Goal: Information Seeking & Learning: Learn about a topic

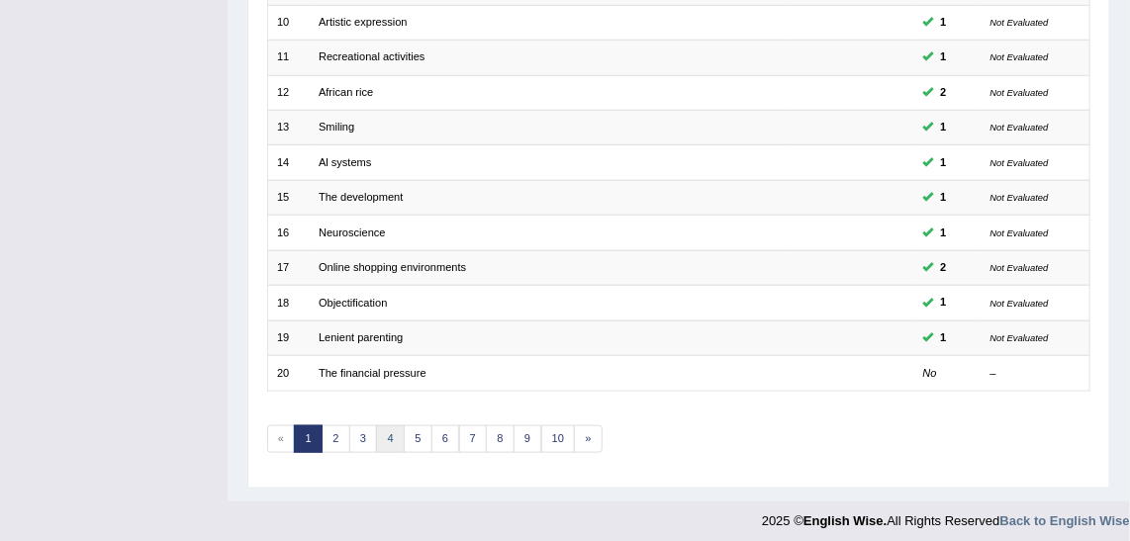
click at [380, 435] on link "4" at bounding box center [390, 440] width 29 height 28
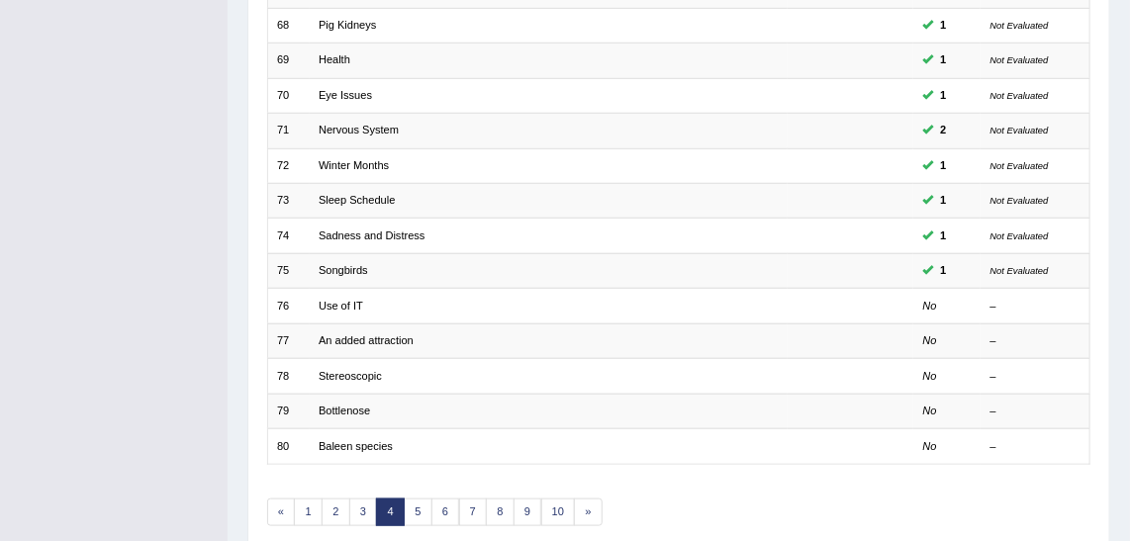
scroll to position [592, 0]
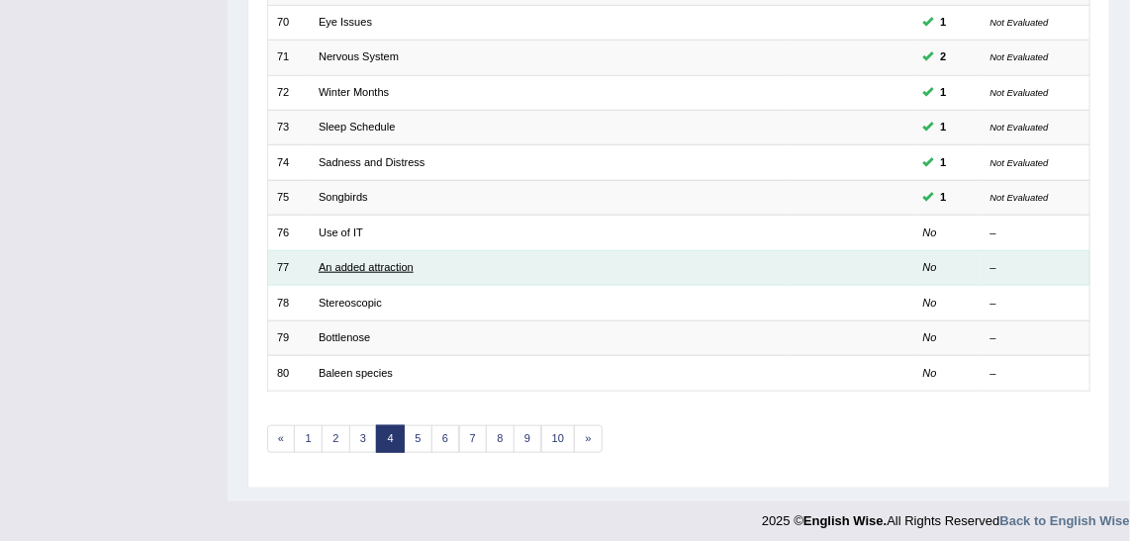
click at [380, 261] on link "An added attraction" at bounding box center [366, 267] width 95 height 12
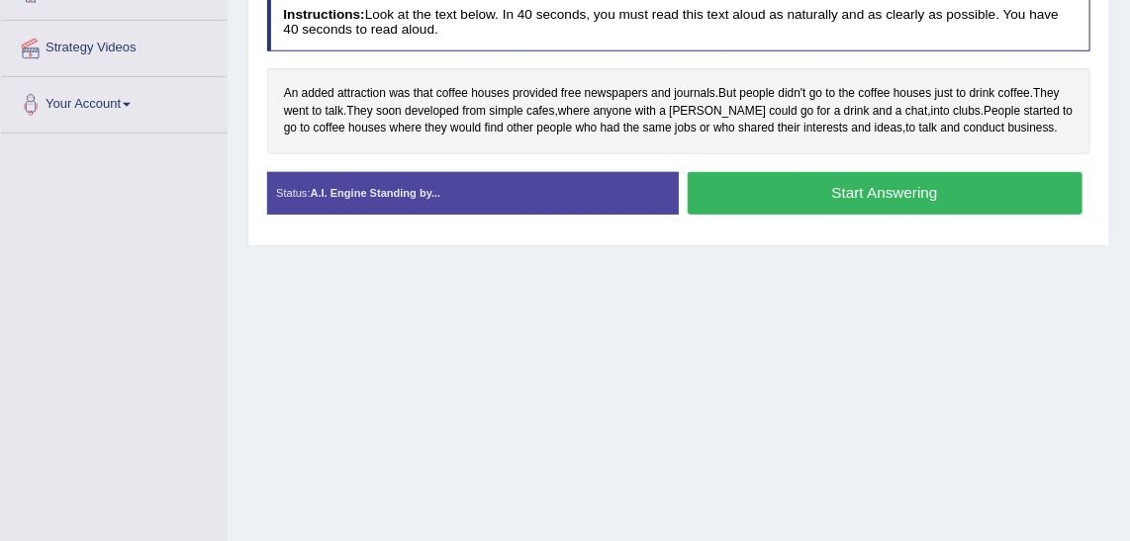
scroll to position [269, 0]
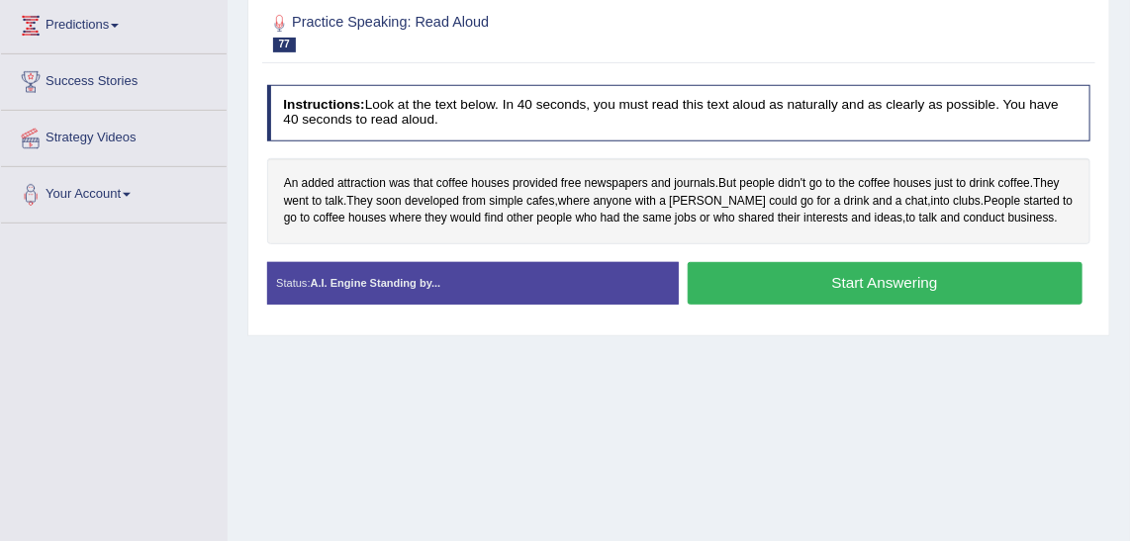
click at [562, 453] on div "Home Practice Speaking: Read Aloud An added attraction * Remember to use the de…" at bounding box center [679, 226] width 903 height 990
click at [613, 479] on div "Home Practice Speaking: Read Aloud An added attraction * Remember to use the de…" at bounding box center [679, 226] width 903 height 990
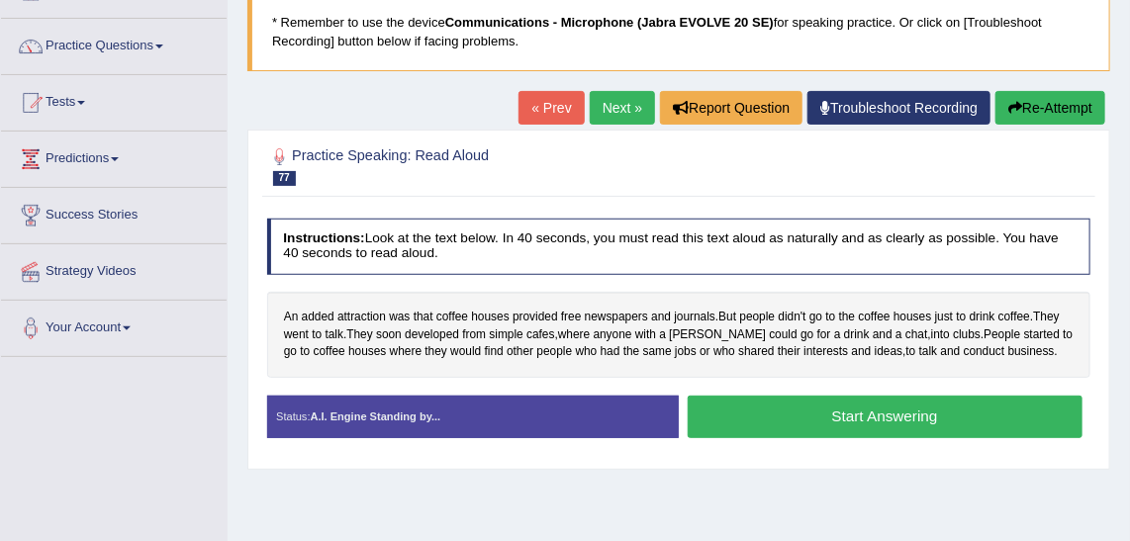
scroll to position [0, 0]
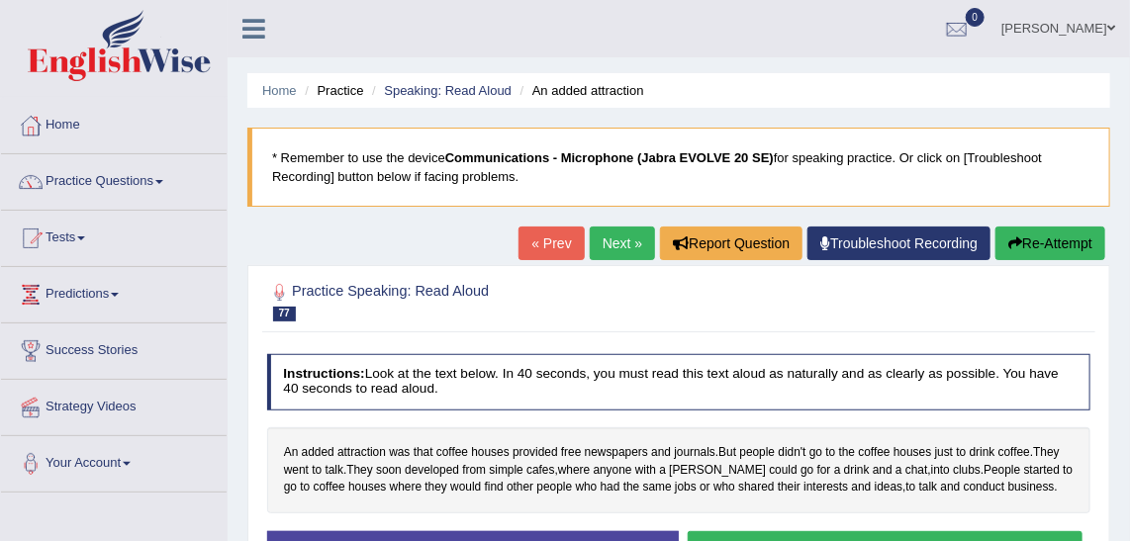
drag, startPoint x: 604, startPoint y: 240, endPoint x: 615, endPoint y: 250, distance: 15.4
click at [604, 240] on link "Next »" at bounding box center [622, 244] width 65 height 34
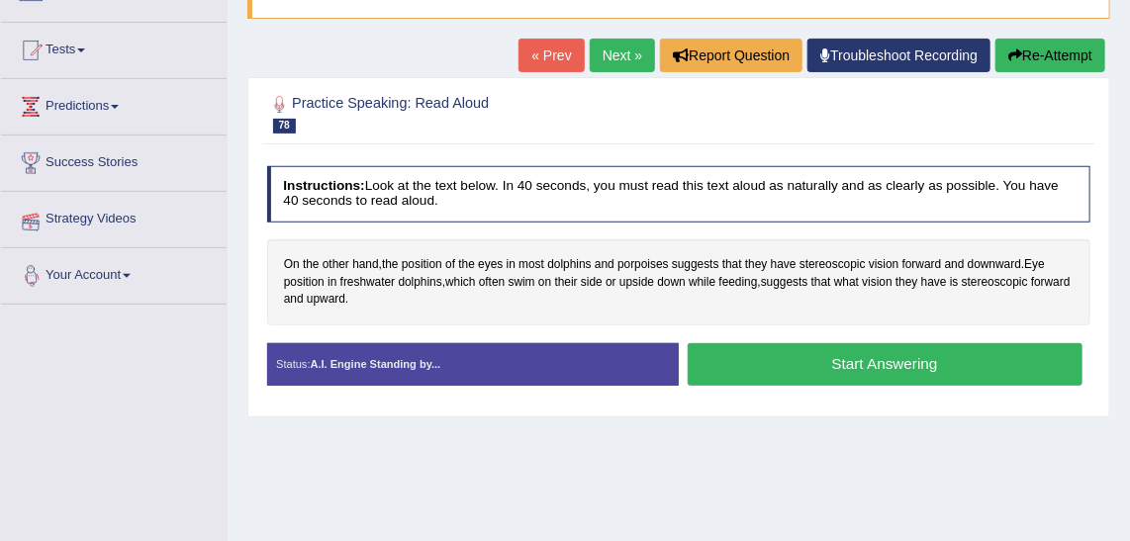
scroll to position [89, 0]
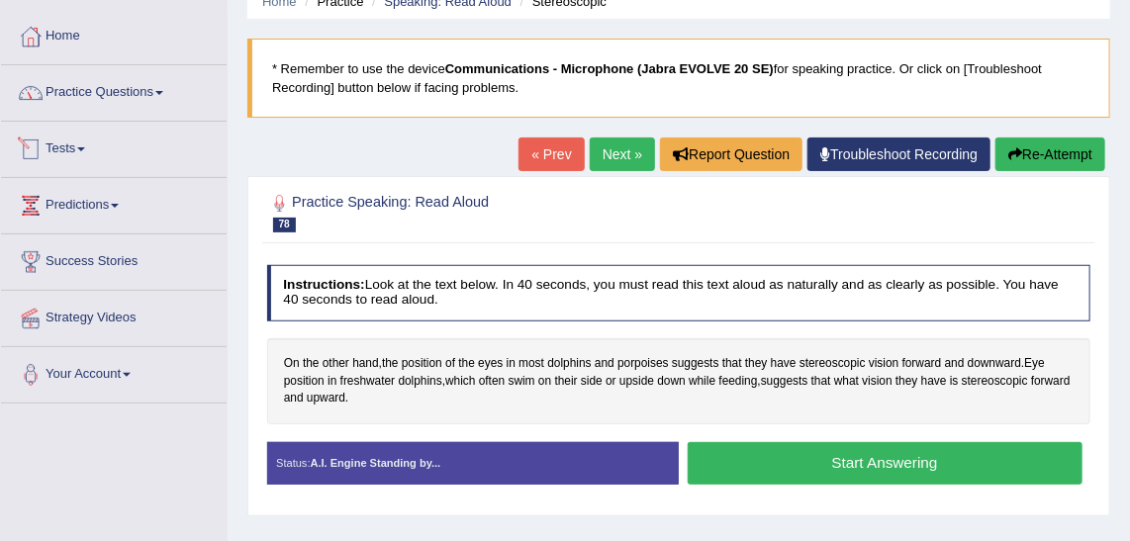
click at [102, 79] on link "Practice Questions" at bounding box center [114, 89] width 226 height 49
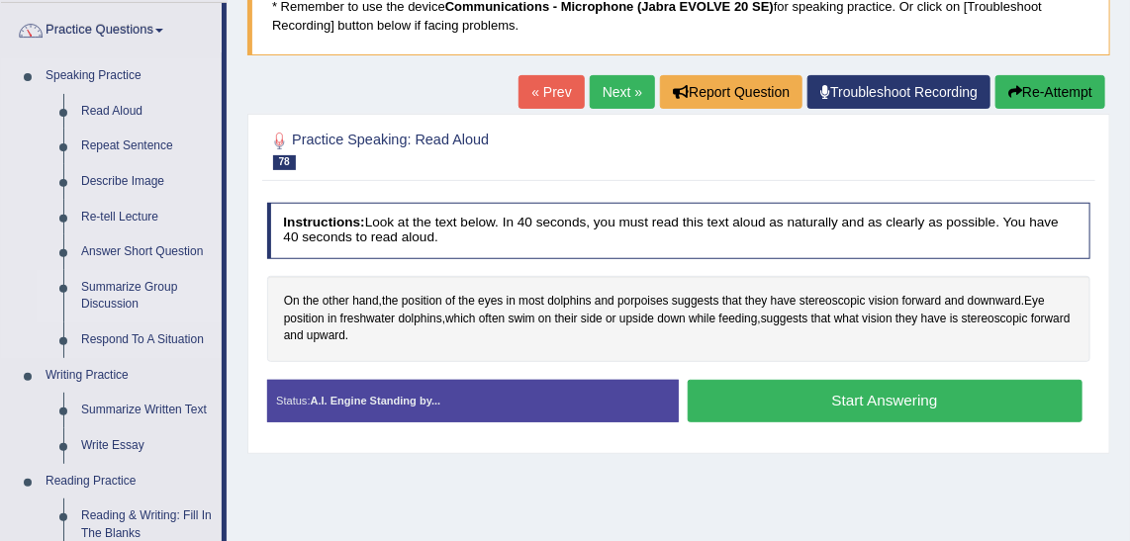
scroll to position [179, 0]
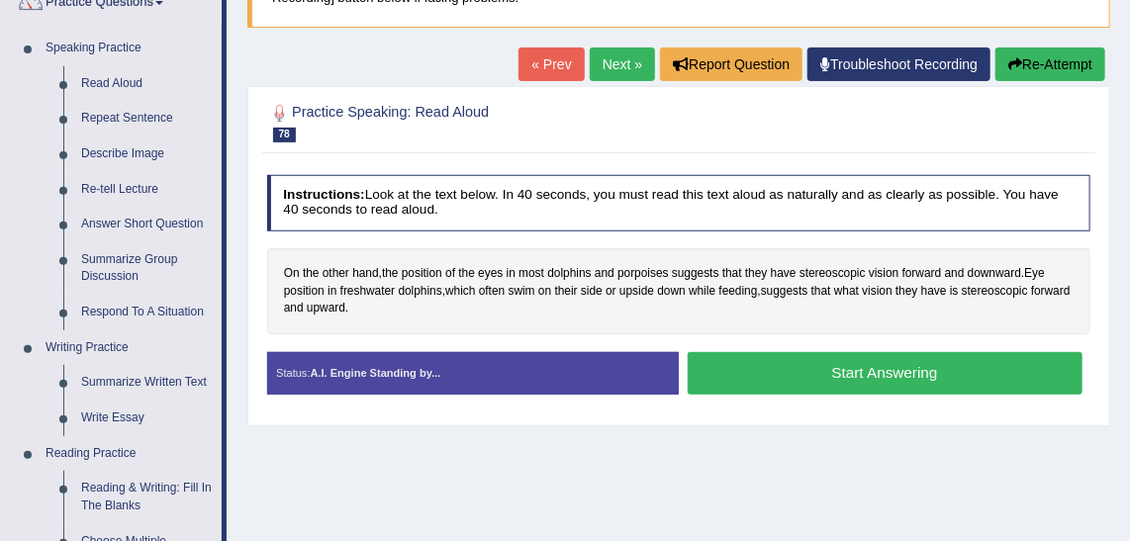
click at [969, 369] on button "Start Answering" at bounding box center [885, 373] width 395 height 43
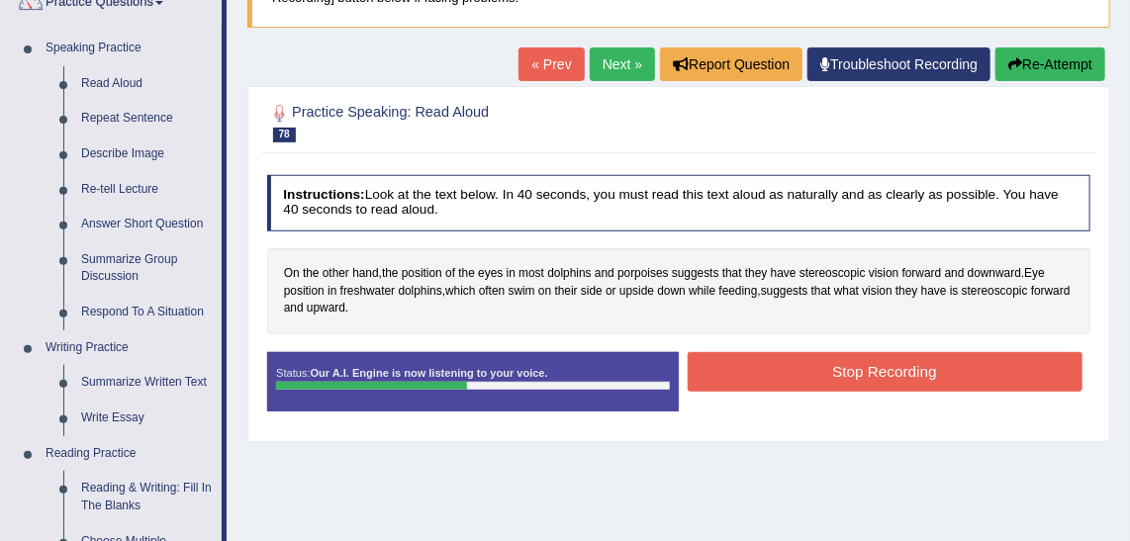
click at [969, 368] on button "Stop Recording" at bounding box center [885, 371] width 395 height 39
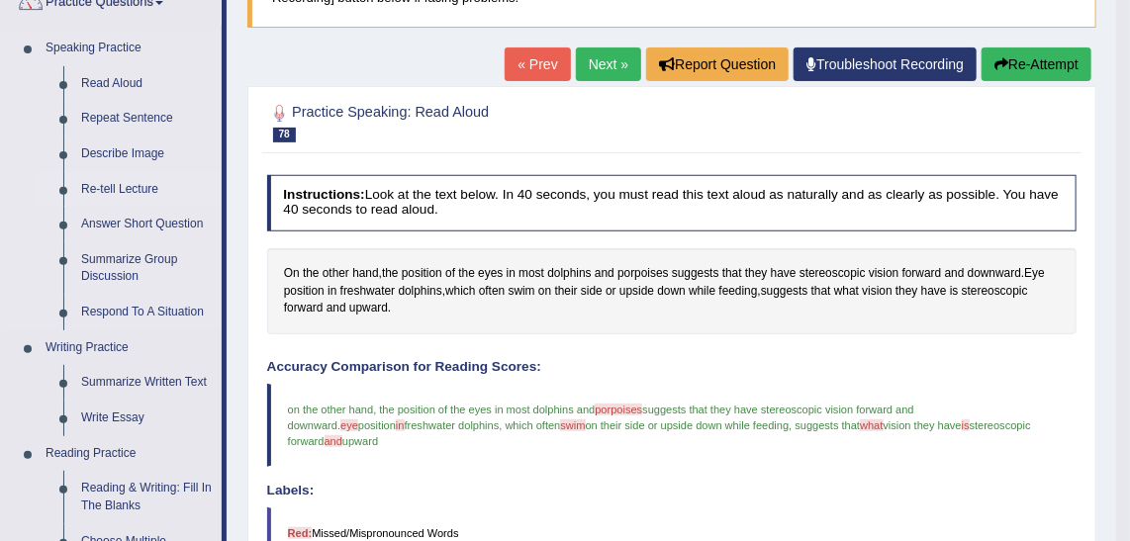
click at [135, 183] on link "Re-tell Lecture" at bounding box center [146, 190] width 149 height 36
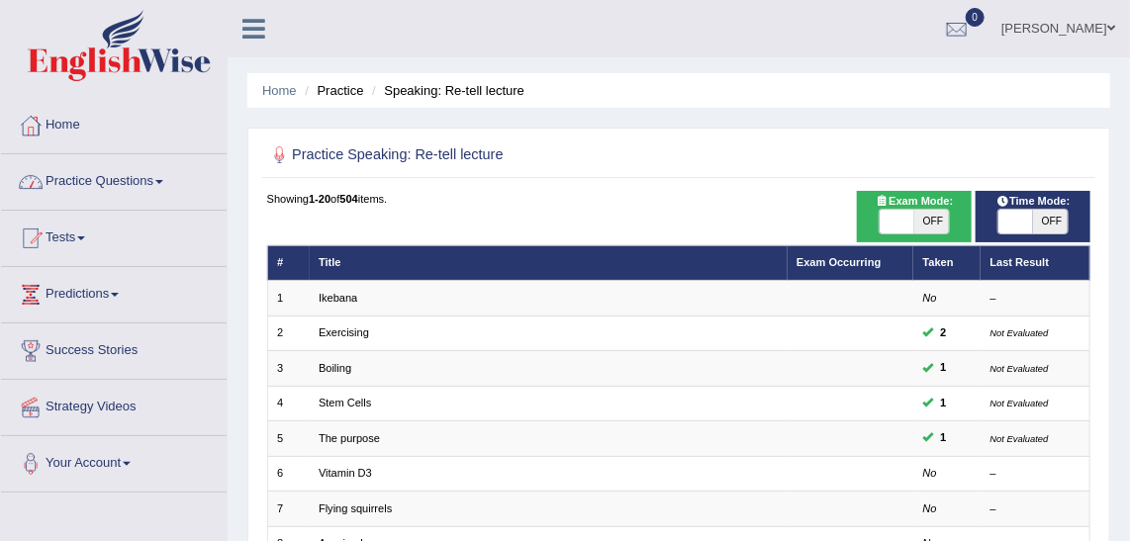
click at [154, 172] on link "Practice Questions" at bounding box center [114, 178] width 226 height 49
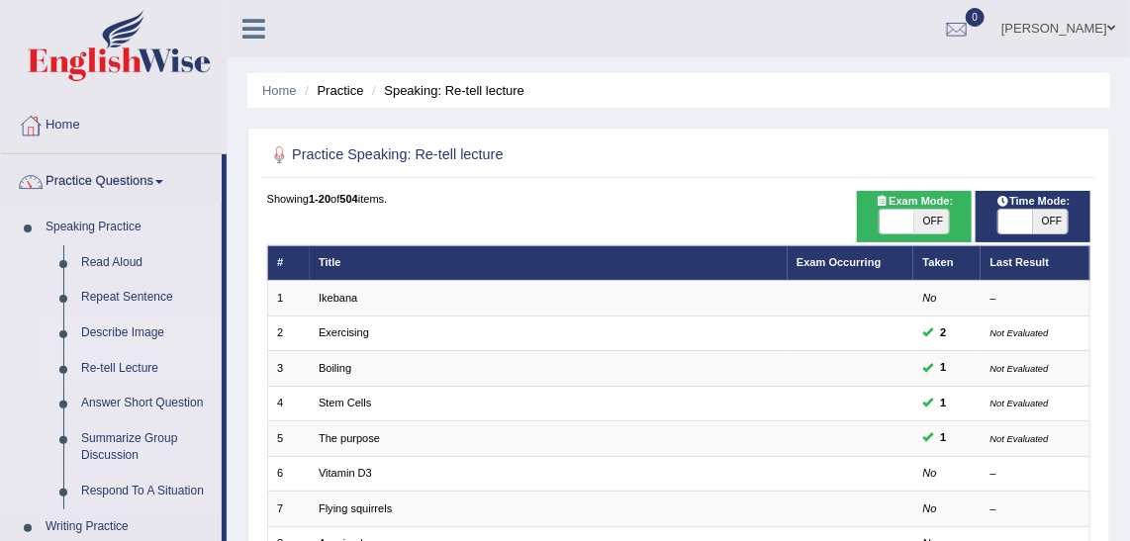
click at [129, 335] on link "Describe Image" at bounding box center [146, 334] width 149 height 36
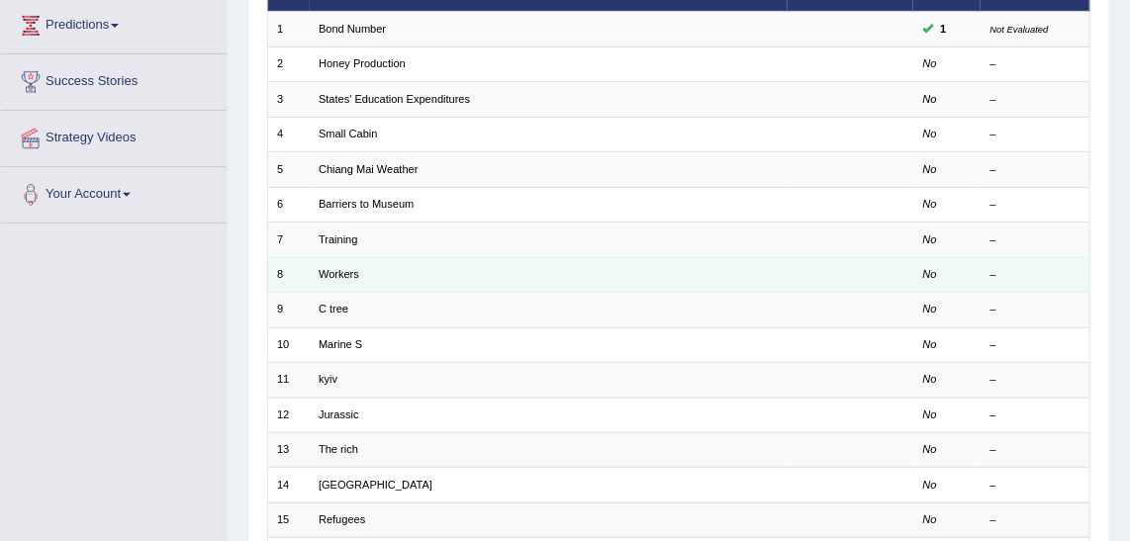
scroll to position [89, 0]
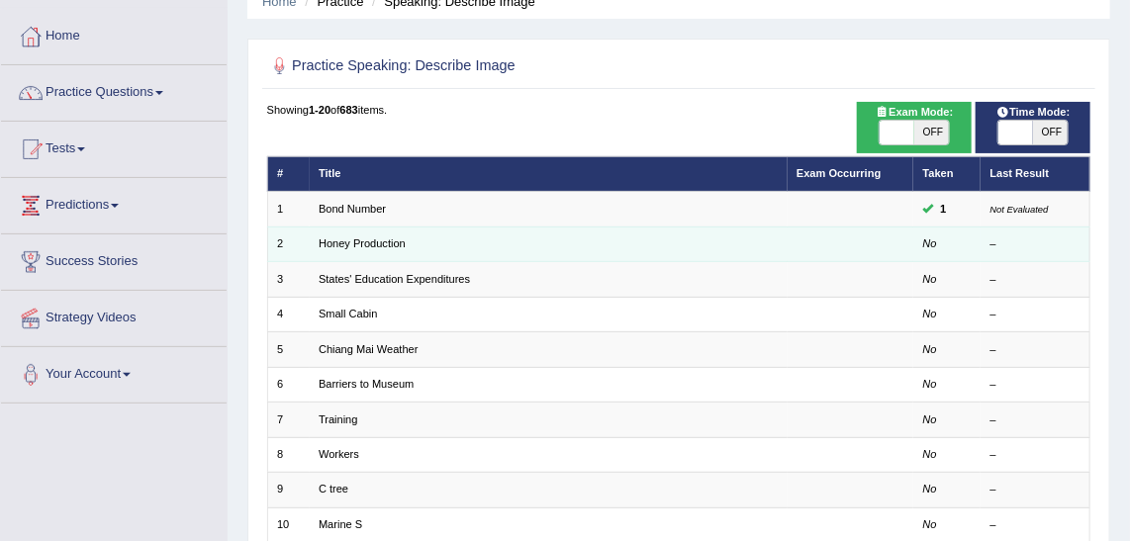
click at [389, 234] on td "Honey Production" at bounding box center [549, 244] width 478 height 35
click at [393, 241] on link "Honey Production" at bounding box center [362, 244] width 87 height 12
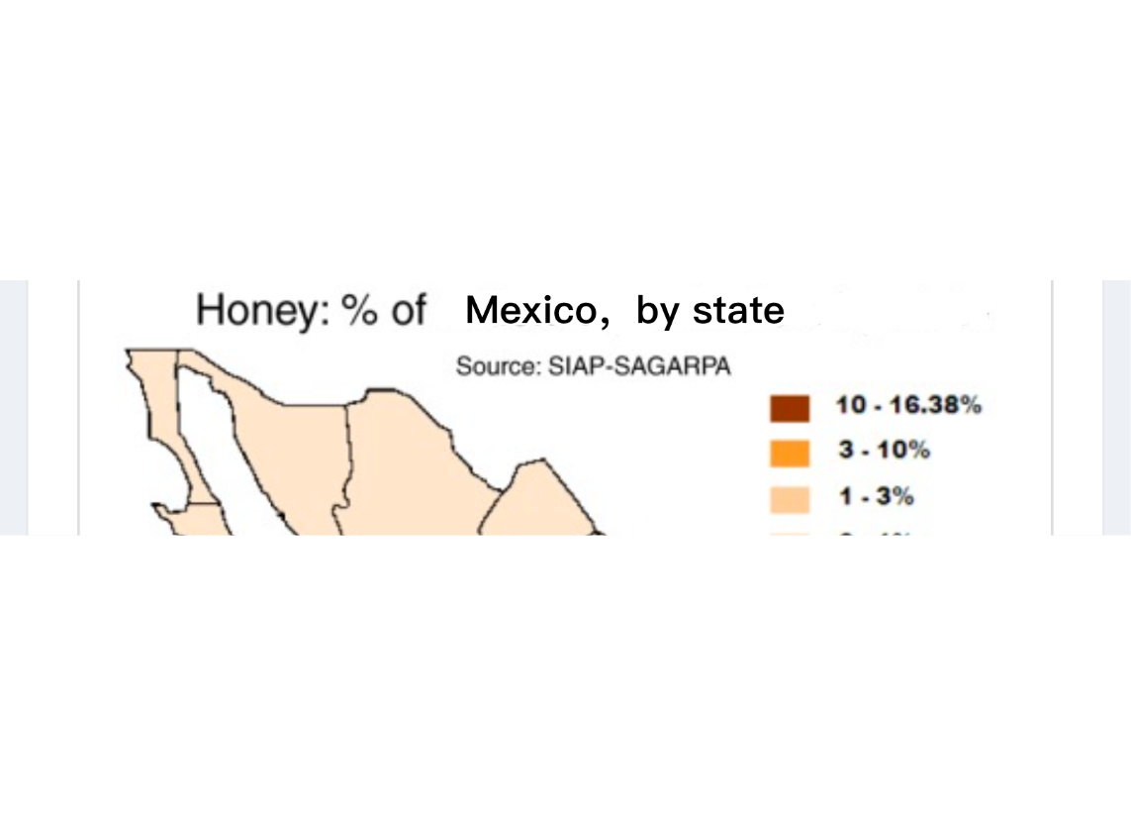
scroll to position [373, 0]
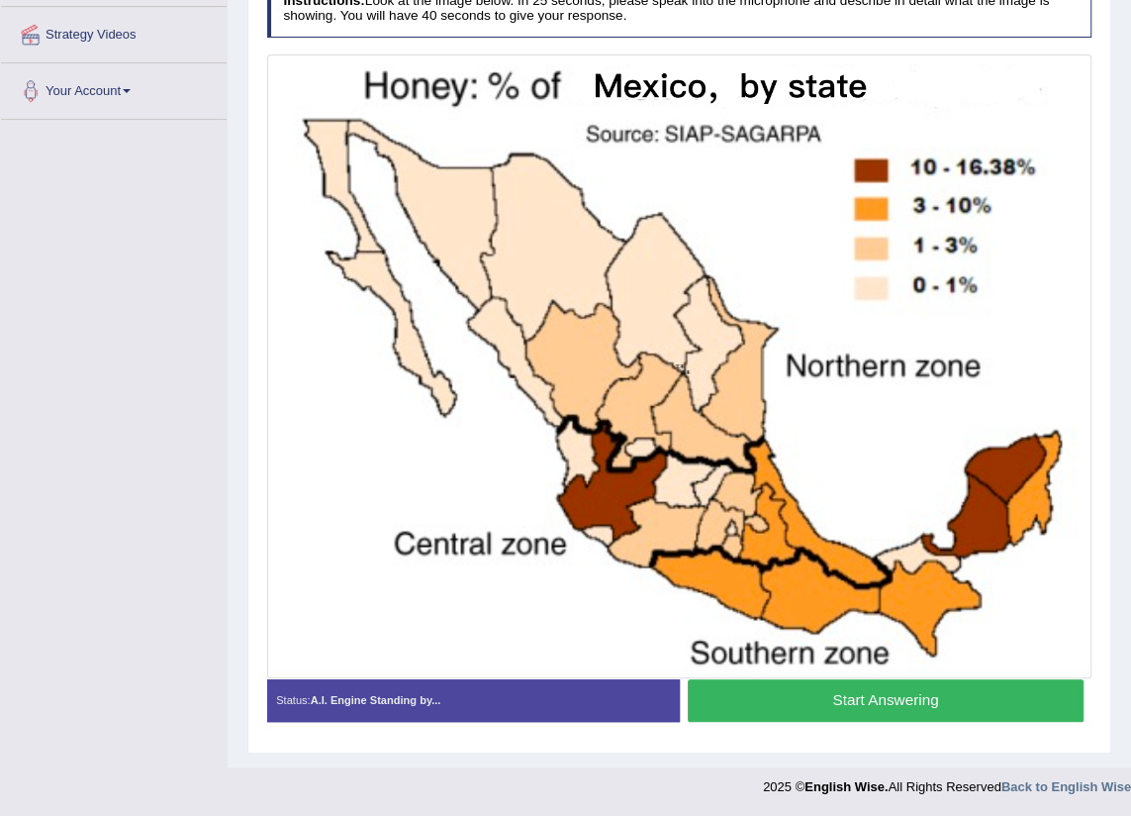
click at [938, 540] on button "Start Answering" at bounding box center [886, 700] width 396 height 43
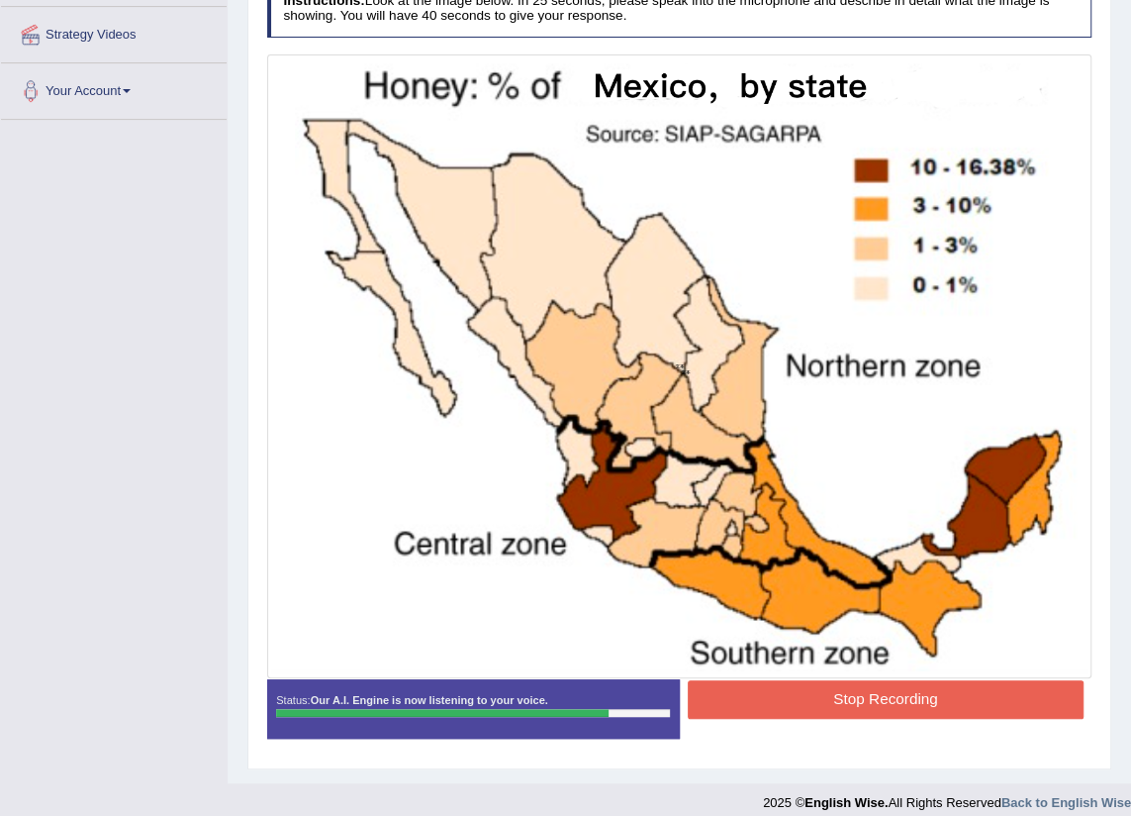
click at [938, 540] on button "Stop Recording" at bounding box center [886, 699] width 396 height 39
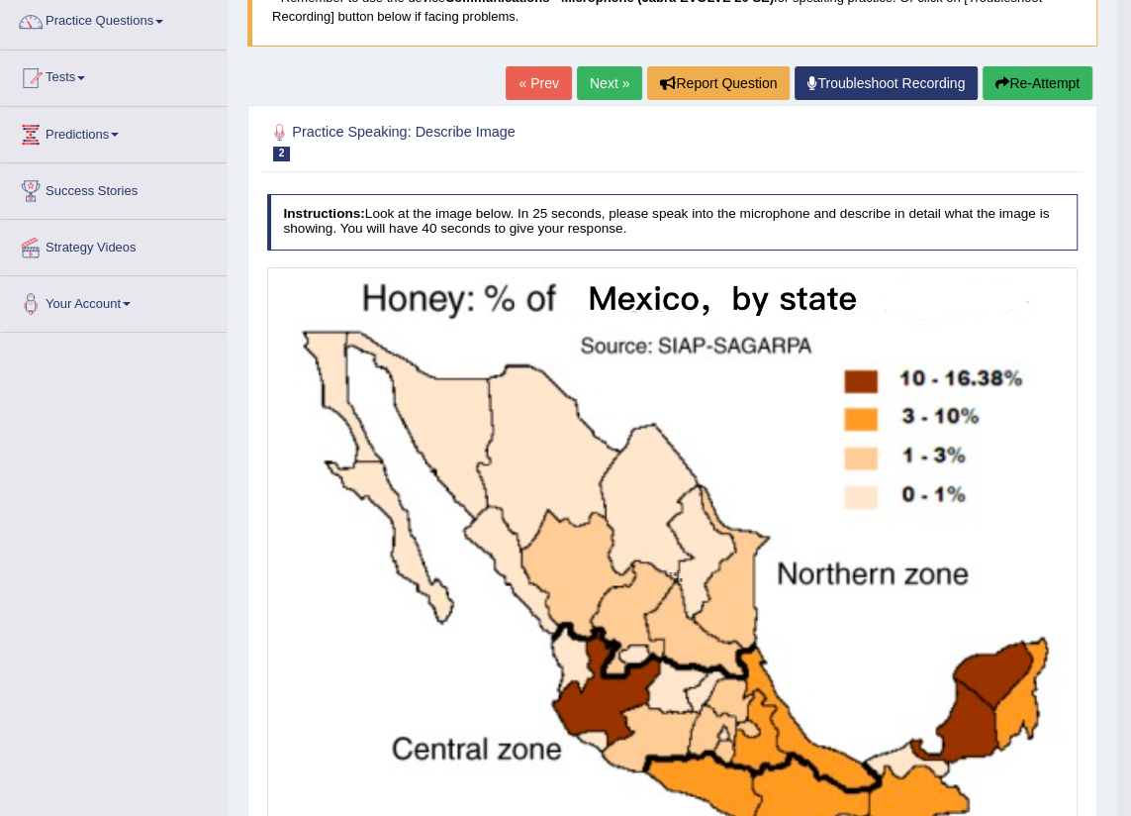
scroll to position [0, 0]
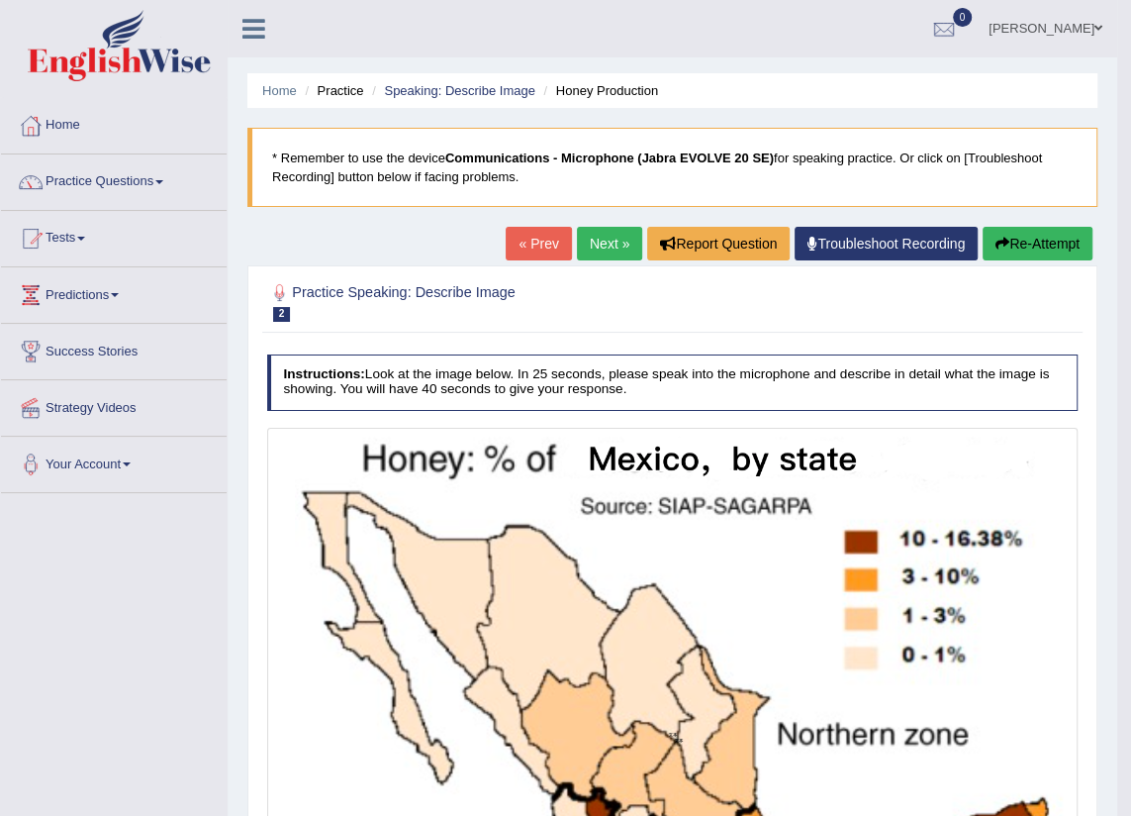
click at [594, 240] on link "Next »" at bounding box center [609, 244] width 65 height 34
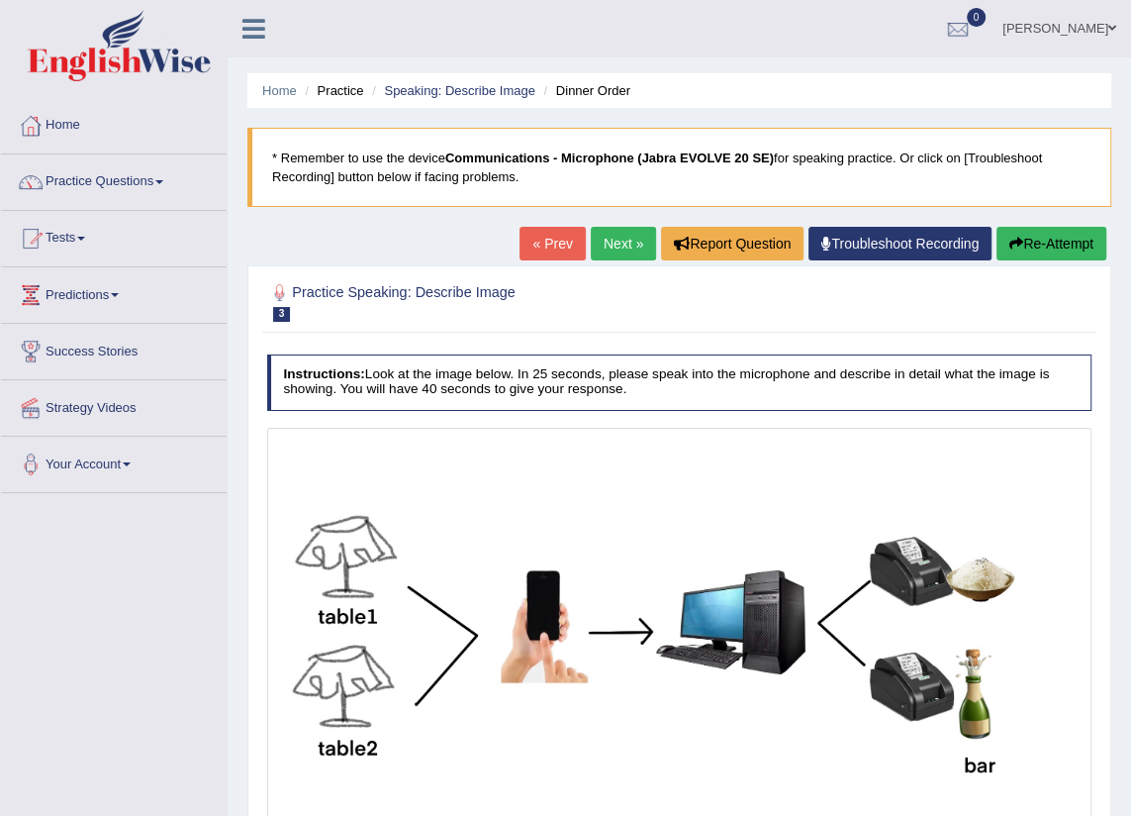
click at [626, 241] on link "Next »" at bounding box center [623, 244] width 65 height 34
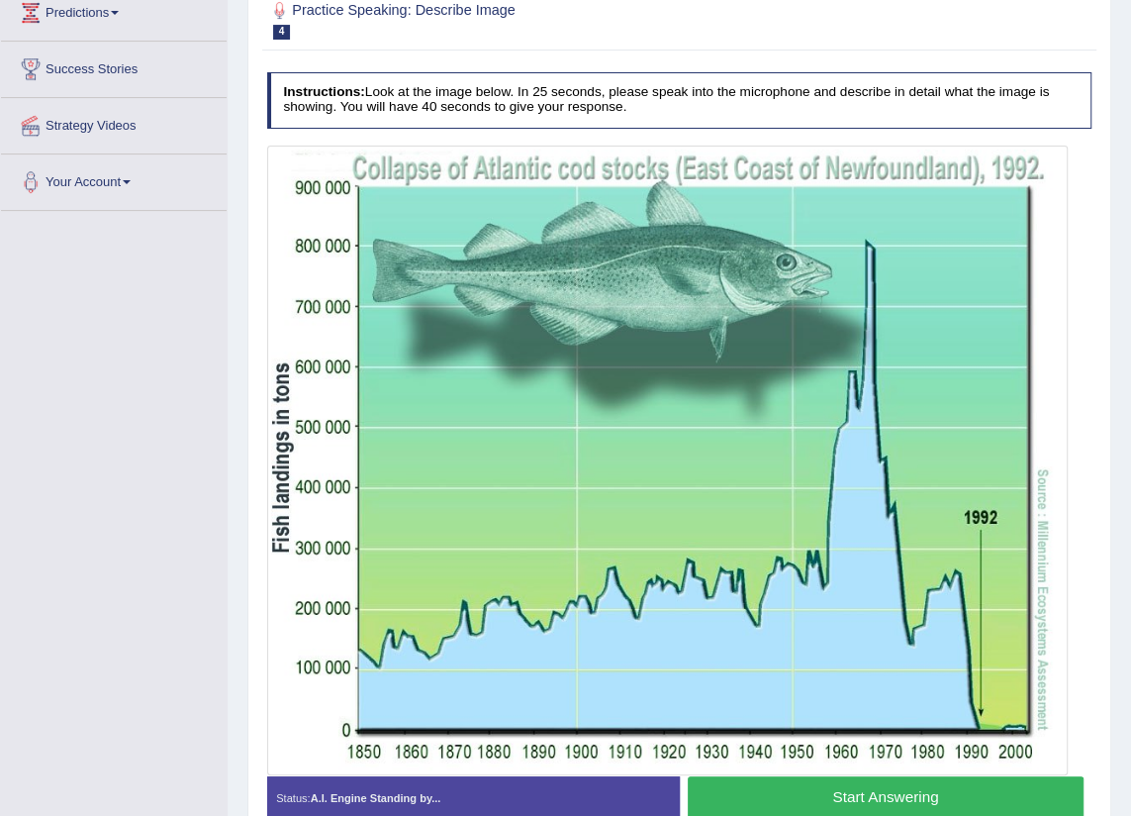
scroll to position [289, 0]
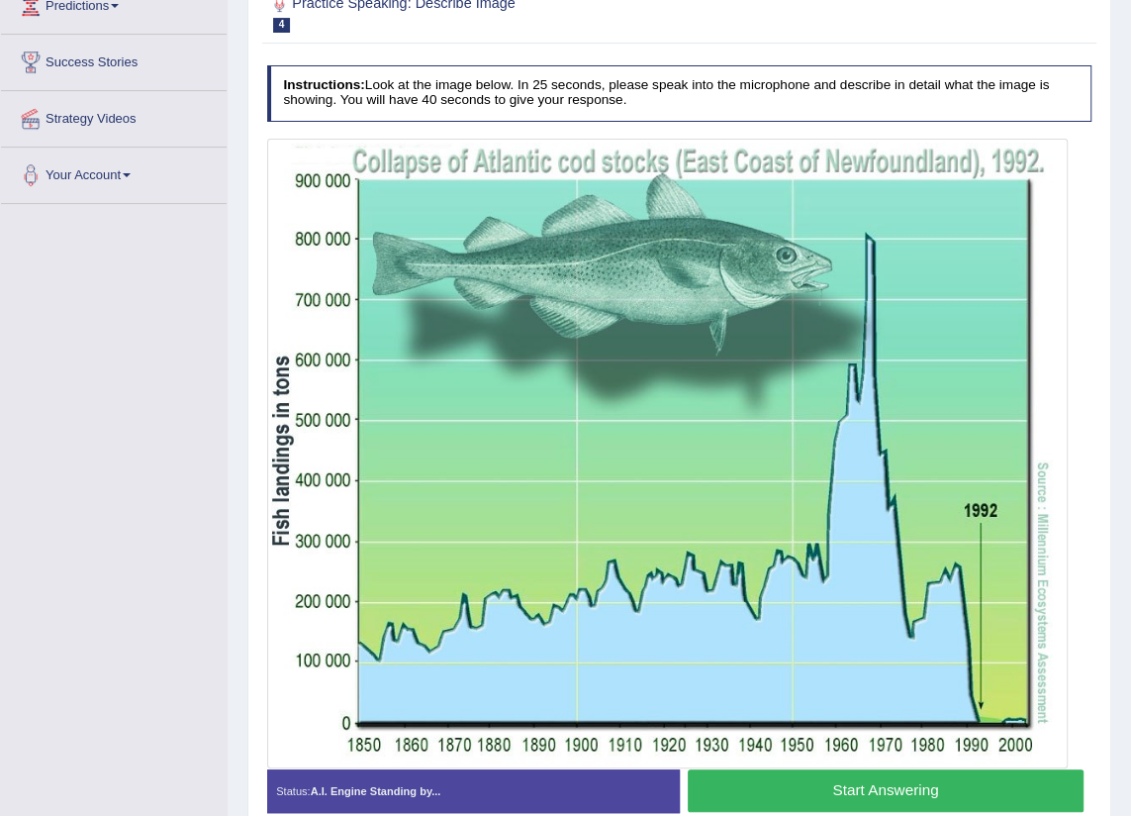
click at [844, 778] on button "Start Answering" at bounding box center [886, 790] width 396 height 43
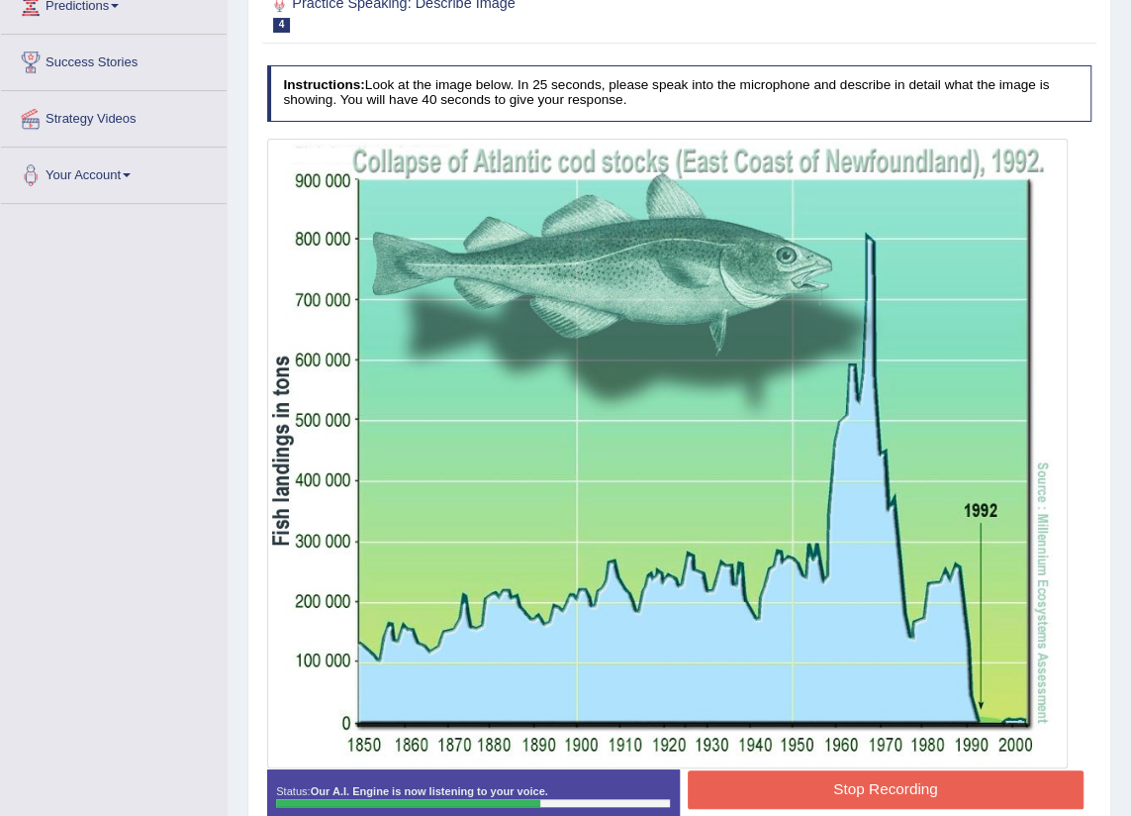
click at [869, 789] on button "Stop Recording" at bounding box center [886, 789] width 396 height 39
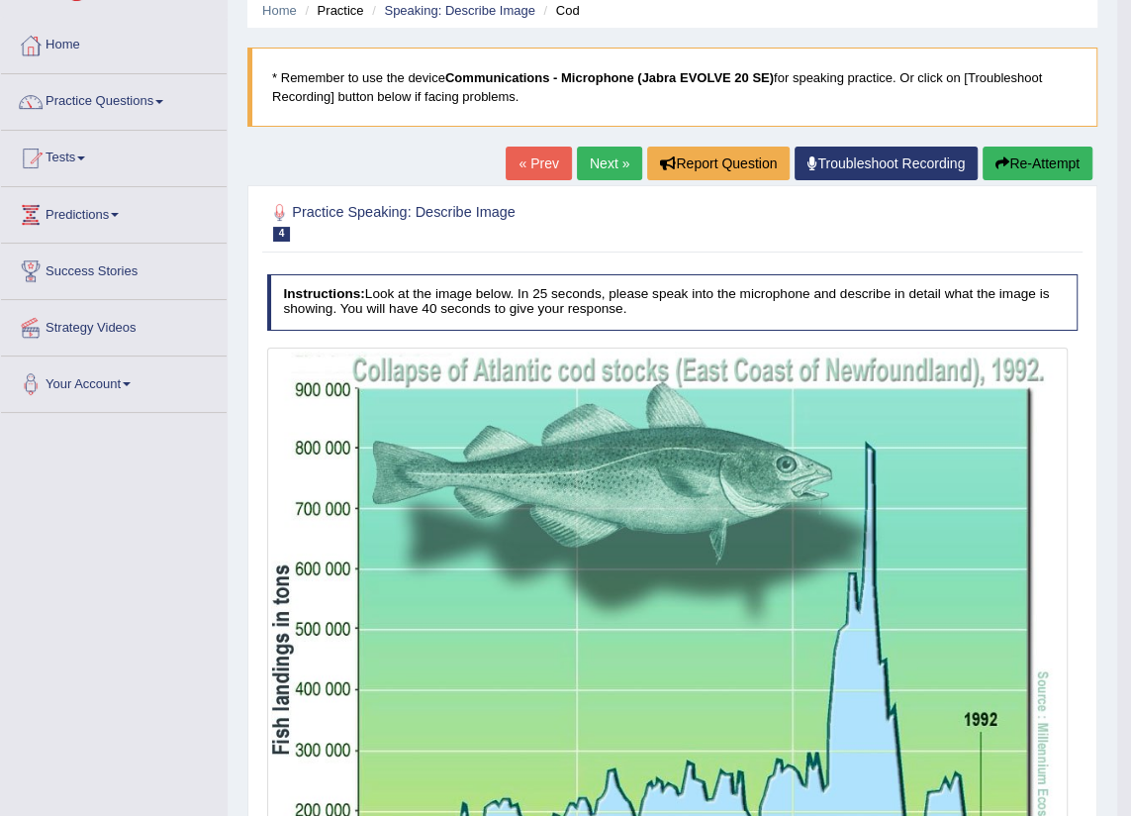
scroll to position [0, 0]
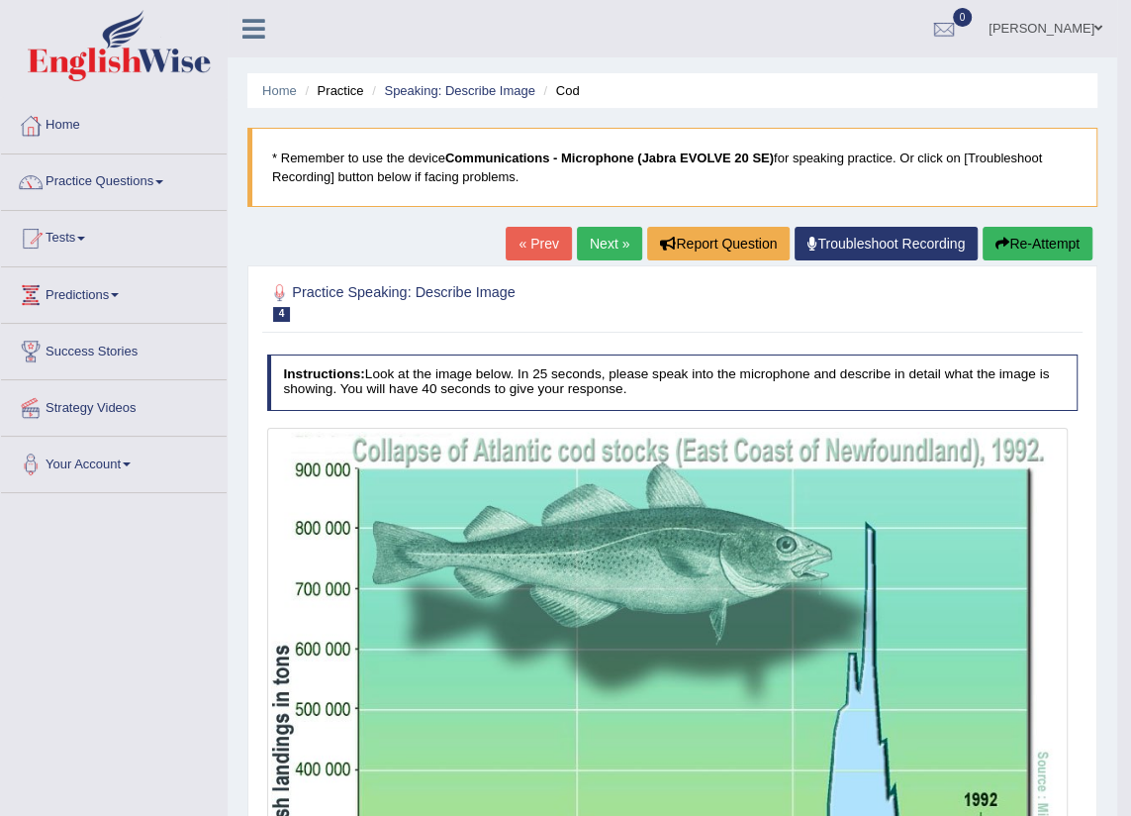
click at [611, 250] on link "Next »" at bounding box center [609, 244] width 65 height 34
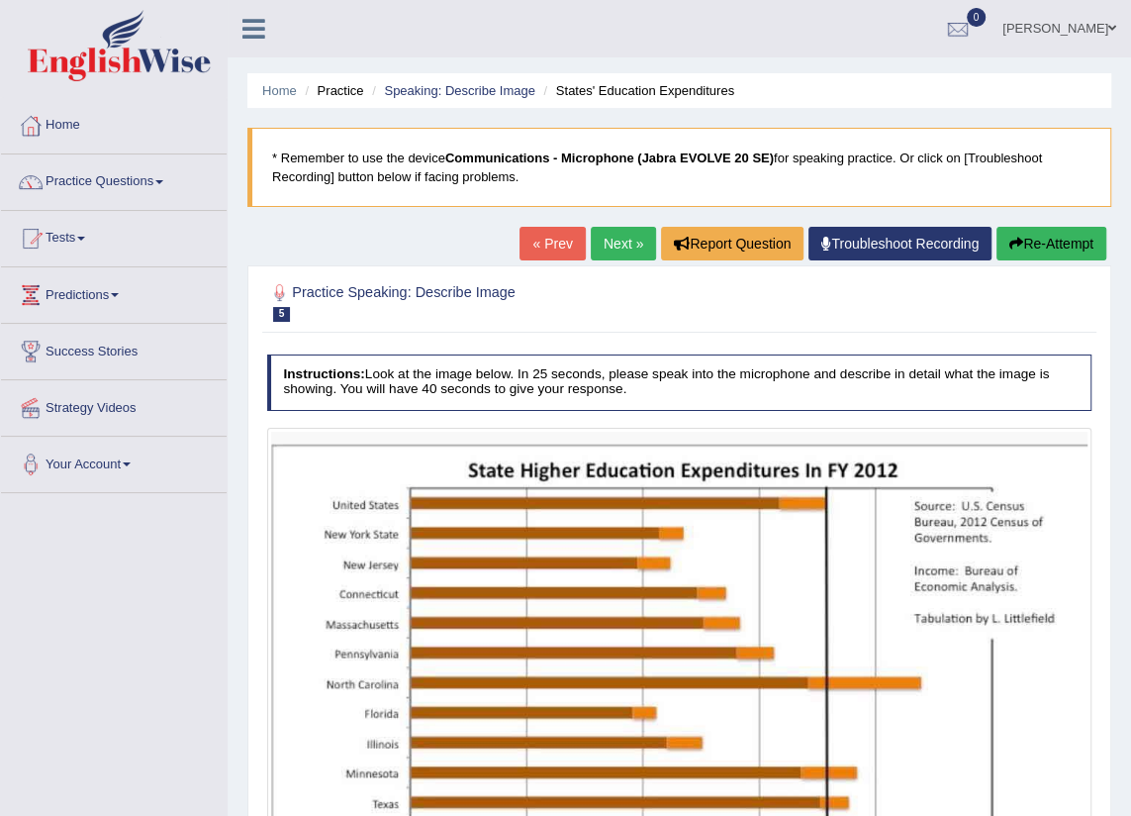
click at [609, 234] on link "Next »" at bounding box center [623, 244] width 65 height 34
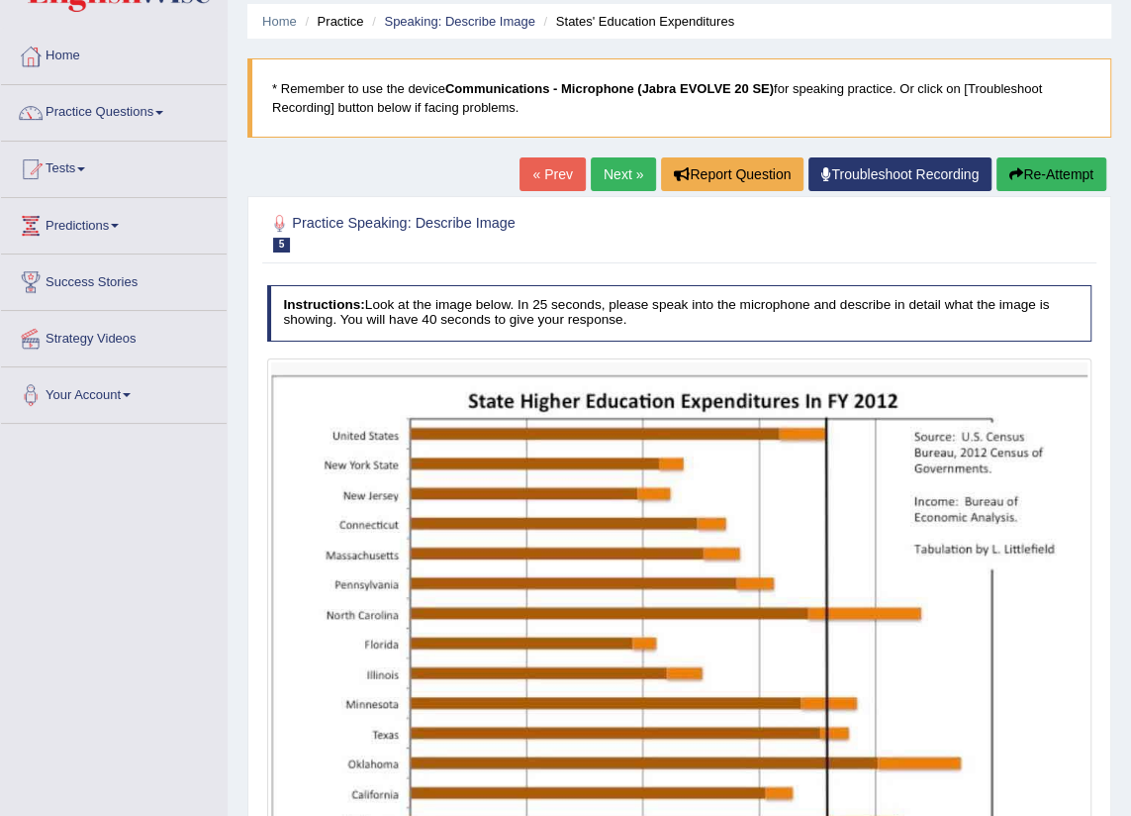
scroll to position [173, 0]
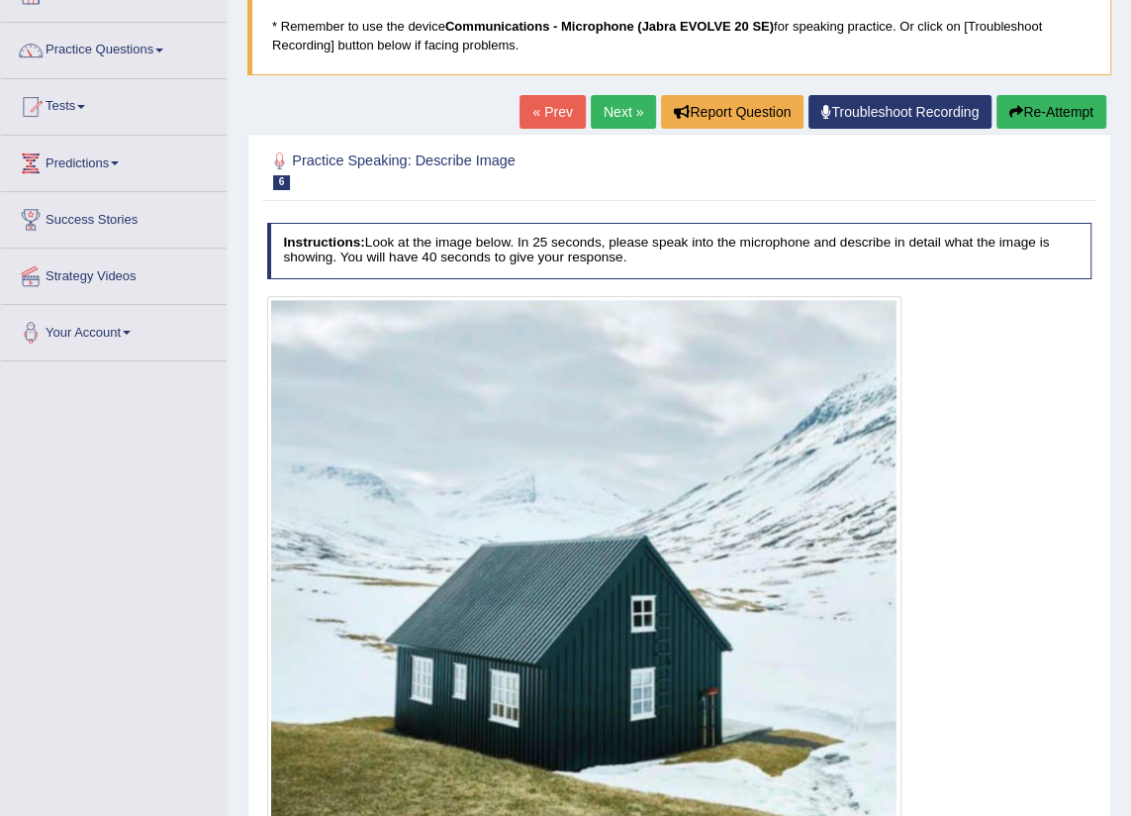
scroll to position [269, 0]
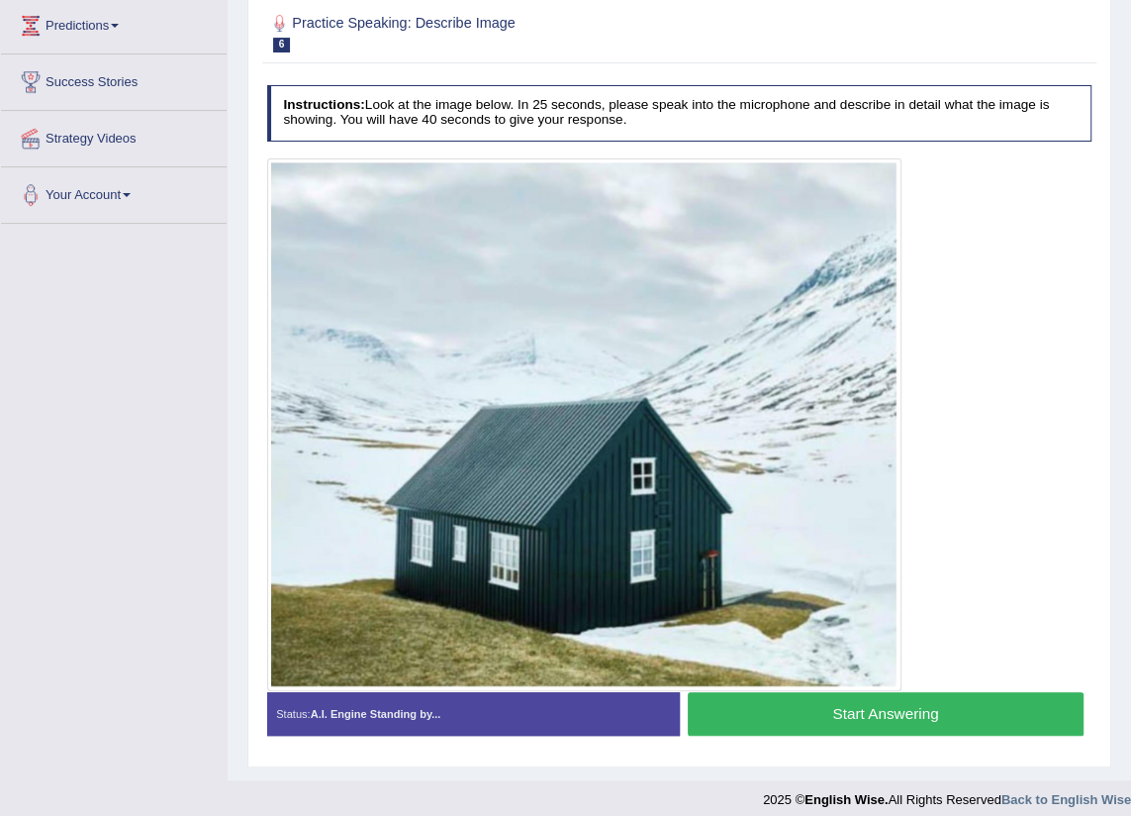
click at [960, 726] on button "Start Answering" at bounding box center [886, 713] width 396 height 43
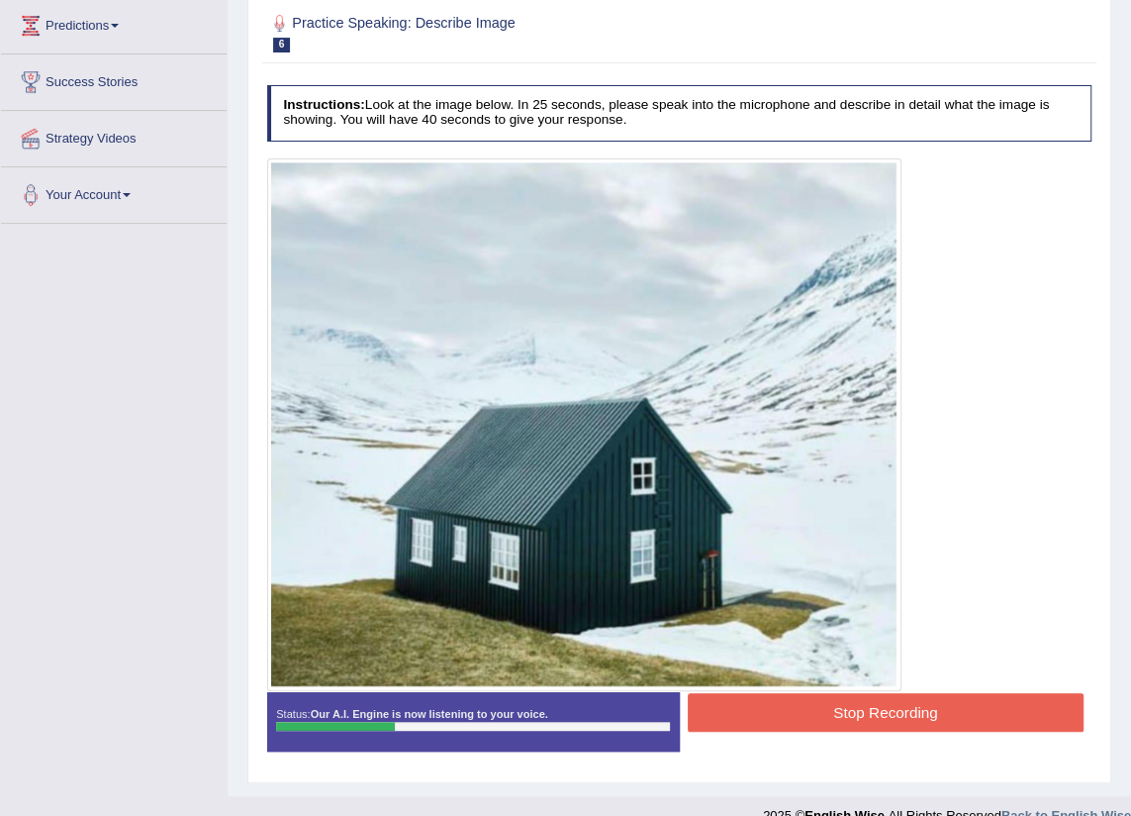
click at [960, 726] on button "Stop Recording" at bounding box center [886, 712] width 396 height 39
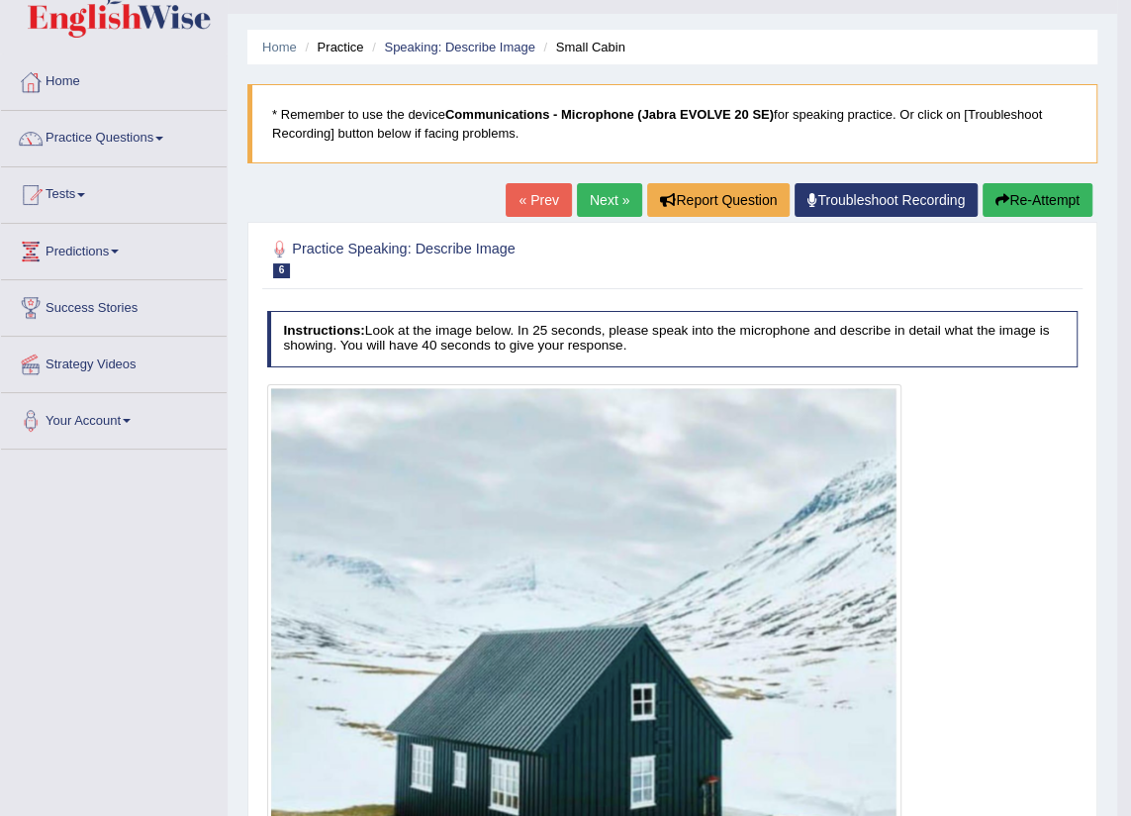
scroll to position [0, 0]
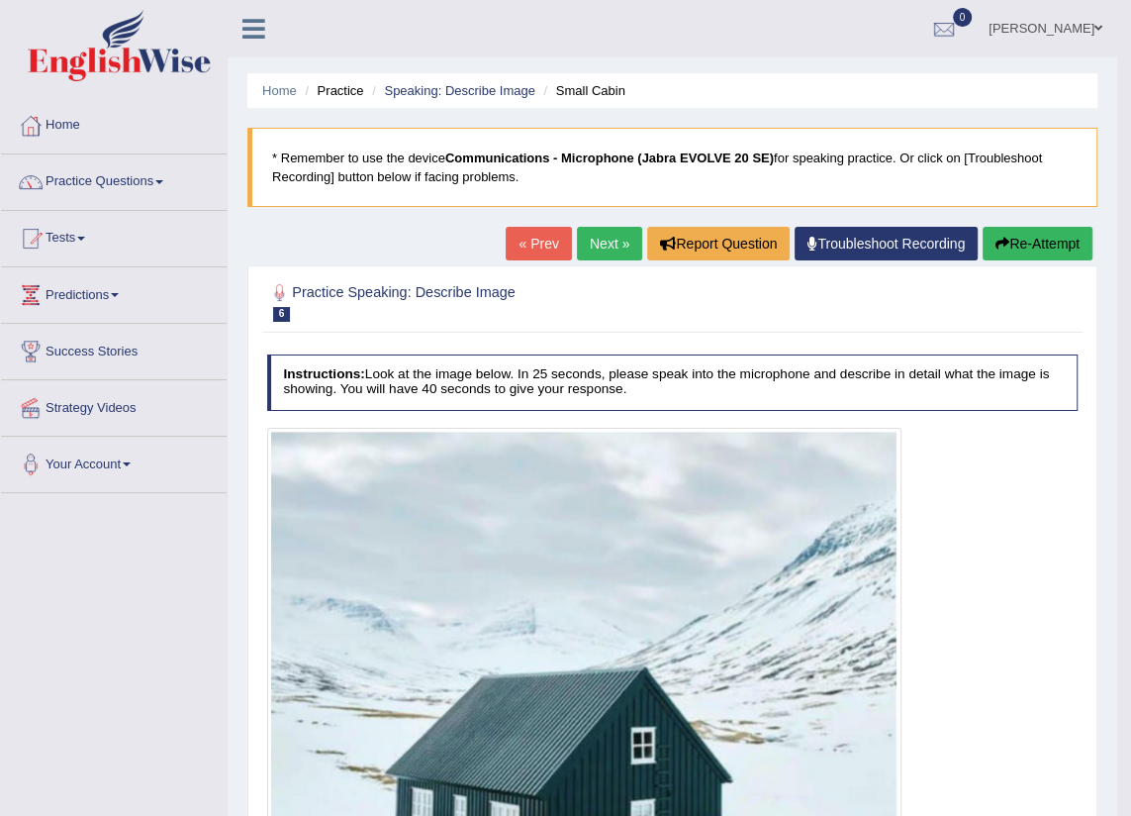
click at [1023, 237] on button "Re-Attempt" at bounding box center [1038, 244] width 110 height 34
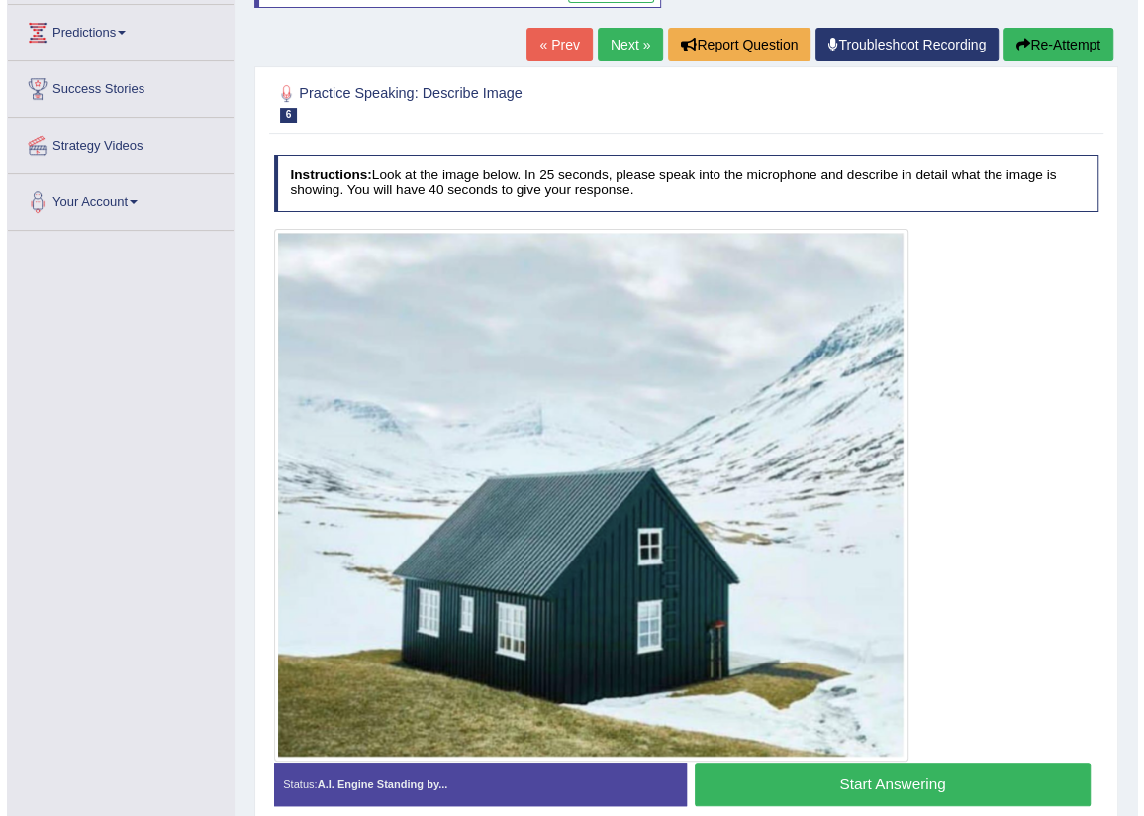
scroll to position [269, 0]
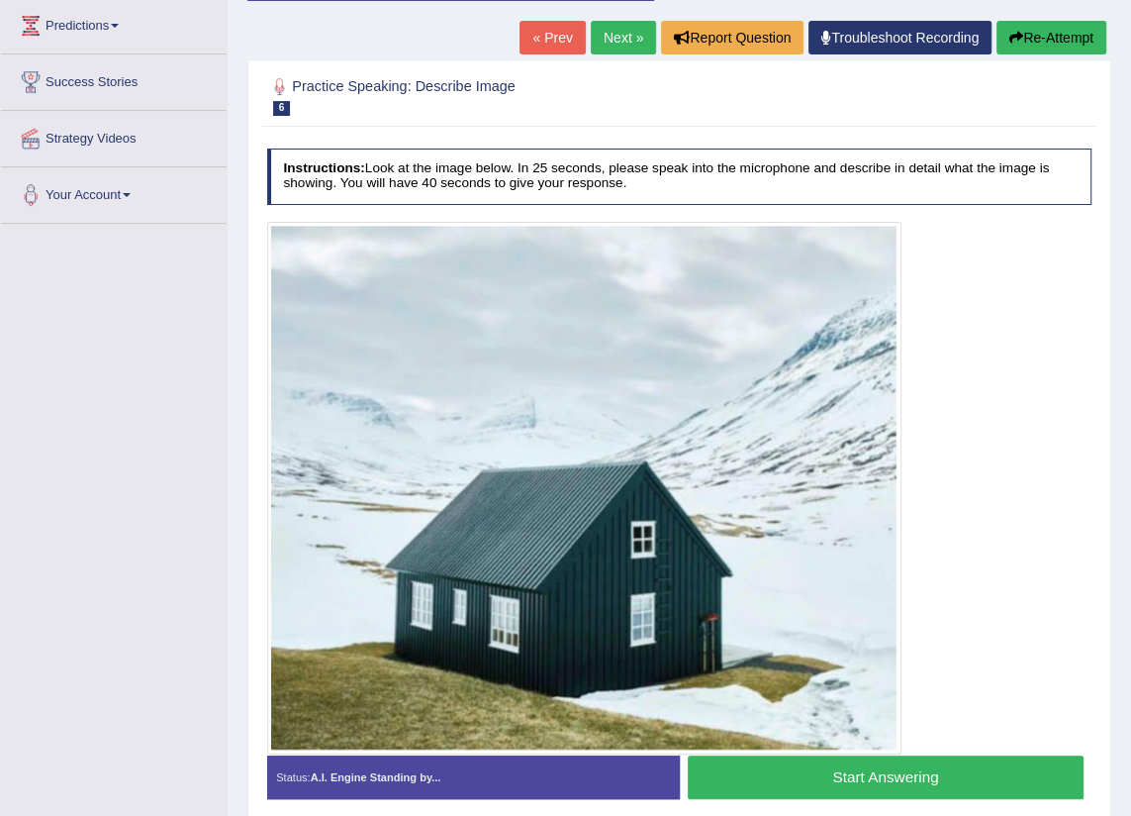
click at [963, 776] on button "Start Answering" at bounding box center [886, 776] width 396 height 43
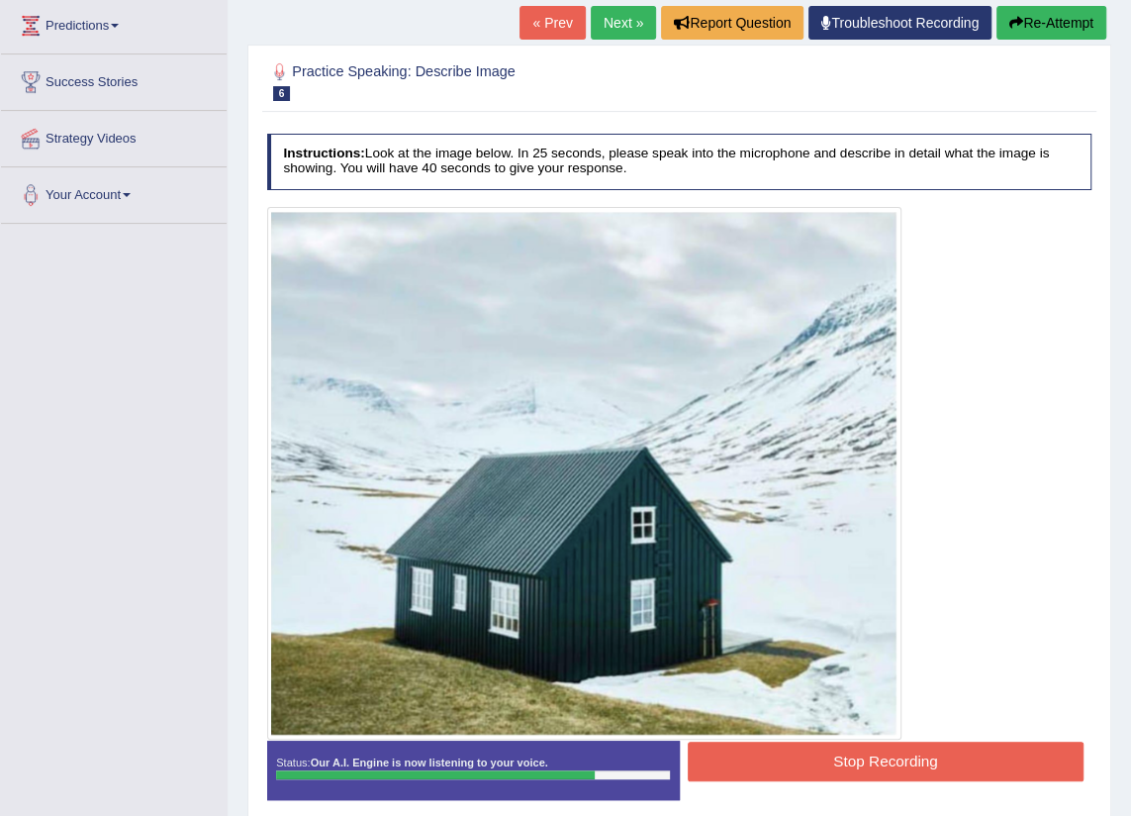
click at [963, 770] on button "Stop Recording" at bounding box center [886, 760] width 396 height 39
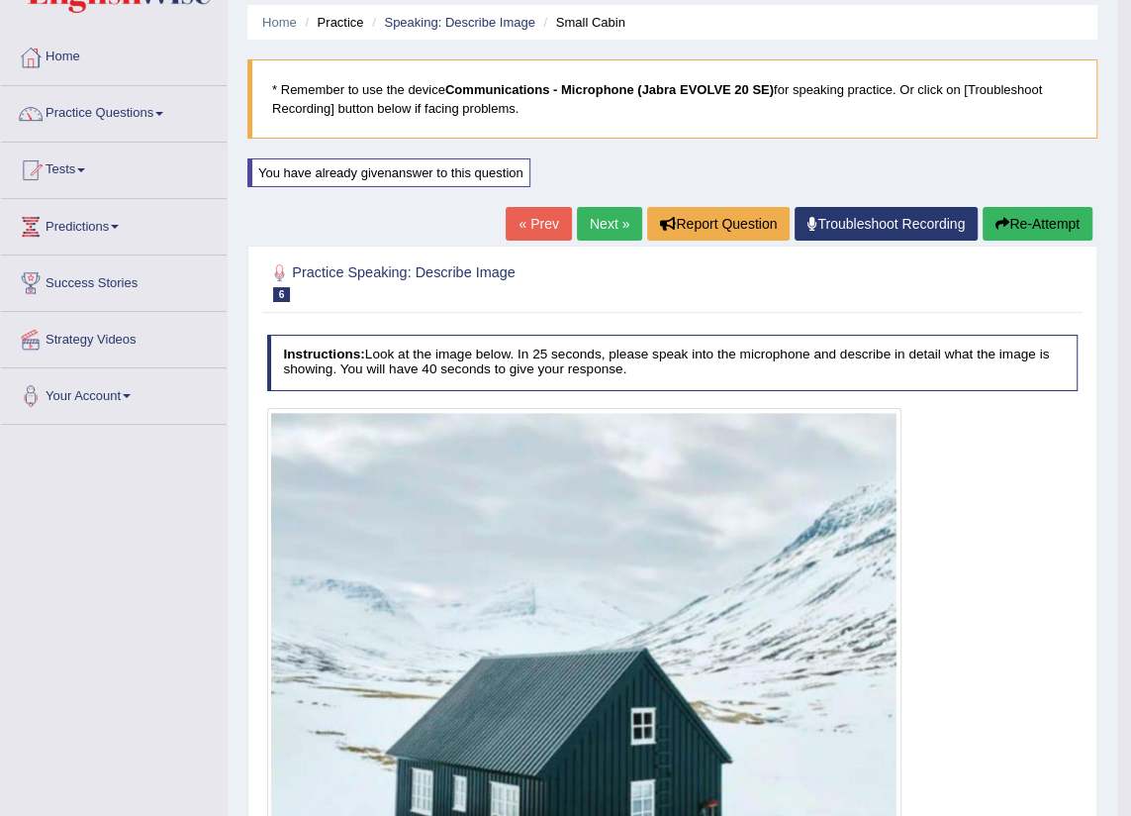
scroll to position [0, 0]
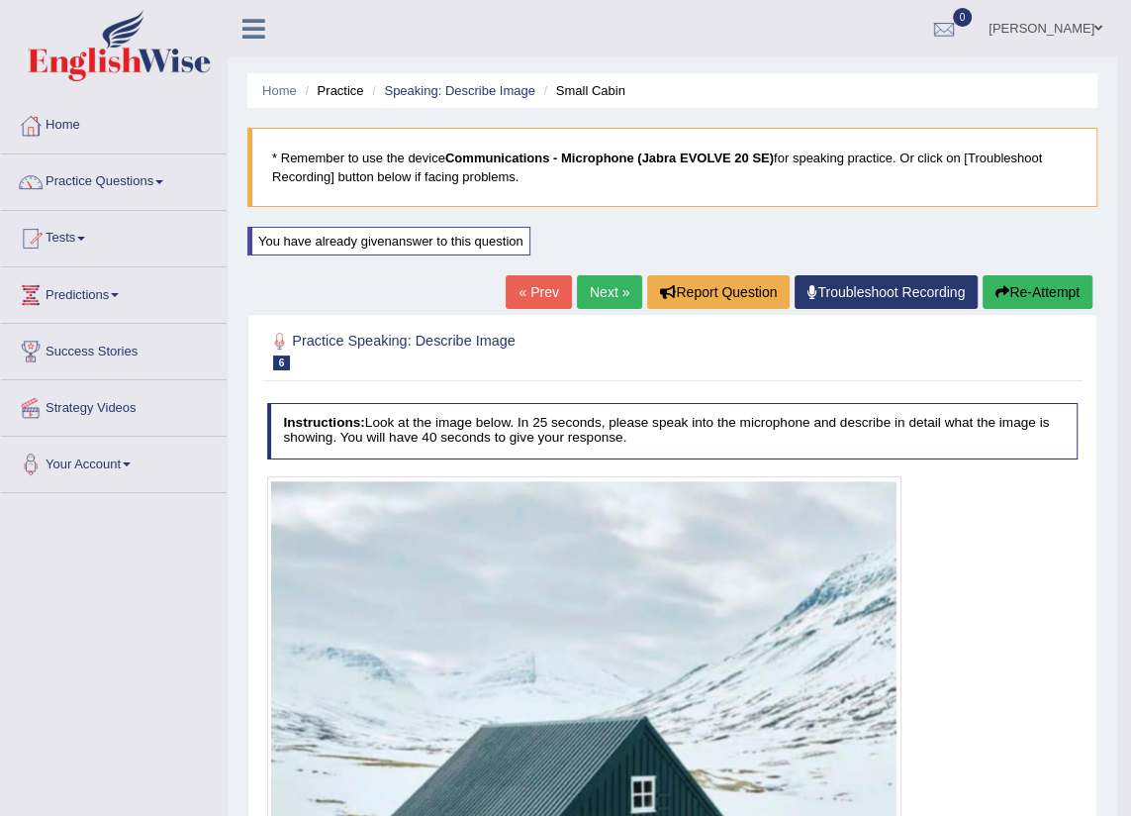
click at [616, 288] on link "Next »" at bounding box center [609, 292] width 65 height 34
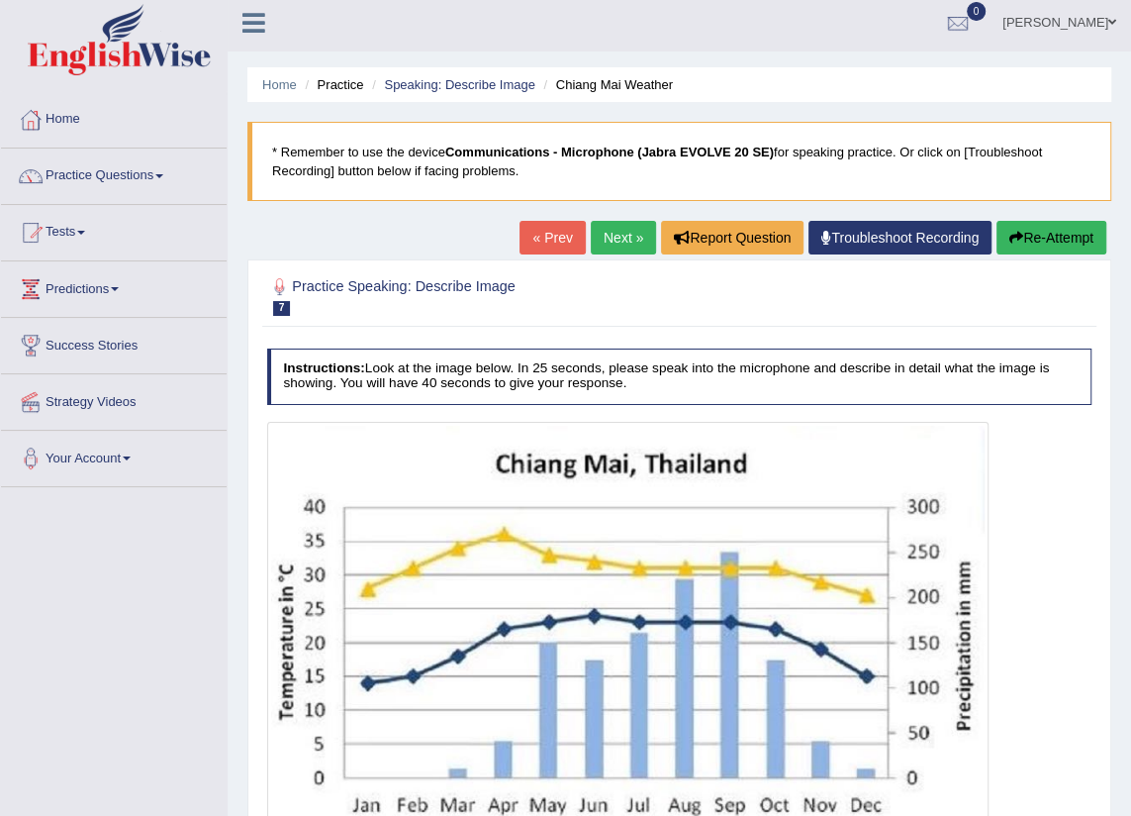
scroll to position [224, 0]
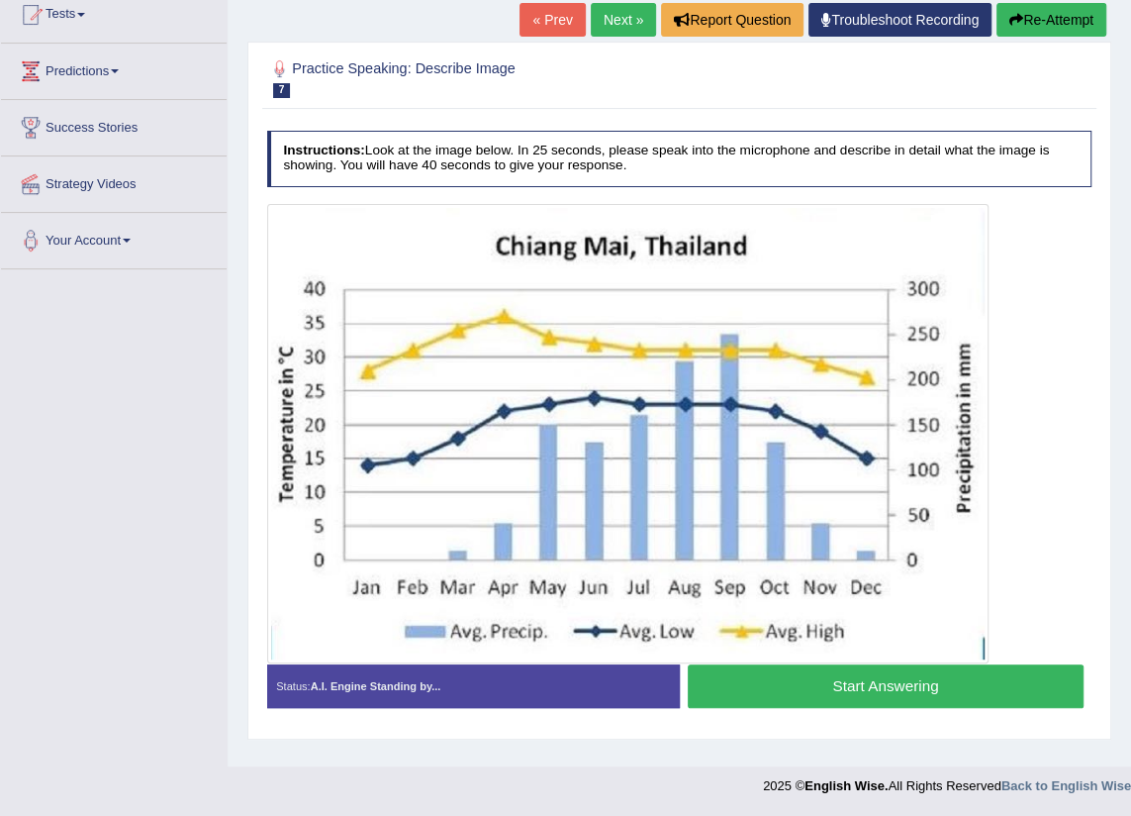
click at [809, 687] on button "Start Answering" at bounding box center [886, 685] width 396 height 43
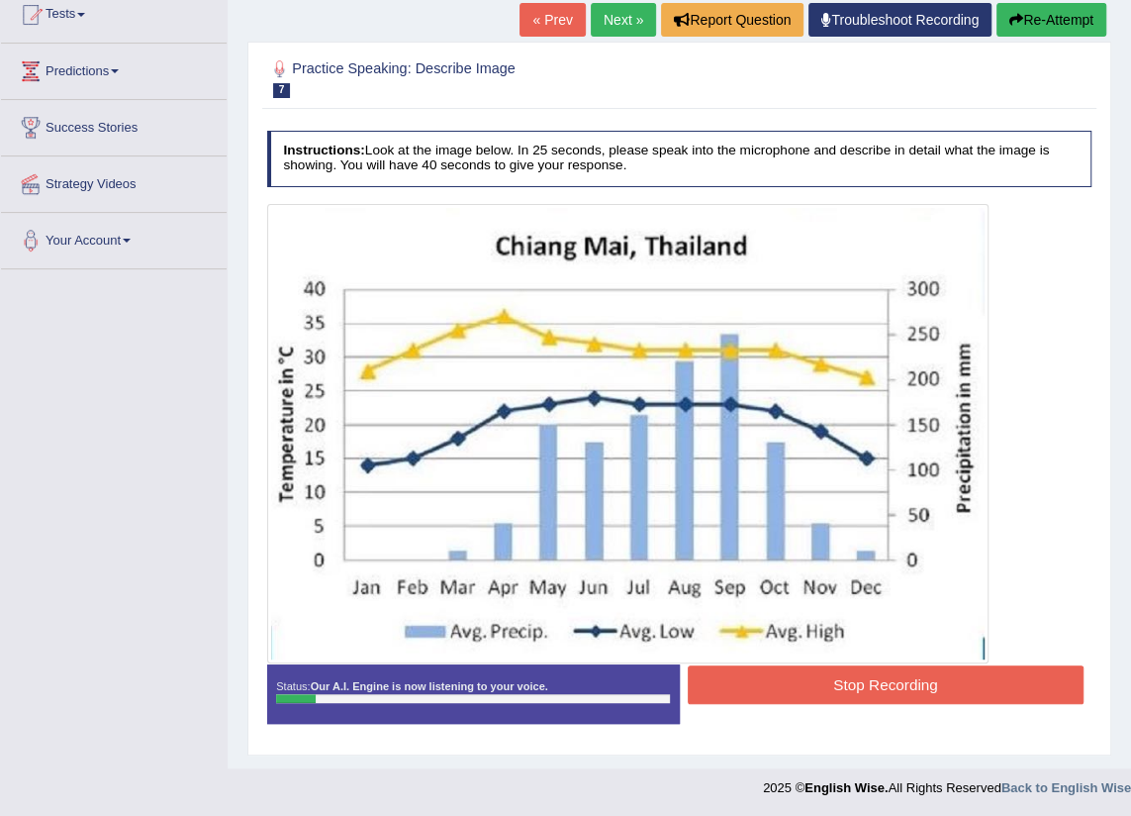
click at [1044, 29] on button "Re-Attempt" at bounding box center [1052, 20] width 110 height 34
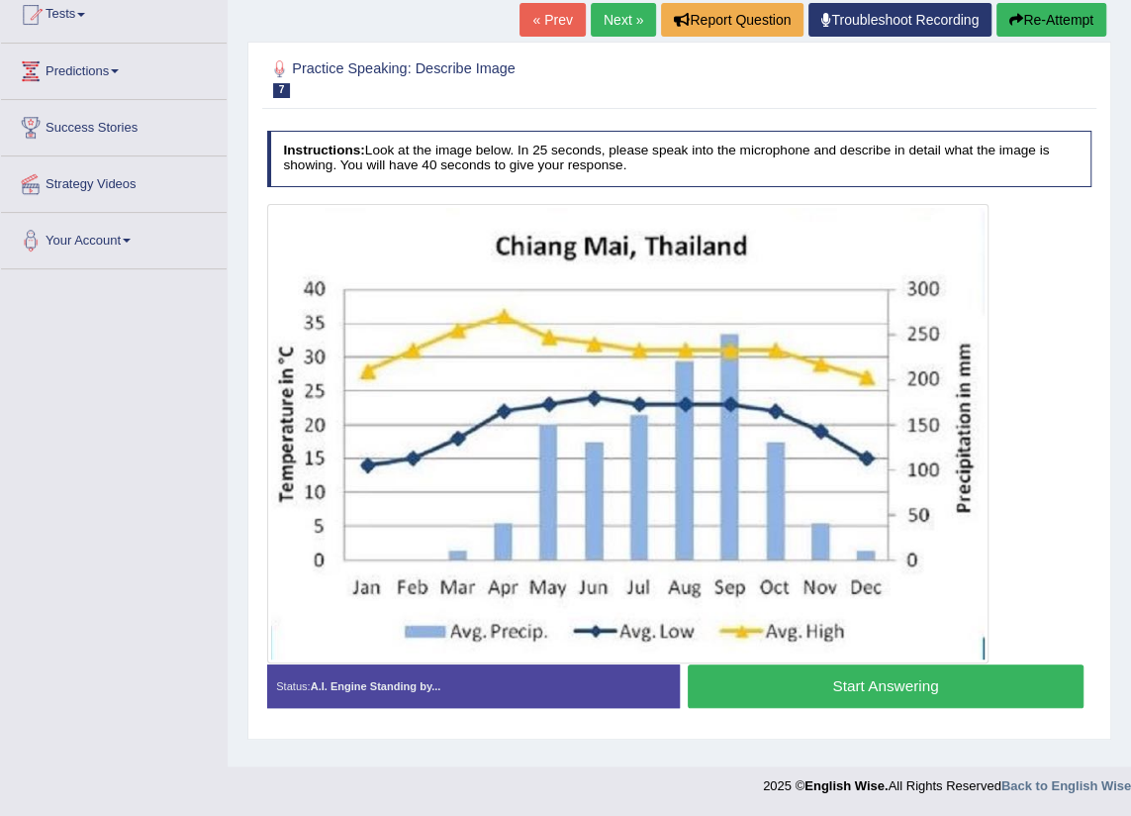
click at [898, 688] on button "Start Answering" at bounding box center [886, 685] width 396 height 43
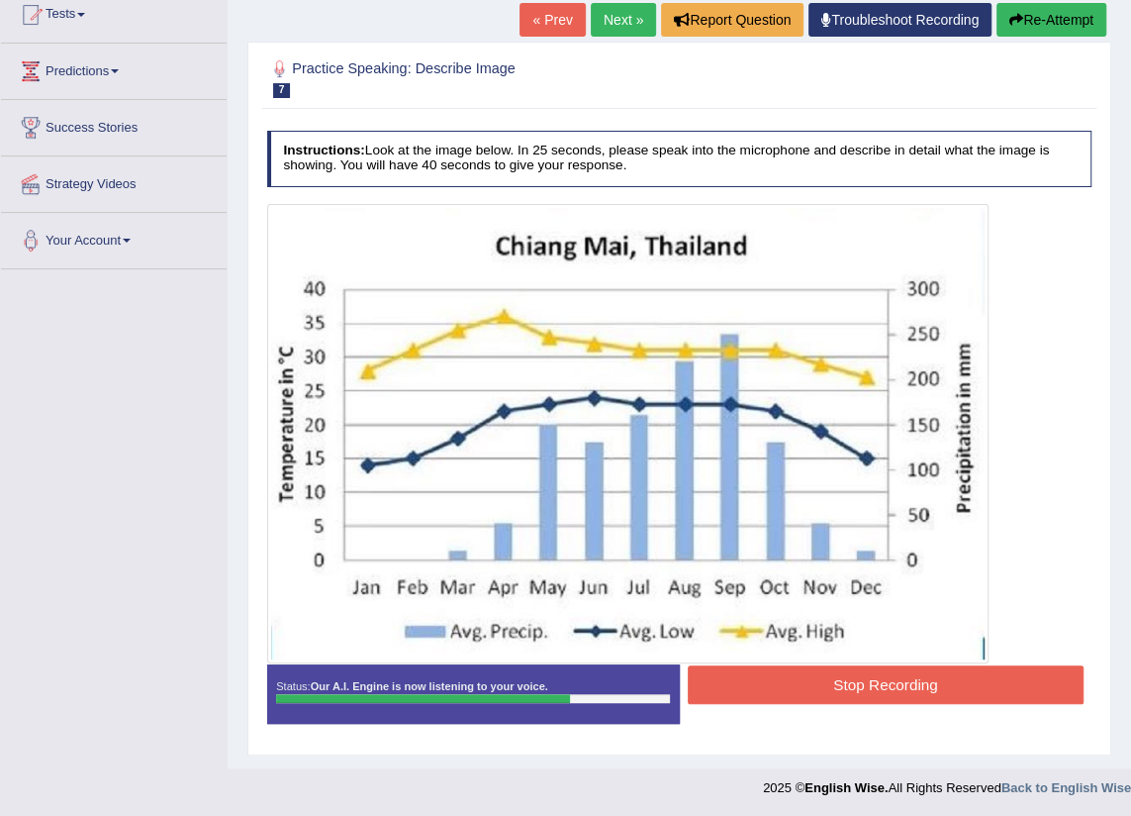
click at [898, 688] on button "Stop Recording" at bounding box center [886, 684] width 396 height 39
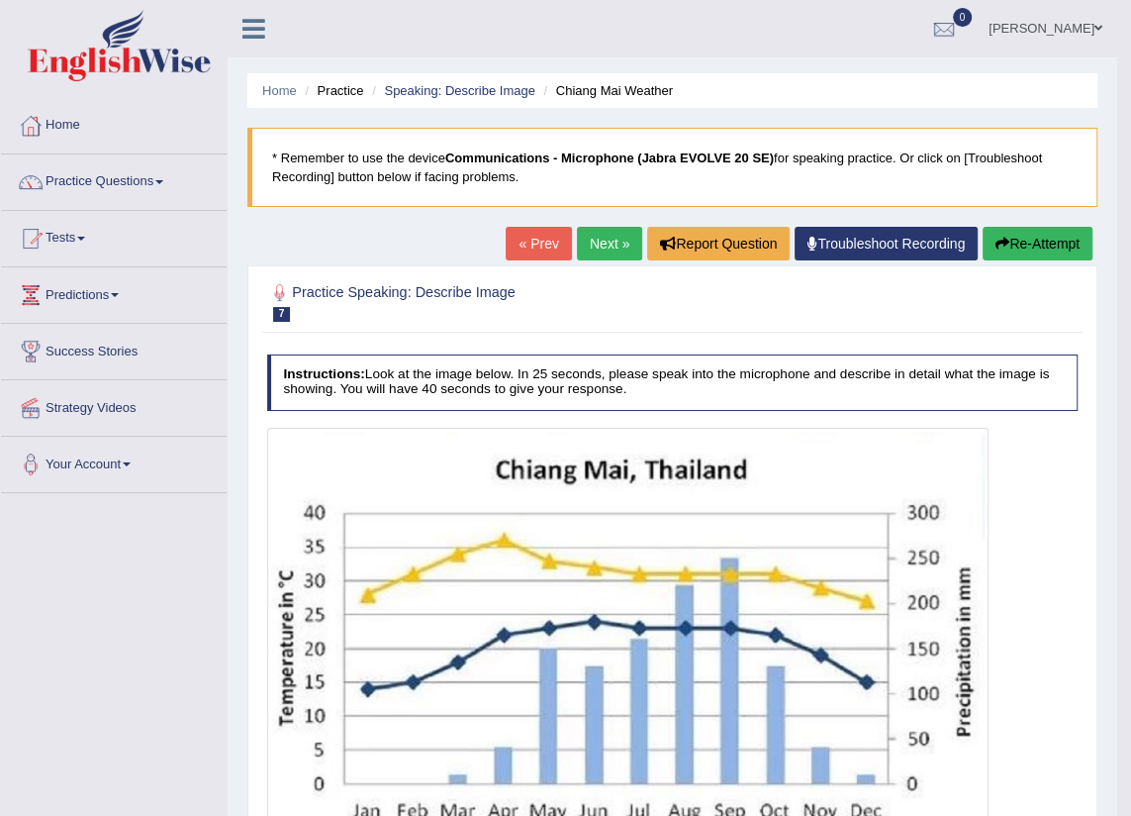
click at [604, 240] on link "Next »" at bounding box center [609, 244] width 65 height 34
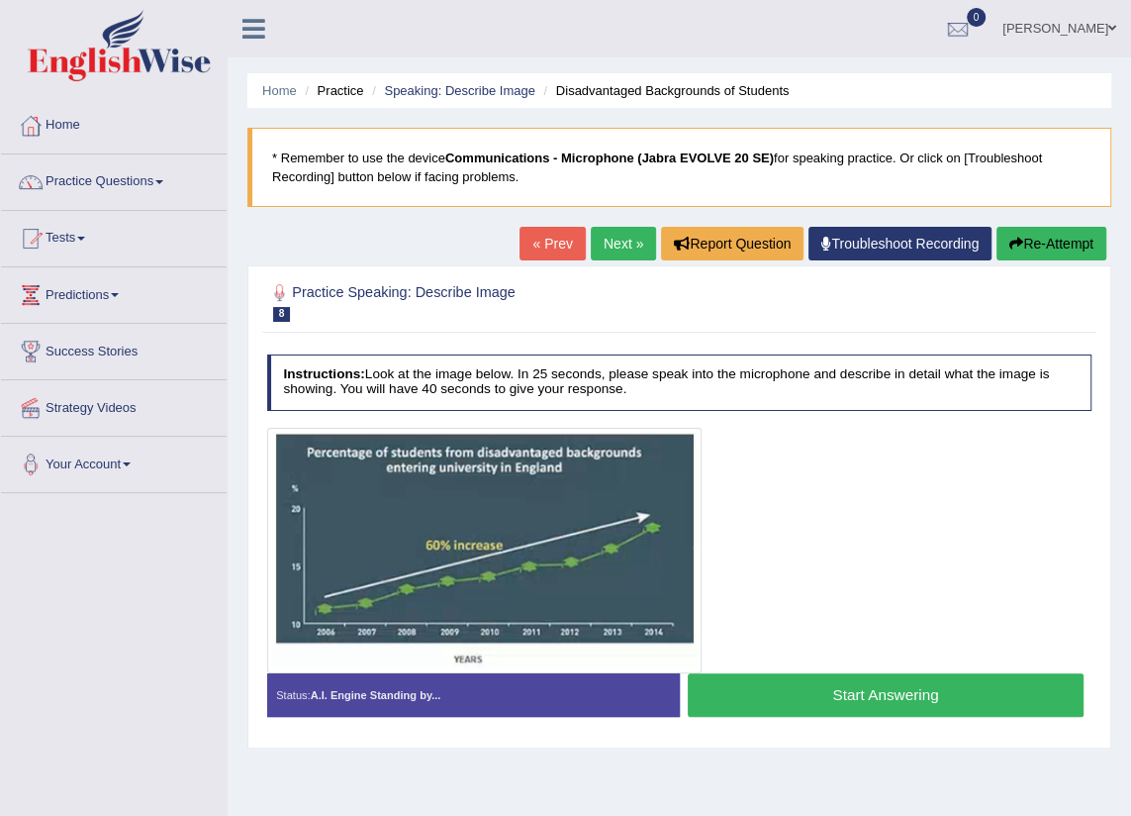
click at [831, 675] on button "Start Answering" at bounding box center [886, 694] width 396 height 43
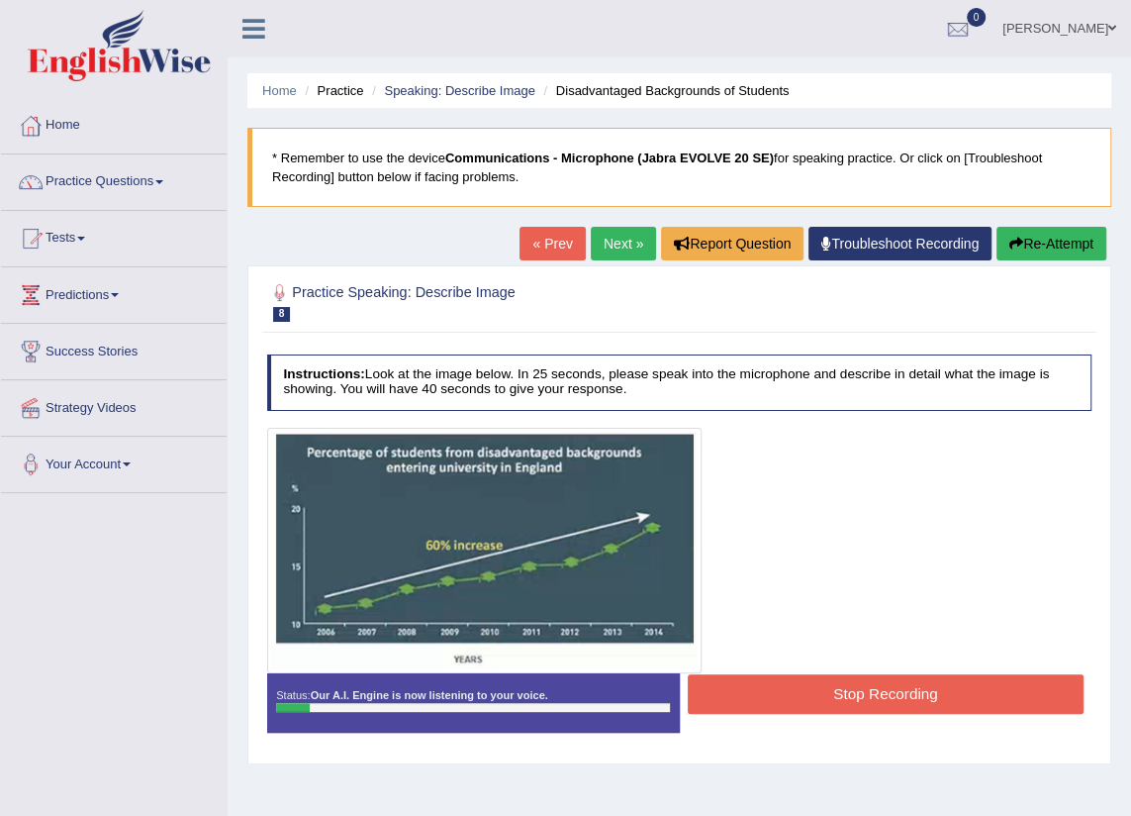
click at [1046, 249] on button "Re-Attempt" at bounding box center [1052, 244] width 110 height 34
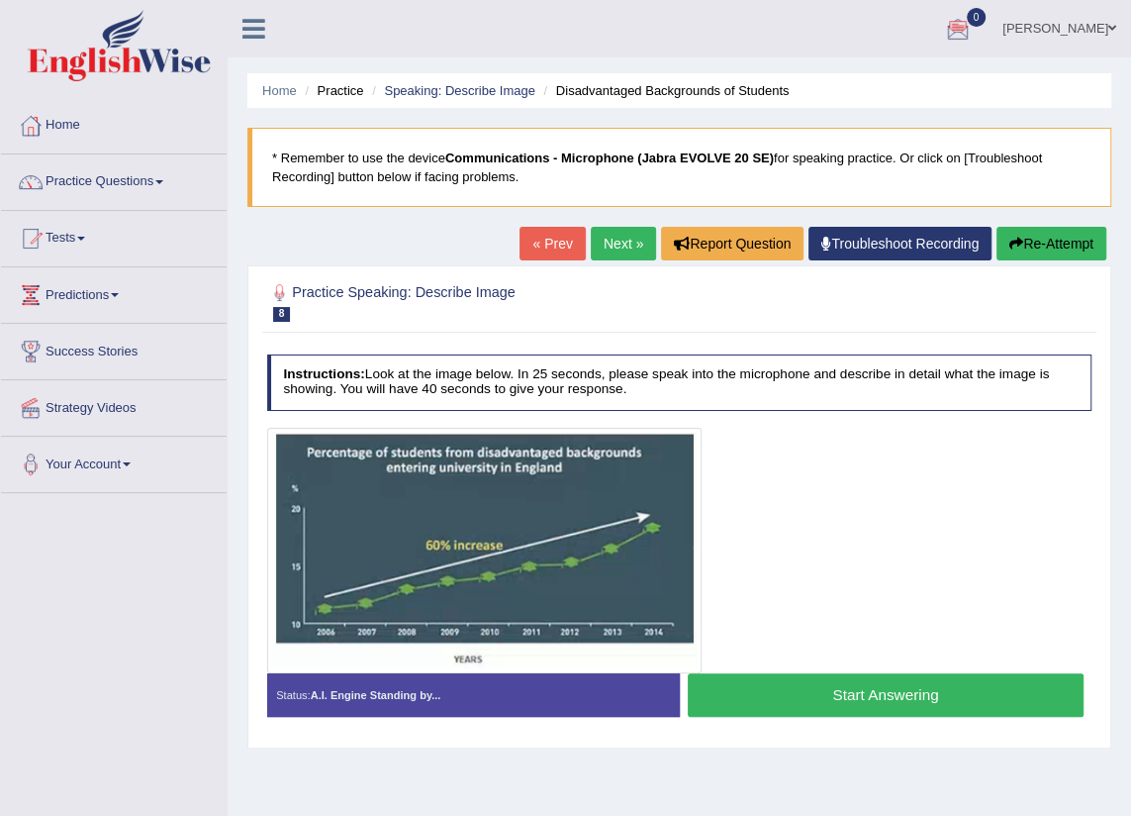
click at [973, 20] on div at bounding box center [958, 30] width 30 height 30
click at [890, 82] on icon at bounding box center [886, 82] width 8 height 15
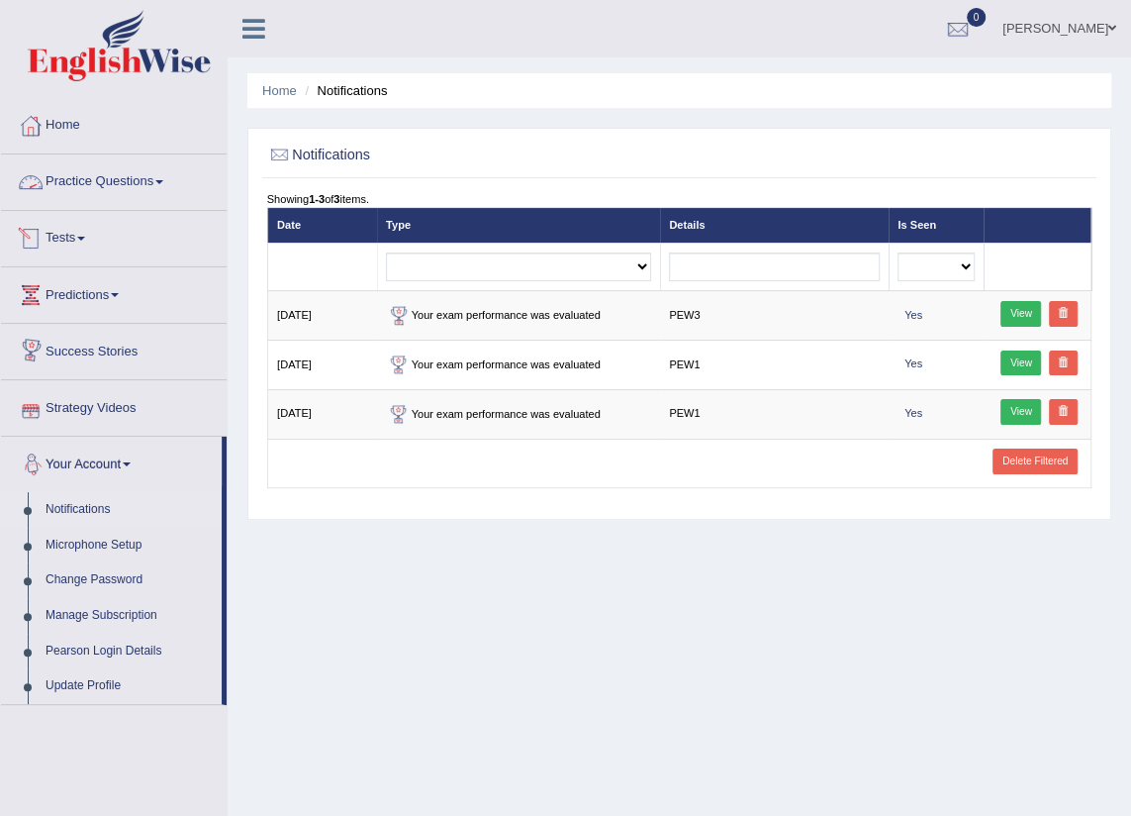
click at [79, 283] on link "Predictions" at bounding box center [114, 291] width 226 height 49
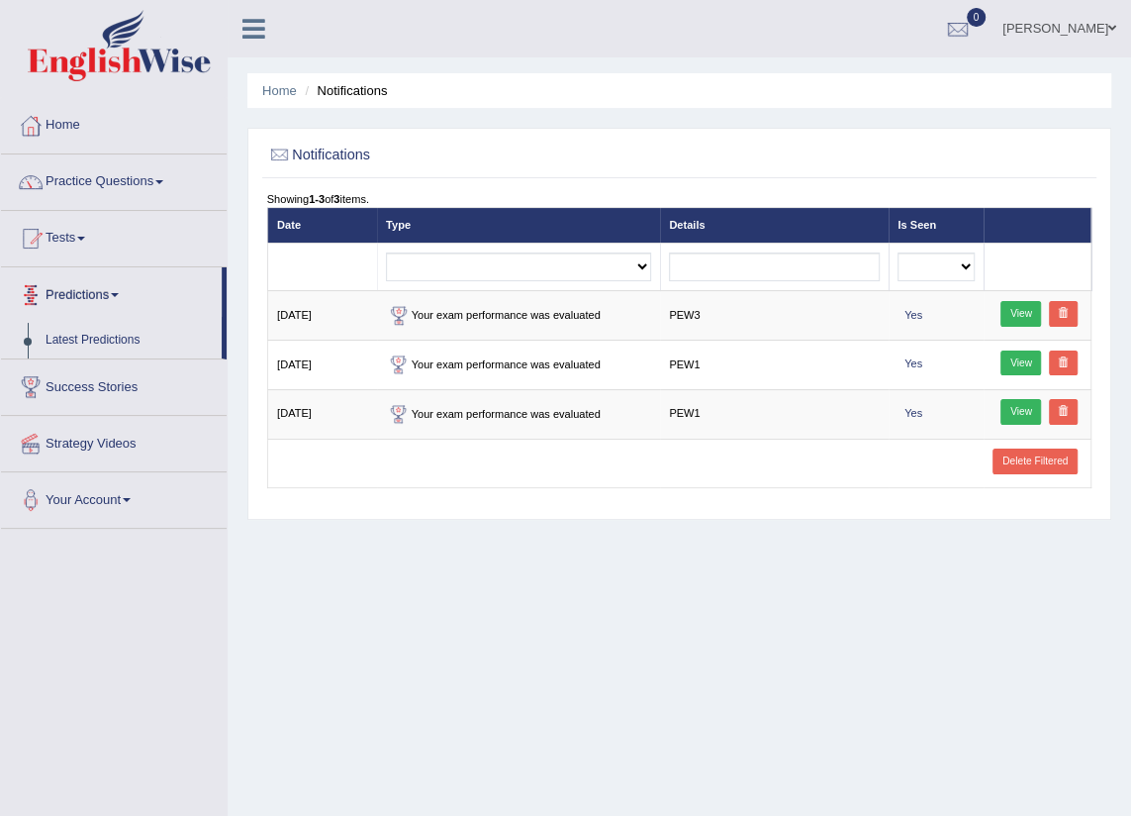
click at [88, 248] on link "Tests" at bounding box center [114, 235] width 226 height 49
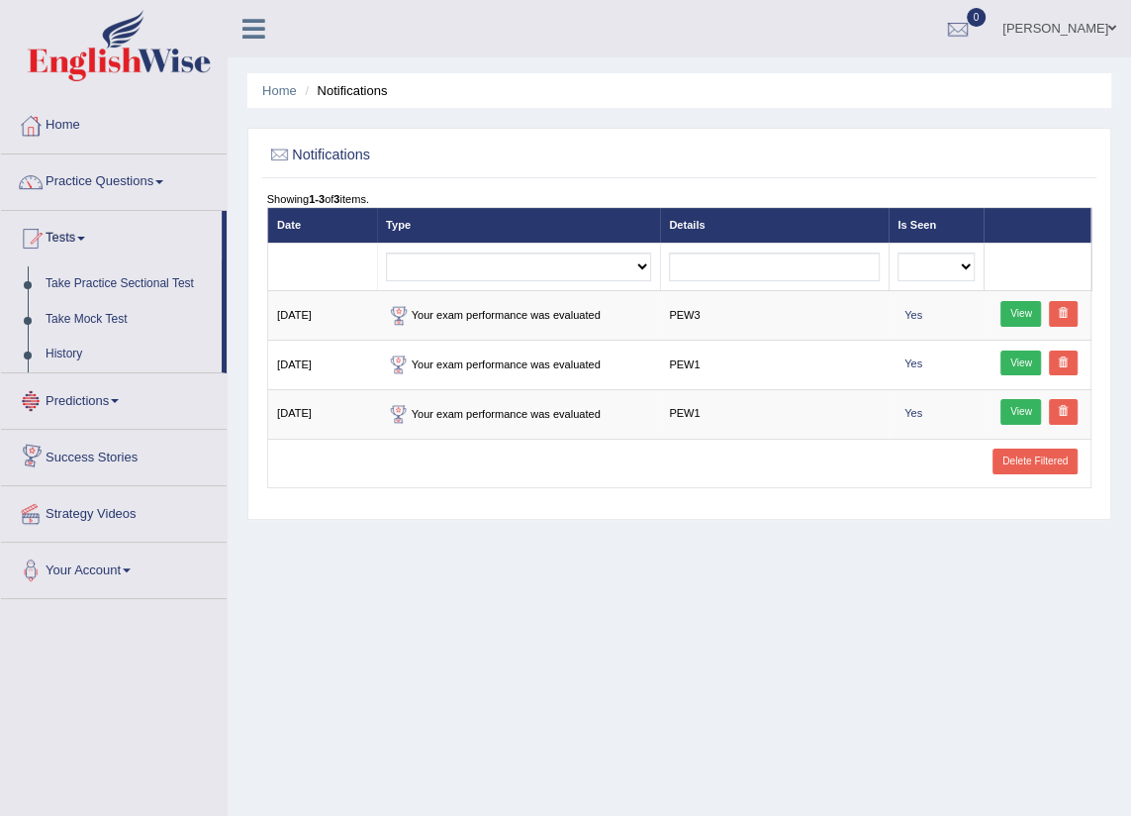
click at [118, 396] on link "Predictions" at bounding box center [114, 397] width 226 height 49
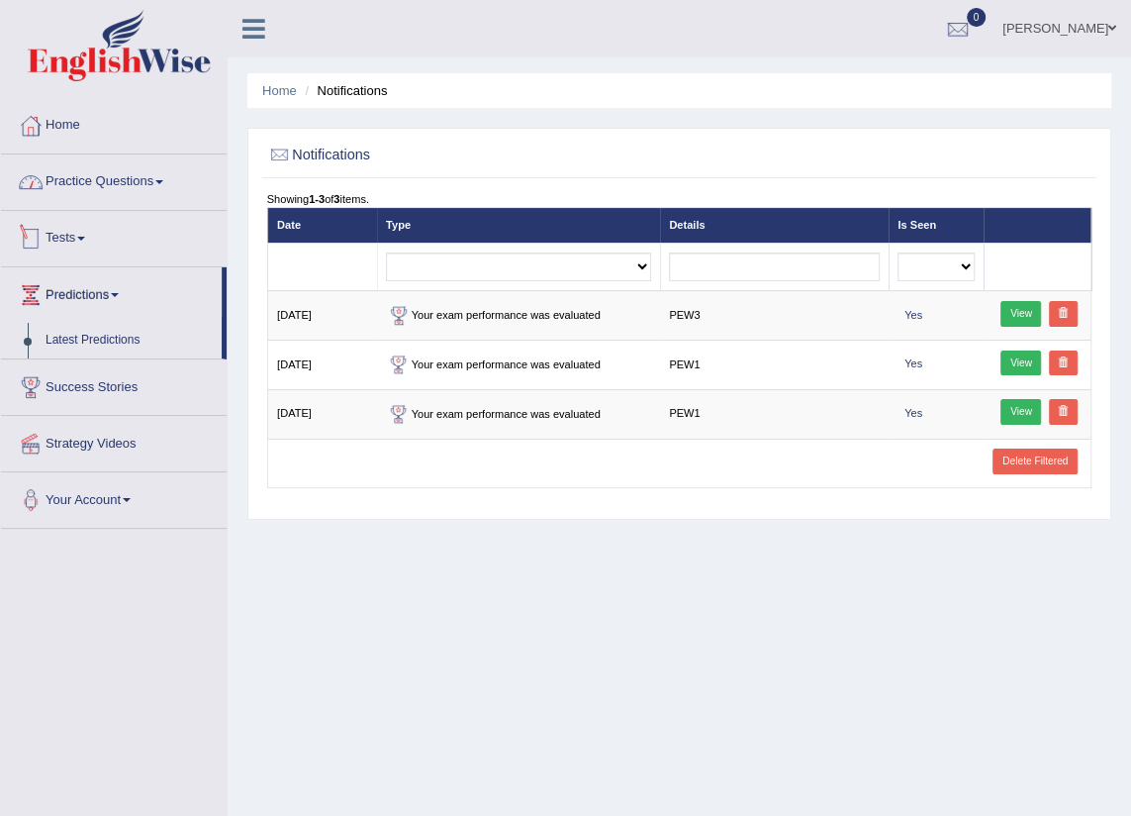
click at [83, 195] on link "Practice Questions" at bounding box center [114, 178] width 226 height 49
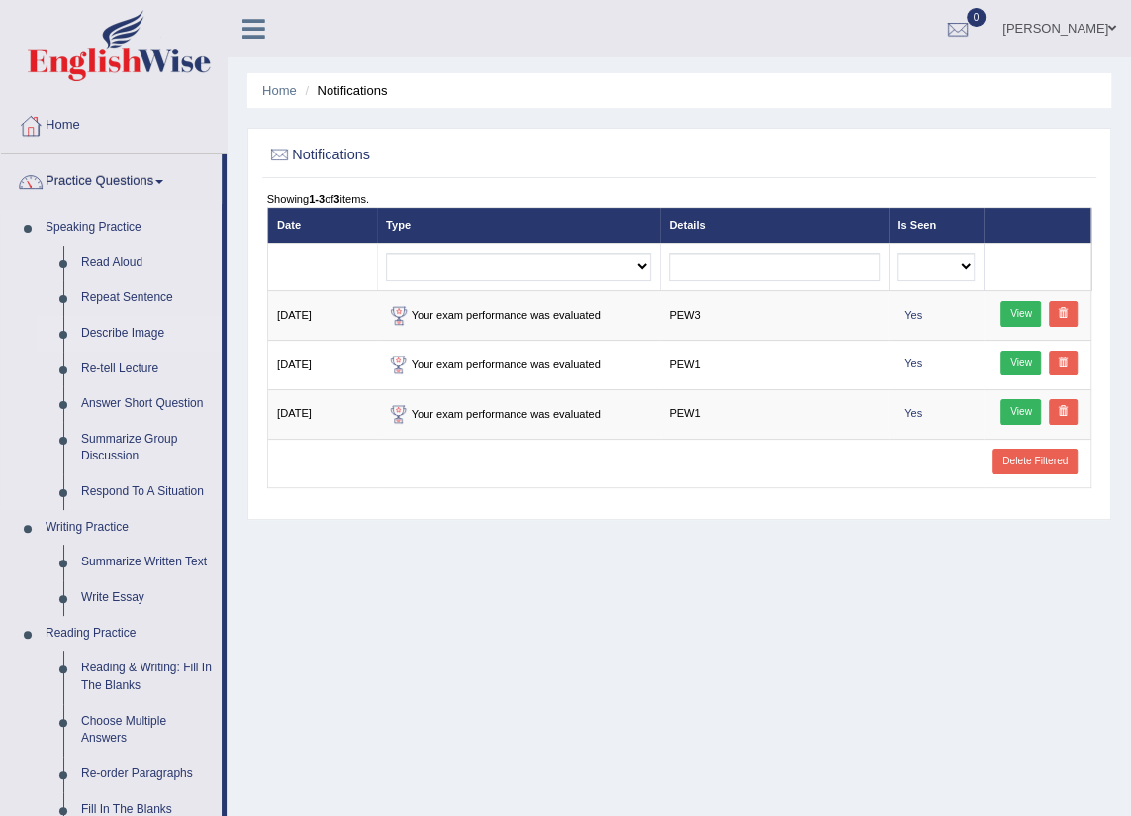
click at [126, 337] on link "Describe Image" at bounding box center [146, 334] width 149 height 36
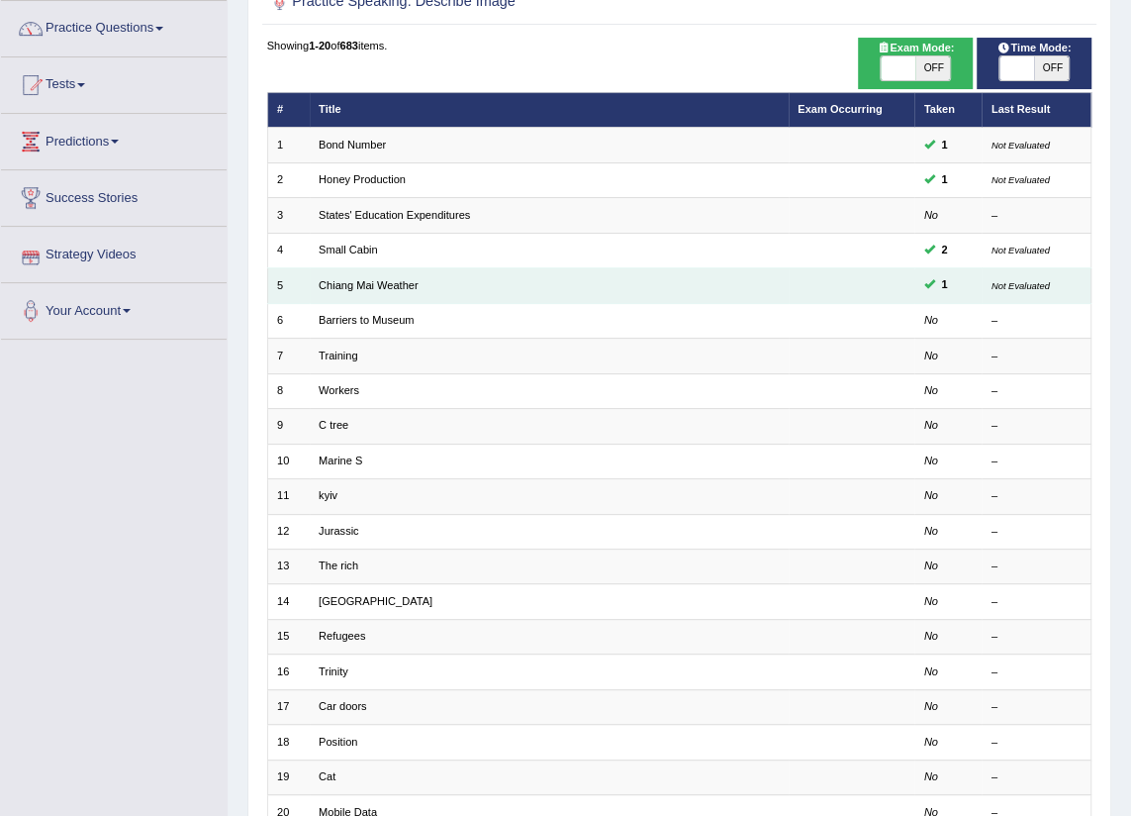
scroll to position [147, 0]
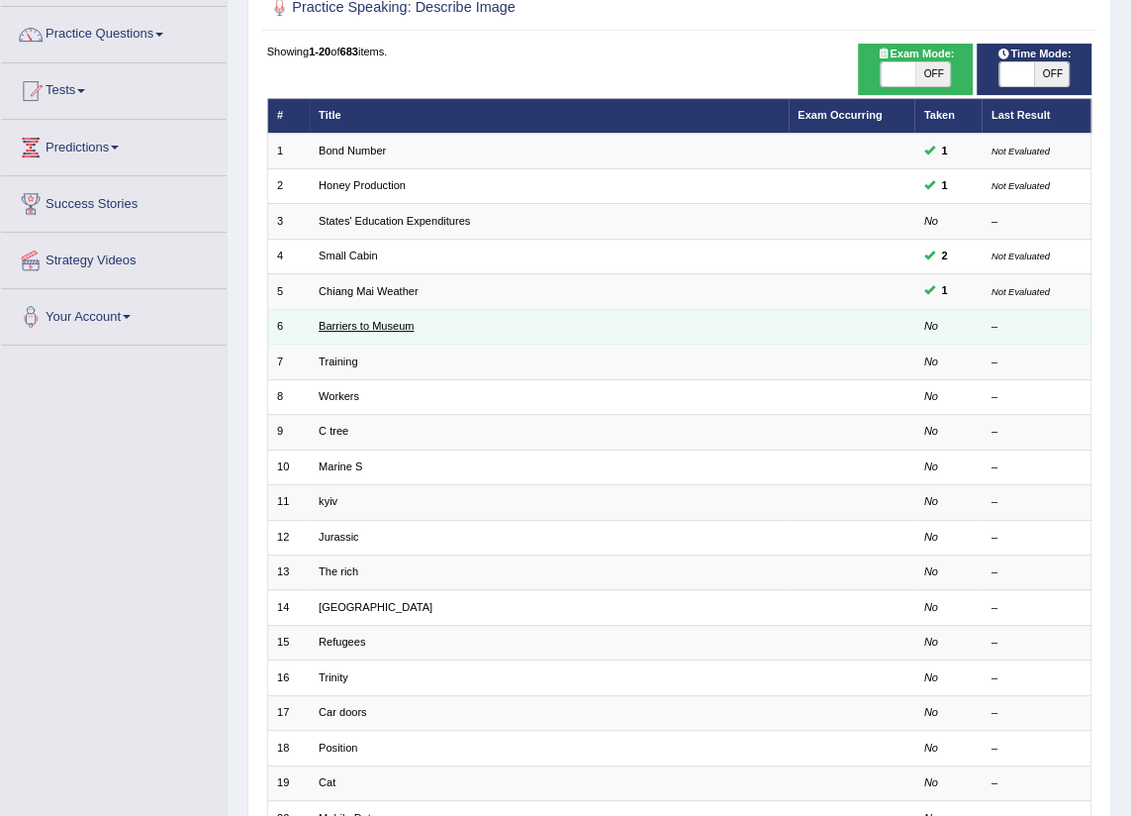
click at [356, 332] on link "Barriers to Museum" at bounding box center [366, 326] width 95 height 12
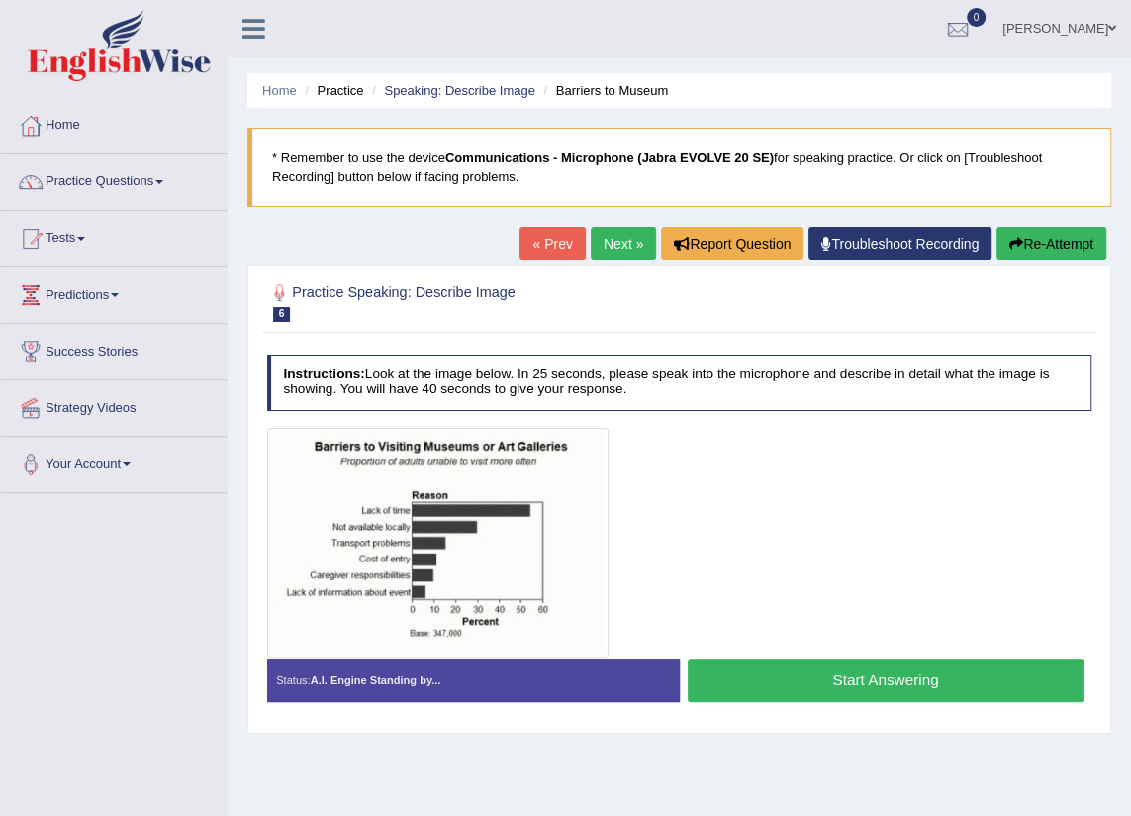
click at [868, 658] on button "Start Answering" at bounding box center [886, 679] width 396 height 43
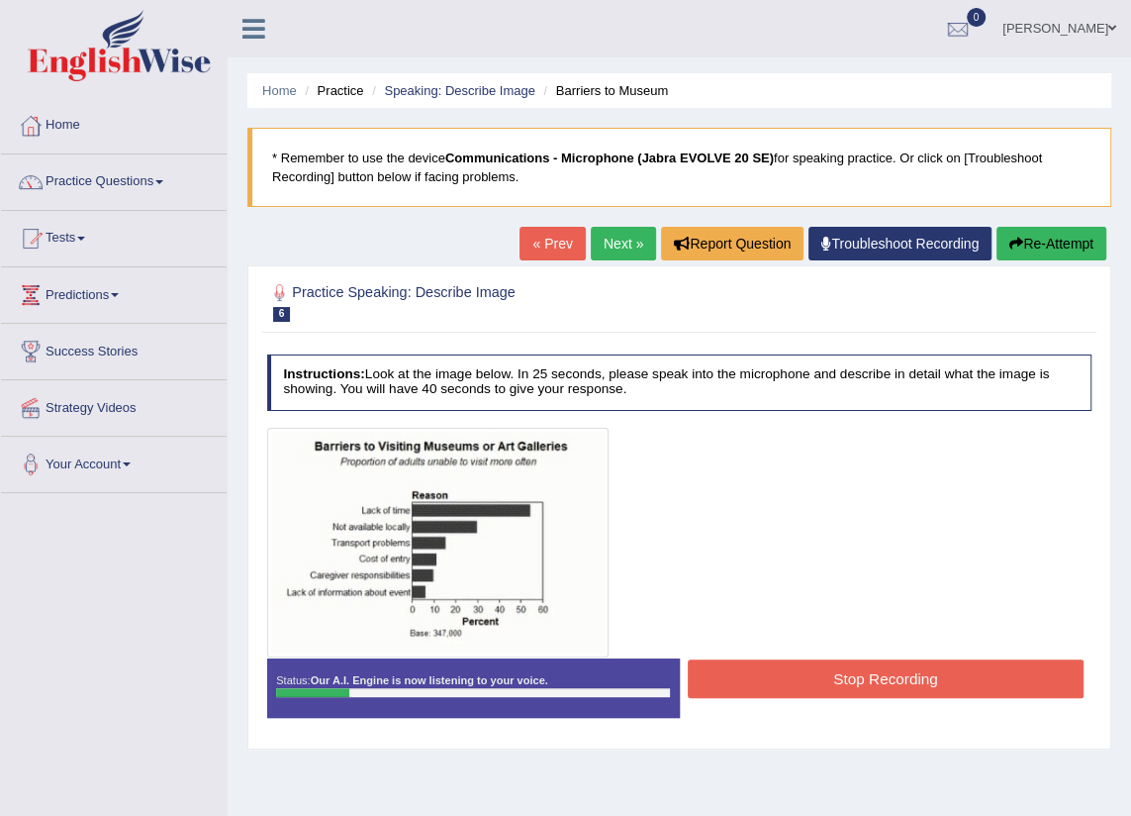
click at [1076, 231] on button "Re-Attempt" at bounding box center [1052, 244] width 110 height 34
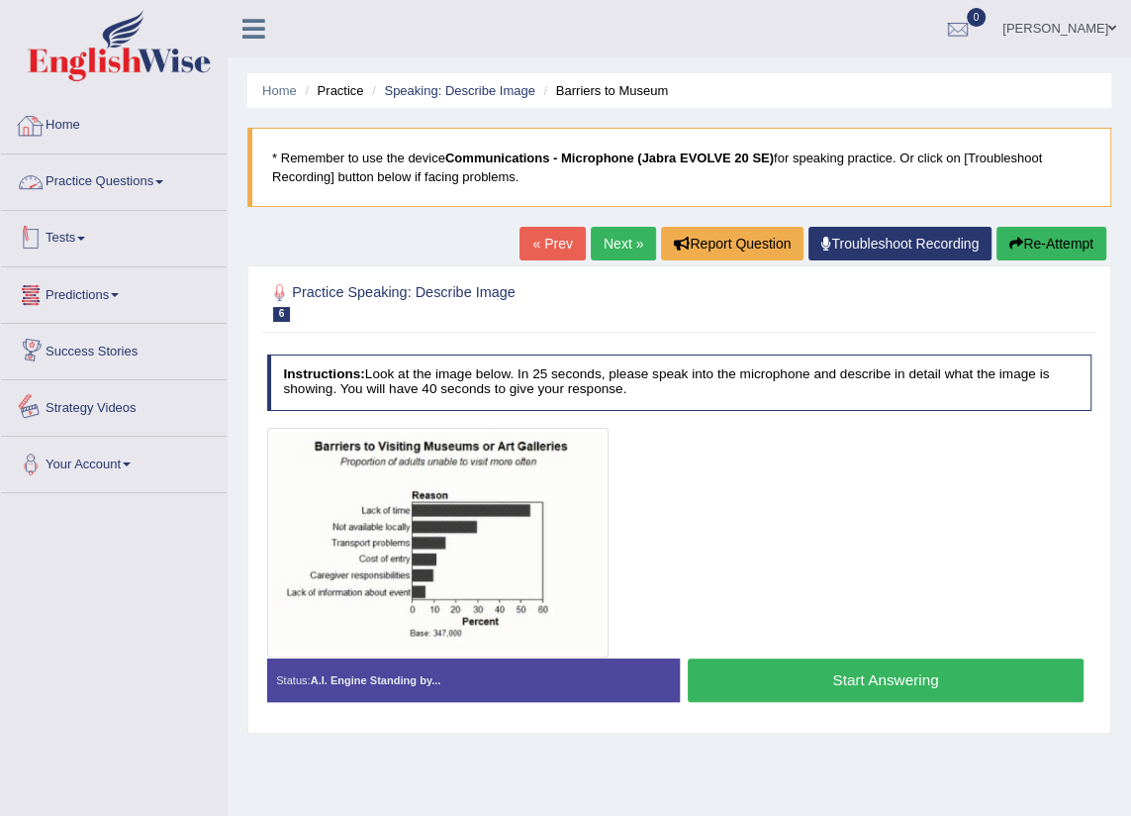
click at [126, 177] on link "Practice Questions" at bounding box center [114, 178] width 226 height 49
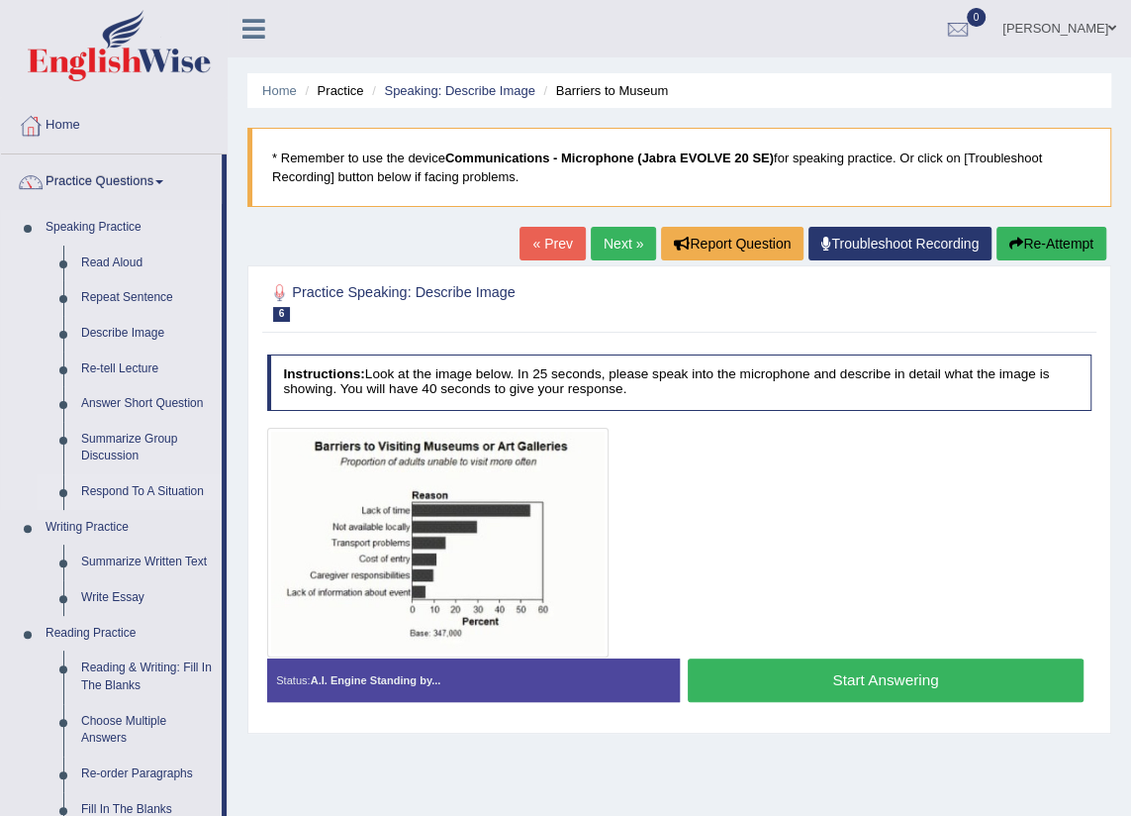
click at [165, 486] on link "Respond To A Situation" at bounding box center [146, 492] width 149 height 36
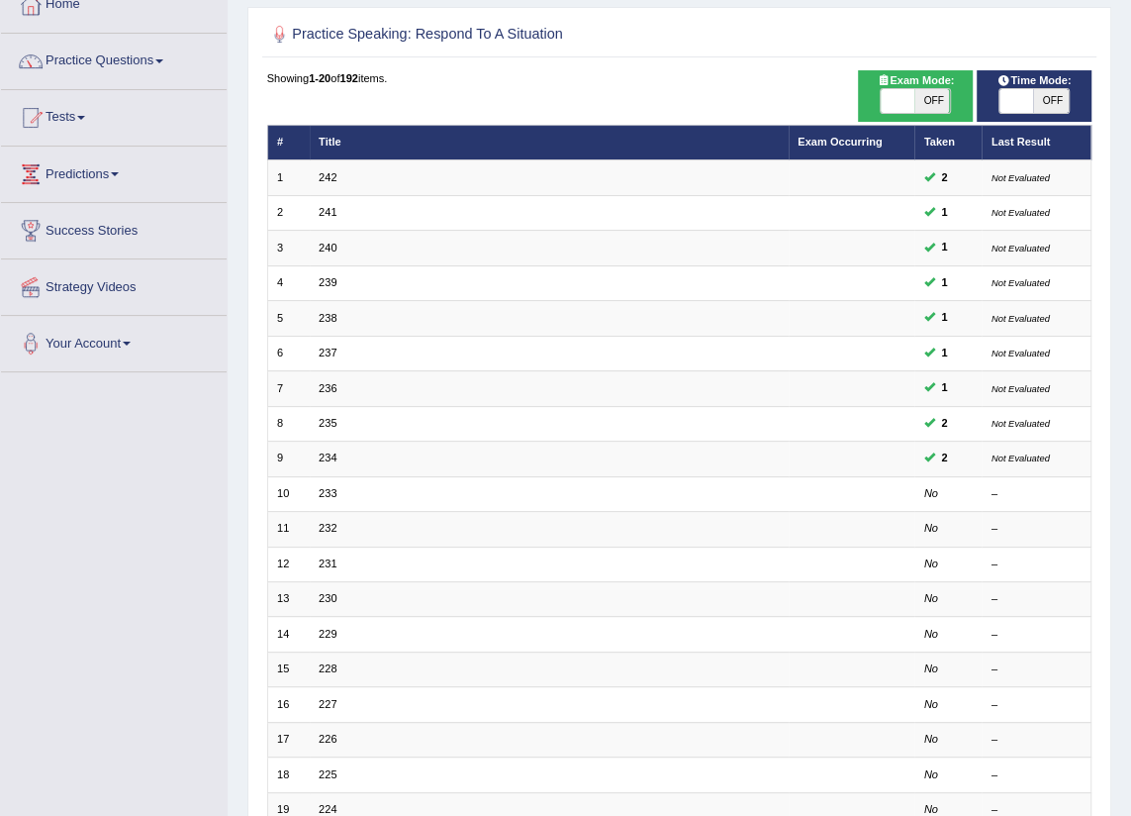
scroll to position [269, 0]
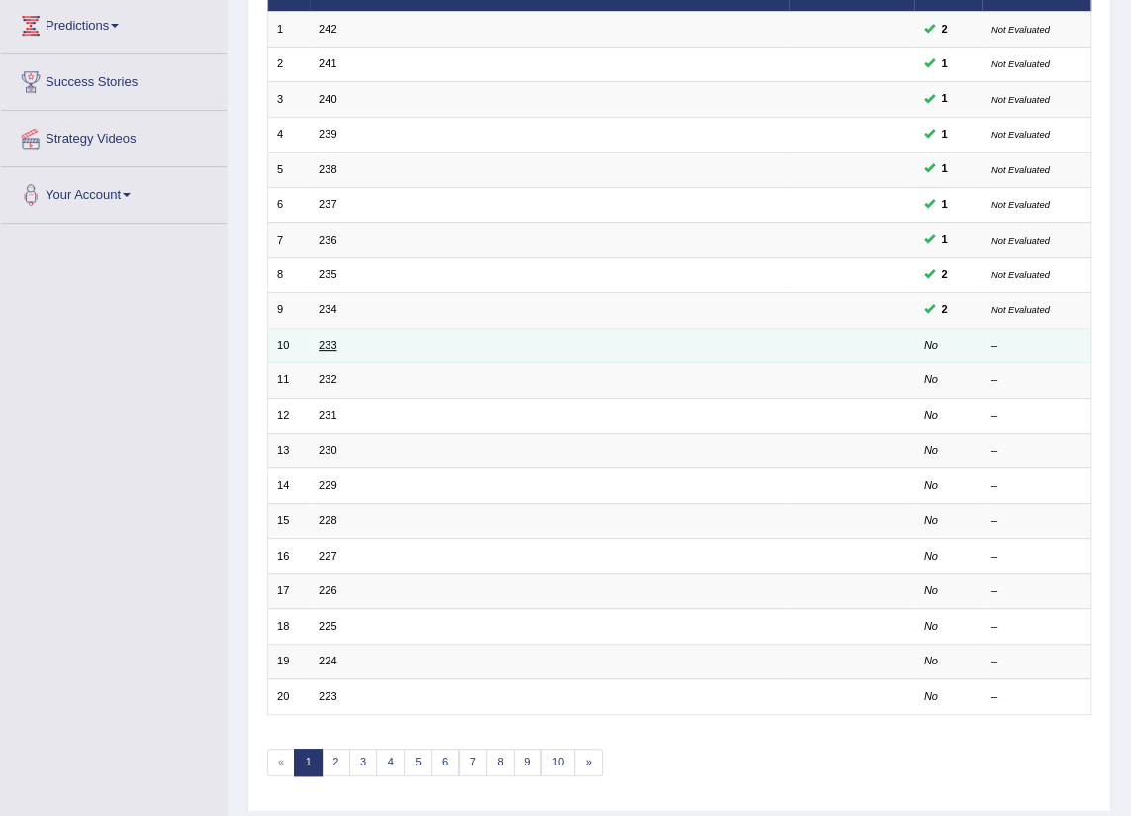
click at [319, 350] on link "233" at bounding box center [328, 345] width 18 height 12
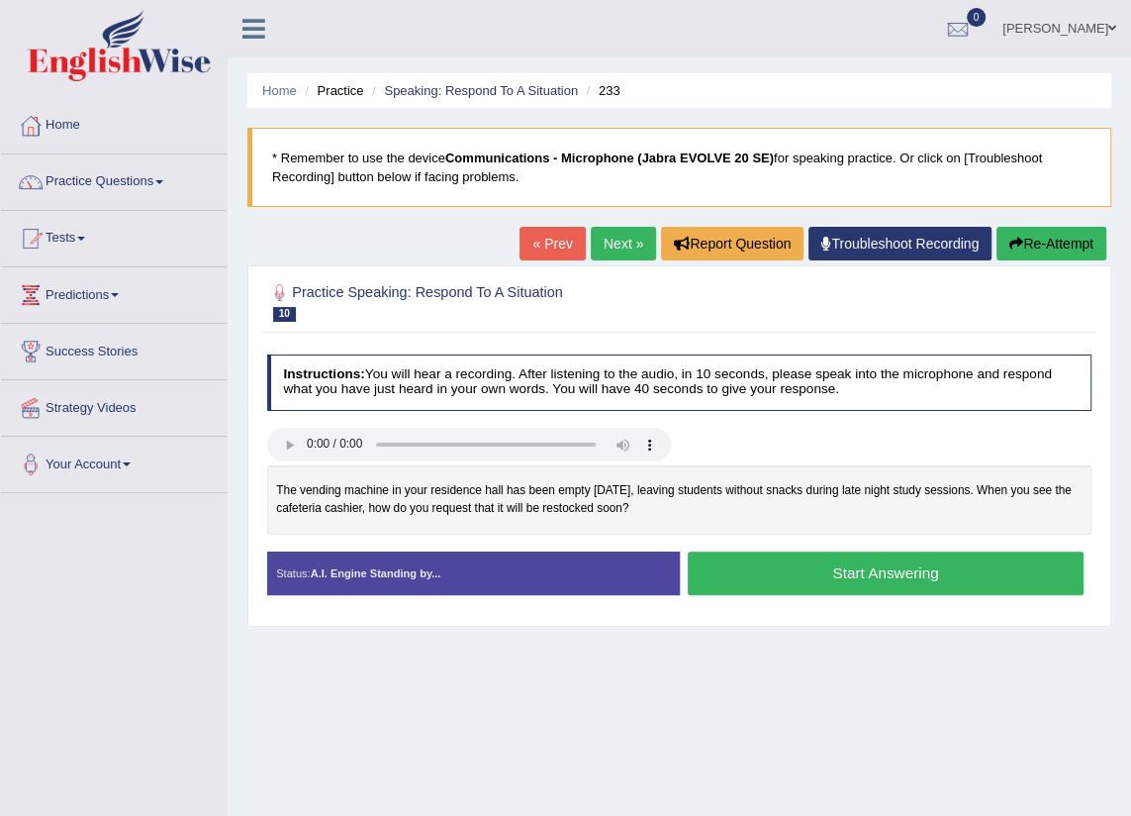
click at [854, 568] on button "Start Answering" at bounding box center [886, 572] width 396 height 43
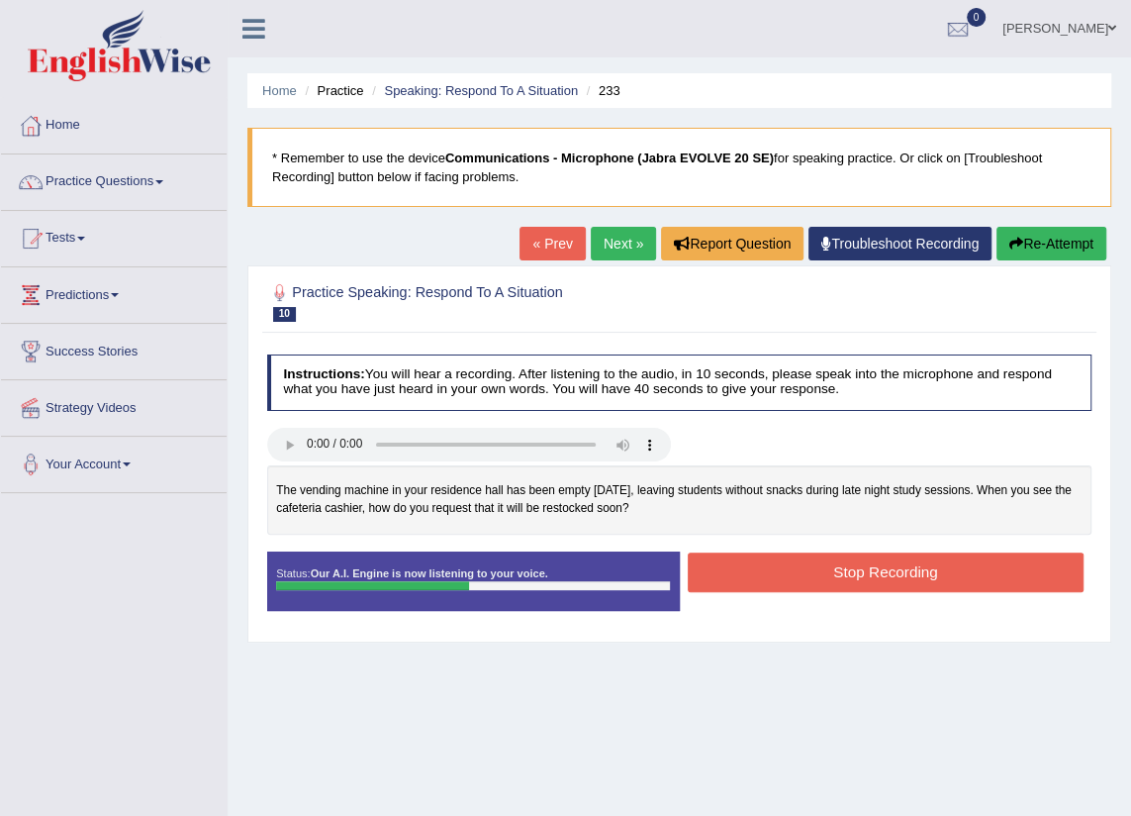
click at [854, 568] on button "Stop Recording" at bounding box center [886, 571] width 396 height 39
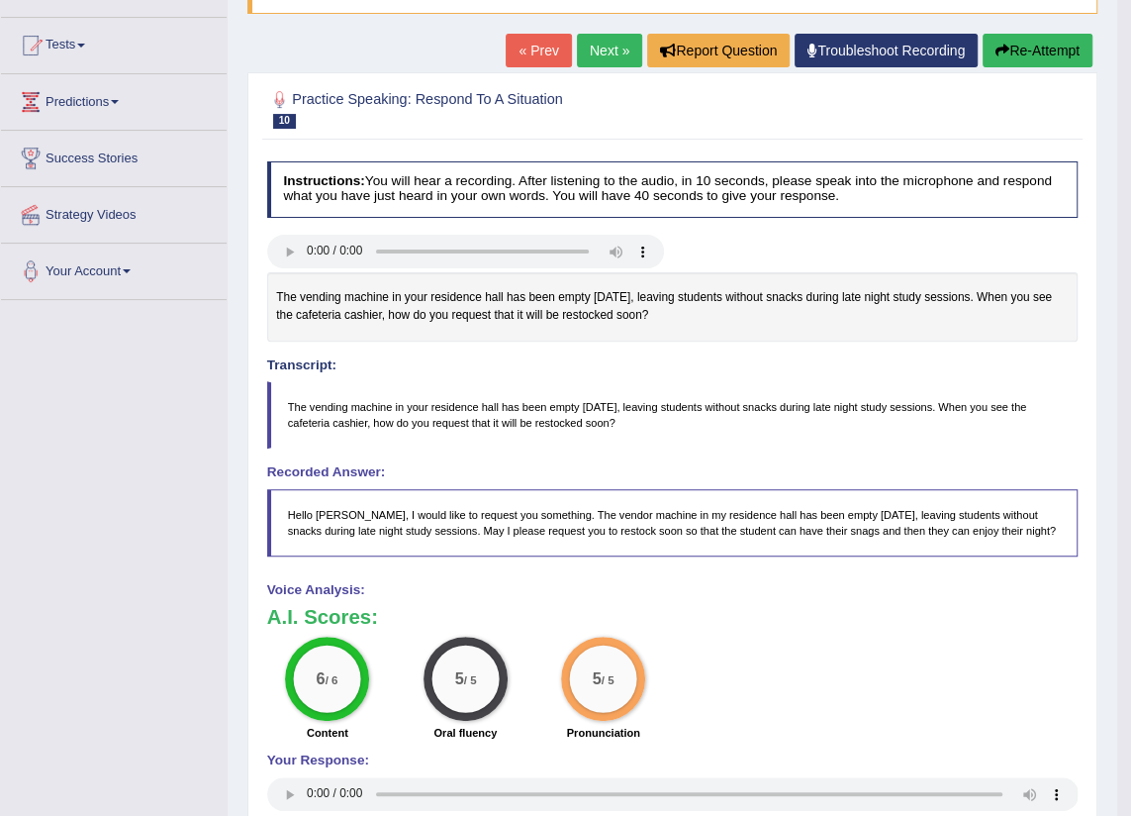
scroll to position [175, 0]
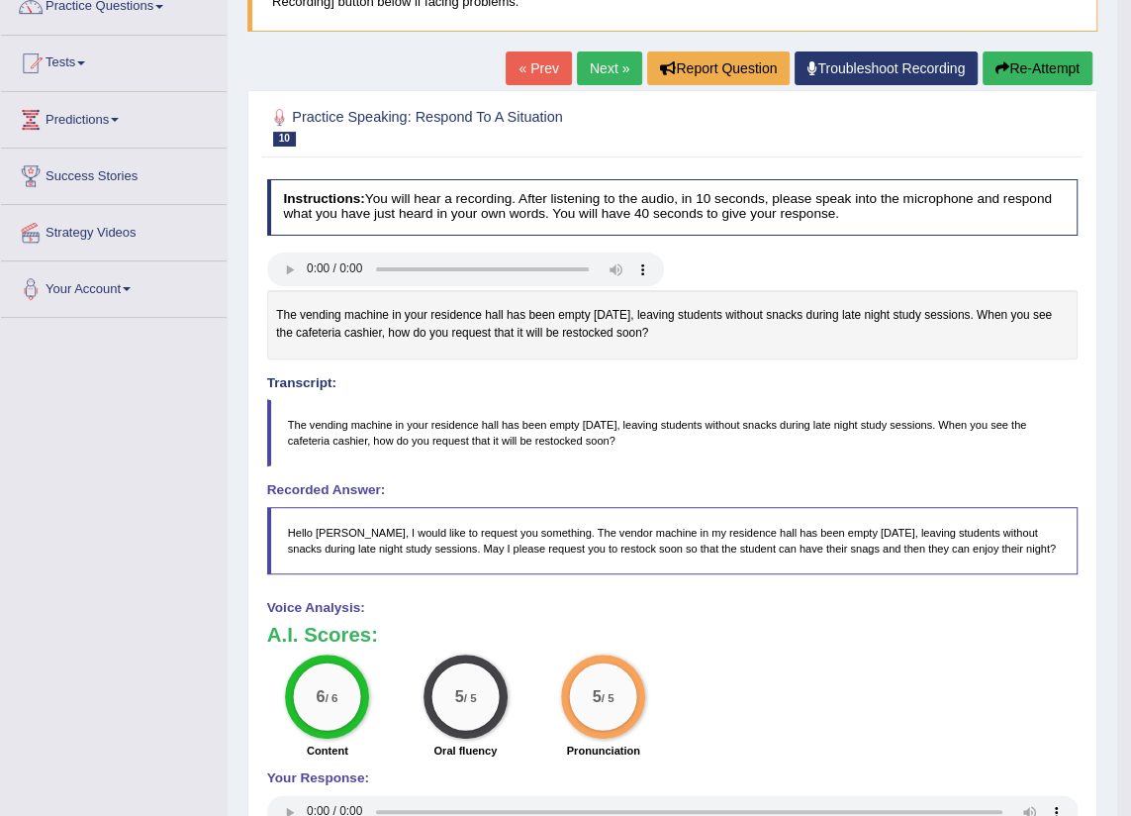
click at [600, 69] on link "Next »" at bounding box center [609, 68] width 65 height 34
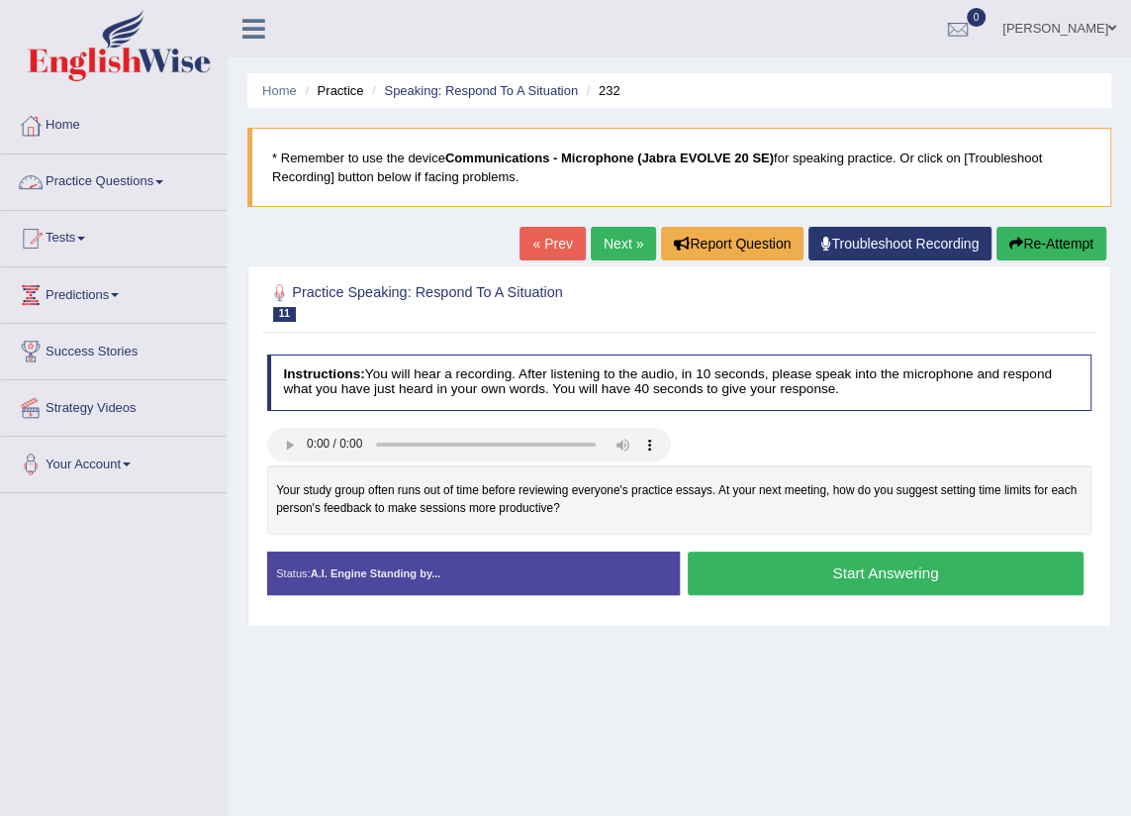
click at [139, 166] on link "Practice Questions" at bounding box center [114, 178] width 226 height 49
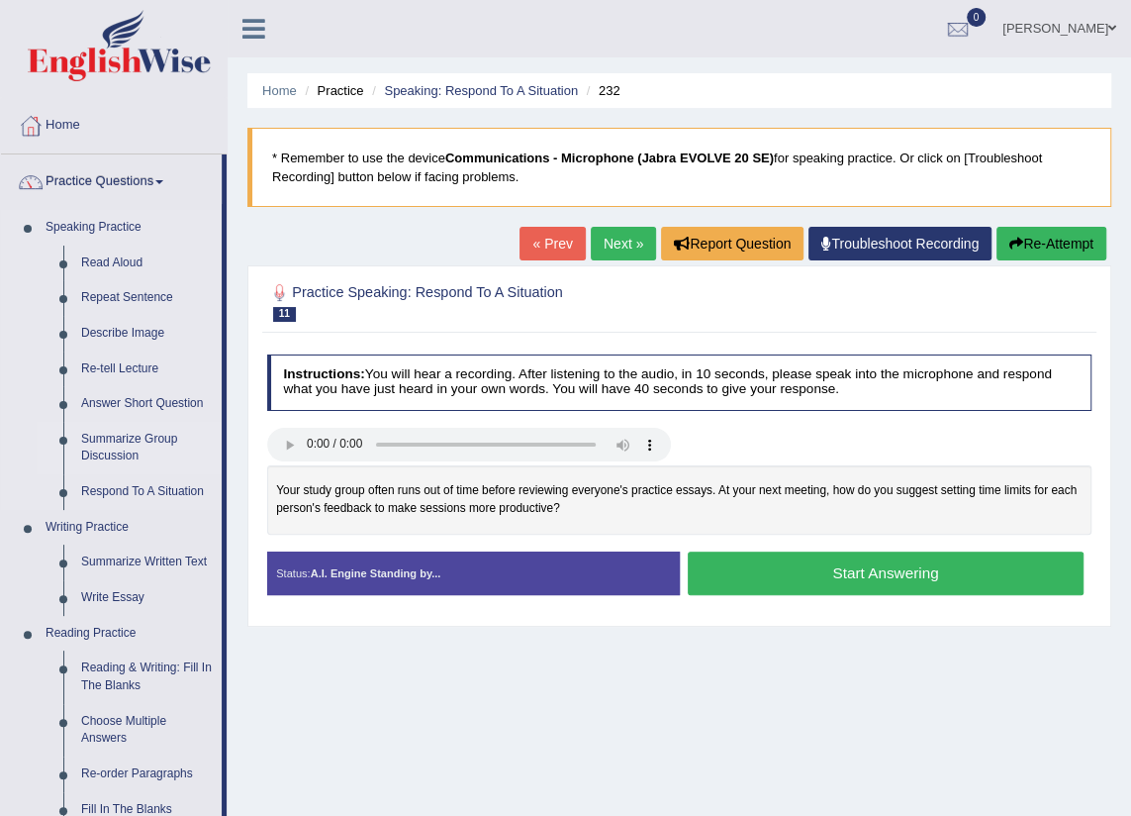
click at [130, 433] on link "Summarize Group Discussion" at bounding box center [146, 448] width 149 height 52
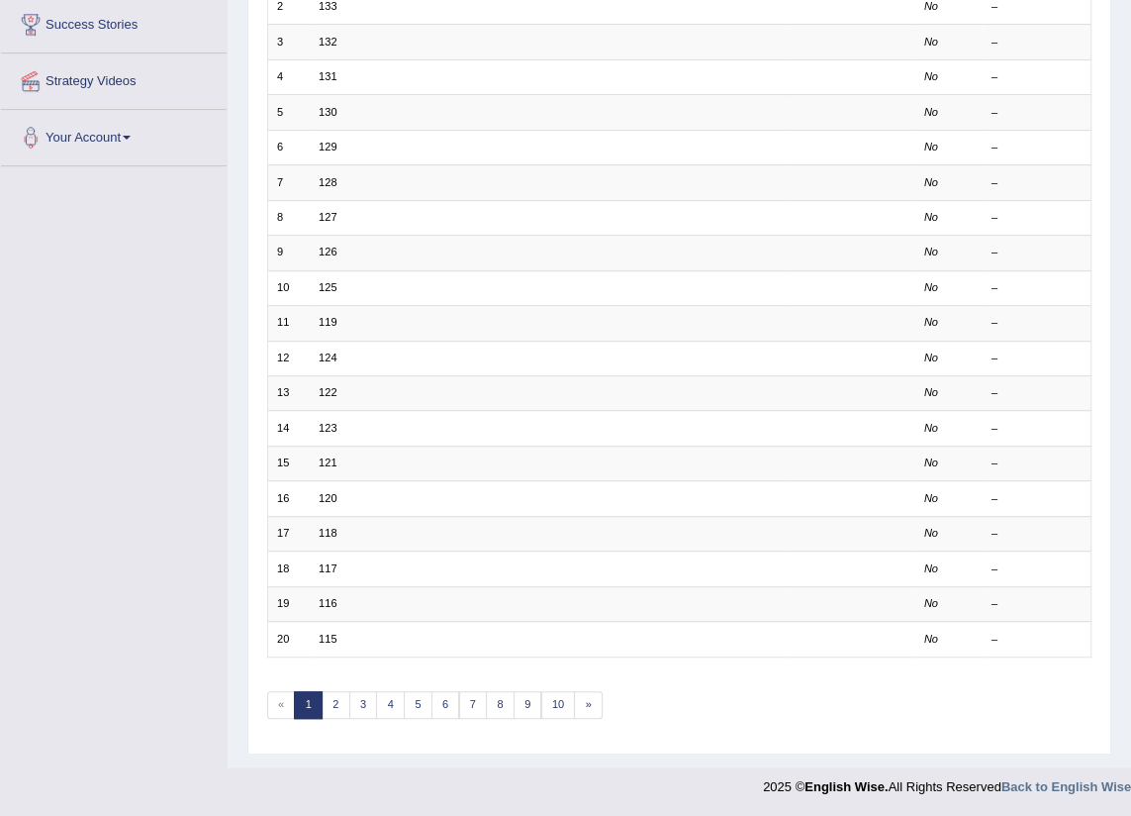
scroll to position [56, 0]
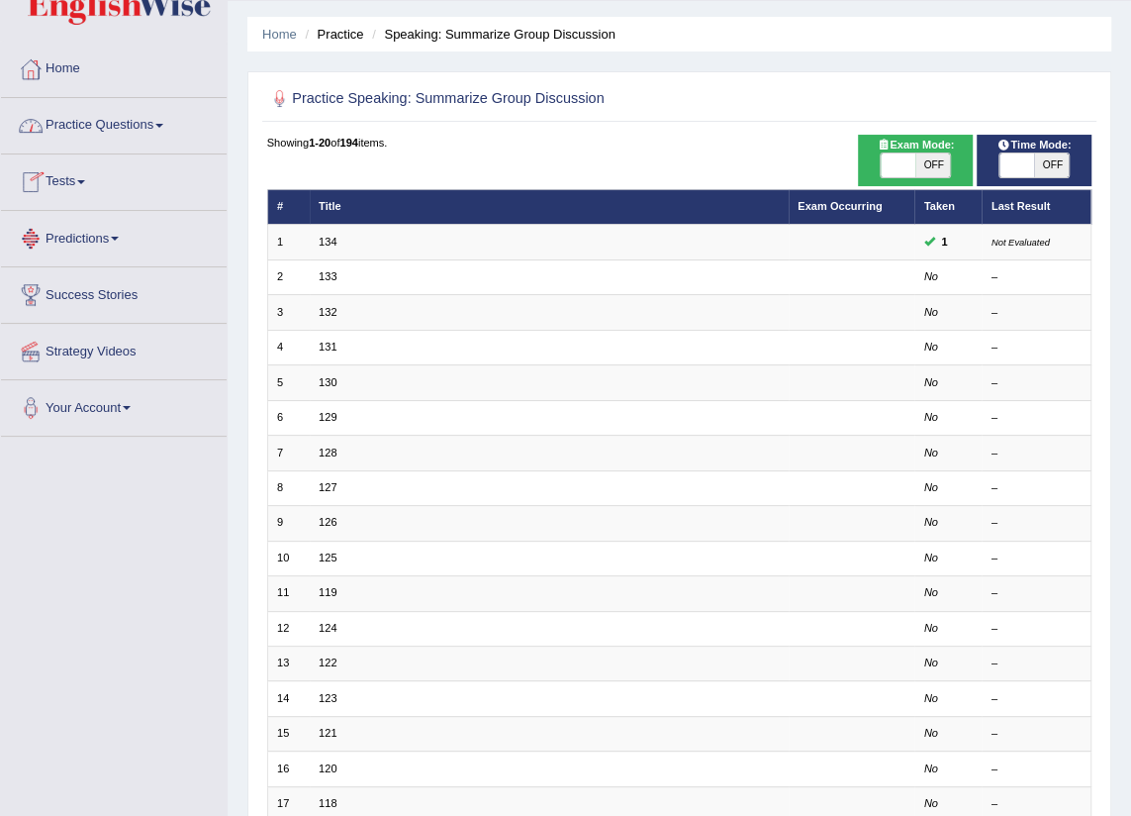
click at [150, 119] on link "Practice Questions" at bounding box center [114, 122] width 226 height 49
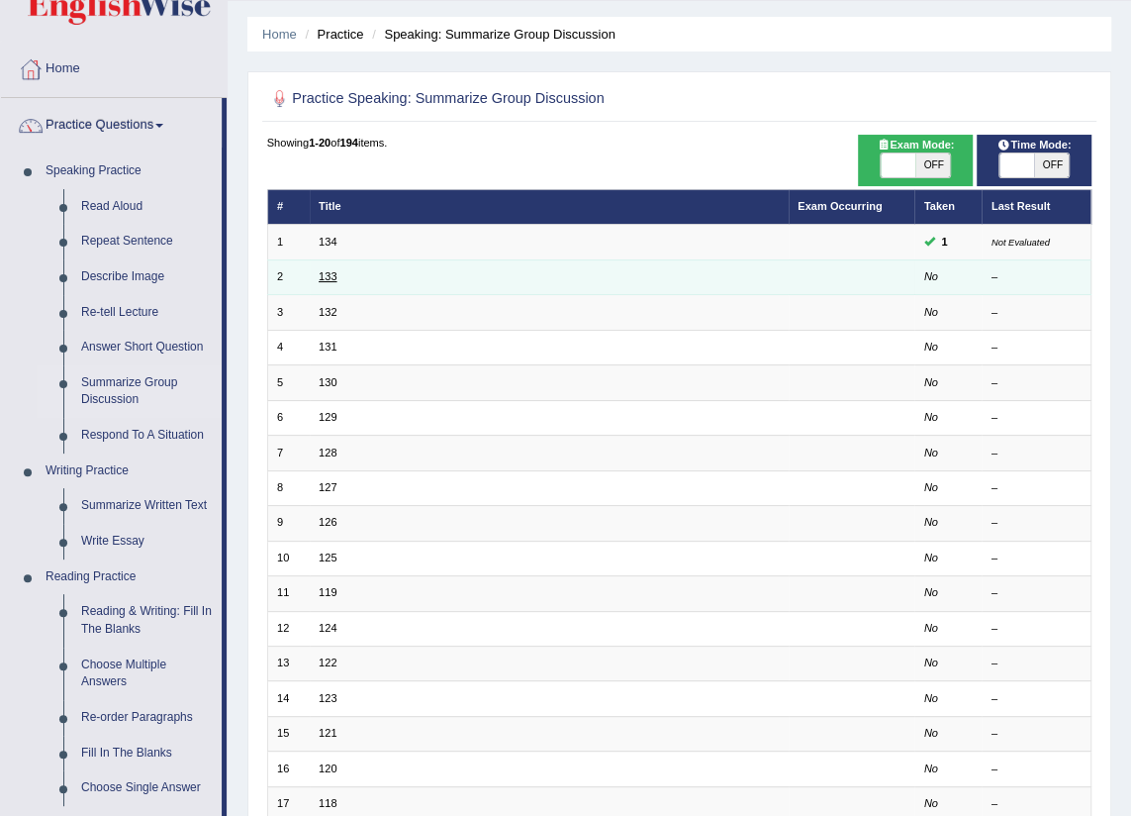
click at [324, 273] on link "133" at bounding box center [328, 276] width 18 height 12
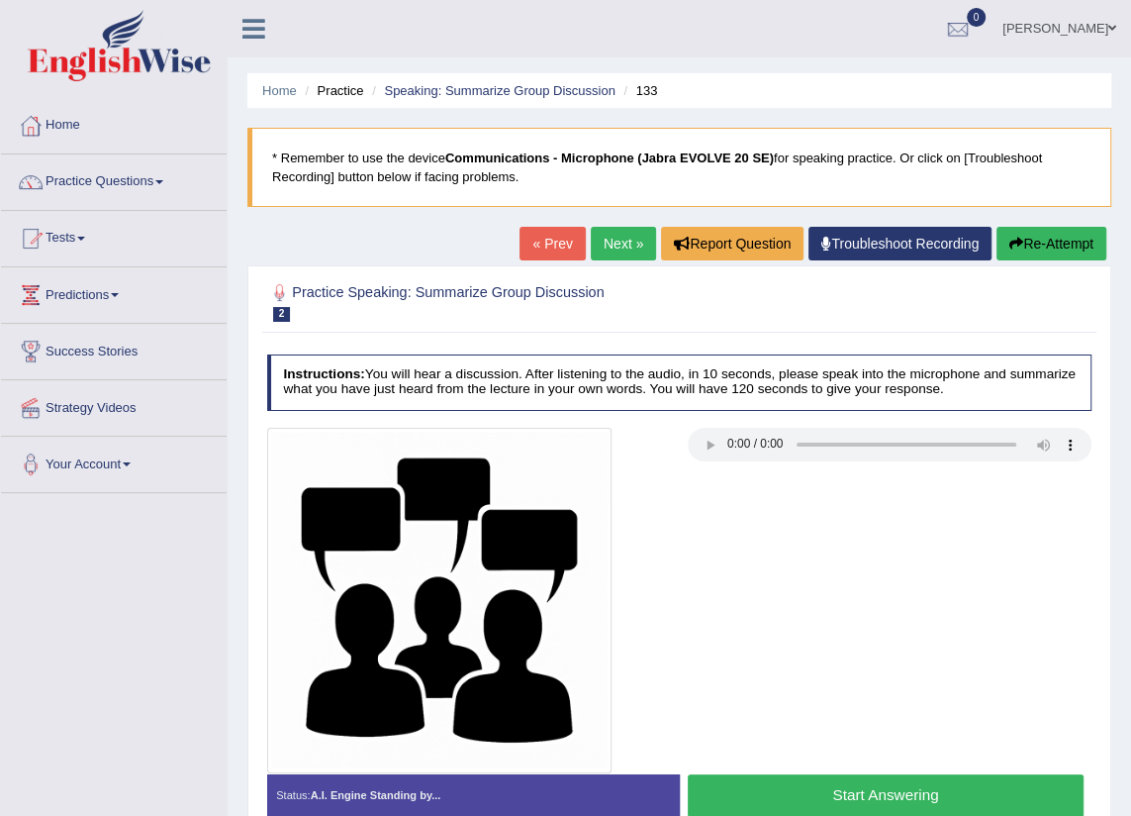
click at [832, 785] on button "Start Answering" at bounding box center [886, 795] width 396 height 43
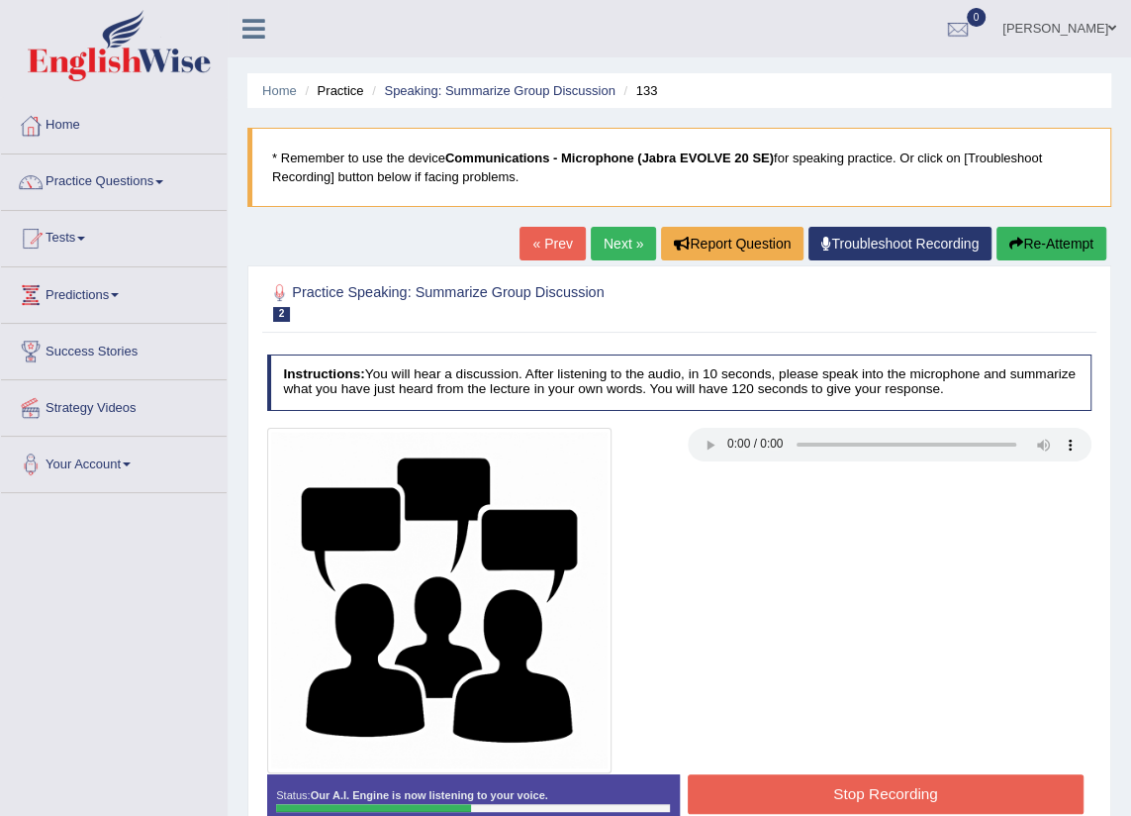
click at [832, 785] on button "Stop Recording" at bounding box center [886, 793] width 396 height 39
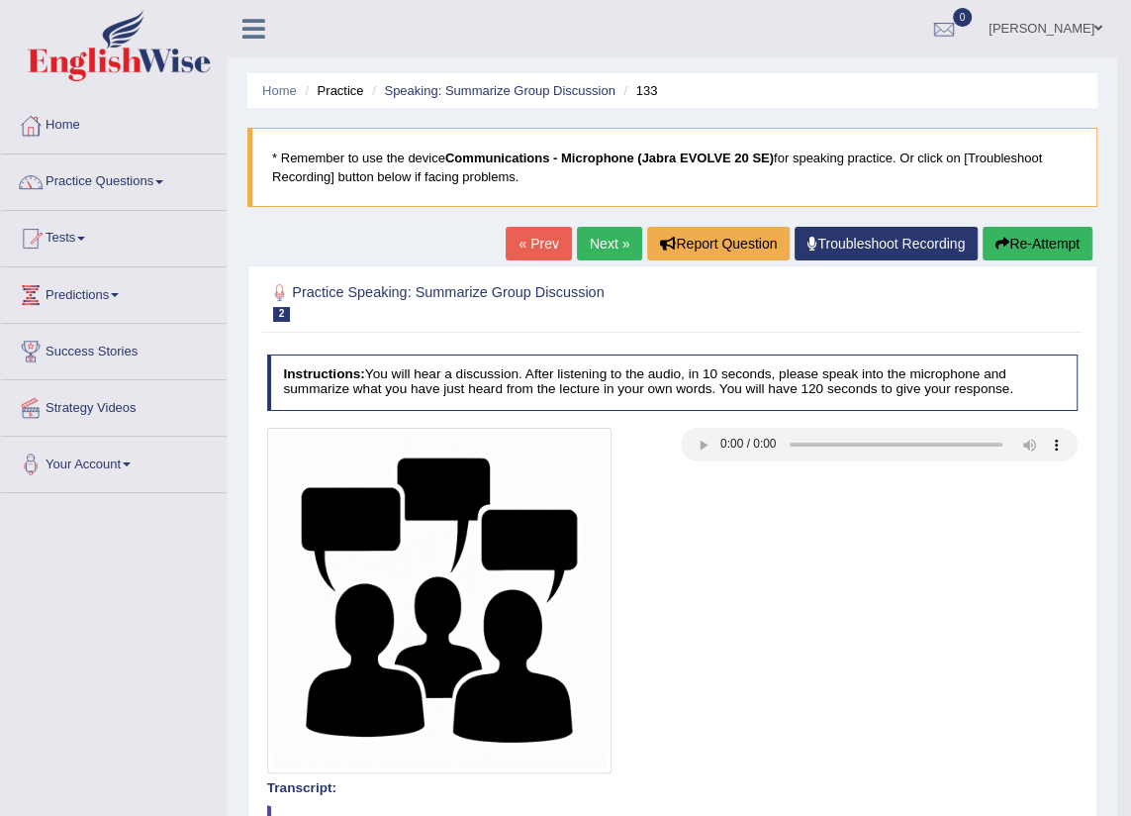
click at [146, 180] on link "Practice Questions" at bounding box center [114, 178] width 226 height 49
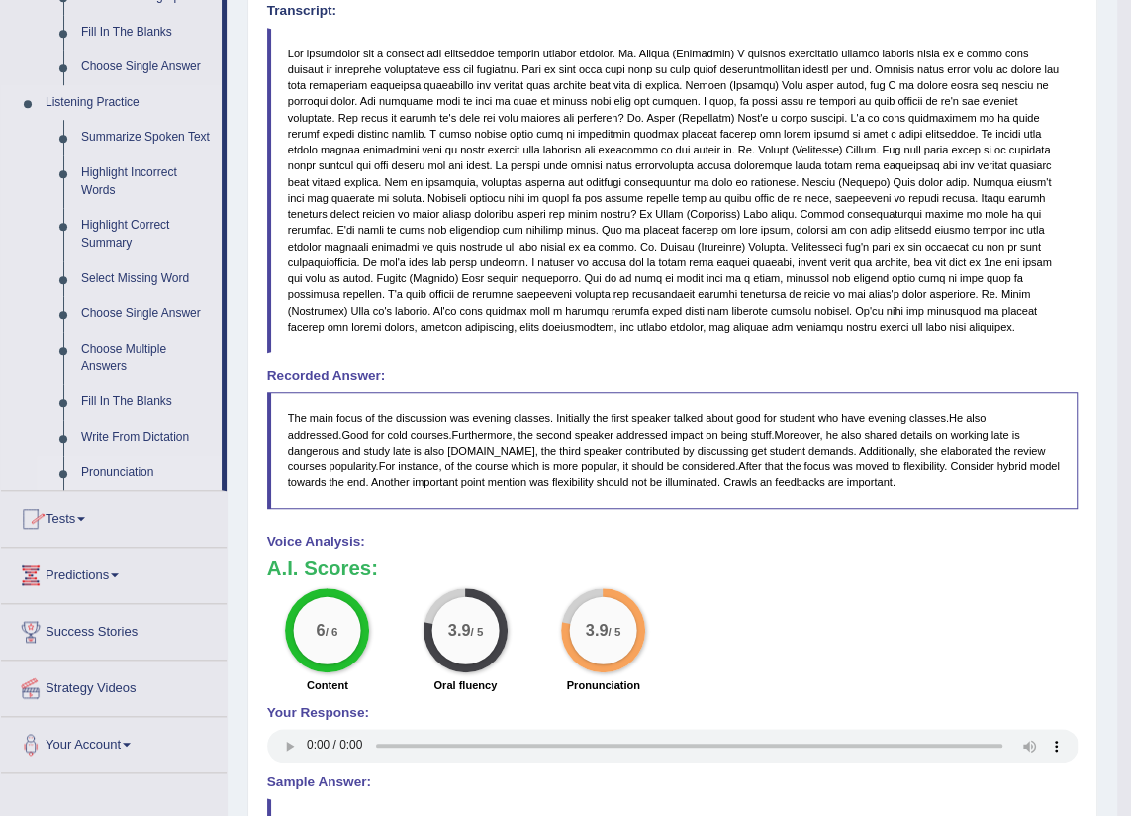
scroll to position [622, 0]
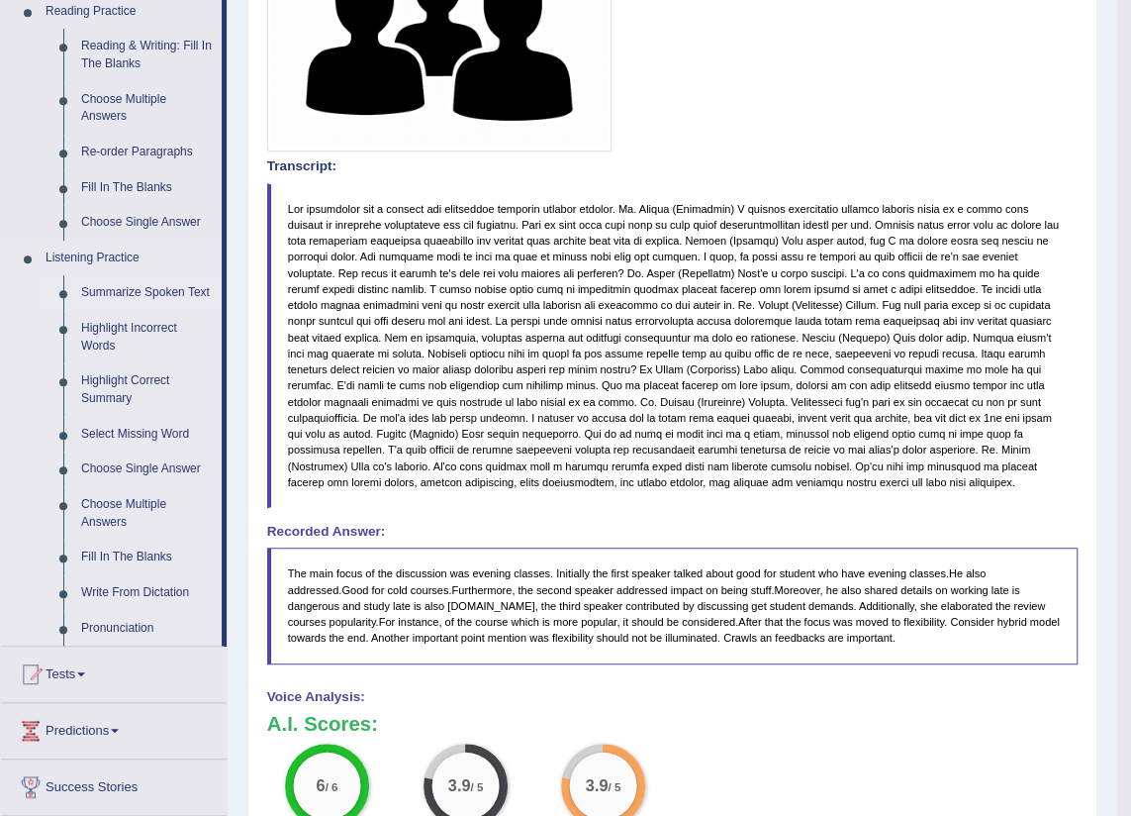
click at [124, 291] on link "Summarize Spoken Text" at bounding box center [146, 293] width 149 height 36
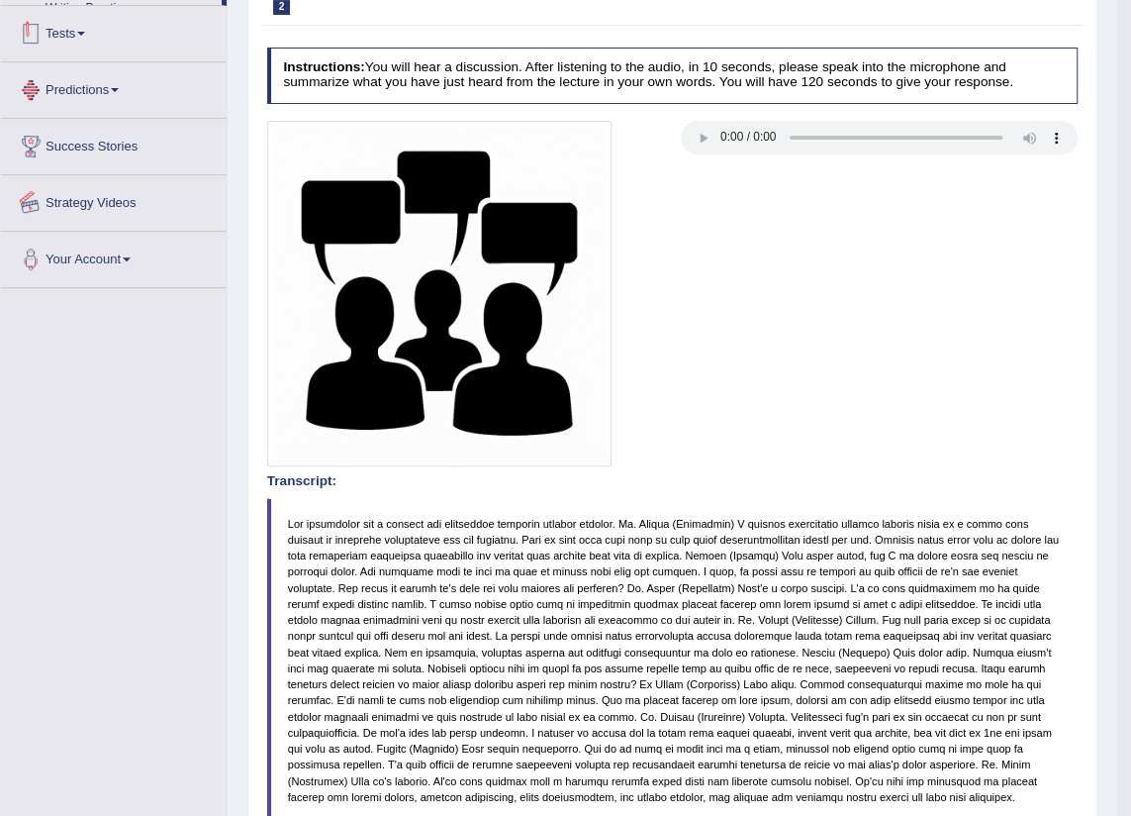
scroll to position [444, 0]
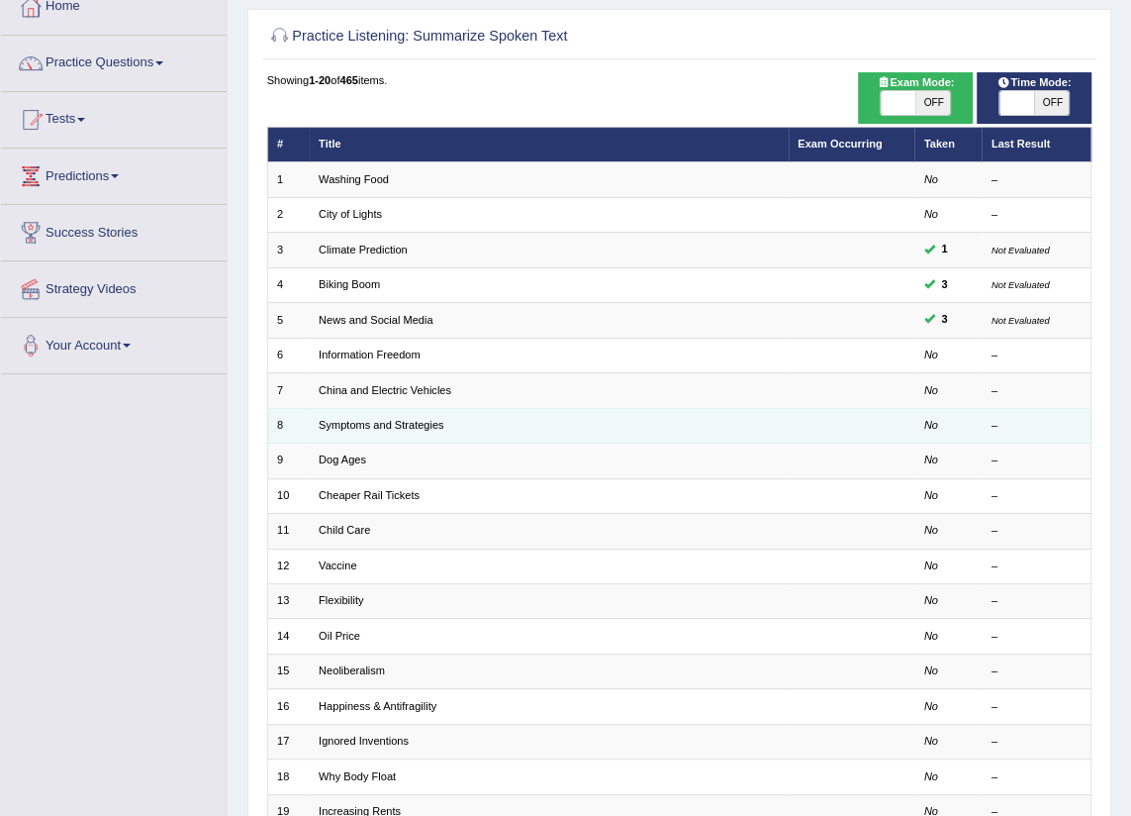
scroll to position [147, 0]
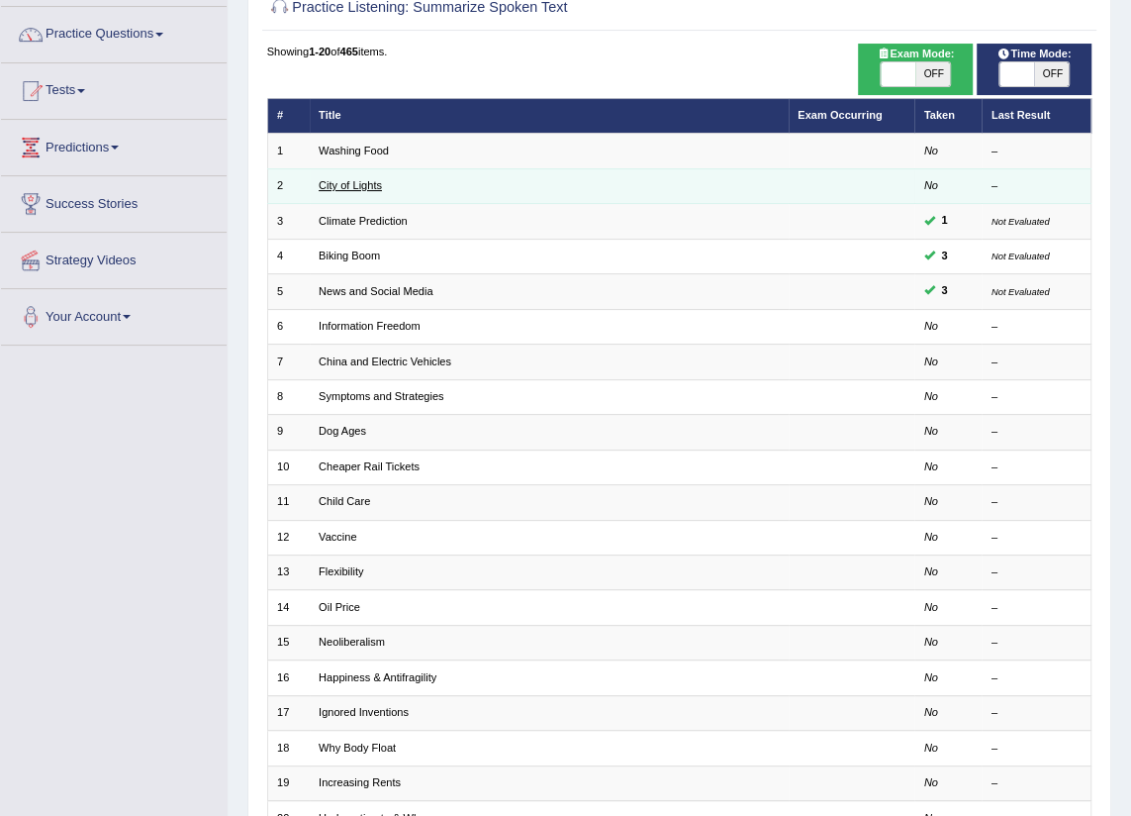
click at [375, 191] on link "City of Lights" at bounding box center [350, 185] width 63 height 12
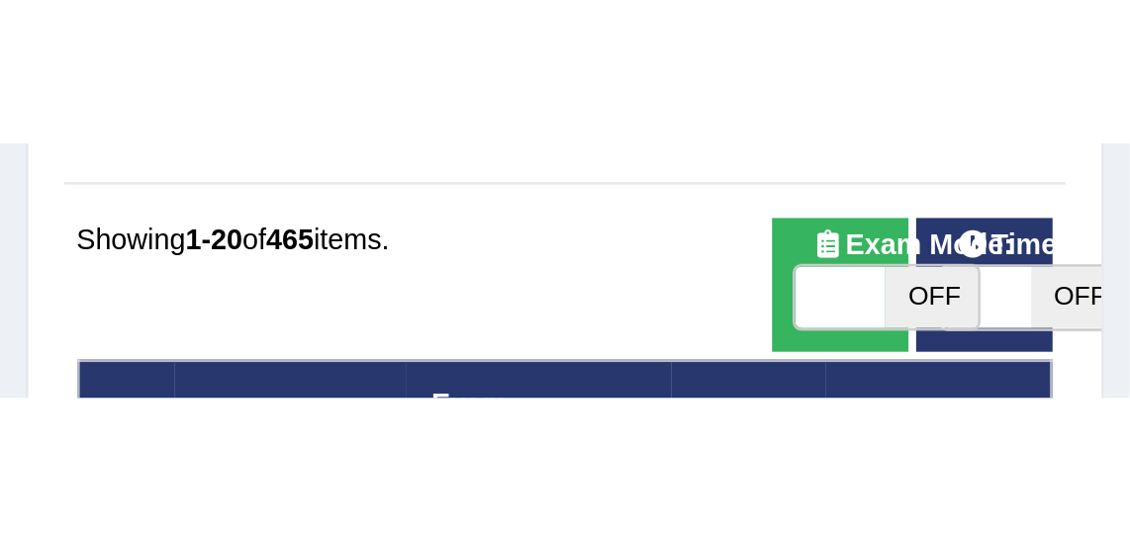
scroll to position [162, 0]
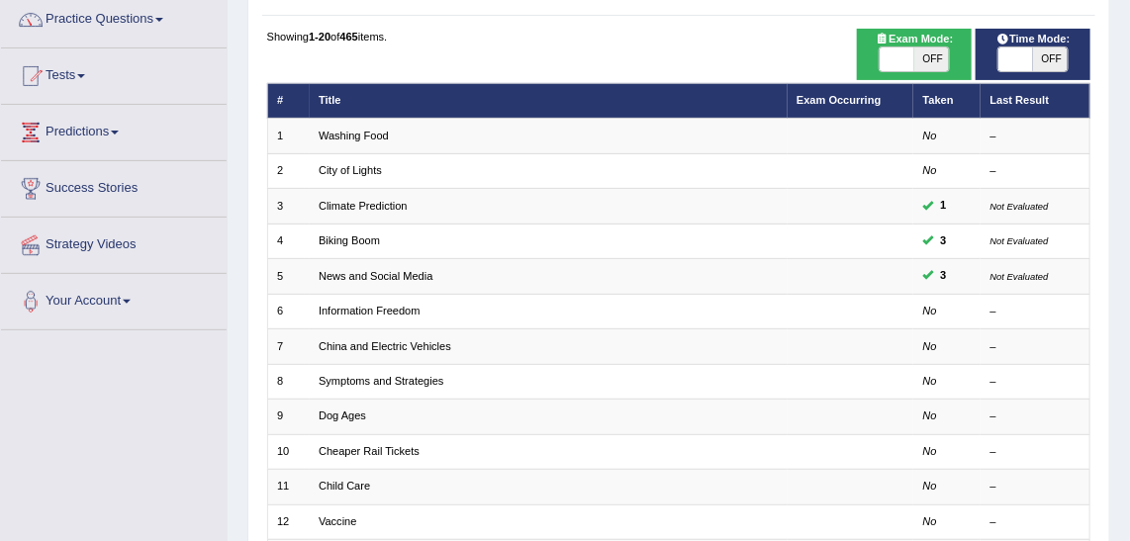
click at [146, 394] on div "Toggle navigation Home Practice Questions Speaking Practice Read Aloud Repeat S…" at bounding box center [565, 404] width 1130 height 1133
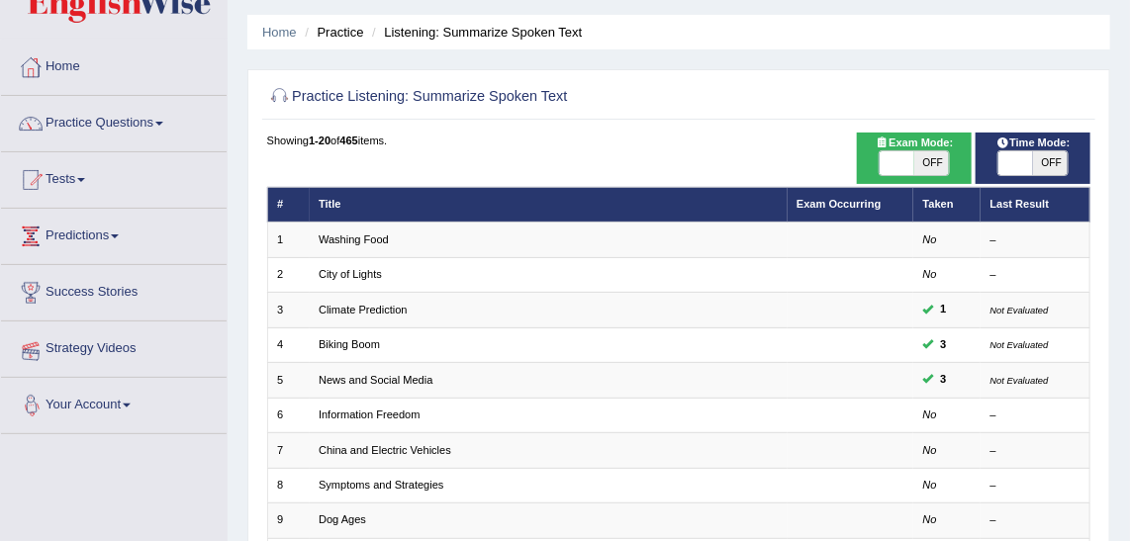
scroll to position [0, 0]
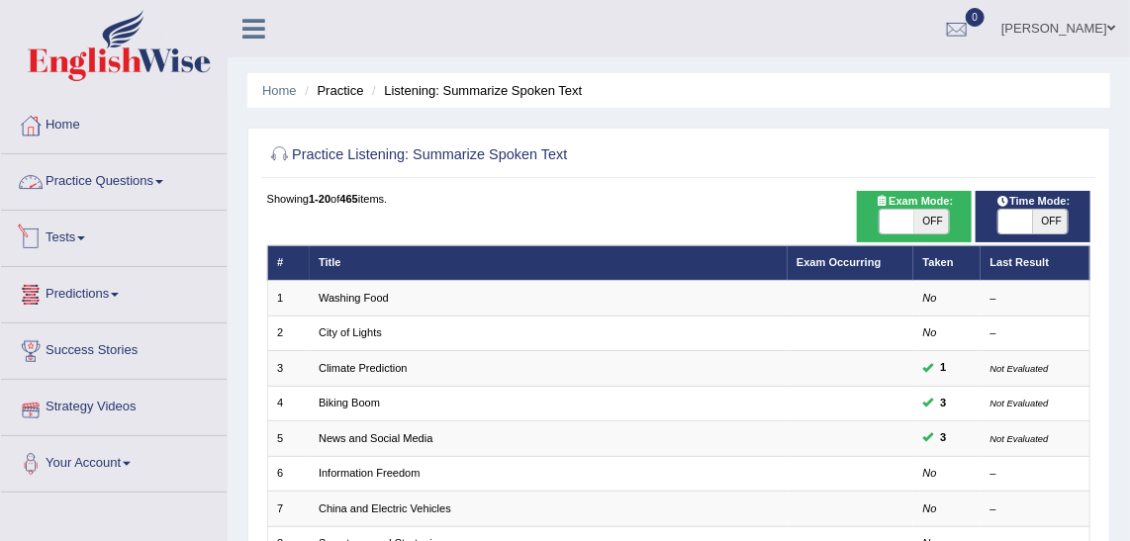
click at [102, 186] on link "Practice Questions" at bounding box center [114, 178] width 226 height 49
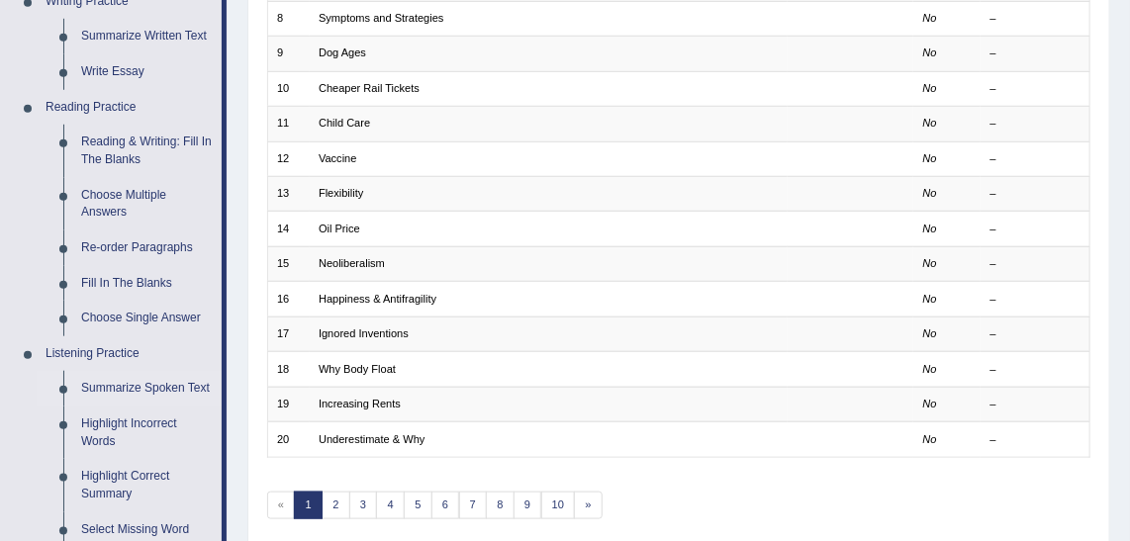
scroll to position [630, 0]
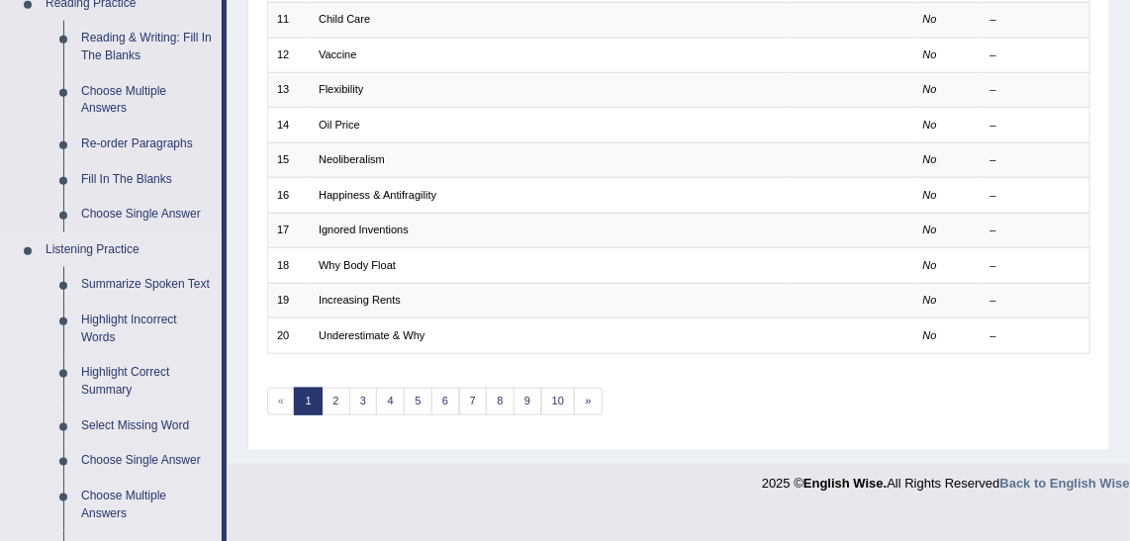
click at [148, 284] on link "Summarize Spoken Text" at bounding box center [146, 285] width 149 height 36
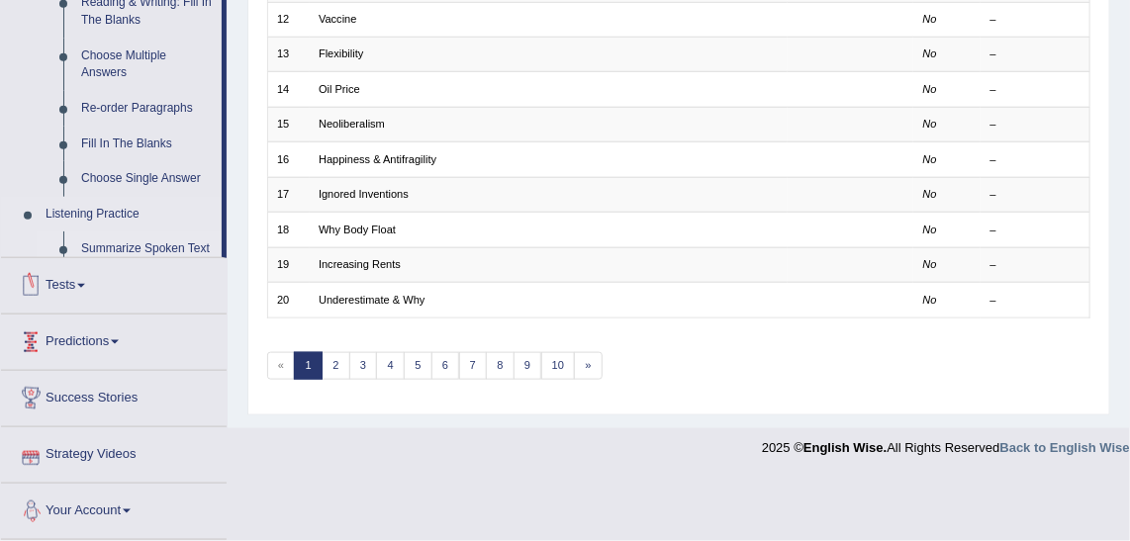
scroll to position [649, 0]
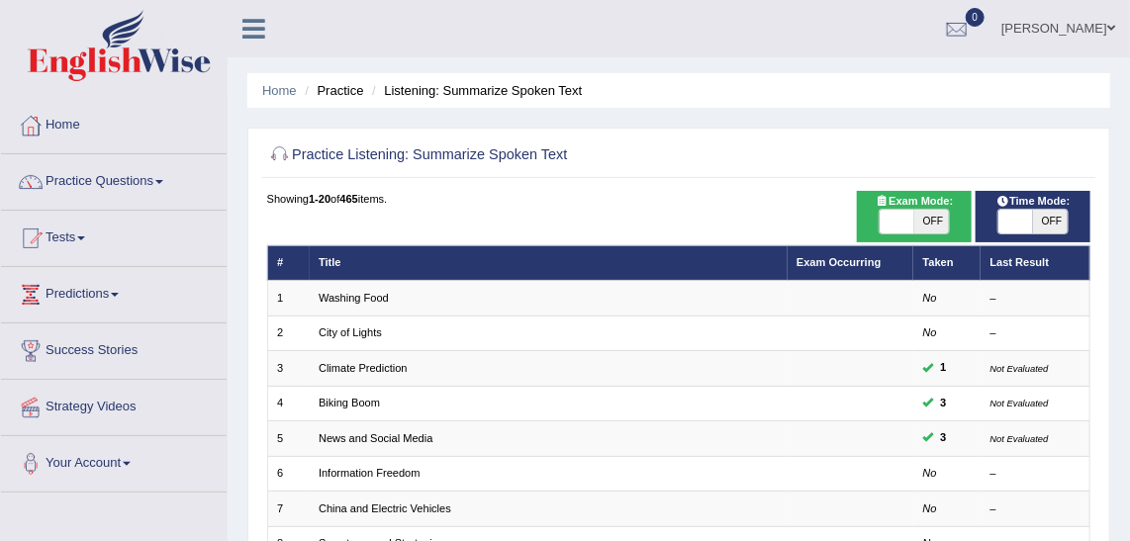
click at [1033, 66] on div "Home Practice Listening: Summarize Spoken Text Practice Listening: Summarize Sp…" at bounding box center [679, 547] width 903 height 1094
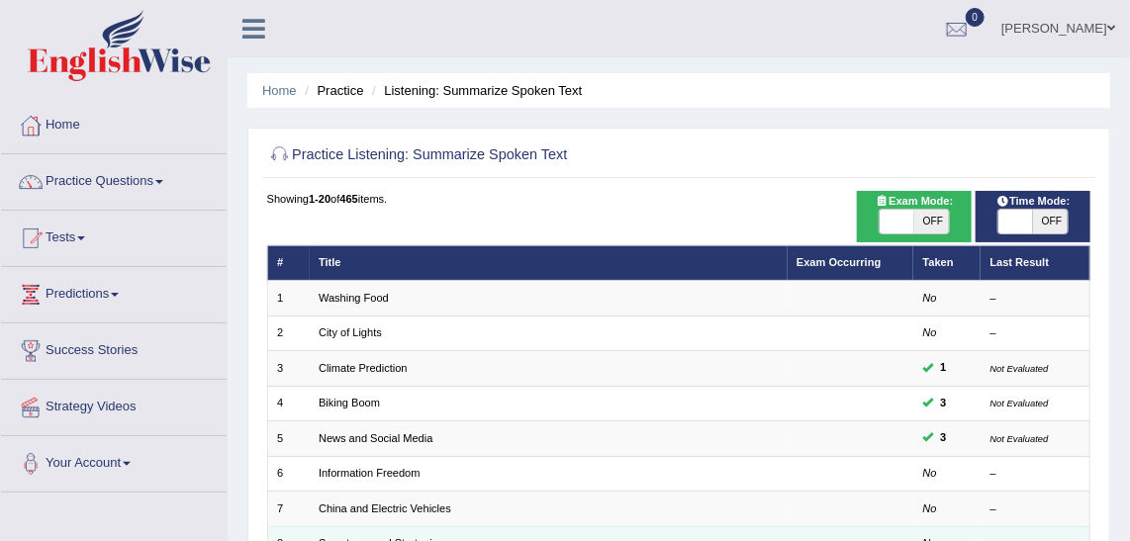
click at [1124, 146] on div "Home Practice Listening: Summarize Spoken Text Practice Listening: Summarize Sp…" at bounding box center [679, 547] width 903 height 1094
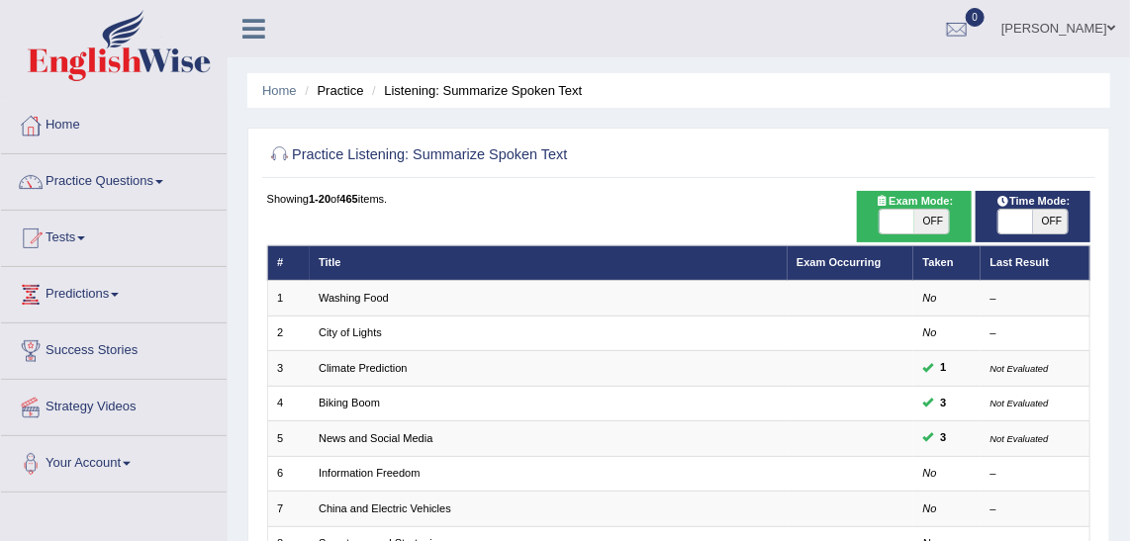
click at [1089, 146] on div at bounding box center [679, 155] width 825 height 35
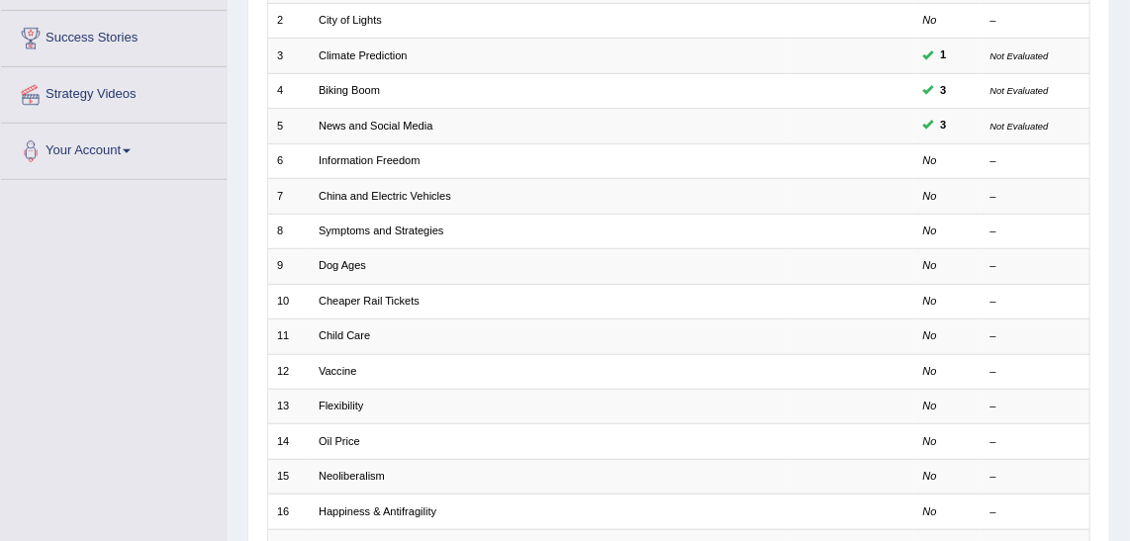
scroll to position [592, 0]
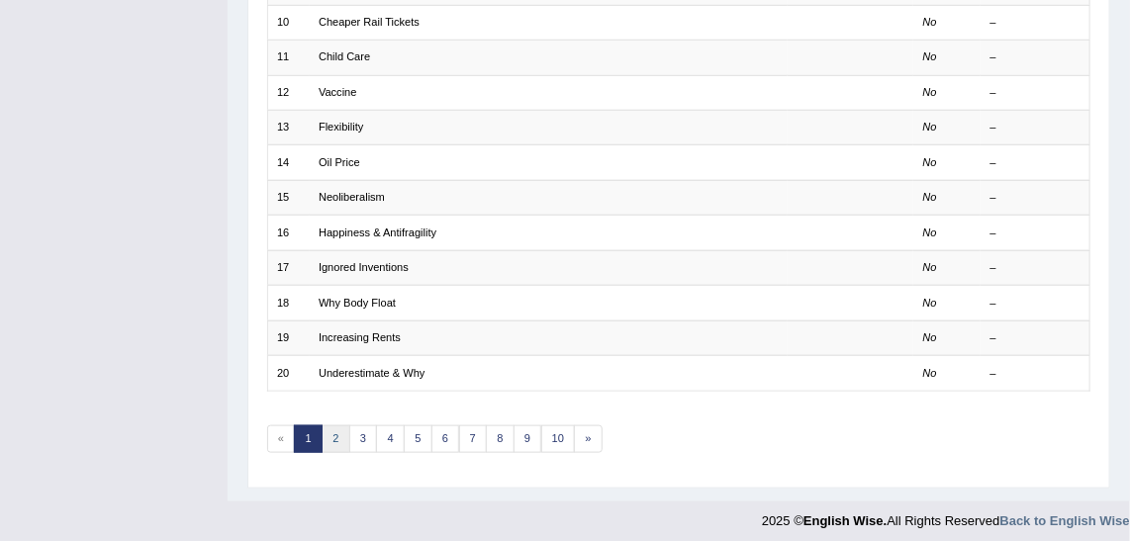
click at [330, 428] on link "2" at bounding box center [336, 440] width 29 height 28
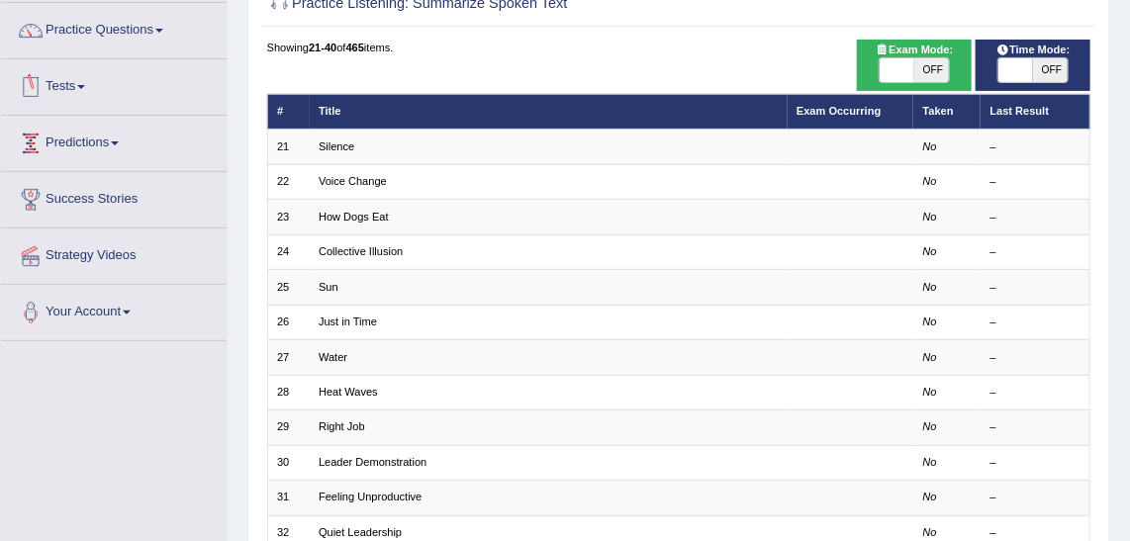
scroll to position [359, 0]
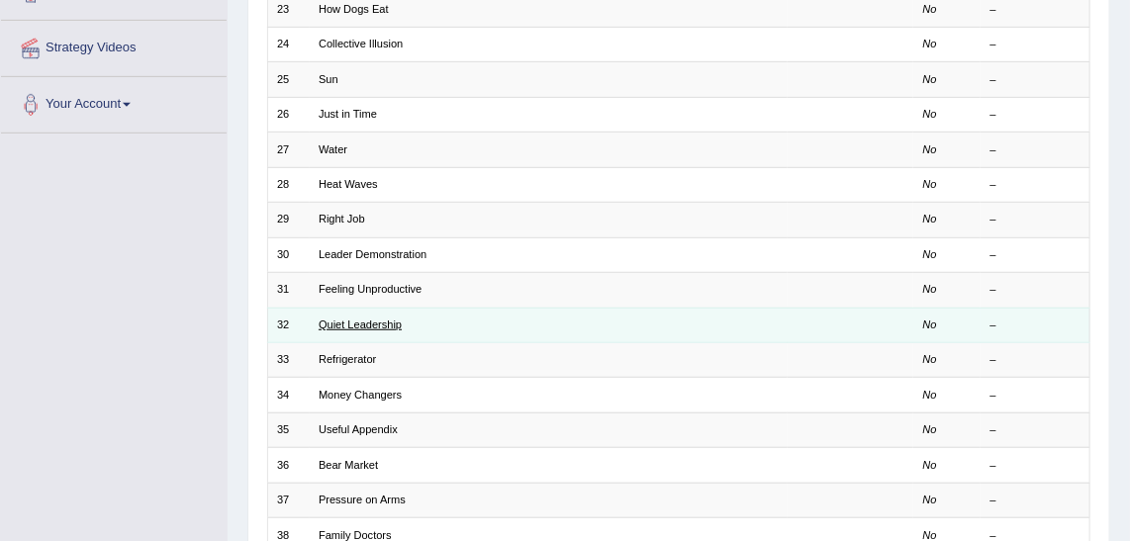
click at [373, 319] on link "Quiet Leadership" at bounding box center [360, 325] width 83 height 12
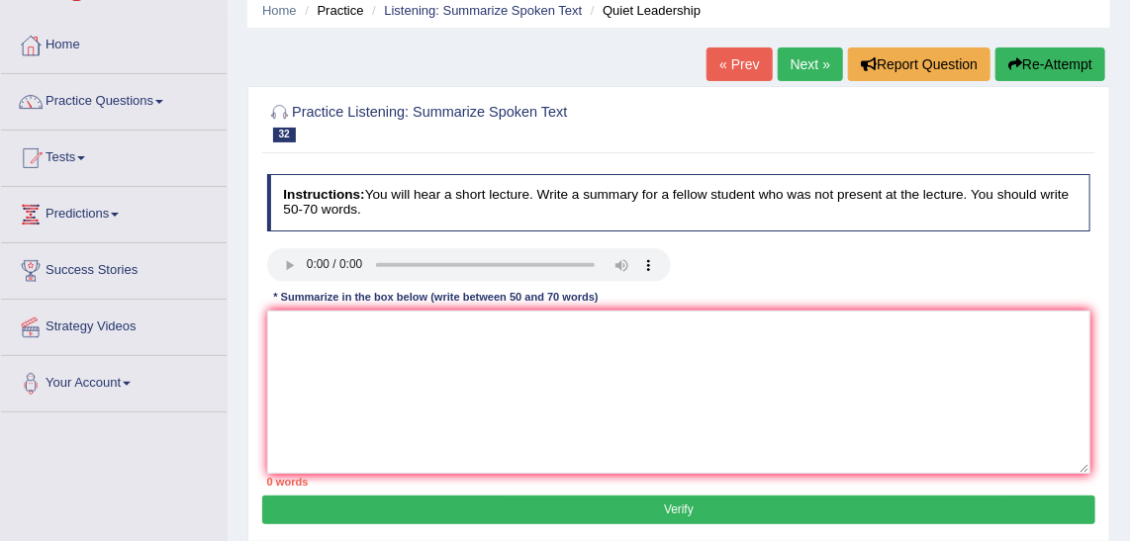
scroll to position [179, 0]
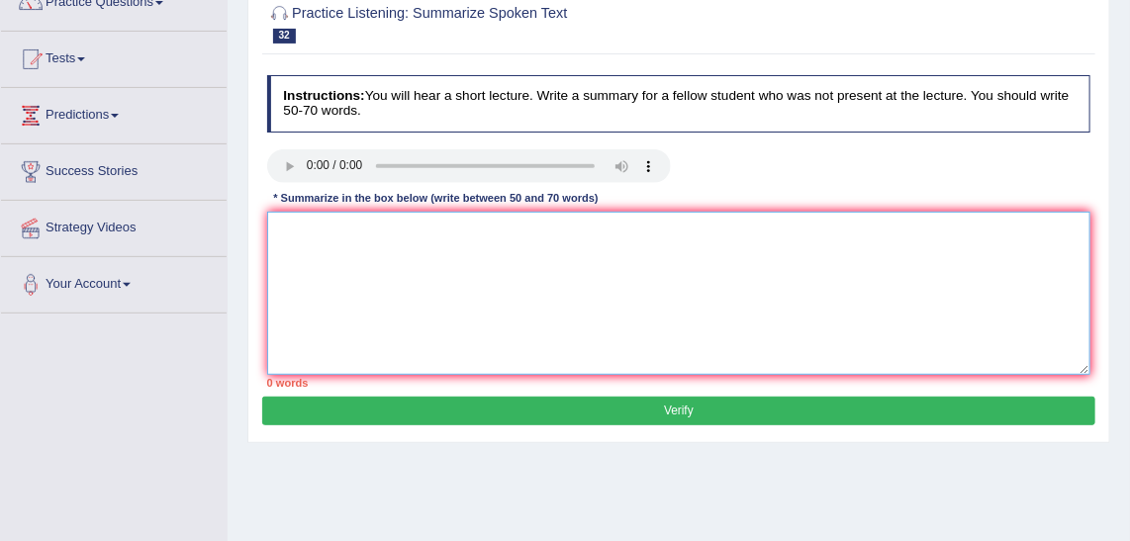
click at [316, 236] on textarea at bounding box center [679, 293] width 825 height 163
paste textarea "The speaker provided a comprehensive overview of [main topic], highlighting sev…"
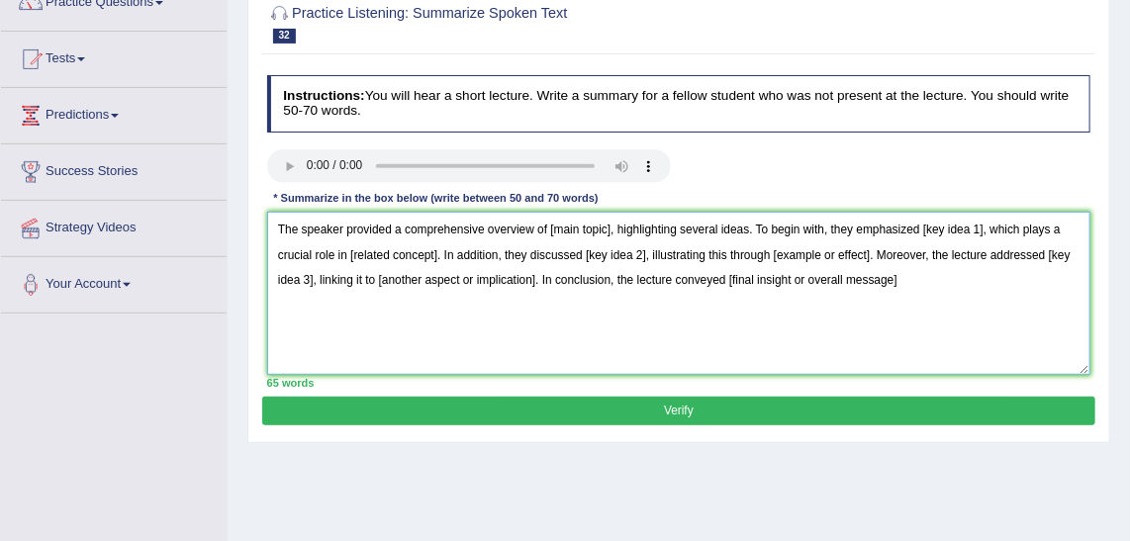
click at [496, 329] on textarea "The speaker provided a comprehensive overview of [main topic], highlighting sev…" at bounding box center [679, 293] width 825 height 163
click at [464, 470] on div "Home Practice Listening: Summarize Spoken Text Quiet Leadership « Prev Next » R…" at bounding box center [679, 316] width 903 height 990
click at [143, 272] on link "Your Account" at bounding box center [114, 281] width 226 height 49
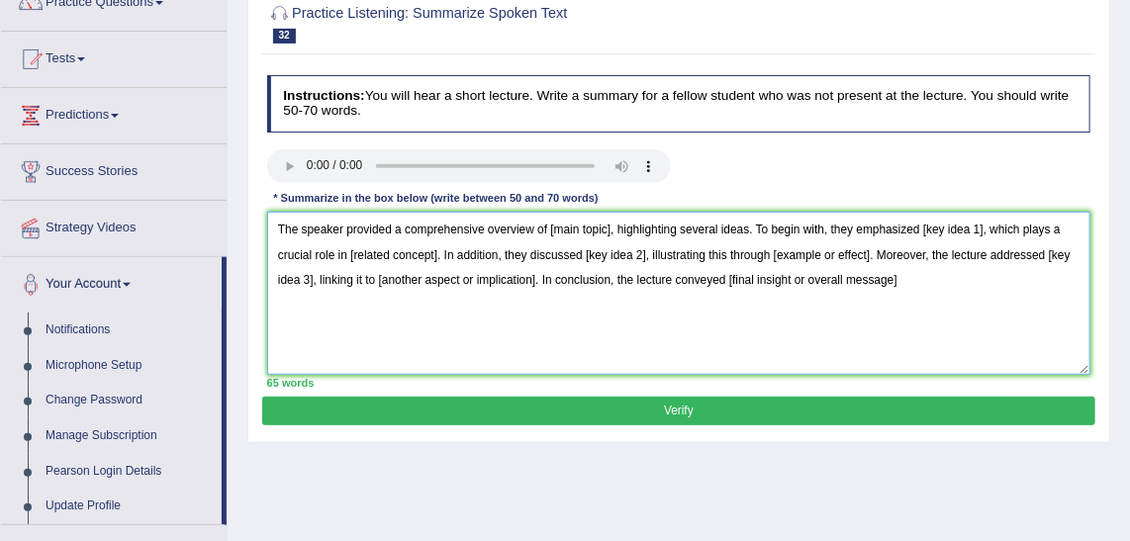
drag, startPoint x: 543, startPoint y: 227, endPoint x: 607, endPoint y: 227, distance: 63.4
click at [607, 227] on textarea "The speaker provided a comprehensive overview of [main topic], highlighting sev…" at bounding box center [679, 293] width 825 height 163
drag, startPoint x: 924, startPoint y: 217, endPoint x: 985, endPoint y: 217, distance: 61.4
click at [985, 217] on textarea "The speaker provided a comprehensive overview of great leaders, highlighting se…" at bounding box center [679, 293] width 825 height 163
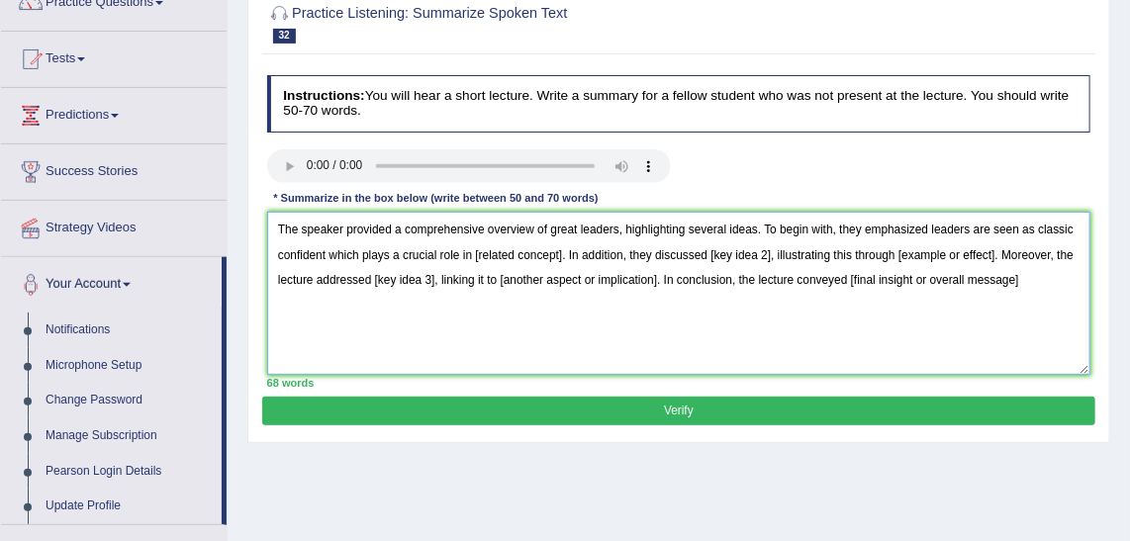
drag, startPoint x: 474, startPoint y: 247, endPoint x: 602, endPoint y: 255, distance: 127.9
click at [561, 249] on textarea "The speaker provided a comprehensive overview of great leaders, highlighting se…" at bounding box center [679, 293] width 825 height 163
click at [328, 246] on textarea "The speaker provided a comprehensive overview of great leaders, highlighting se…" at bounding box center [679, 293] width 825 height 163
drag, startPoint x: 472, startPoint y: 246, endPoint x: 565, endPoint y: 249, distance: 93.1
click at [564, 247] on textarea "The speaker provided a comprehensive overview of great leaders, highlighting se…" at bounding box center [679, 293] width 825 height 163
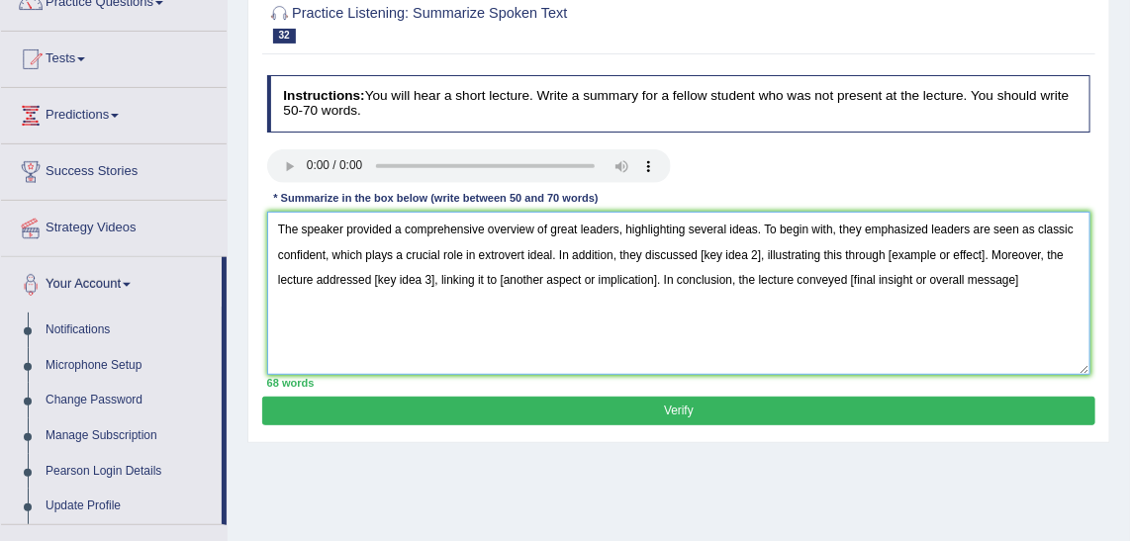
drag, startPoint x: 696, startPoint y: 250, endPoint x: 754, endPoint y: 250, distance: 58.4
click at [757, 250] on textarea "The speaker provided a comprehensive overview of great leaders, highlighting se…" at bounding box center [679, 293] width 825 height 163
drag, startPoint x: 932, startPoint y: 247, endPoint x: 1038, endPoint y: 247, distance: 105.9
click at [1038, 247] on textarea "The speaker provided a comprehensive overview of great leaders, highlighting se…" at bounding box center [679, 293] width 825 height 163
click at [927, 249] on textarea "The speaker provided a comprehensive overview of great leaders, highlighting se…" at bounding box center [679, 293] width 825 height 163
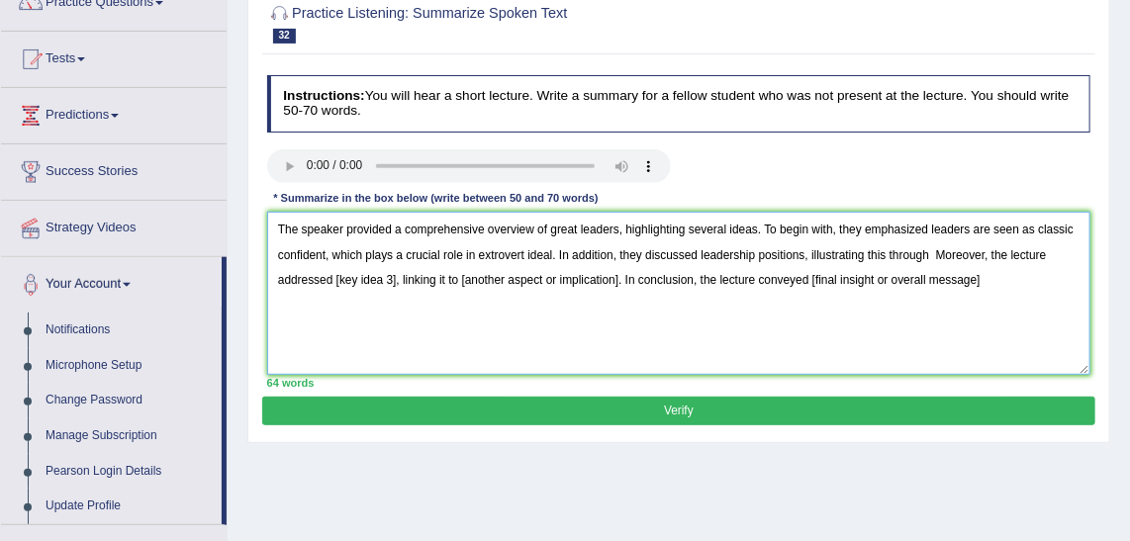
click at [936, 305] on textarea "The speaker provided a comprehensive overview of great leaders, highlighting se…" at bounding box center [679, 293] width 825 height 163
click at [931, 252] on textarea "The speaker provided a comprehensive overview of great leaders, highlighting se…" at bounding box center [679, 293] width 825 height 163
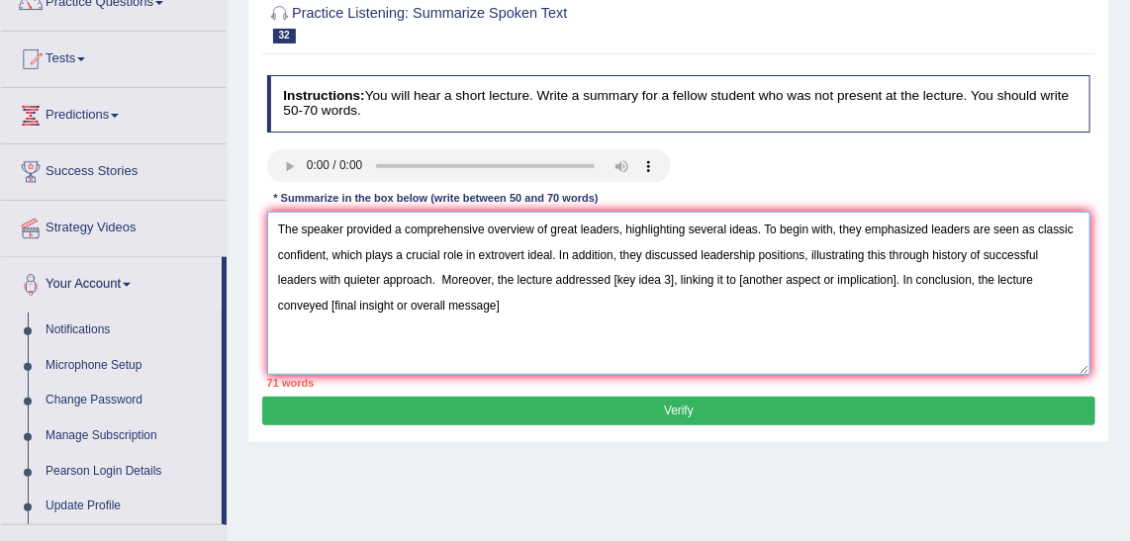
drag, startPoint x: 610, startPoint y: 275, endPoint x: 751, endPoint y: 297, distance: 143.2
click at [668, 272] on textarea "The speaker provided a comprehensive overview of great leaders, highlighting se…" at bounding box center [679, 293] width 825 height 163
drag, startPoint x: 937, startPoint y: 267, endPoint x: 333, endPoint y: 309, distance: 606.2
click at [333, 309] on textarea "The speaker provided a comprehensive overview of great leaders, highlighting se…" at bounding box center [679, 293] width 825 height 163
drag, startPoint x: 451, startPoint y: 300, endPoint x: 652, endPoint y: 297, distance: 201.0
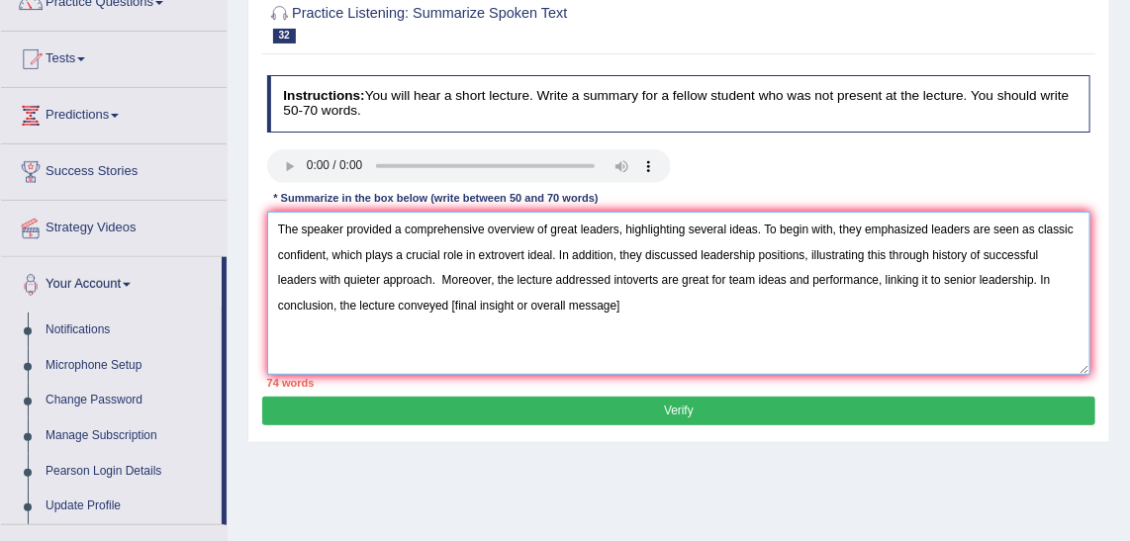
click at [652, 297] on textarea "The speaker provided a comprehensive overview of great leaders, highlighting se…" at bounding box center [679, 293] width 825 height 163
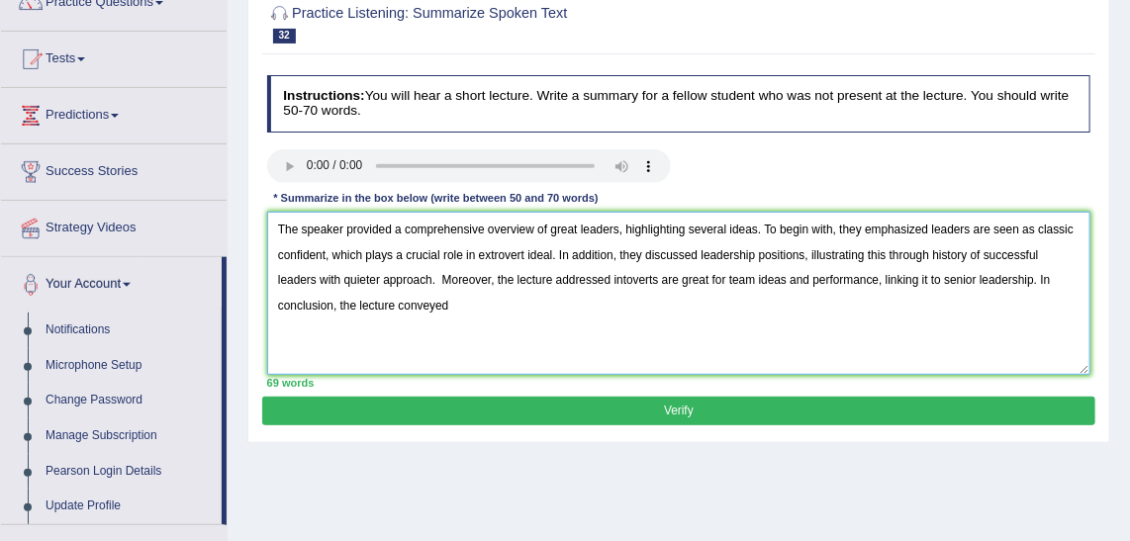
drag, startPoint x: 550, startPoint y: 225, endPoint x: 607, endPoint y: 225, distance: 56.4
click at [607, 225] on textarea "The speaker provided a comprehensive overview of great leaders, highlighting se…" at bounding box center [679, 293] width 825 height 163
drag, startPoint x: 748, startPoint y: 278, endPoint x: 725, endPoint y: 278, distance: 23.8
click at [725, 278] on textarea "The speaker provided a comprehensive overview of leadership, highlighting sever…" at bounding box center [679, 293] width 825 height 163
click at [412, 293] on textarea "The speaker provided a comprehensive overview of leadership, highlighting sever…" at bounding box center [679, 293] width 825 height 163
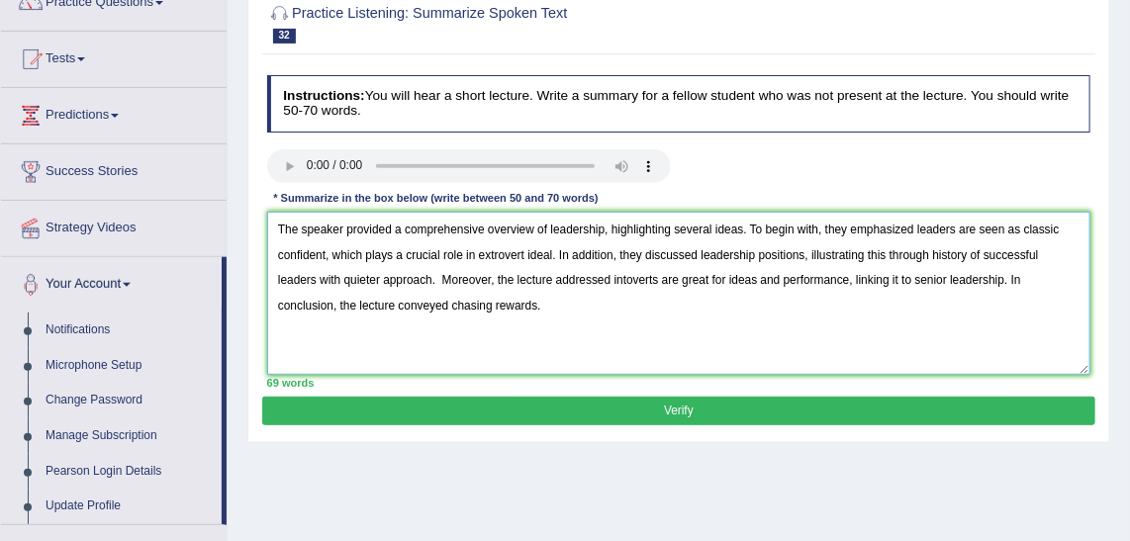
type textarea "The speaker provided a comprehensive overview of leadership, highlighting sever…"
click at [940, 406] on button "Verify" at bounding box center [678, 411] width 832 height 29
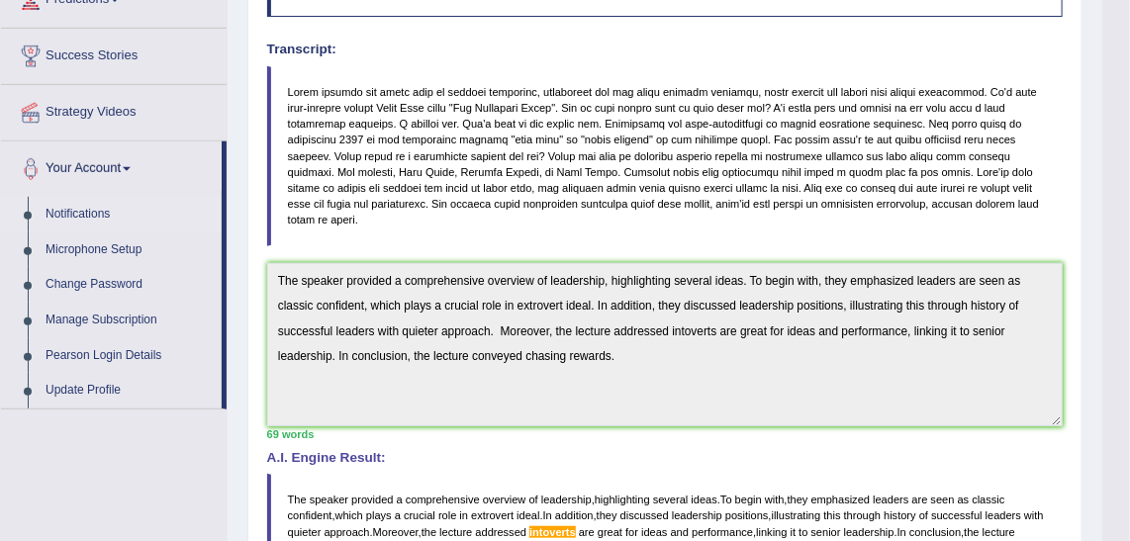
scroll to position [94, 0]
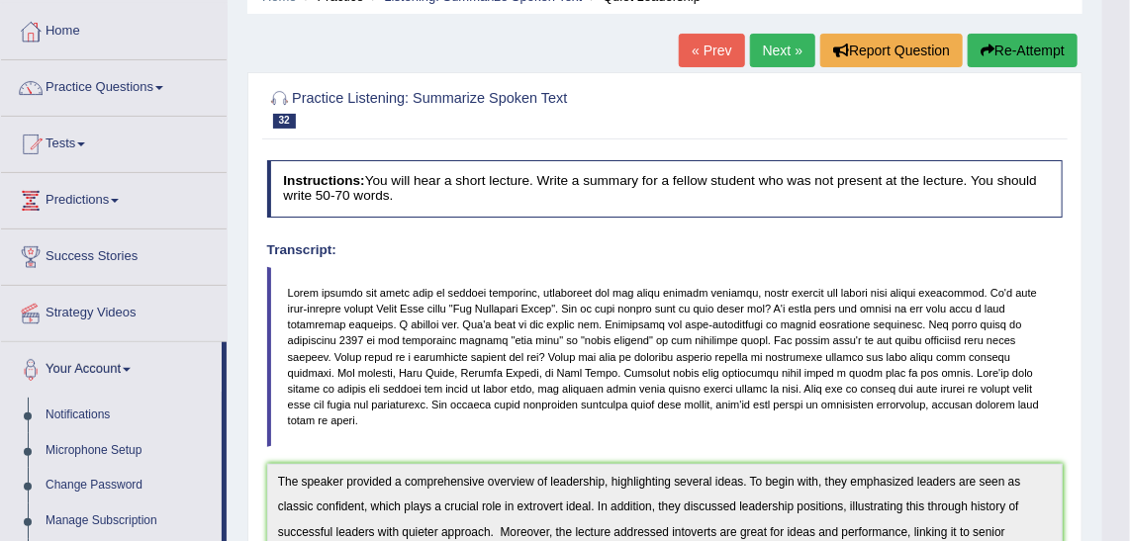
click at [781, 56] on link "Next »" at bounding box center [782, 51] width 65 height 34
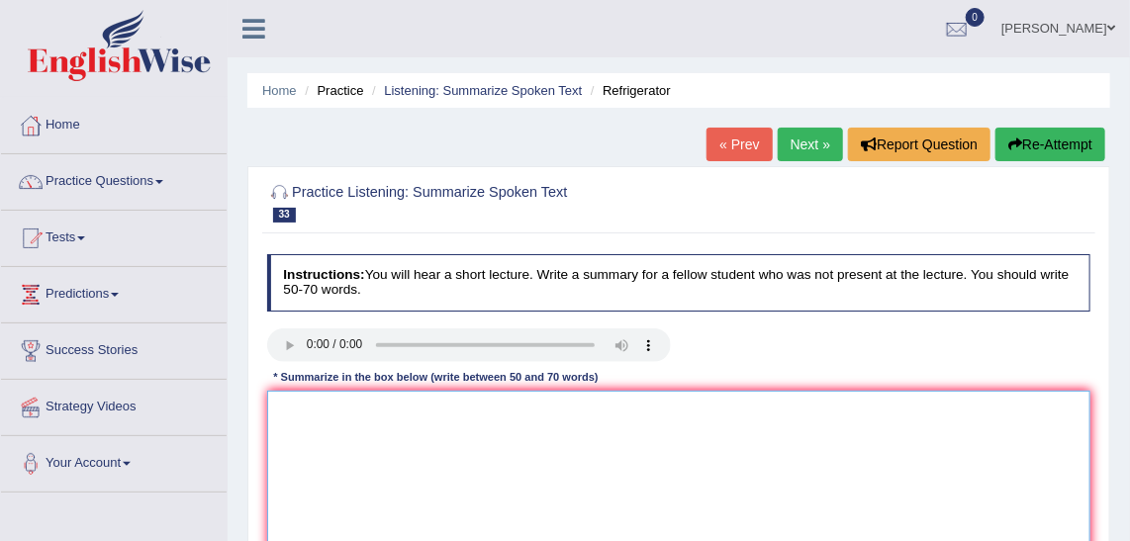
click at [577, 436] on textarea at bounding box center [679, 472] width 825 height 163
paste textarea "The speaker provided a comprehensive overview of [main topic], highlighting sev…"
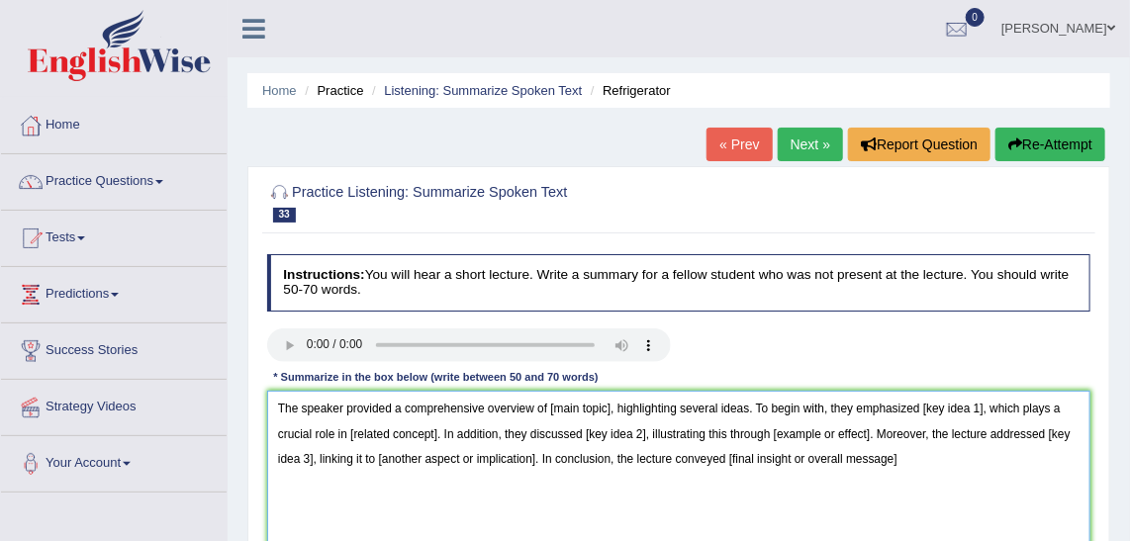
drag, startPoint x: 608, startPoint y: 406, endPoint x: 546, endPoint y: 407, distance: 61.4
click at [546, 407] on textarea "The speaker provided a comprehensive overview of [main topic], highlighting sev…" at bounding box center [679, 472] width 825 height 163
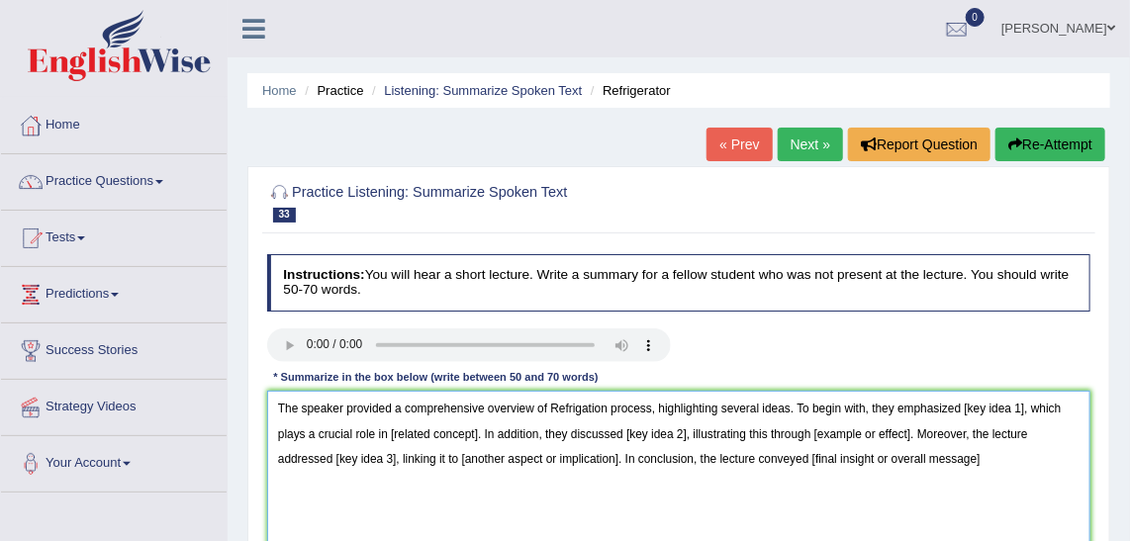
click at [1018, 410] on textarea "The speaker provided a comprehensive overview of Refrigation process, highlight…" at bounding box center [679, 472] width 825 height 163
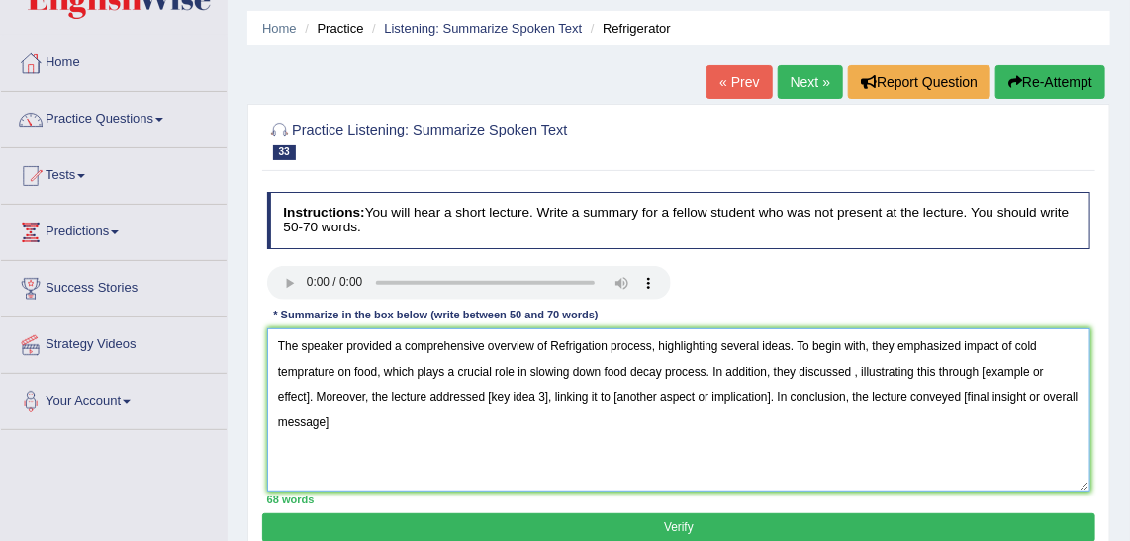
scroll to position [89, 0]
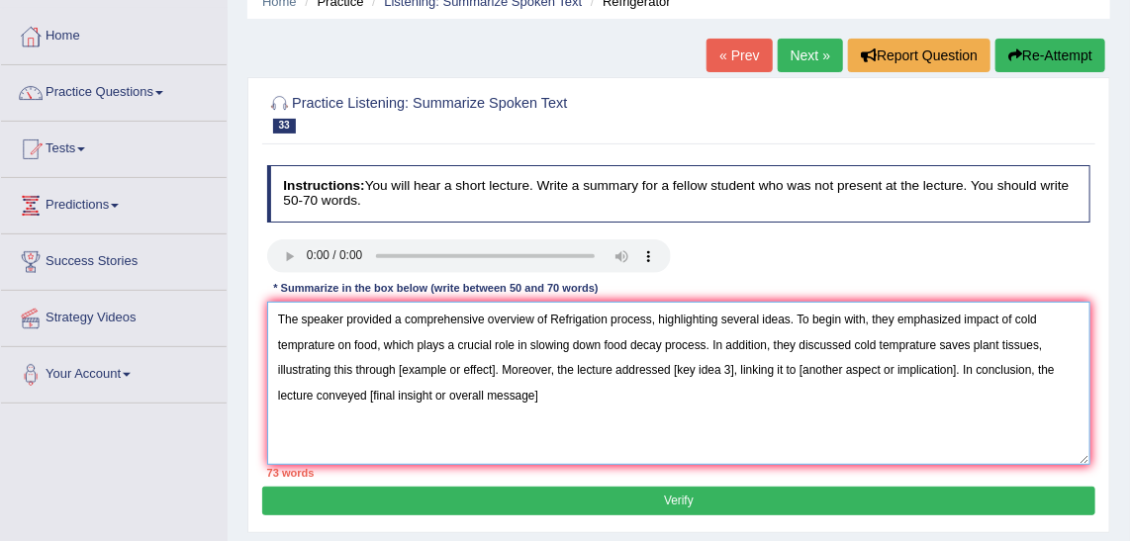
drag, startPoint x: 498, startPoint y: 368, endPoint x: 401, endPoint y: 371, distance: 97.1
click at [401, 371] on textarea "The speaker provided a comprehensive overview of Refrigation process, highlight…" at bounding box center [679, 383] width 825 height 163
click at [541, 394] on textarea "The speaker provided a comprehensive overview of Refrigation process, highlight…" at bounding box center [679, 383] width 825 height 163
click at [950, 367] on textarea "The speaker provided a comprehensive overview of Refrigation process, highlight…" at bounding box center [679, 383] width 825 height 163
drag, startPoint x: 636, startPoint y: 392, endPoint x: 448, endPoint y: 404, distance: 188.4
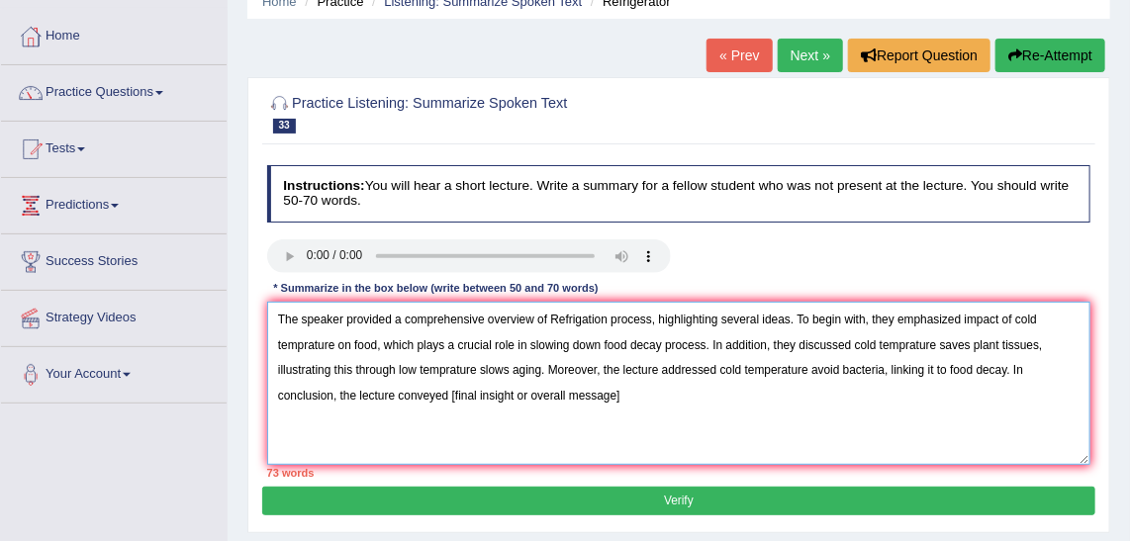
click at [448, 404] on textarea "The speaker provided a comprehensive overview of Refrigation process, highlight…" at bounding box center [679, 383] width 825 height 163
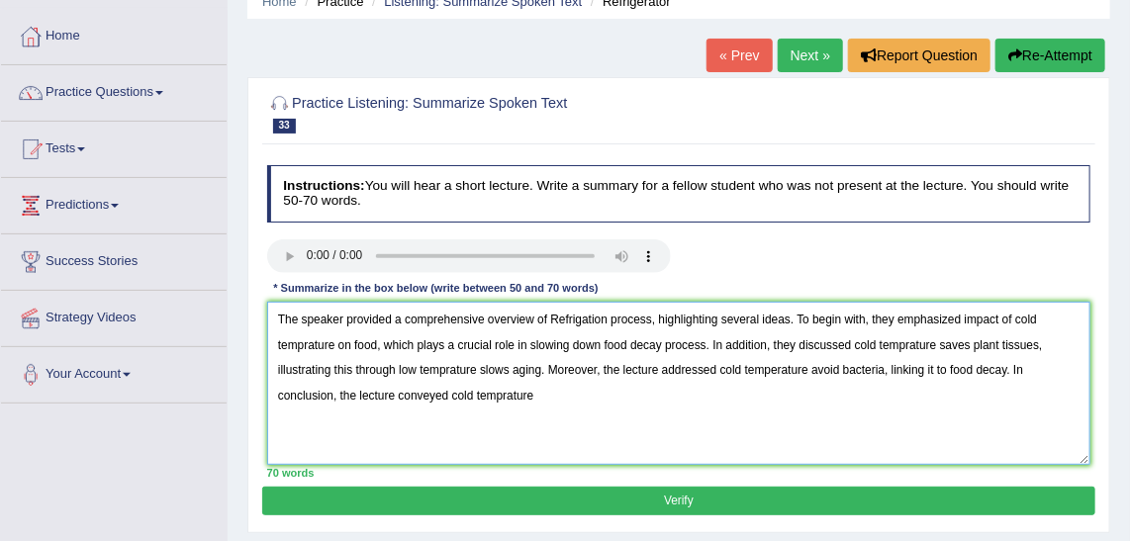
drag, startPoint x: 543, startPoint y: 368, endPoint x: 402, endPoint y: 372, distance: 141.6
click at [402, 372] on textarea "The speaker provided a comprehensive overview of Refrigation process, highlight…" at bounding box center [679, 383] width 825 height 163
click at [531, 391] on textarea "The speaker provided a comprehensive overview of Refrigation process, highlight…" at bounding box center [679, 383] width 825 height 163
click at [631, 323] on textarea "The speaker provided a comprehensive overview of Refrigation process, highlight…" at bounding box center [679, 383] width 825 height 163
click at [604, 323] on textarea "The speaker provided a comprehensive overview of Refrigation process, highlight…" at bounding box center [679, 383] width 825 height 163
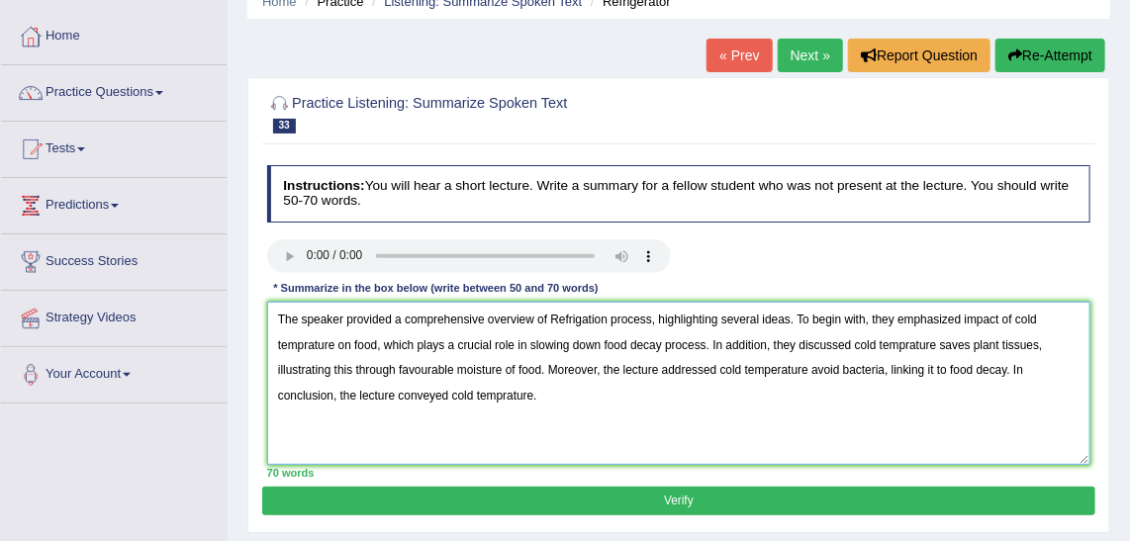
click at [567, 312] on textarea "The speaker provided a comprehensive overview of Refrigation process, highlight…" at bounding box center [679, 383] width 825 height 163
click at [304, 349] on textarea "The speaker provided a comprehensive overview of Referigation process, highligh…" at bounding box center [679, 383] width 825 height 163
click at [942, 345] on textarea "The speaker provided a comprehensive overview of Referigation process, highligh…" at bounding box center [679, 383] width 825 height 163
click at [664, 346] on textarea "The speaker provided a comprehensive overview of Referigation process, highligh…" at bounding box center [679, 383] width 825 height 163
click at [672, 343] on textarea "The speaker provided a comprehensive overview of Referigation process, highligh…" at bounding box center [679, 383] width 825 height 163
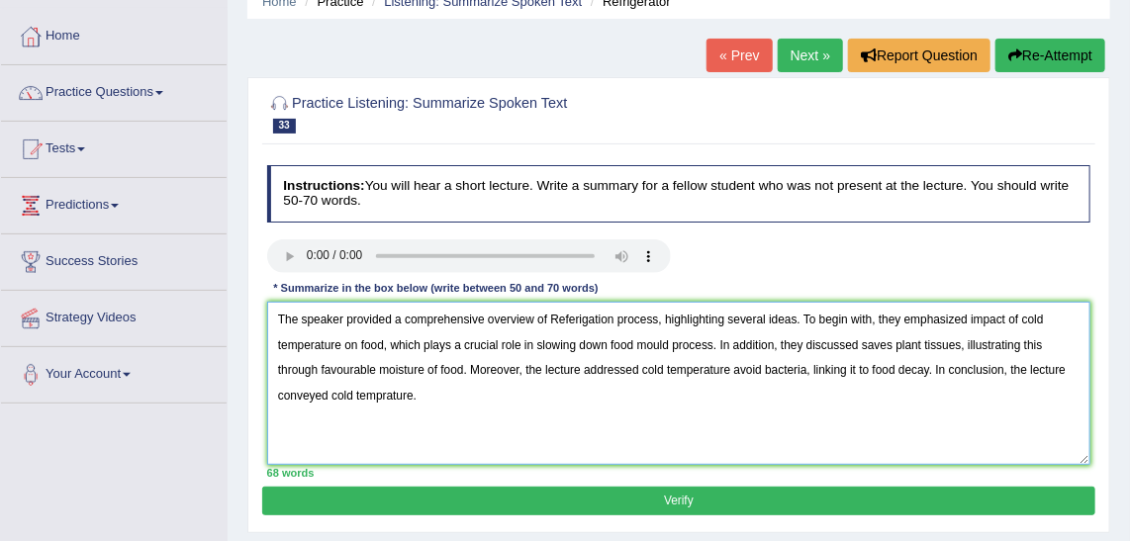
click at [729, 365] on textarea "The speaker provided a comprehensive overview of Referigation process, highligh…" at bounding box center [679, 383] width 825 height 163
click at [688, 371] on textarea "The speaker provided a comprehensive overview of Referigation process, highligh…" at bounding box center [679, 383] width 825 height 163
click at [655, 365] on textarea "The speaker provided a comprehensive overview of Referigation process, highligh…" at bounding box center [679, 383] width 825 height 163
drag, startPoint x: 732, startPoint y: 368, endPoint x: 640, endPoint y: 376, distance: 92.4
click at [640, 376] on textarea "The speaker provided a comprehensive overview of Referigation process, highligh…" at bounding box center [679, 383] width 825 height 163
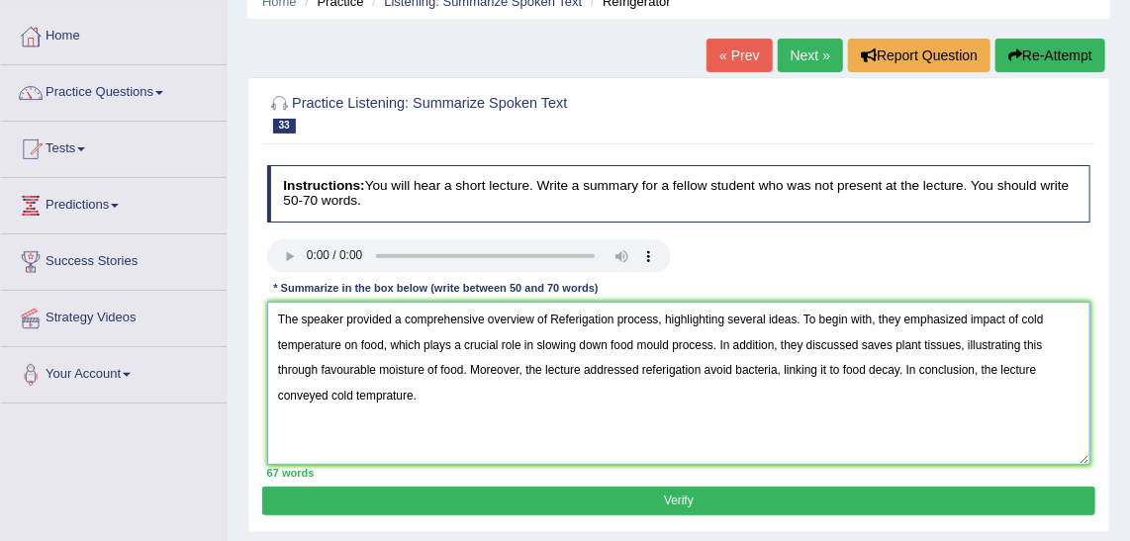
drag, startPoint x: 703, startPoint y: 371, endPoint x: 666, endPoint y: 367, distance: 36.8
click at [666, 367] on textarea "The speaker provided a comprehensive overview of Referigation process, highligh…" at bounding box center [679, 383] width 825 height 163
click at [411, 402] on textarea "The speaker provided a comprehensive overview of Referigation process, highligh…" at bounding box center [679, 383] width 825 height 163
type textarea "The speaker provided a comprehensive overview of Referigation process, highligh…"
click at [776, 499] on button "Verify" at bounding box center [678, 501] width 832 height 29
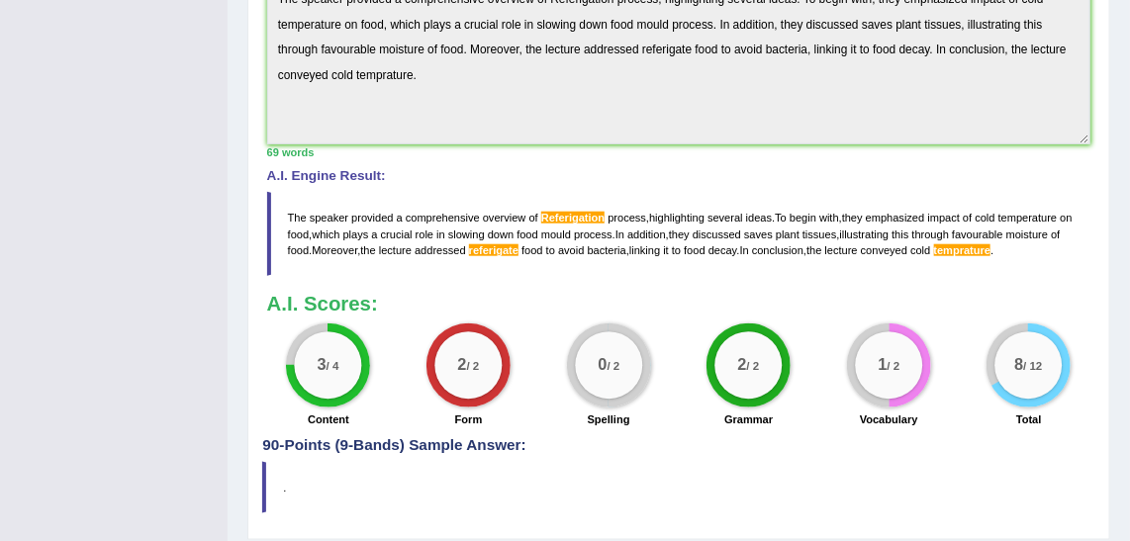
scroll to position [560, 0]
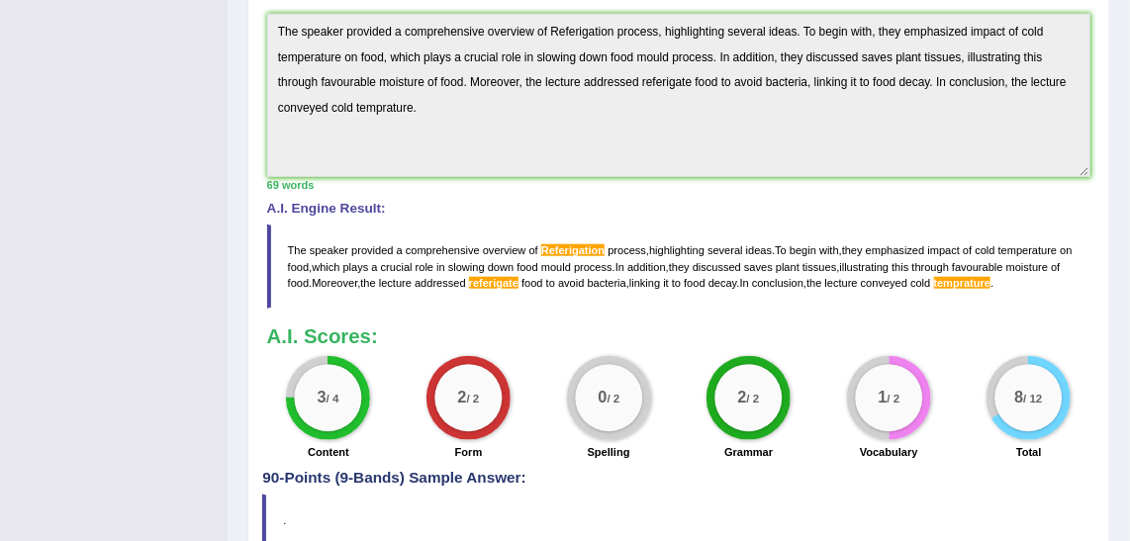
click at [177, 329] on div "Toggle navigation Home Practice Questions Speaking Practice Read Aloud Repeat S…" at bounding box center [565, 33] width 1130 height 1186
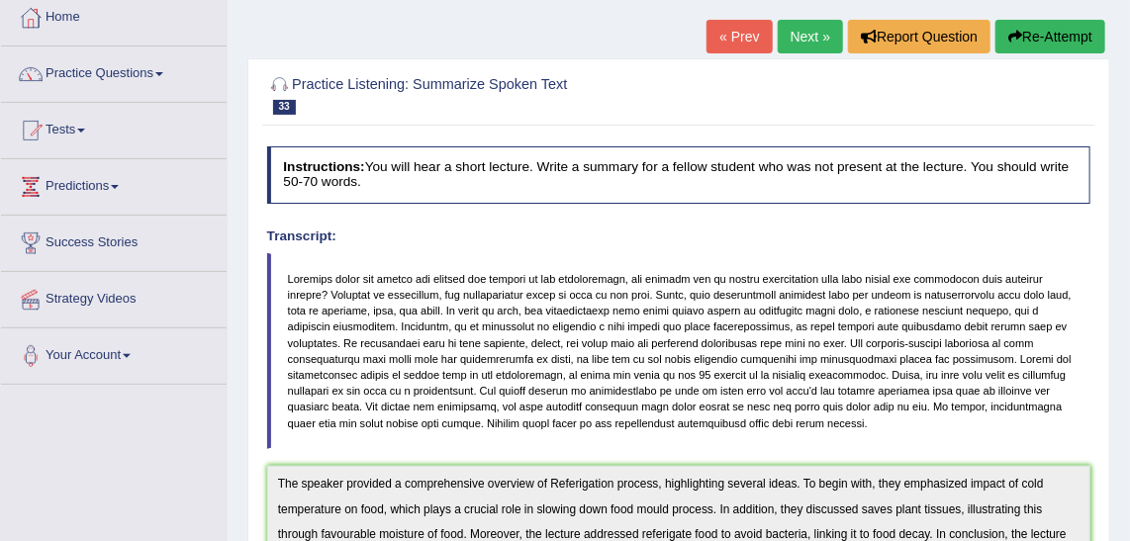
scroll to position [0, 0]
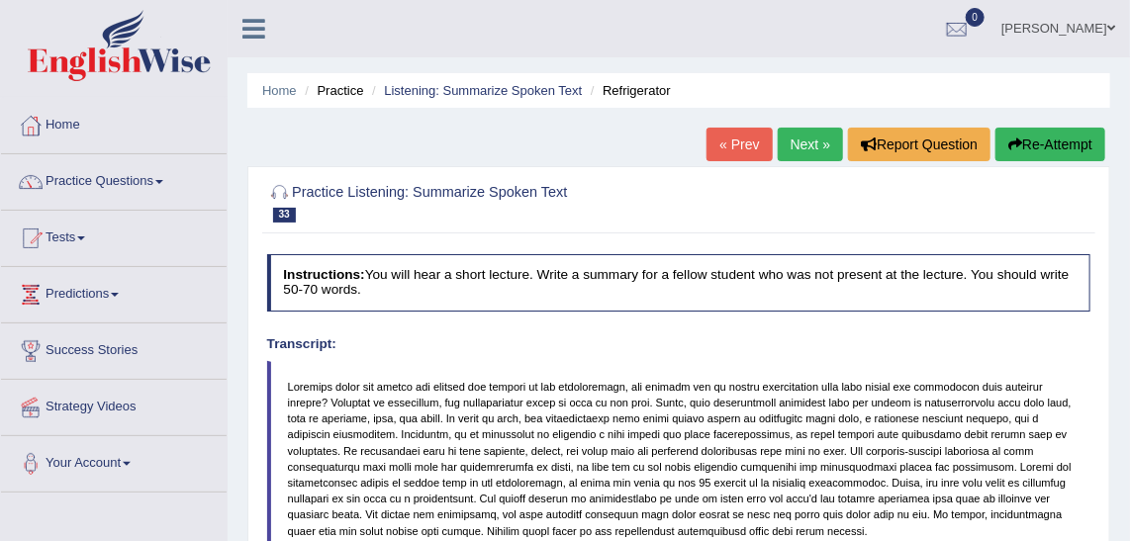
click at [157, 297] on link "Predictions" at bounding box center [114, 291] width 226 height 49
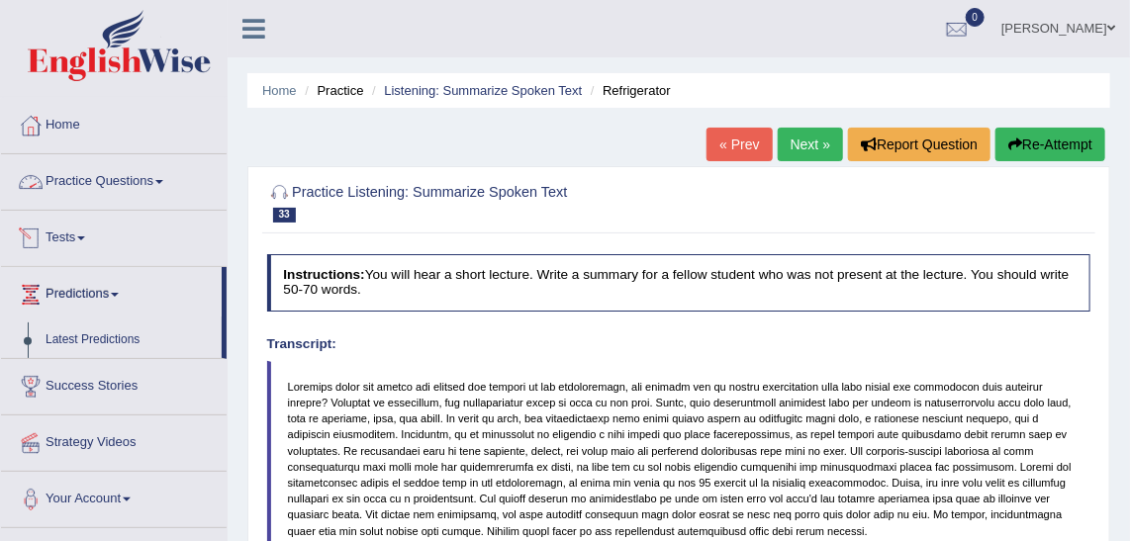
click at [115, 182] on link "Practice Questions" at bounding box center [114, 178] width 226 height 49
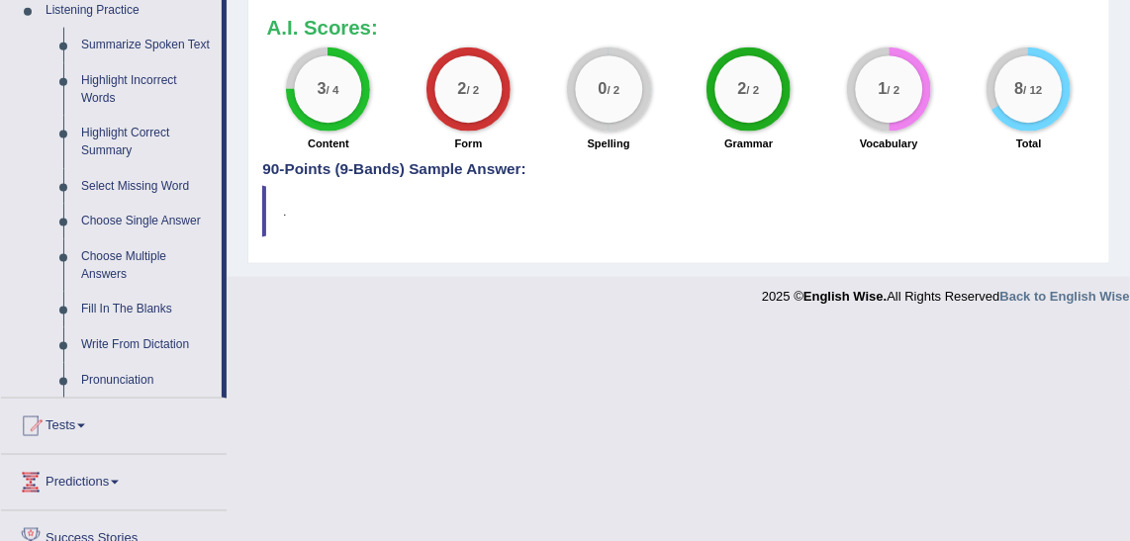
scroll to position [825, 0]
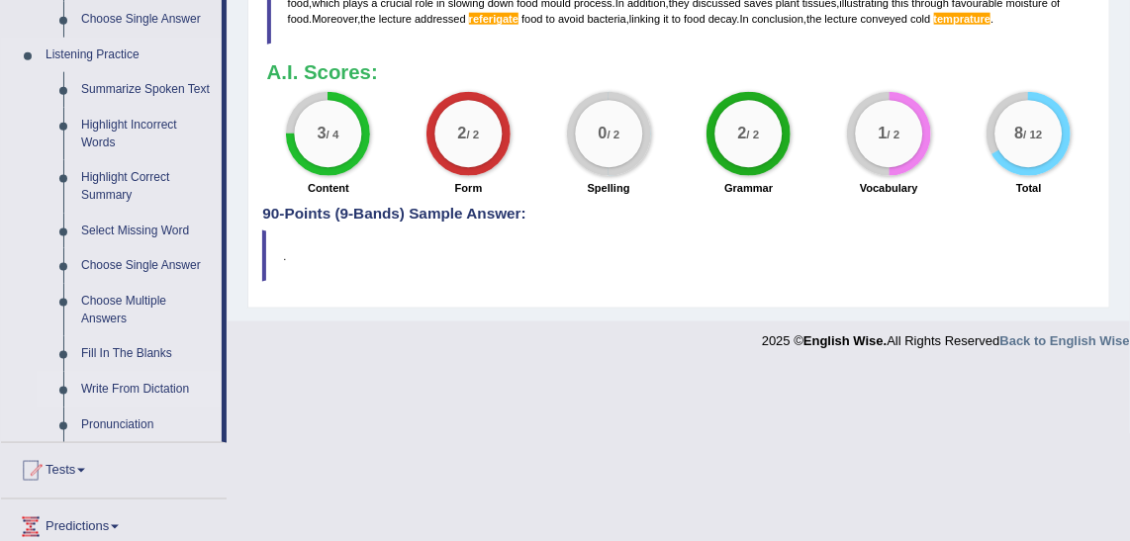
click at [155, 388] on link "Write From Dictation" at bounding box center [146, 390] width 149 height 36
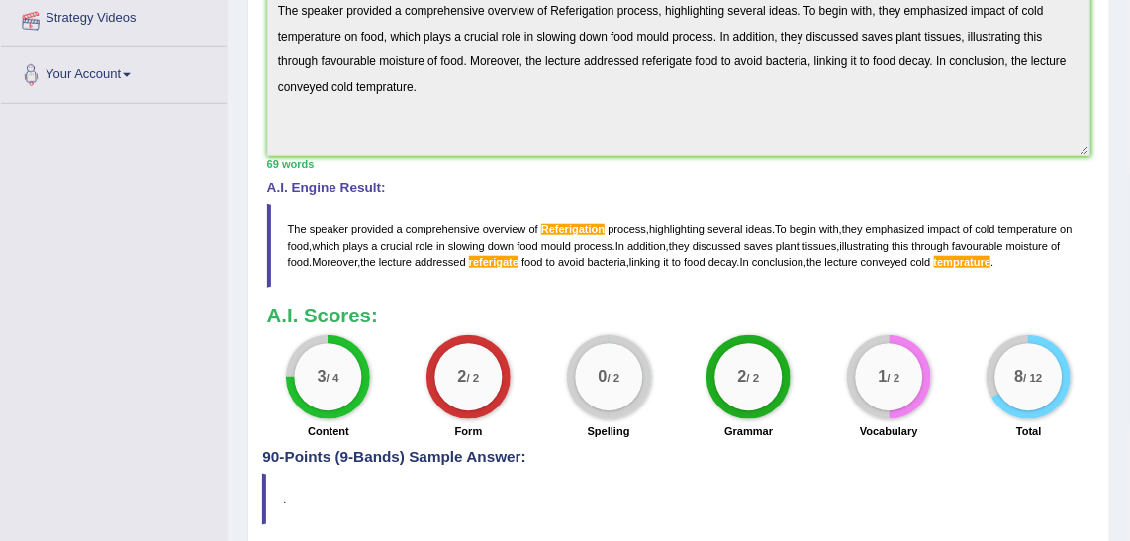
scroll to position [259, 0]
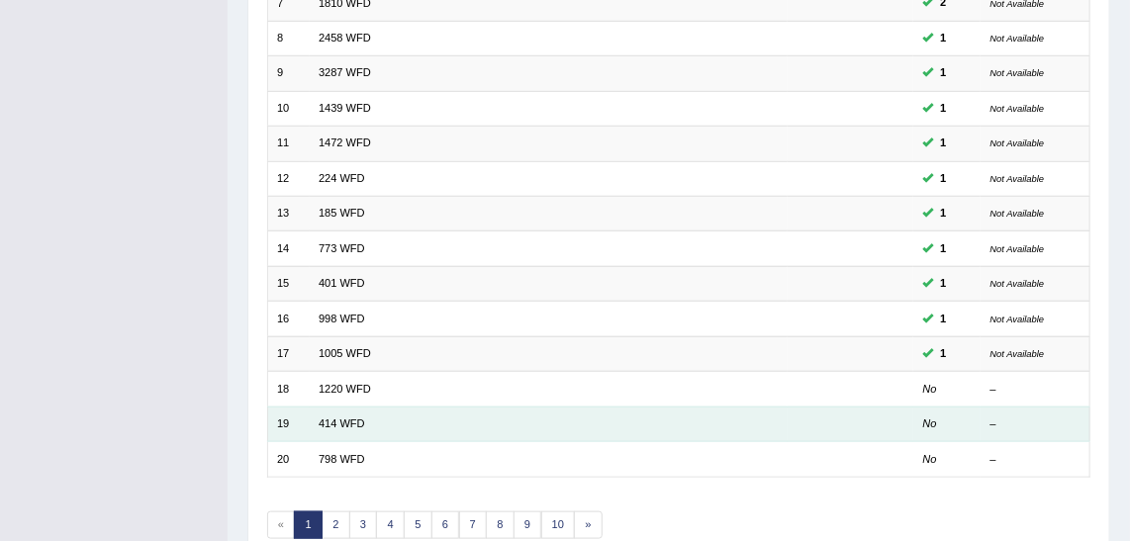
scroll to position [592, 0]
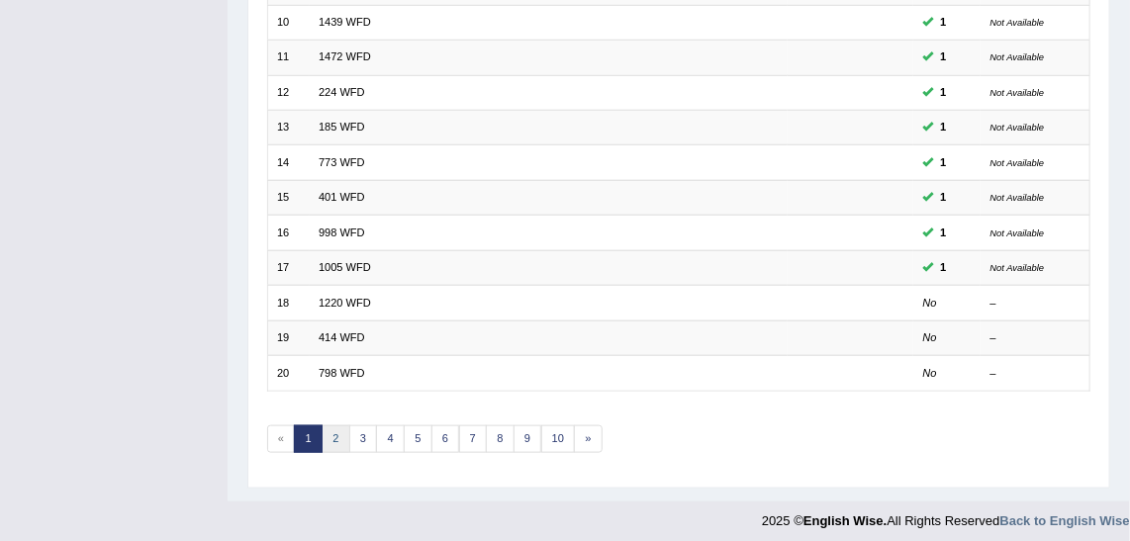
click at [342, 437] on link "2" at bounding box center [336, 440] width 29 height 28
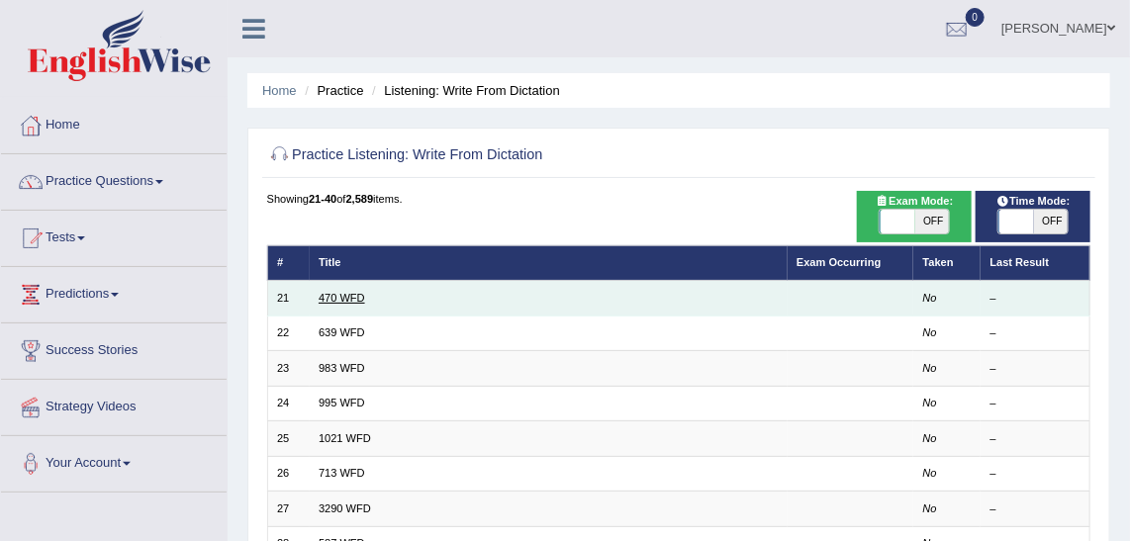
click at [343, 295] on link "470 WFD" at bounding box center [342, 298] width 47 height 12
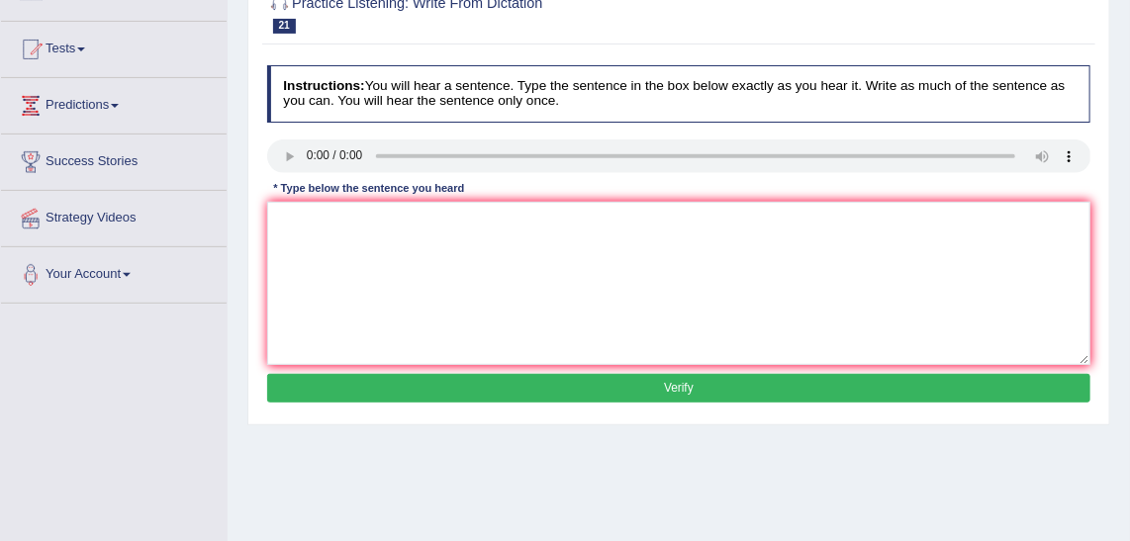
scroll to position [179, 0]
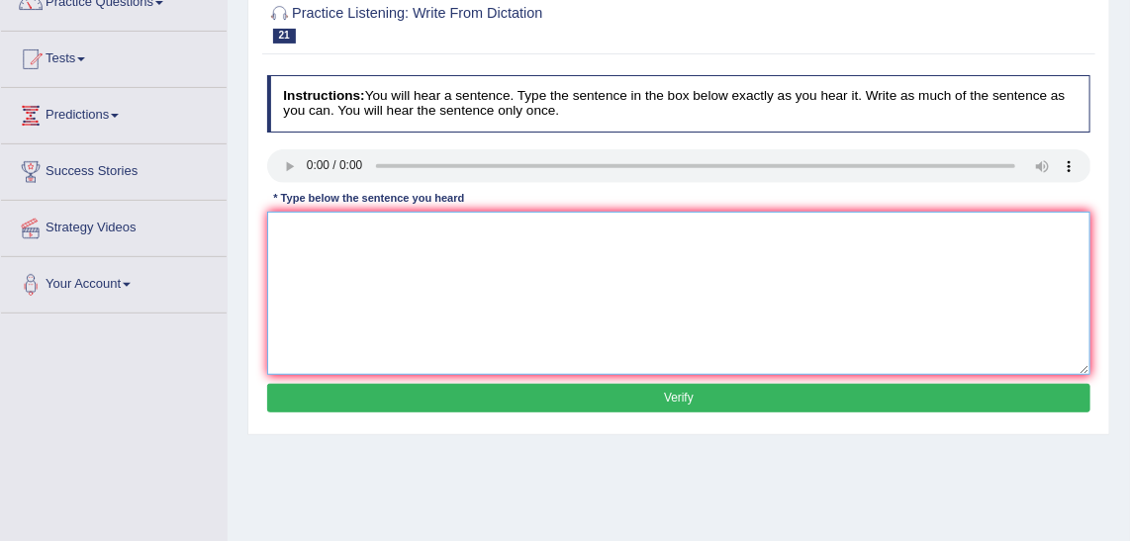
click at [306, 250] on textarea at bounding box center [679, 293] width 825 height 163
type textarea "Assignment must be submitted at the end of the term."
click at [501, 384] on button "Verify" at bounding box center [679, 398] width 825 height 29
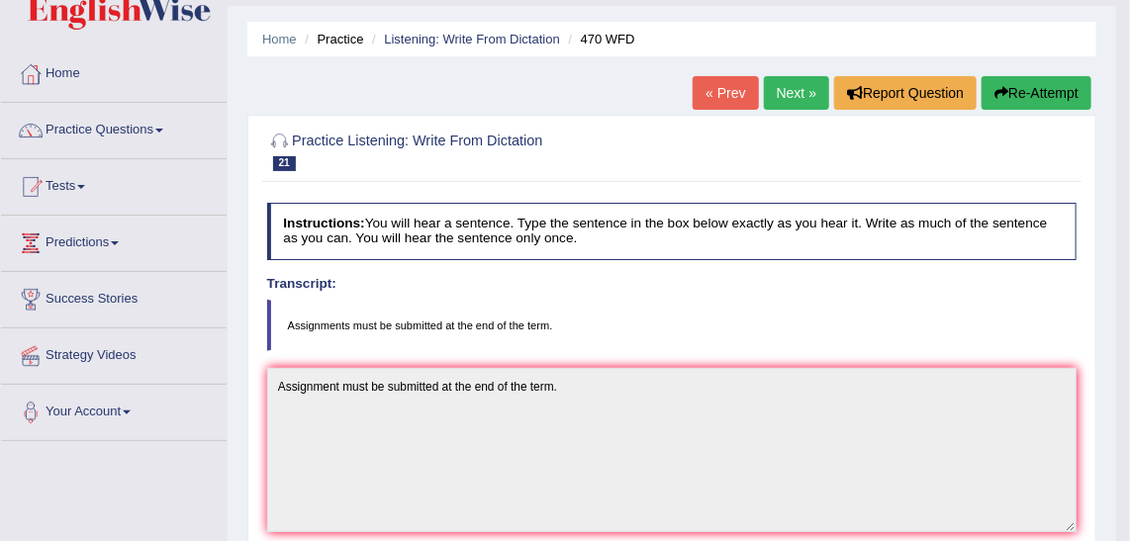
scroll to position [35, 0]
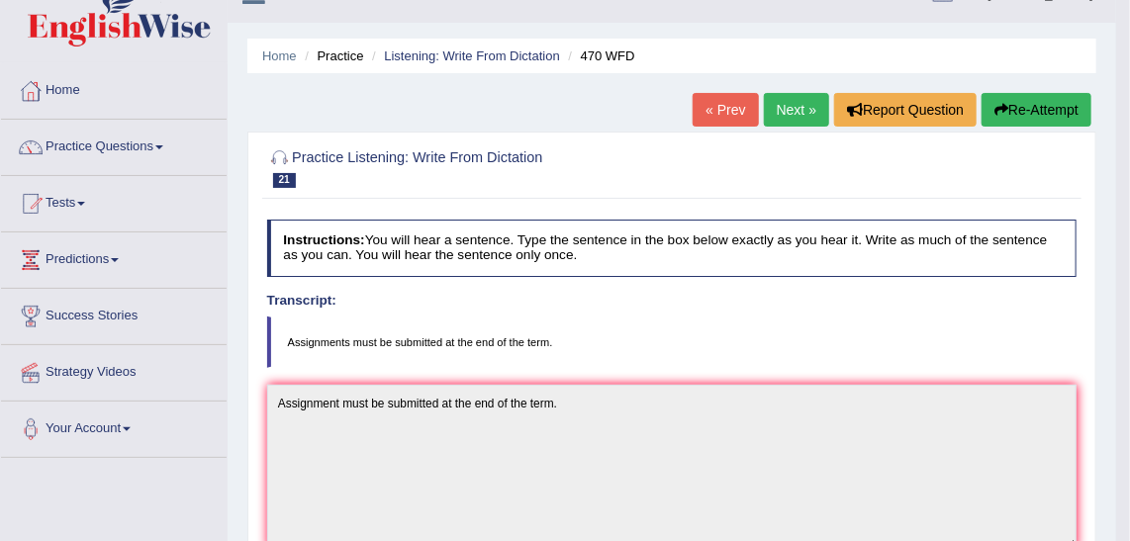
click at [82, 188] on link "Tests" at bounding box center [114, 200] width 226 height 49
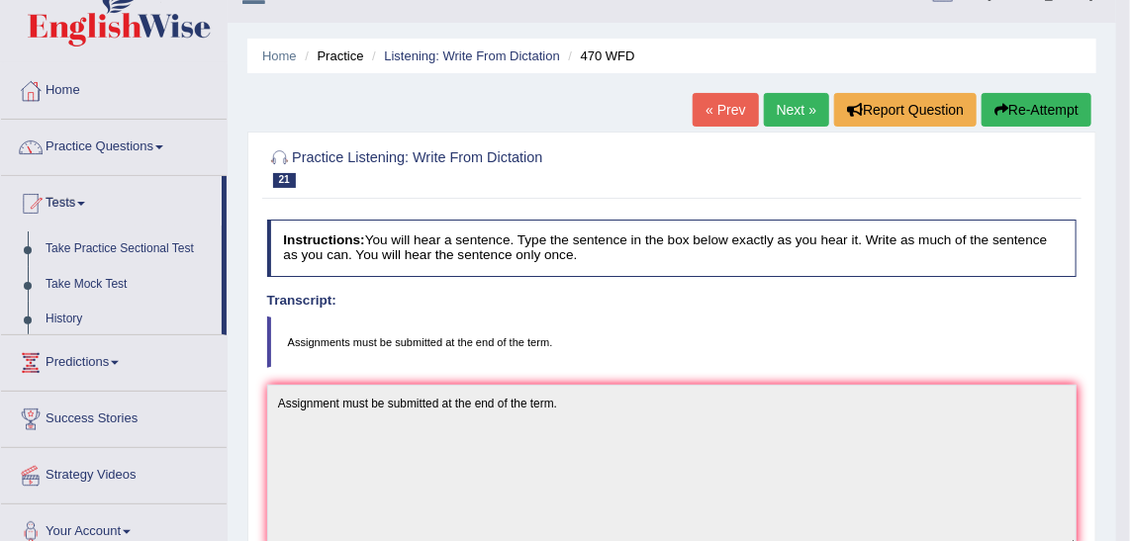
click at [110, 151] on link "Practice Questions" at bounding box center [114, 144] width 226 height 49
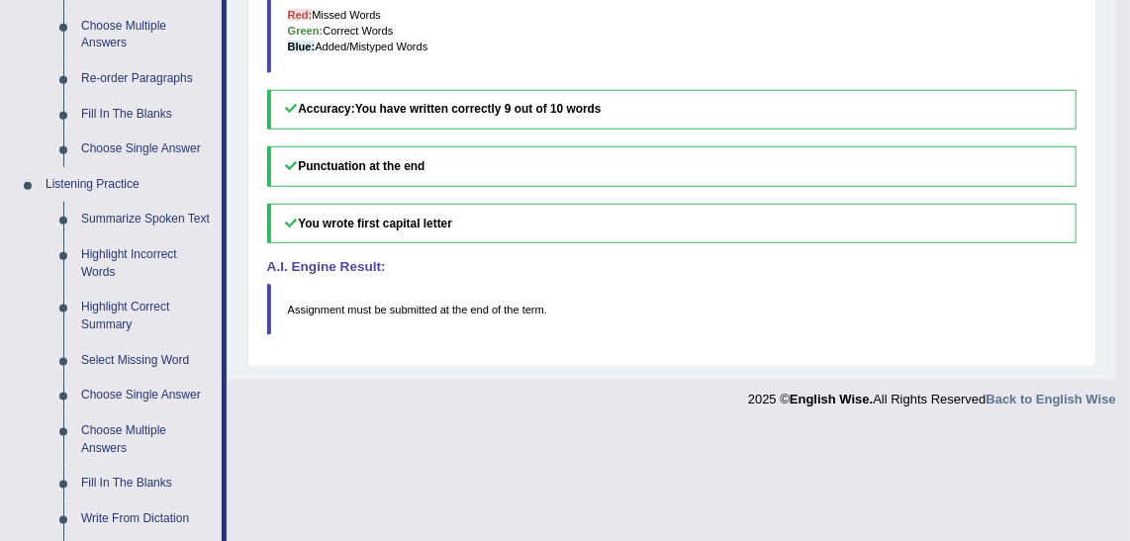
scroll to position [844, 0]
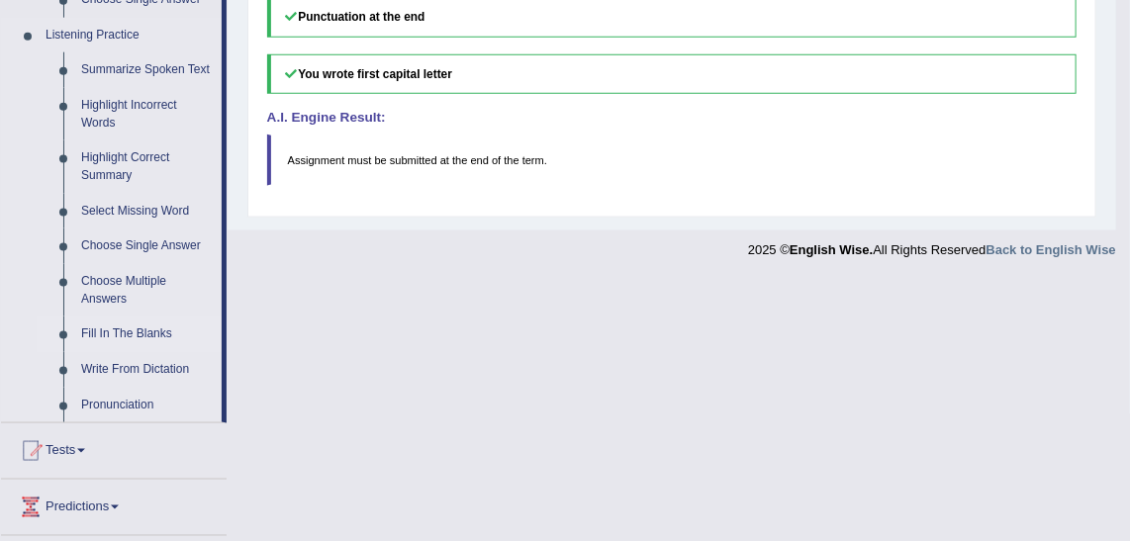
click at [120, 321] on link "Fill In The Blanks" at bounding box center [146, 335] width 149 height 36
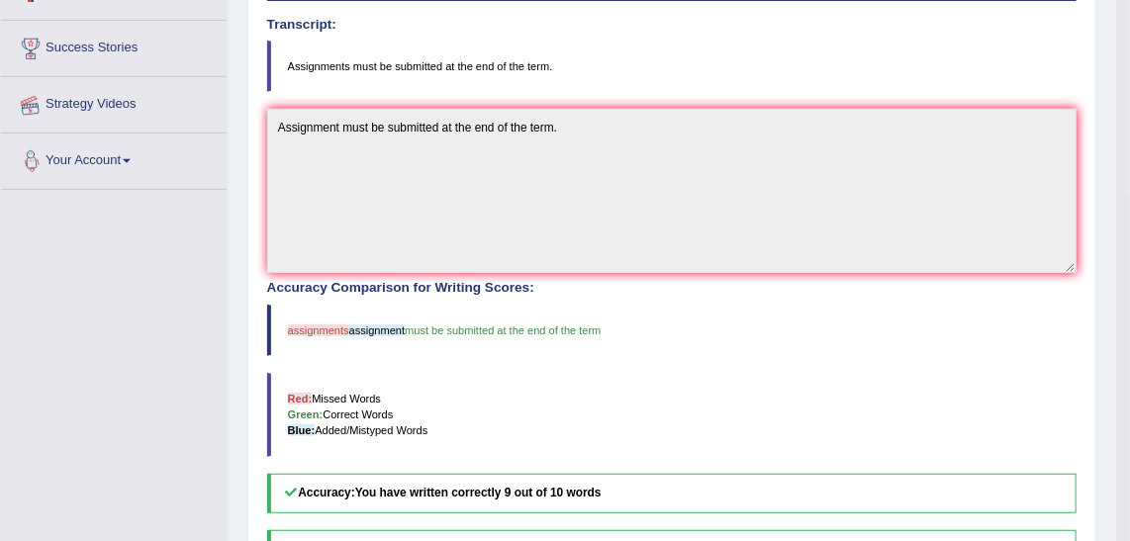
scroll to position [513, 0]
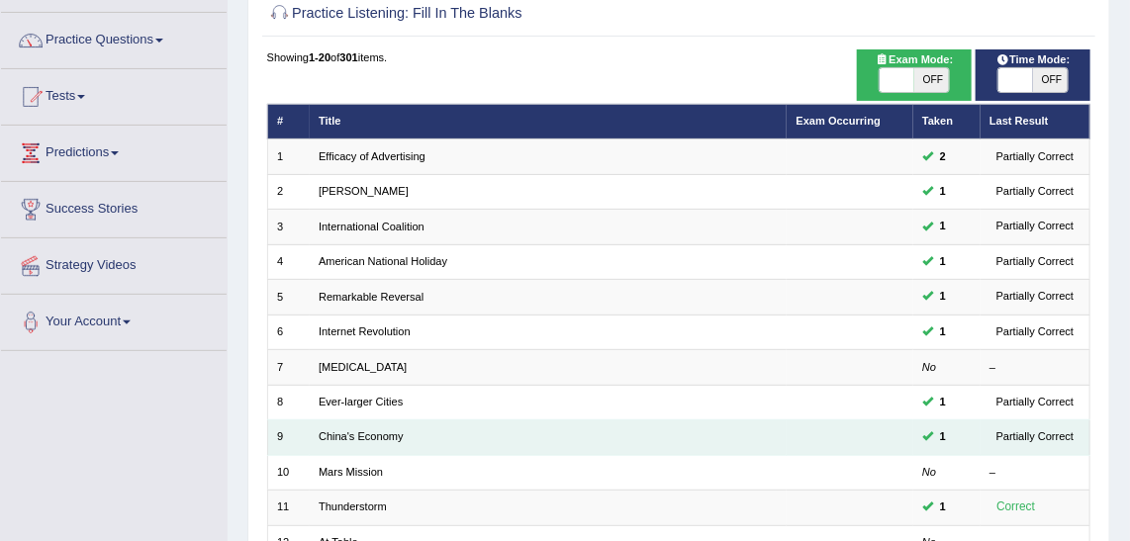
scroll to position [322, 0]
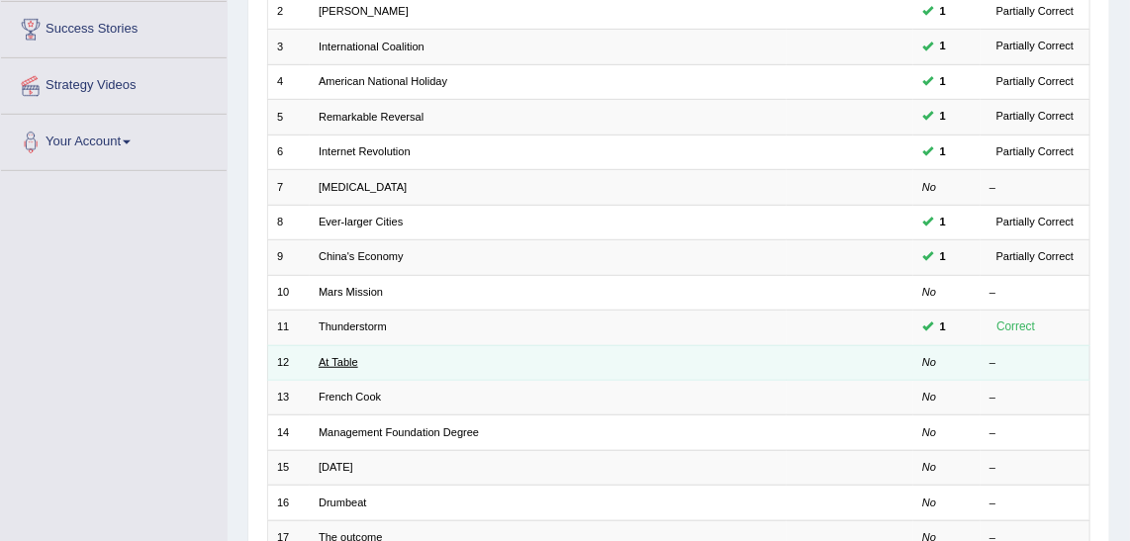
click at [344, 356] on link "At Table" at bounding box center [339, 362] width 40 height 12
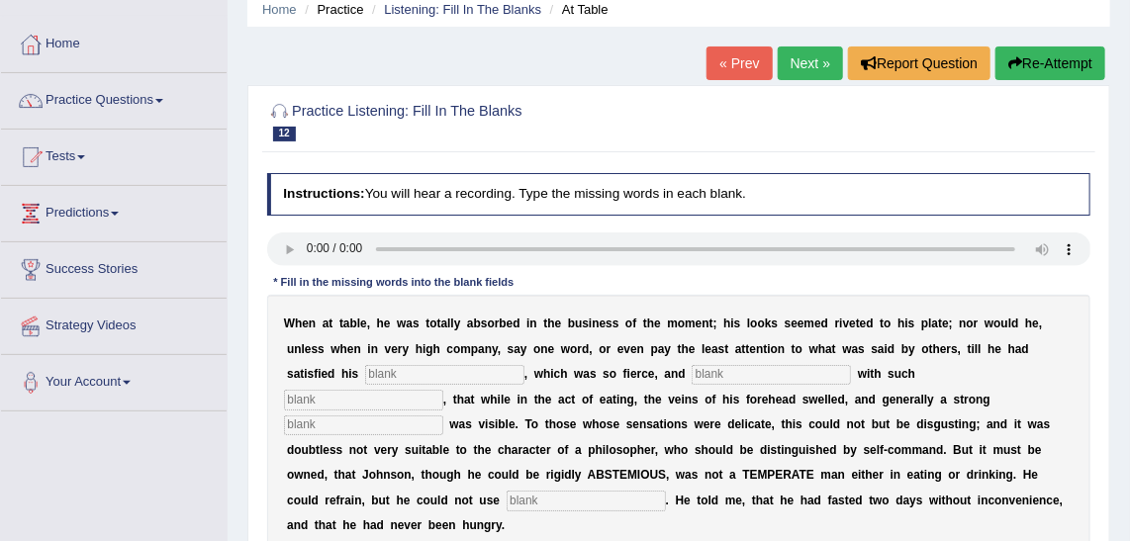
scroll to position [89, 0]
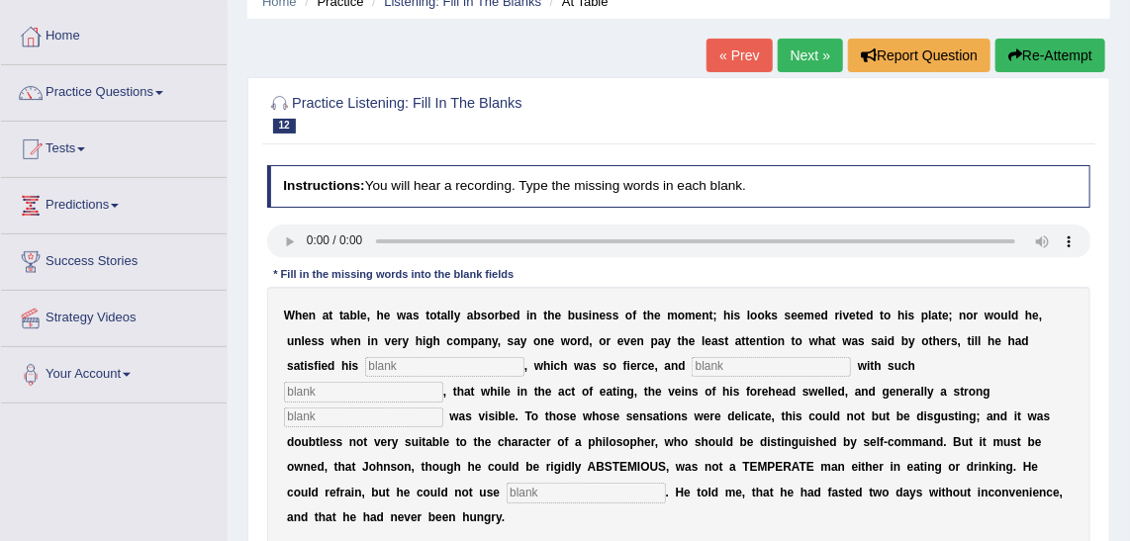
click at [395, 363] on input "text" at bounding box center [444, 367] width 159 height 20
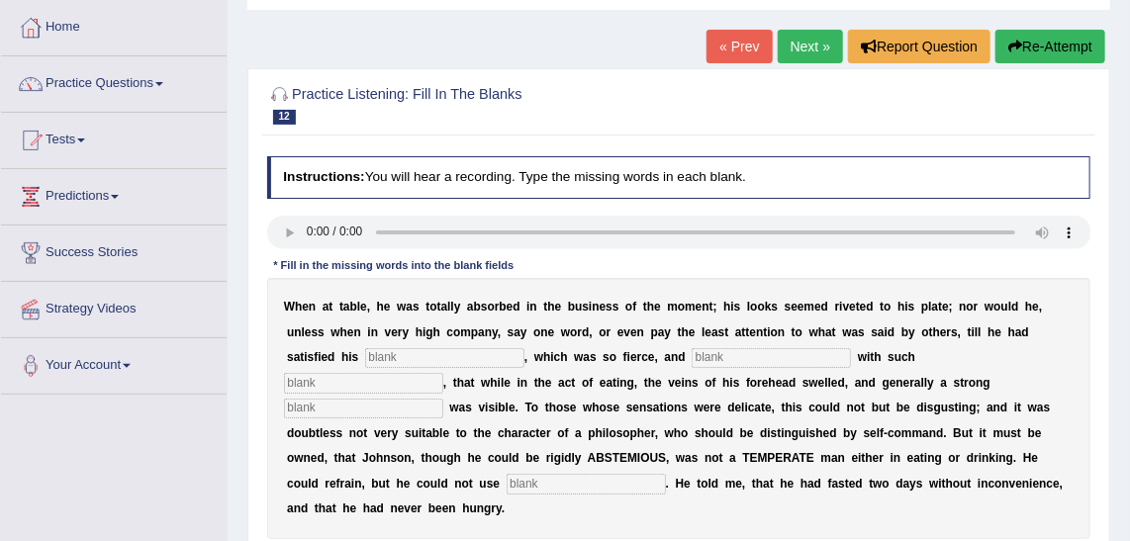
scroll to position [138, 0]
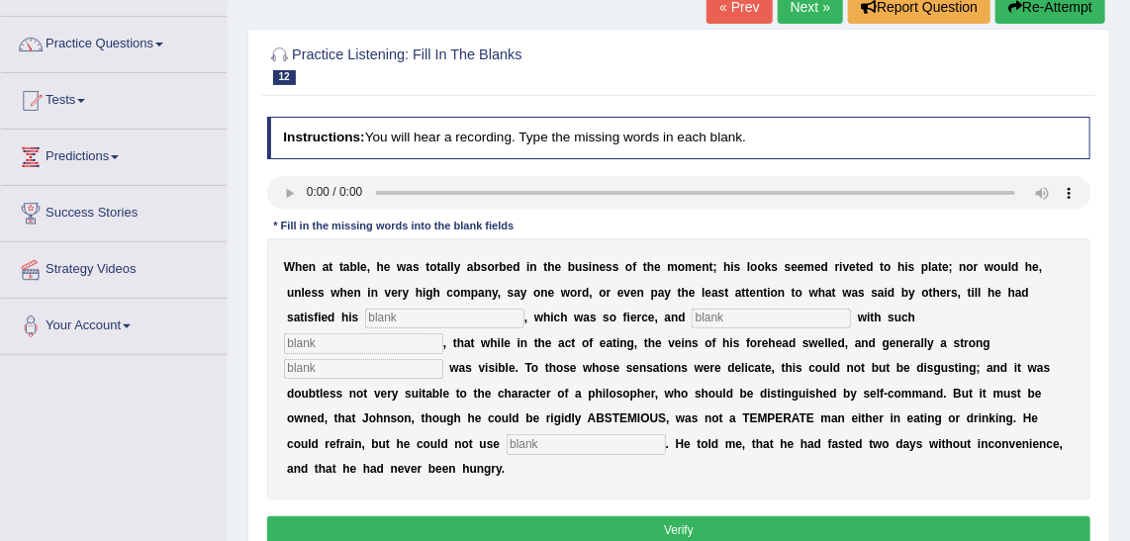
click at [699, 321] on input "text" at bounding box center [771, 319] width 159 height 20
click at [385, 303] on div "W h e n a t t a b l e , h e w a s t o t a l l y a b s o r b e d i n t h e b u s…" at bounding box center [679, 369] width 825 height 261
click at [388, 324] on input "text" at bounding box center [444, 319] width 159 height 20
type input "appetite"
click at [692, 327] on input "text" at bounding box center [771, 319] width 159 height 20
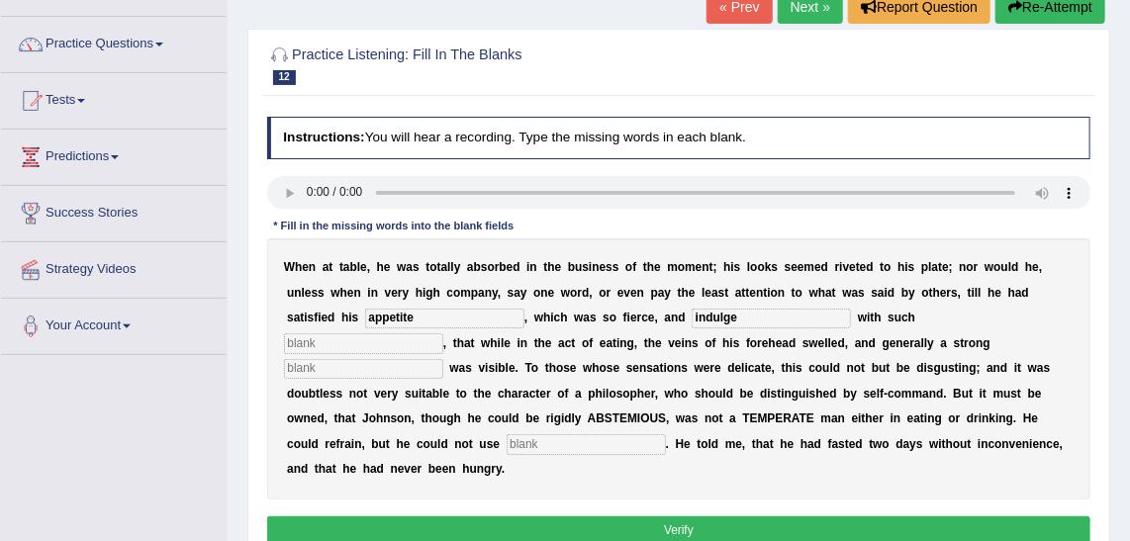
type input "indulge"
click at [443, 334] on input "text" at bounding box center [363, 344] width 159 height 20
type input "selfesmess"
click at [443, 359] on input "text" at bounding box center [363, 369] width 159 height 20
type input "peresperation"
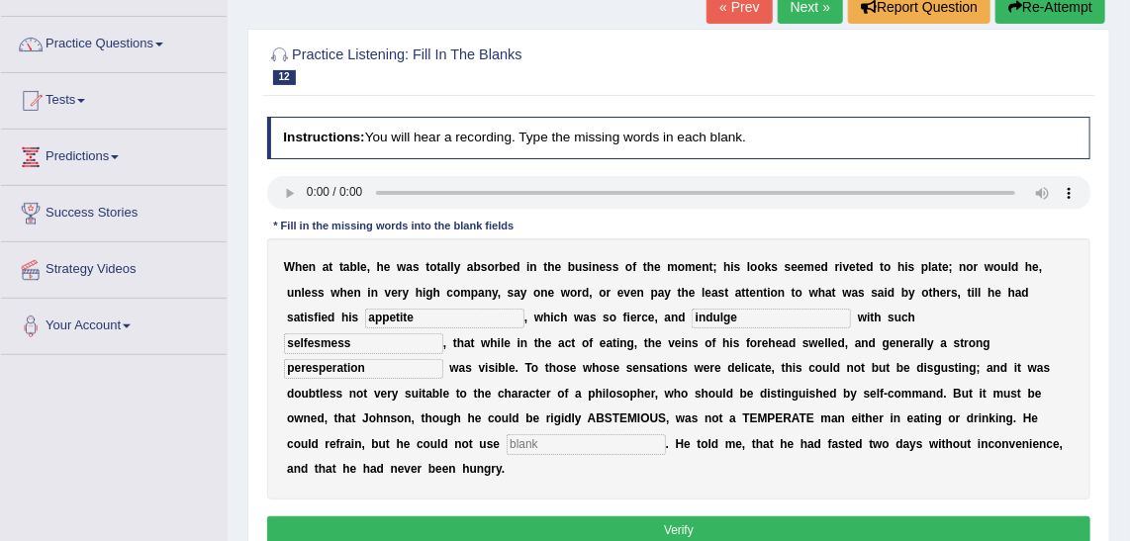
click at [666, 435] on input "text" at bounding box center [586, 445] width 159 height 20
type input "moderately"
click at [443, 334] on input "selfesmess" at bounding box center [363, 344] width 159 height 20
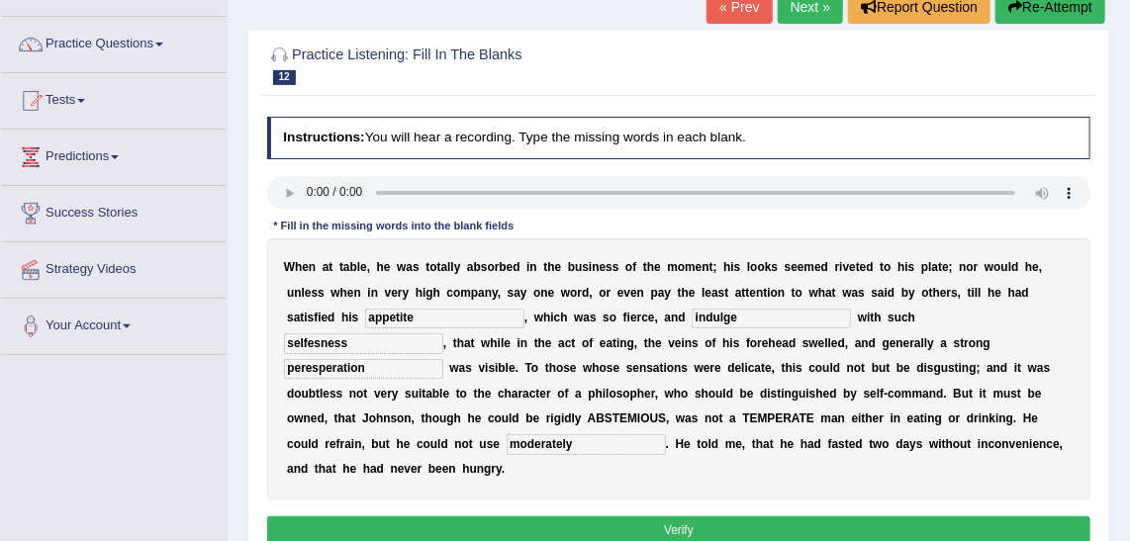
type input "selfesness"
click at [365, 311] on input "appetite" at bounding box center [444, 319] width 159 height 20
type input "appetite indulge sse;fmess"
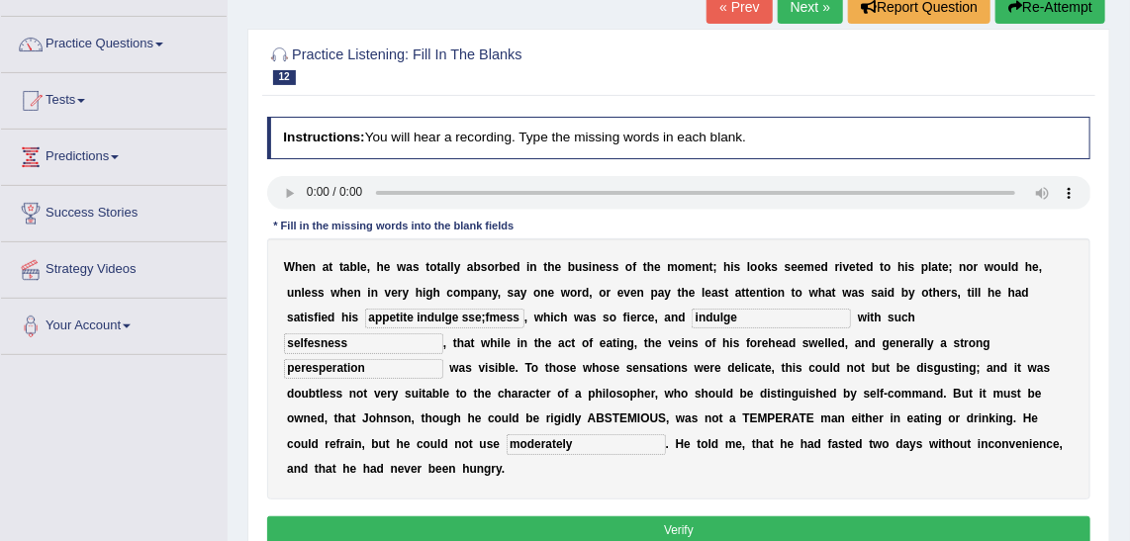
click at [764, 517] on button "Verify" at bounding box center [679, 531] width 825 height 29
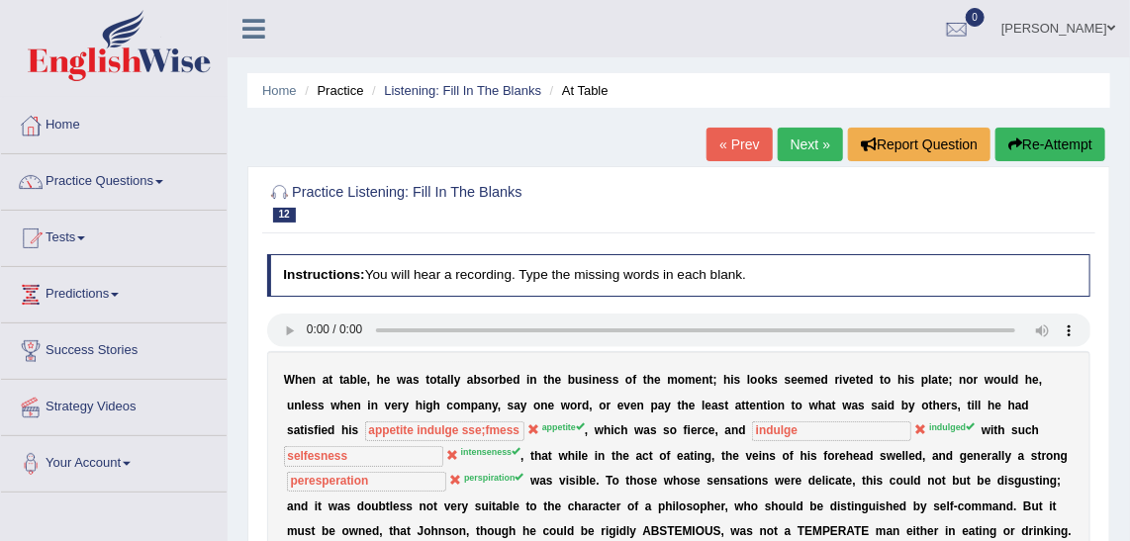
click at [809, 145] on link "Next »" at bounding box center [810, 145] width 65 height 34
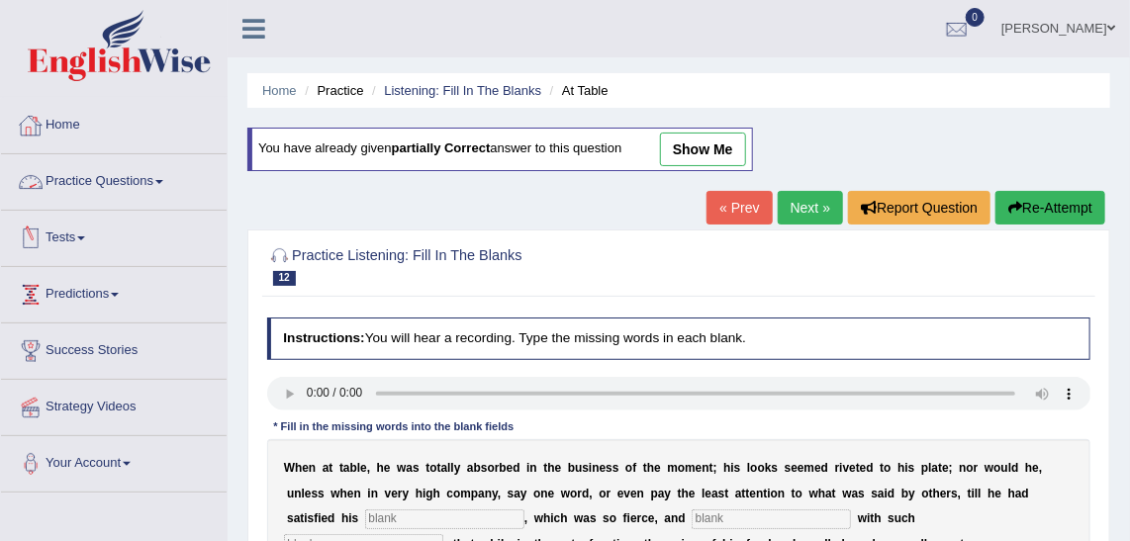
click at [83, 186] on link "Practice Questions" at bounding box center [114, 178] width 226 height 49
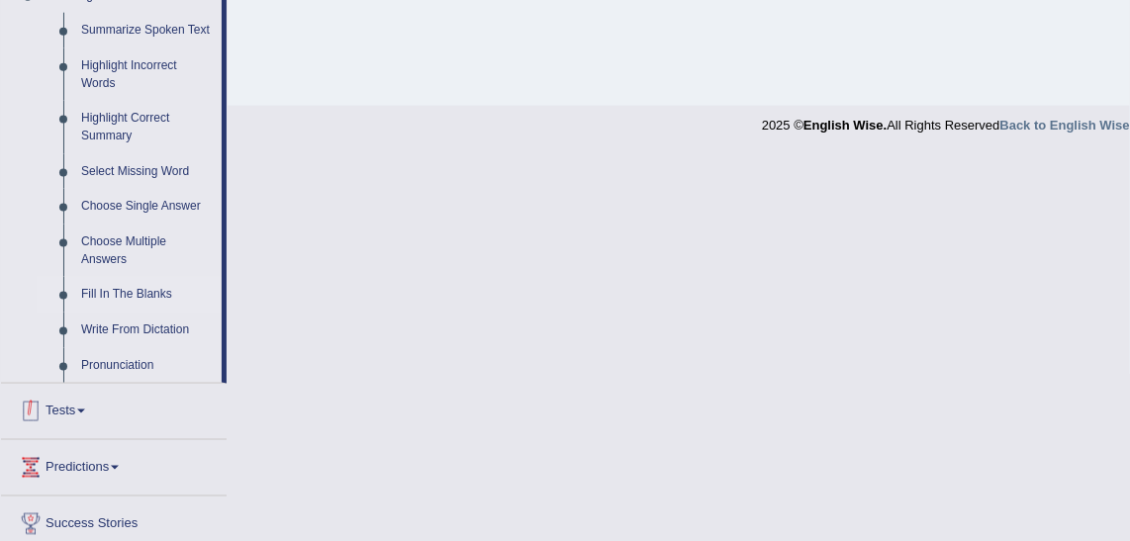
scroll to position [735, 0]
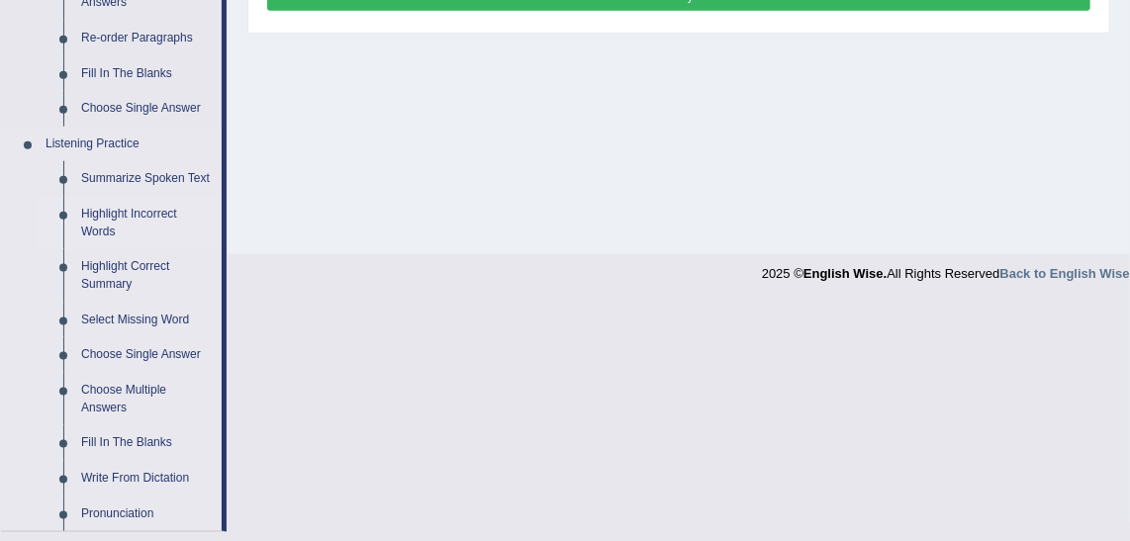
click at [117, 216] on link "Highlight Incorrect Words" at bounding box center [146, 223] width 149 height 52
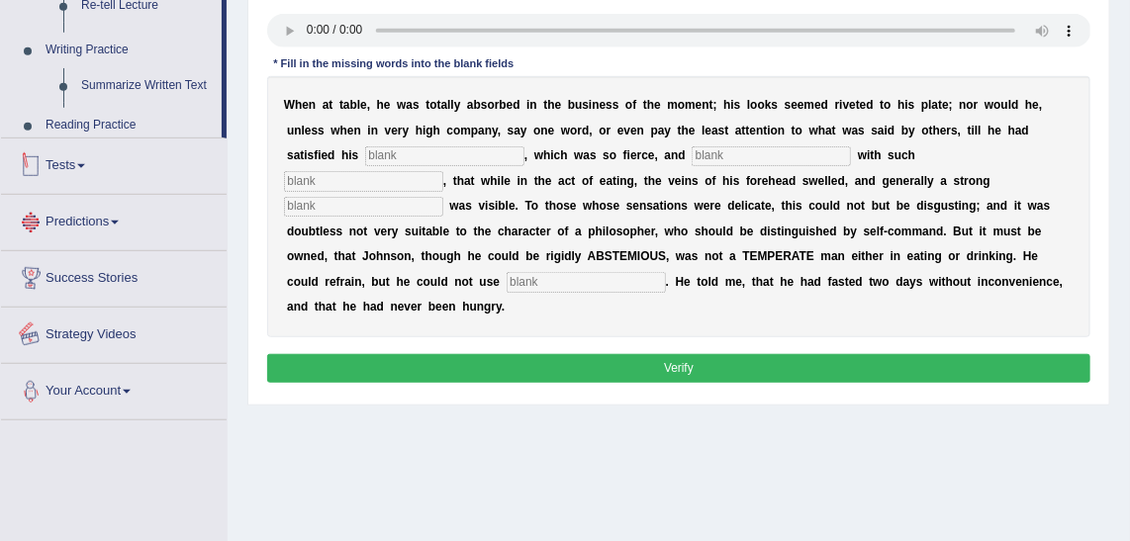
scroll to position [498, 0]
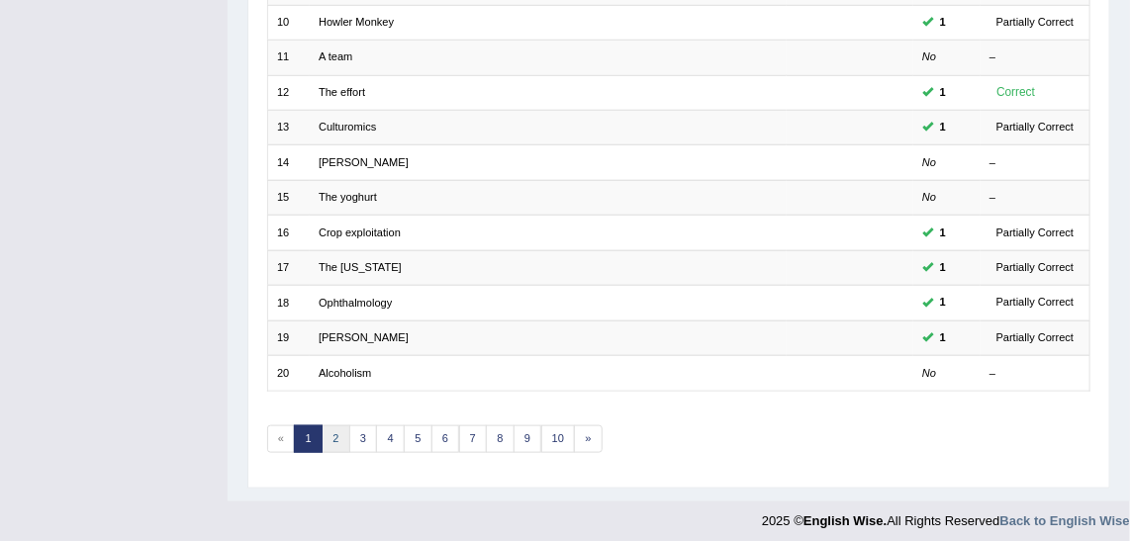
click at [341, 426] on link "2" at bounding box center [336, 440] width 29 height 28
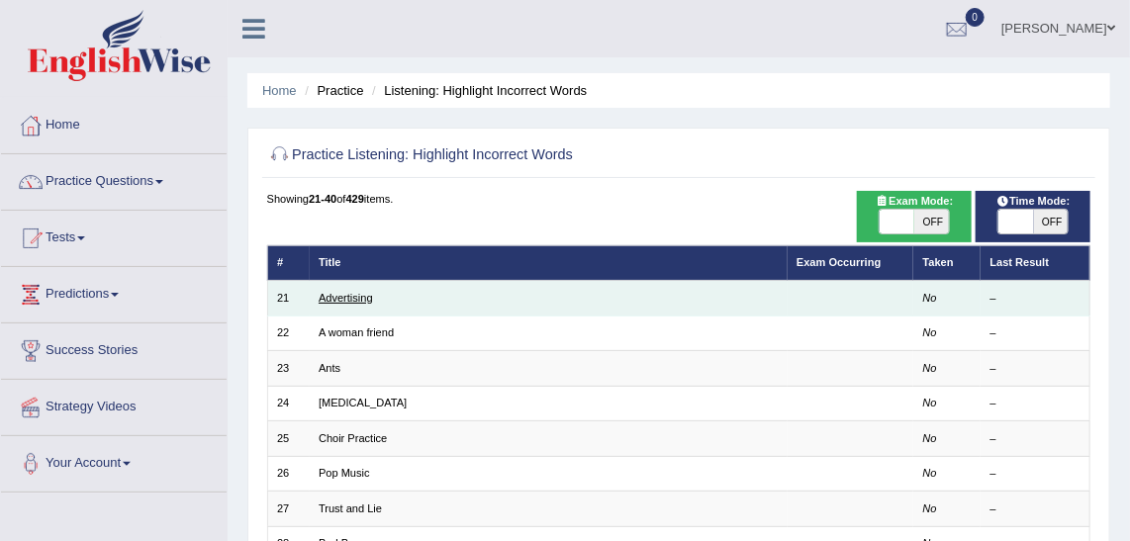
click at [344, 301] on link "Advertising" at bounding box center [346, 298] width 54 height 12
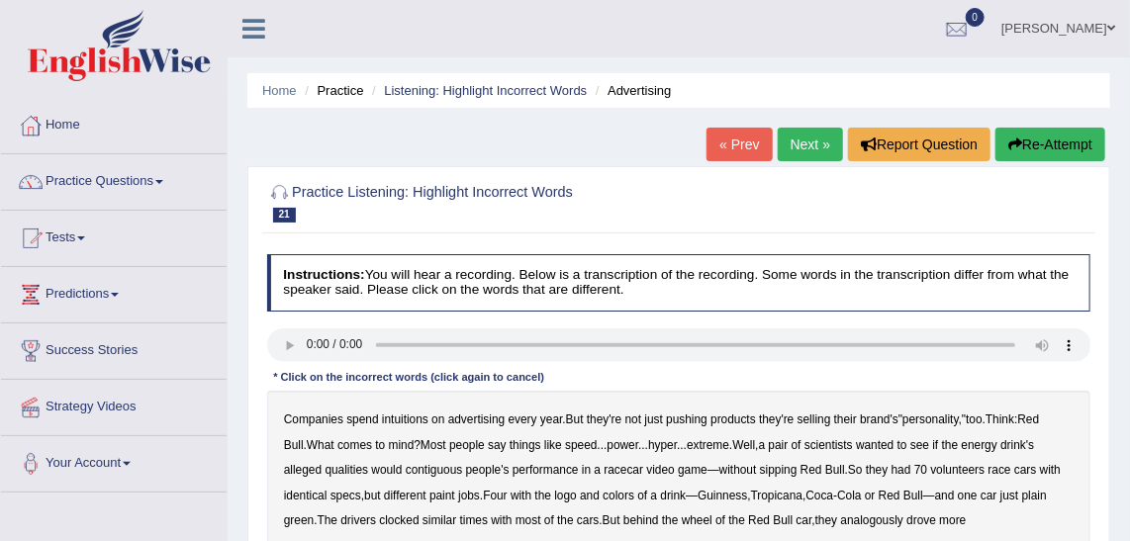
scroll to position [179, 0]
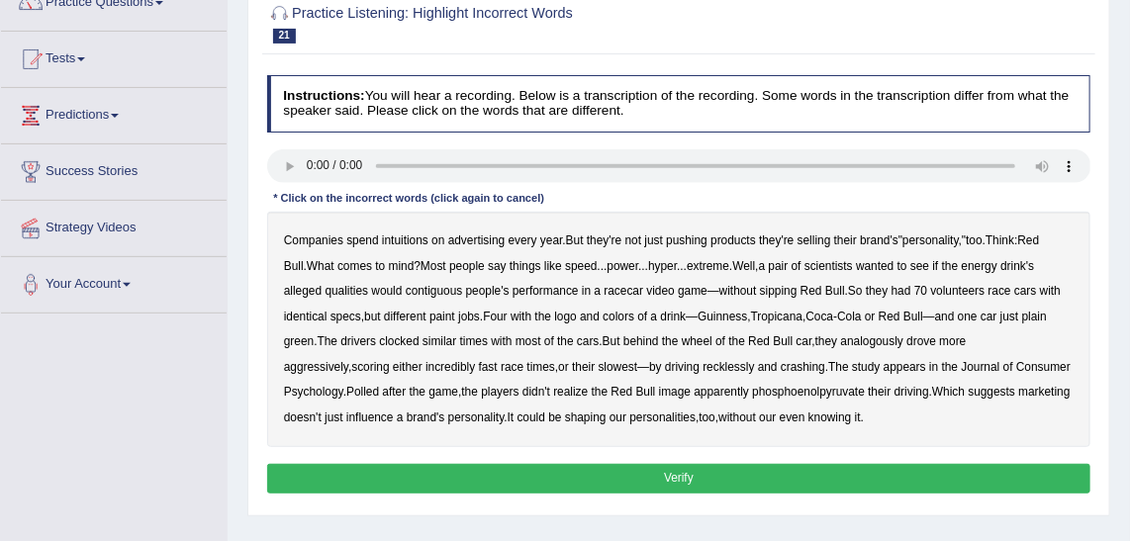
click at [405, 246] on div "Companies spend intuitions on advertising every year . But they're not just pus…" at bounding box center [679, 330] width 825 height 236
click at [406, 240] on b "intuitions" at bounding box center [405, 241] width 47 height 14
click at [406, 289] on b "contiguous" at bounding box center [434, 291] width 57 height 14
click at [841, 343] on b "analogously" at bounding box center [872, 342] width 62 height 14
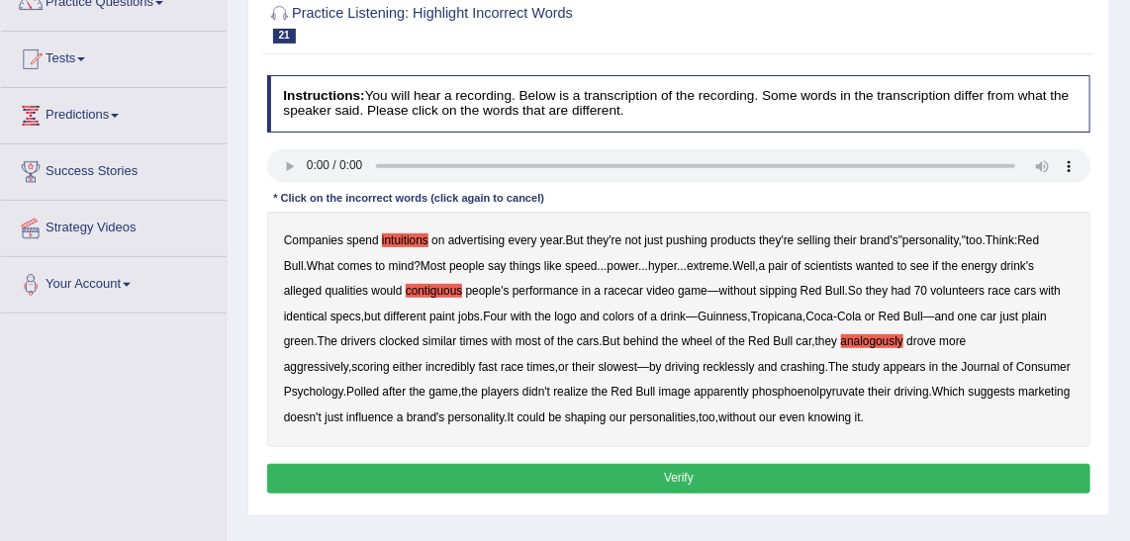
click at [752, 389] on b "phosphoenolpyruvate" at bounding box center [808, 392] width 113 height 14
click at [670, 483] on button "Verify" at bounding box center [679, 478] width 825 height 29
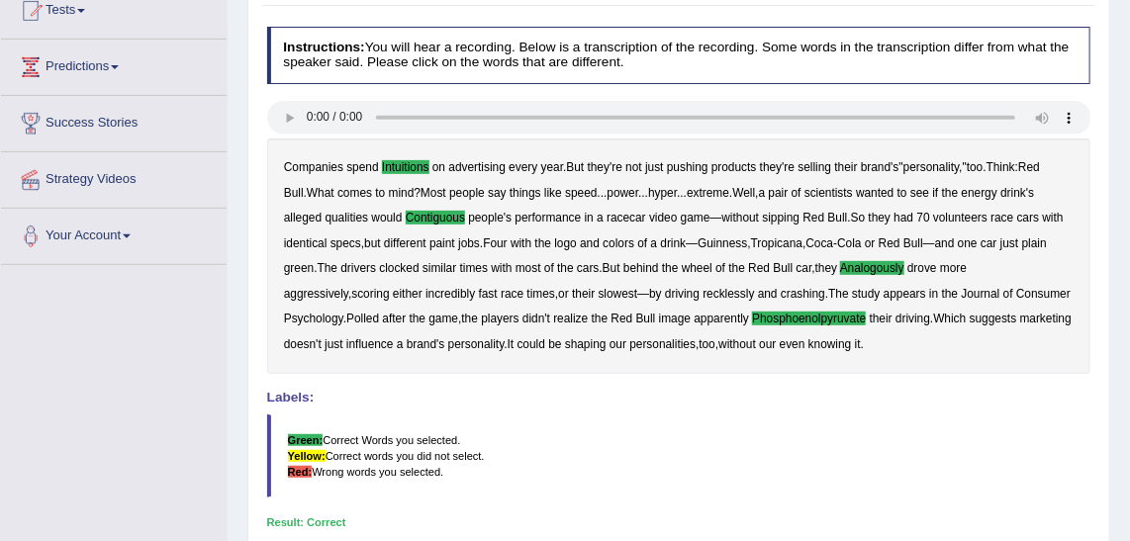
scroll to position [48, 0]
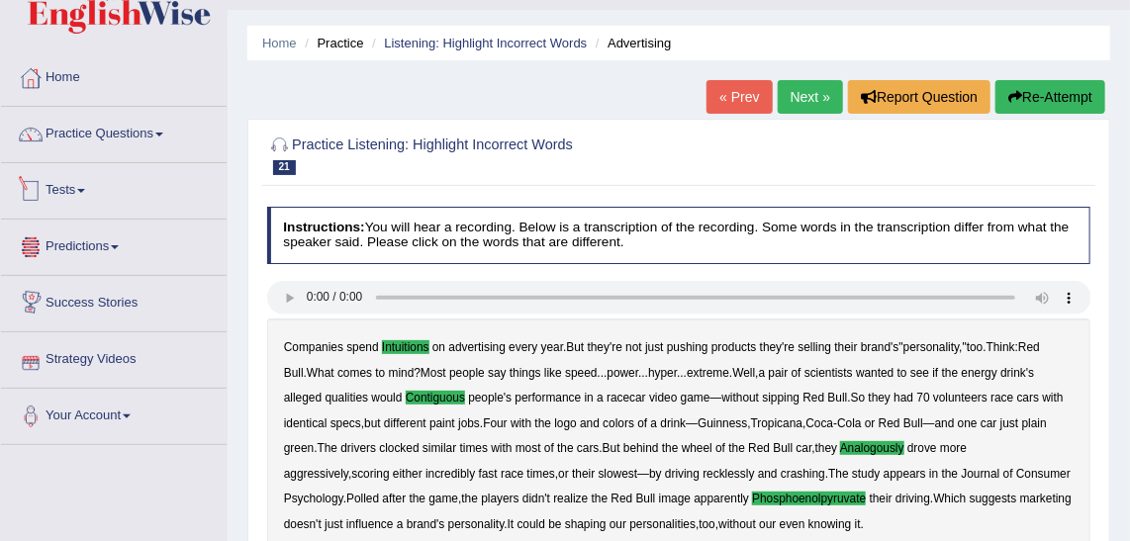
click at [82, 179] on link "Tests" at bounding box center [114, 187] width 226 height 49
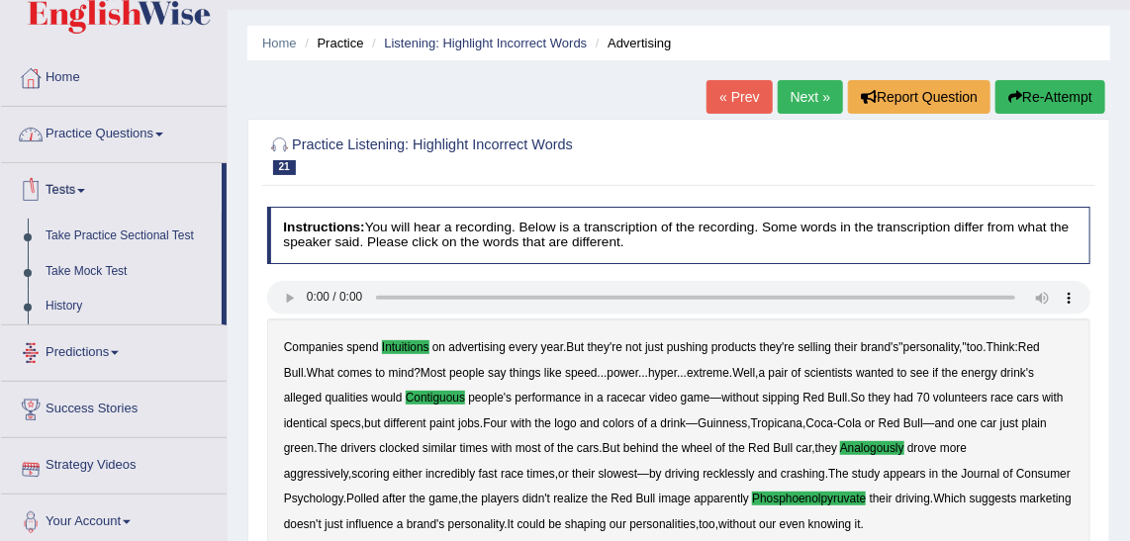
click at [135, 129] on link "Practice Questions" at bounding box center [114, 131] width 226 height 49
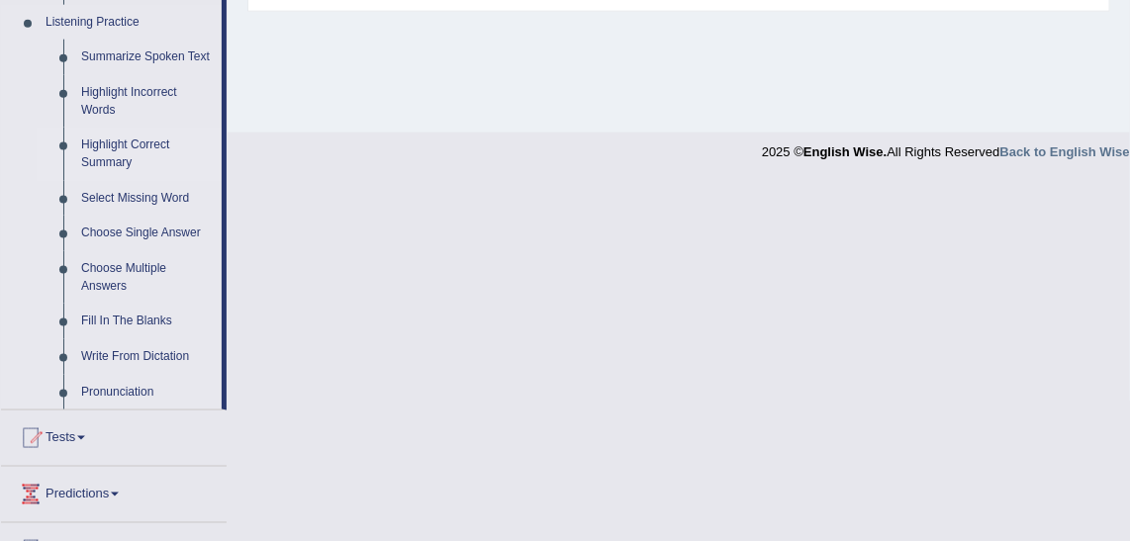
scroll to position [677, 0]
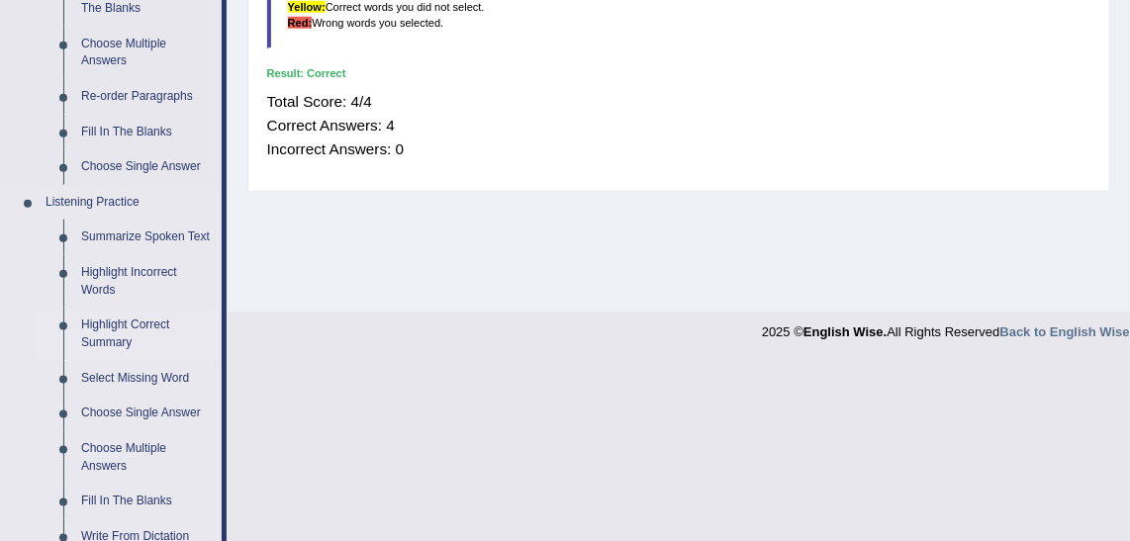
click at [127, 333] on link "Highlight Correct Summary" at bounding box center [146, 334] width 149 height 52
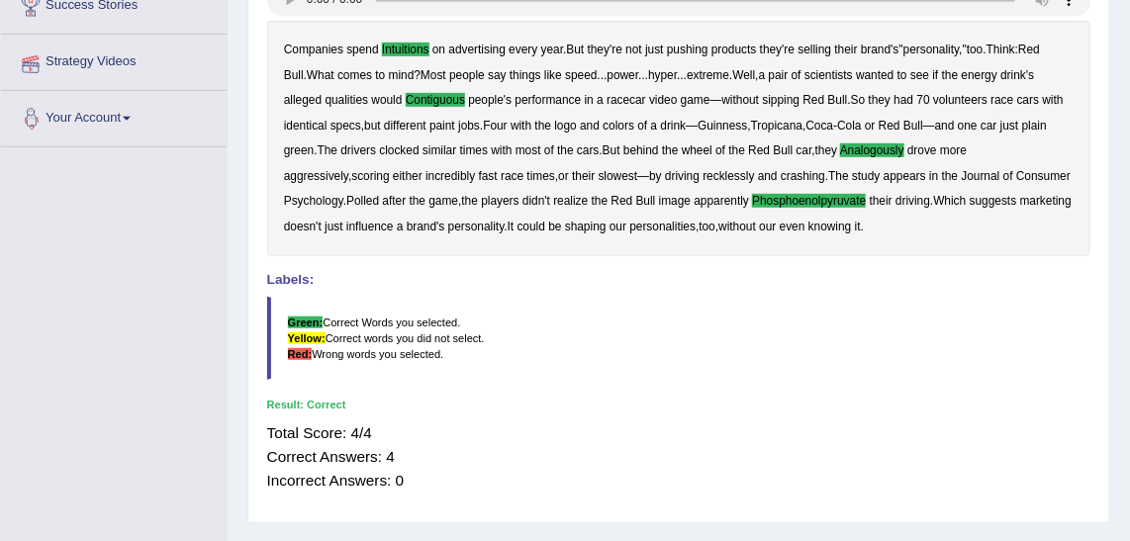
scroll to position [498, 0]
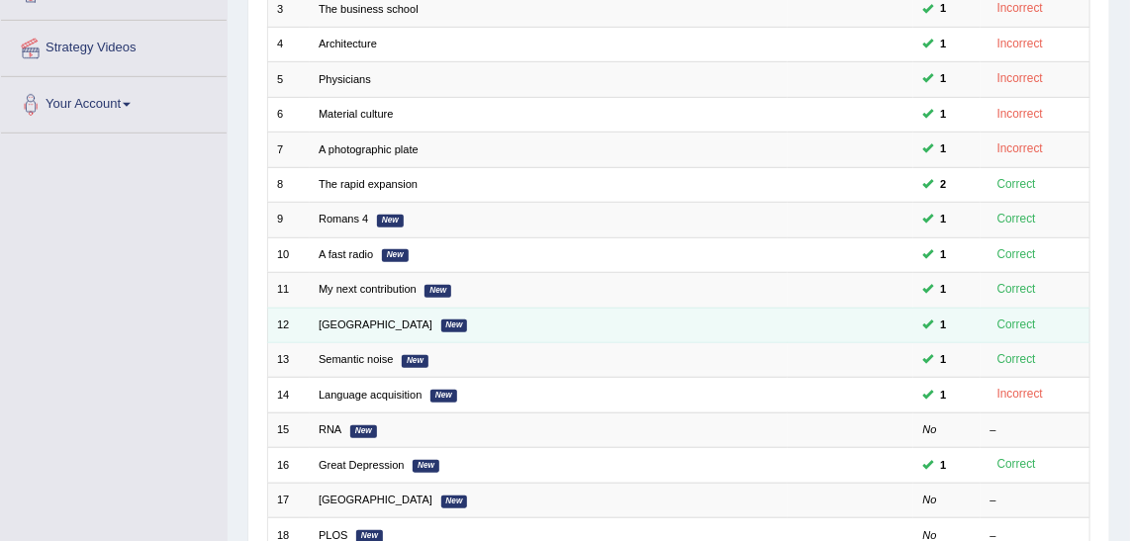
scroll to position [592, 0]
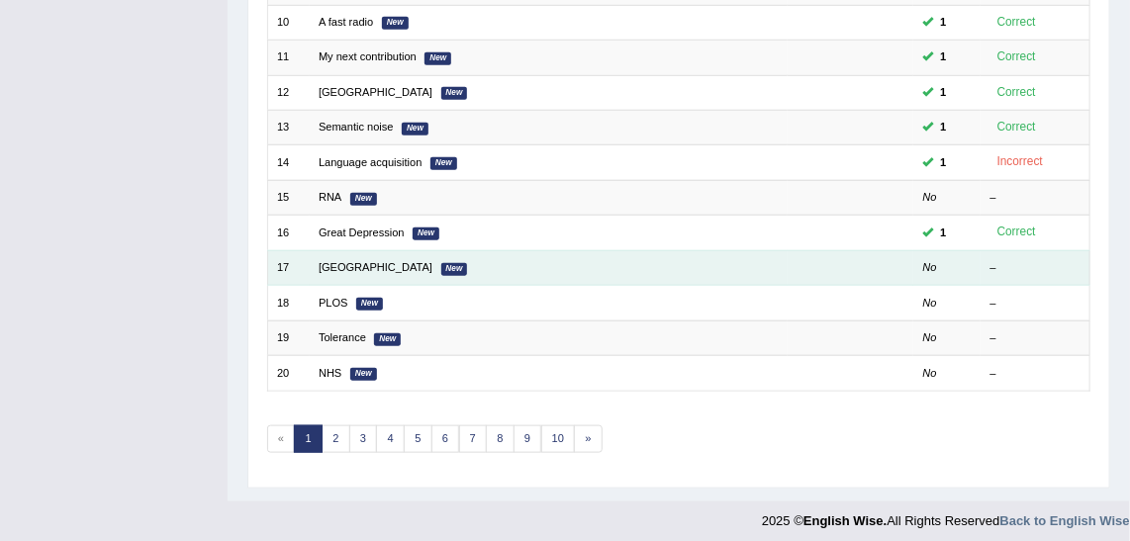
click at [359, 252] on td "Newcastle New" at bounding box center [549, 267] width 478 height 35
click at [362, 267] on td "Newcastle New" at bounding box center [549, 267] width 478 height 35
drag, startPoint x: 362, startPoint y: 267, endPoint x: 356, endPoint y: 255, distance: 13.3
click at [356, 261] on link "[GEOGRAPHIC_DATA]" at bounding box center [376, 267] width 114 height 12
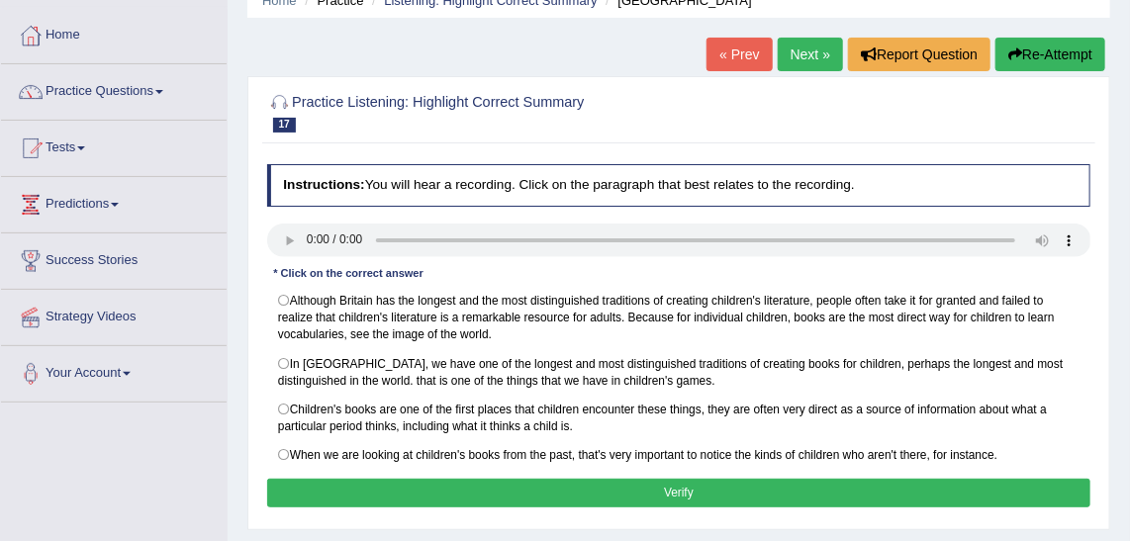
scroll to position [89, 0]
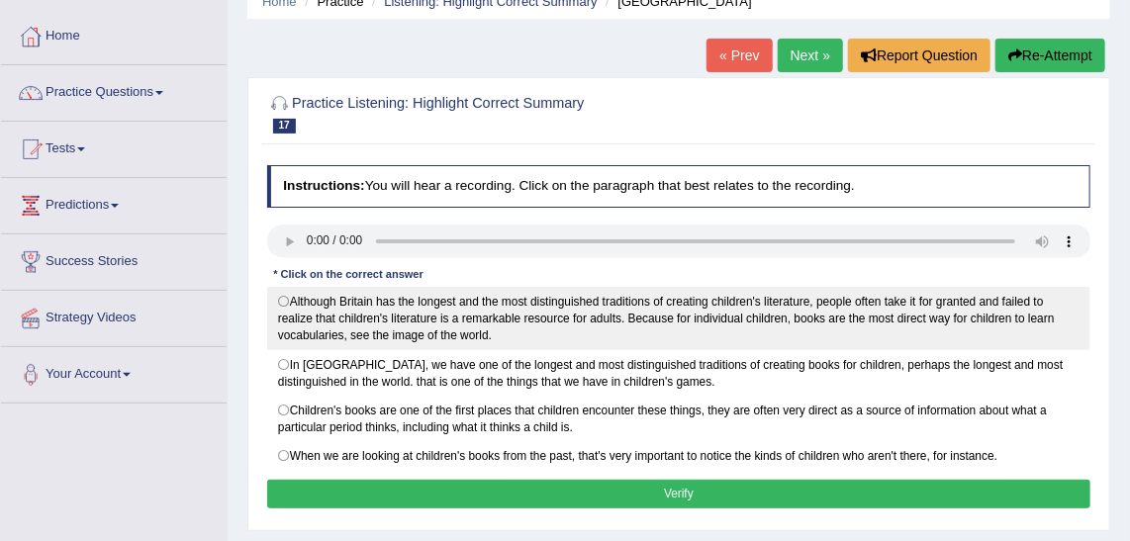
click at [459, 333] on label "Although Britain has the longest and the most distinguished traditions of creat…" at bounding box center [679, 318] width 825 height 63
radio input "true"
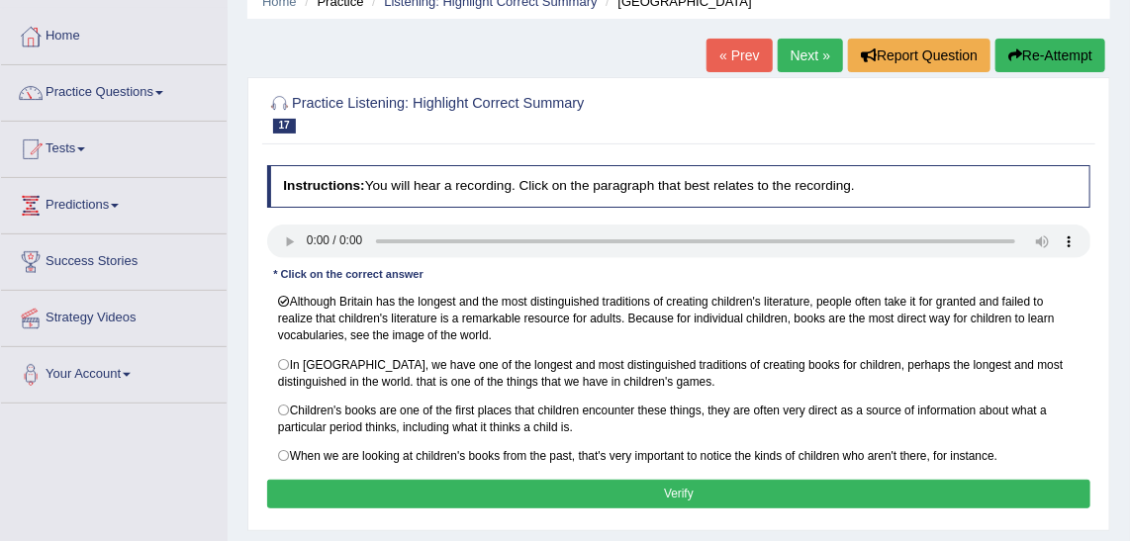
click at [629, 491] on button "Verify" at bounding box center [679, 494] width 825 height 29
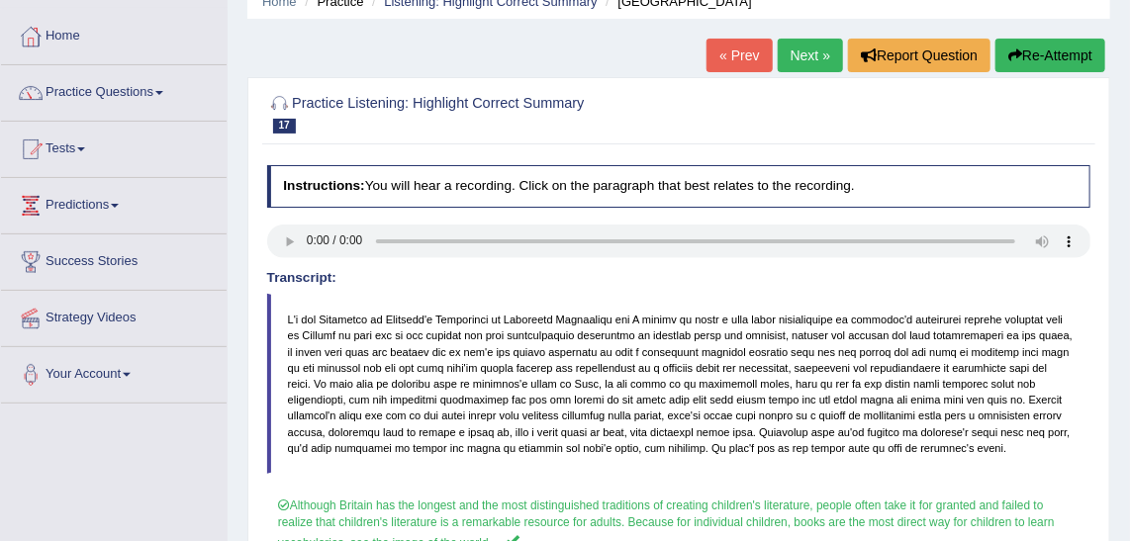
click at [829, 57] on link "Next »" at bounding box center [810, 56] width 65 height 34
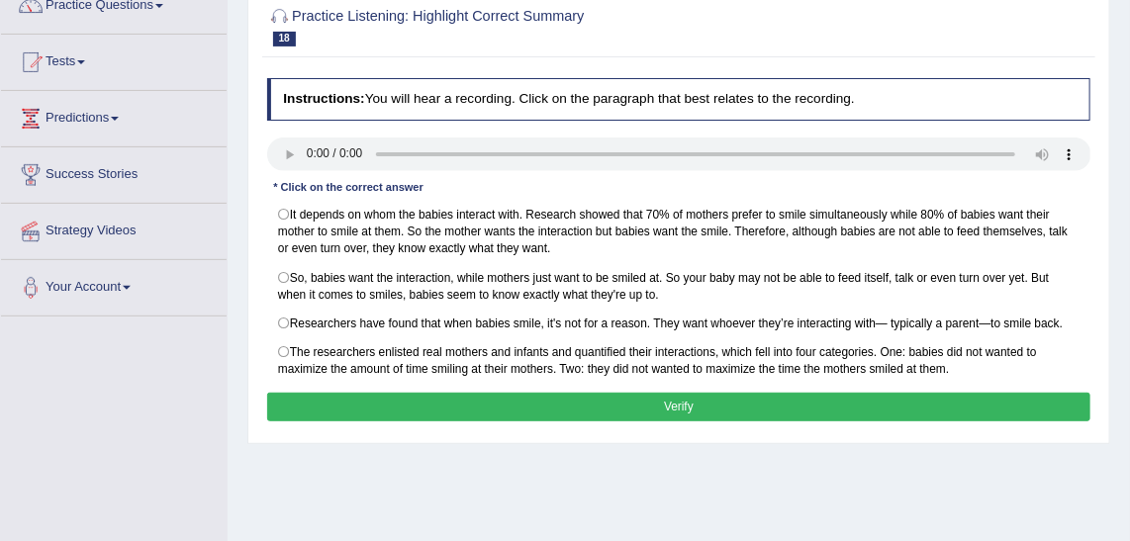
scroll to position [179, 0]
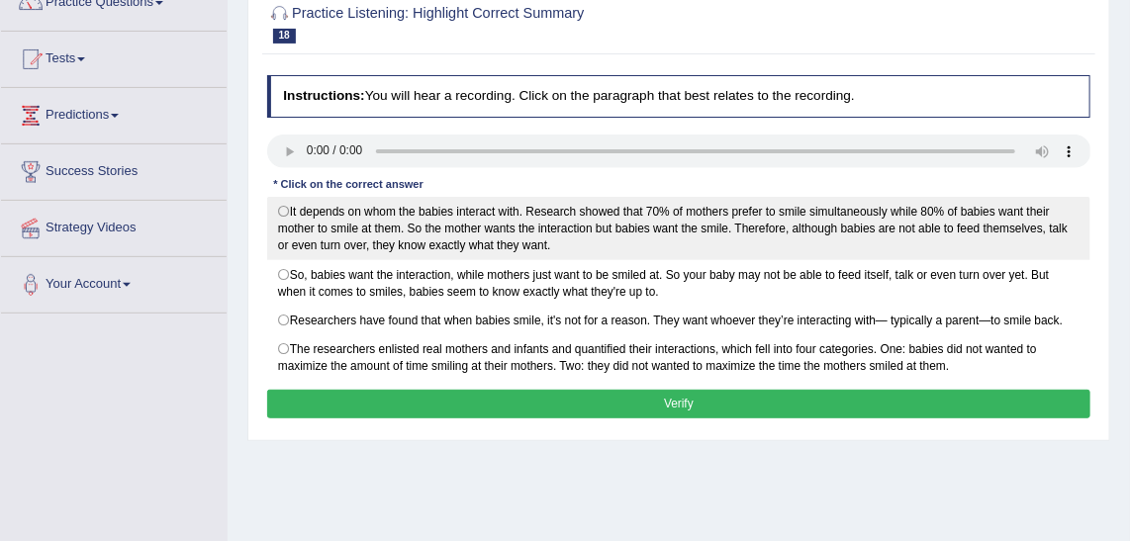
click at [426, 213] on label "It depends on whom the babies interact with. Research showed that 70% of mother…" at bounding box center [679, 228] width 825 height 63
radio input "true"
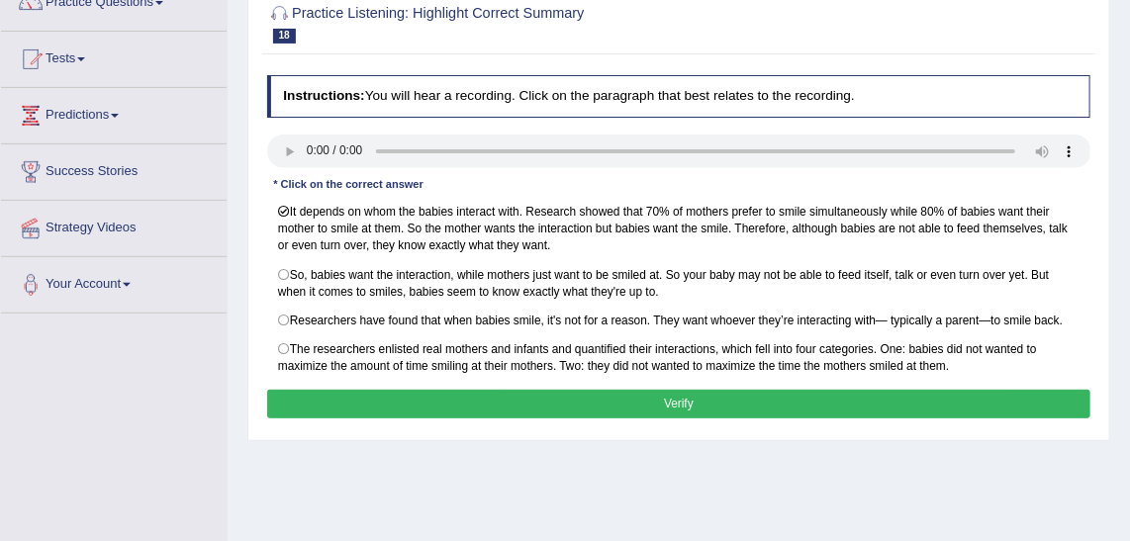
click at [570, 378] on div "Instructions: You will hear a recording. Click on the paragraph that best relat…" at bounding box center [678, 249] width 832 height 365
click at [576, 390] on button "Verify" at bounding box center [679, 404] width 825 height 29
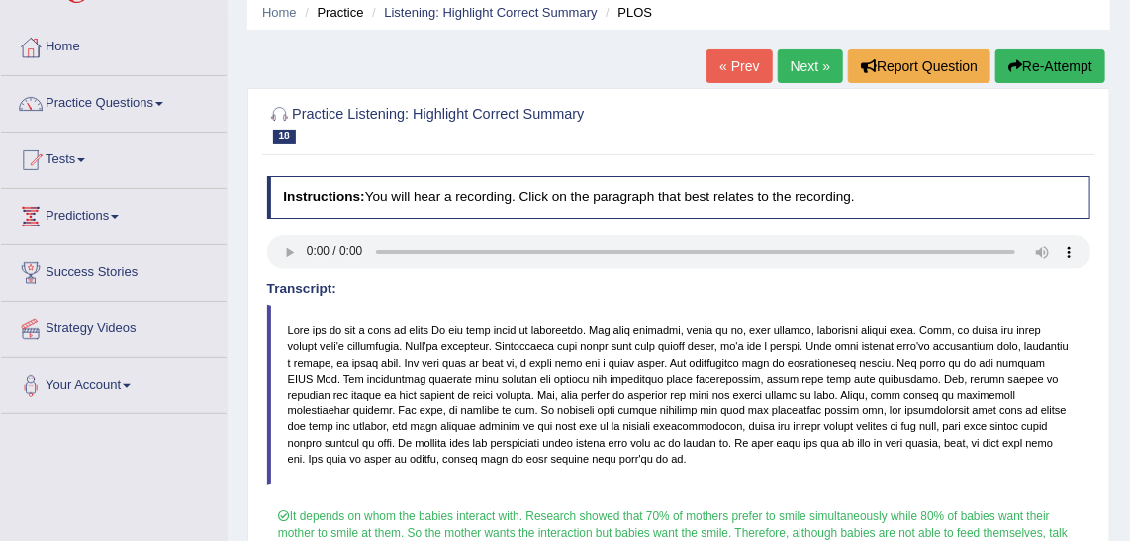
scroll to position [0, 0]
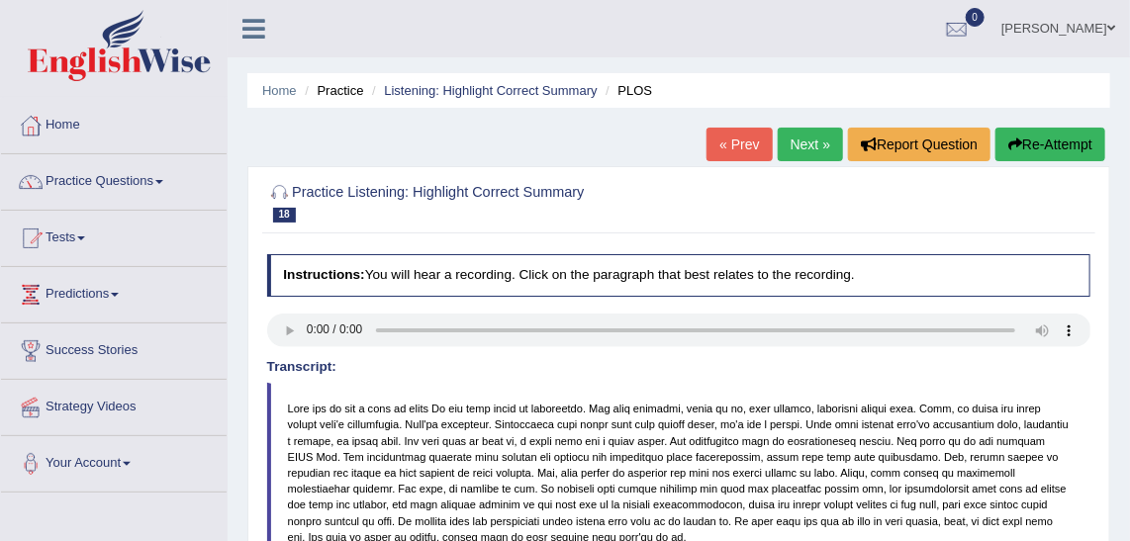
click at [822, 146] on link "Next »" at bounding box center [810, 145] width 65 height 34
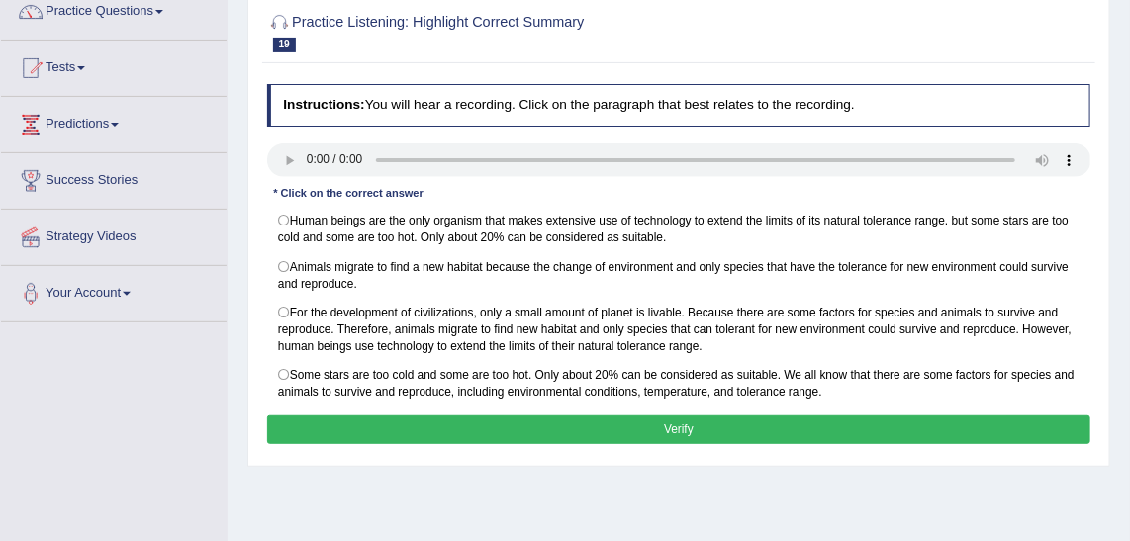
scroll to position [89, 0]
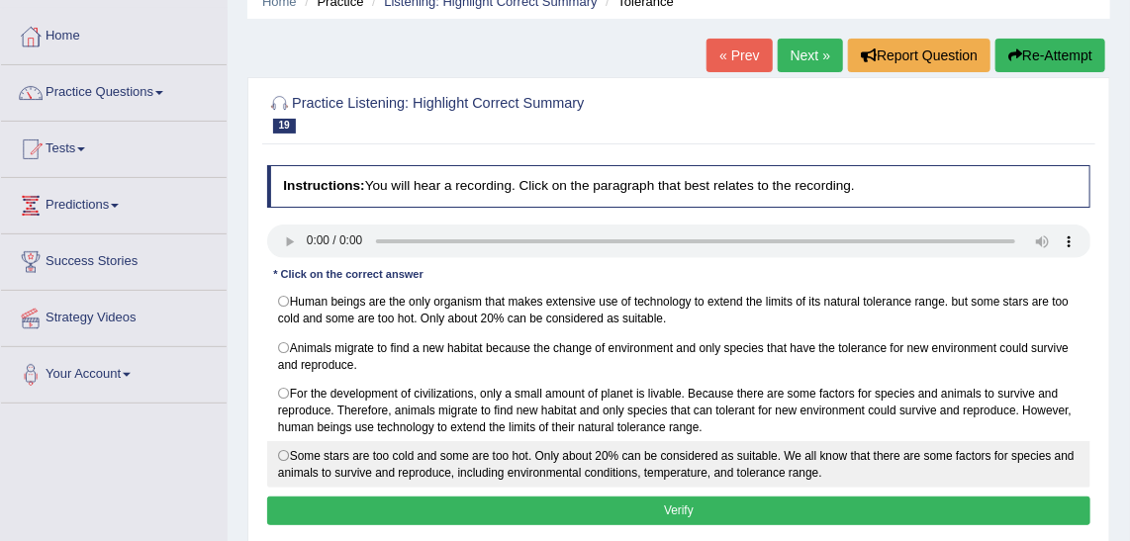
click at [607, 445] on label "Some stars are too cold and some are too hot. Only about 20% can be considered …" at bounding box center [679, 464] width 825 height 47
radio input "true"
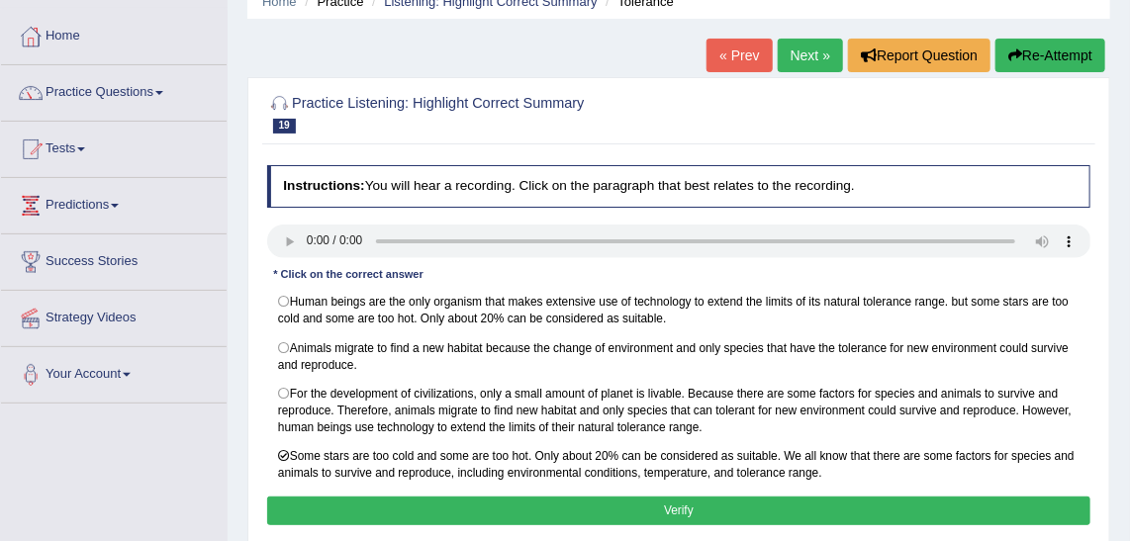
click at [642, 497] on button "Verify" at bounding box center [679, 511] width 825 height 29
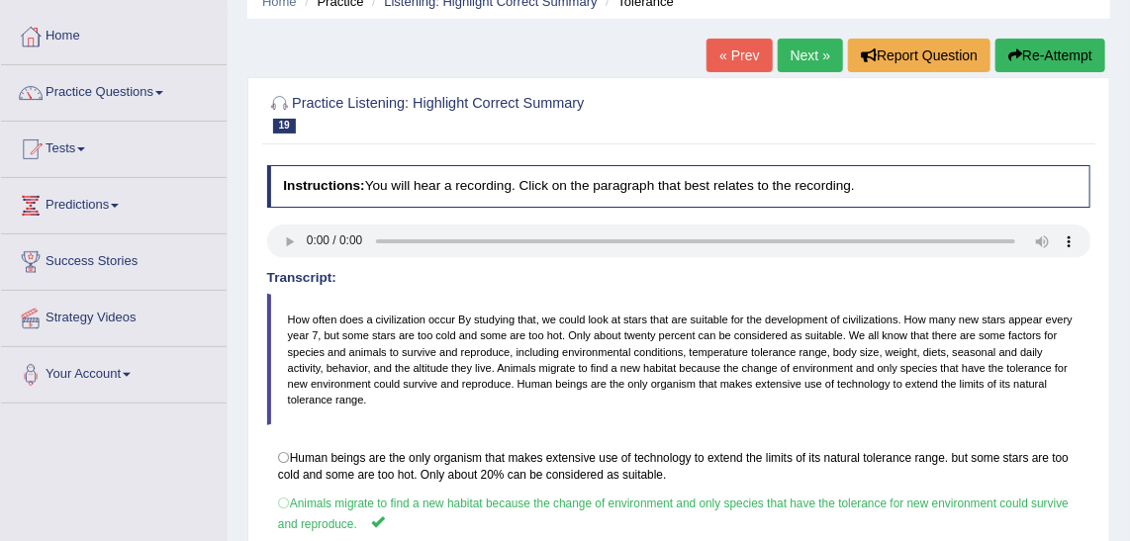
click at [810, 51] on link "Next »" at bounding box center [810, 56] width 65 height 34
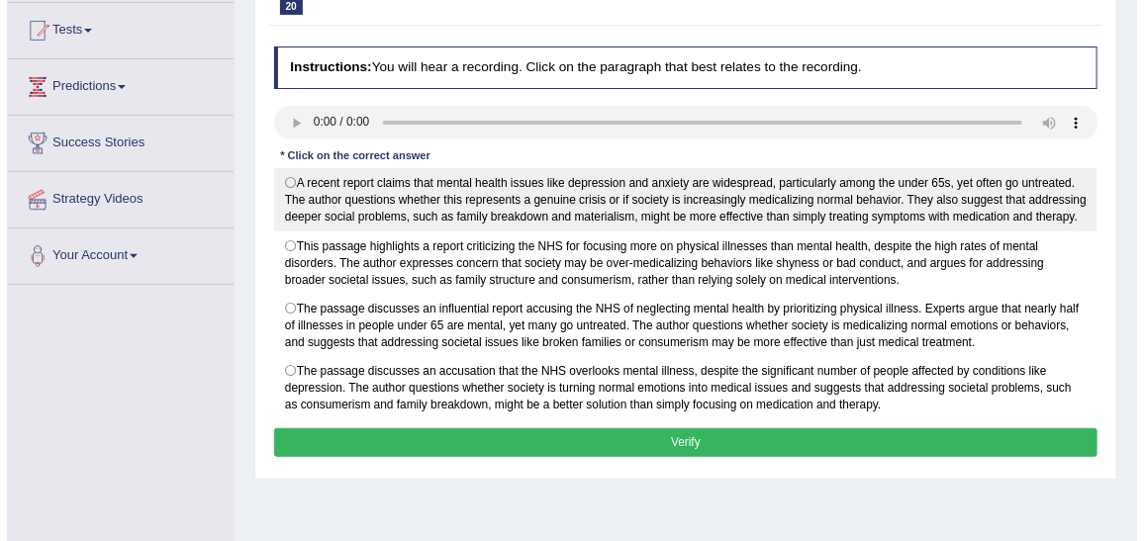
scroll to position [179, 0]
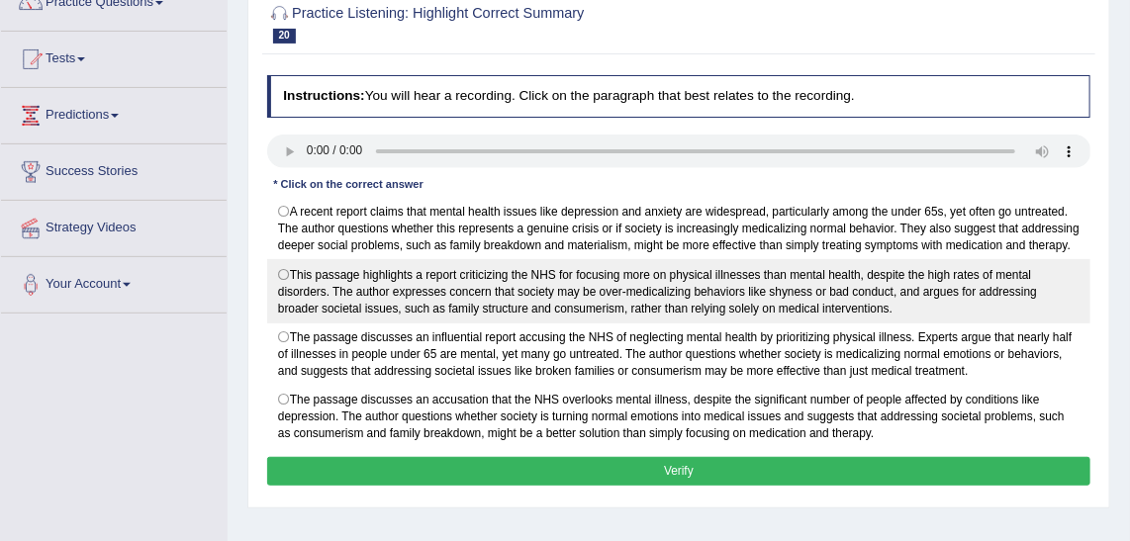
click at [603, 262] on label "This passage highlights a report criticizing the NHS for focusing more on physi…" at bounding box center [679, 290] width 825 height 63
radio input "true"
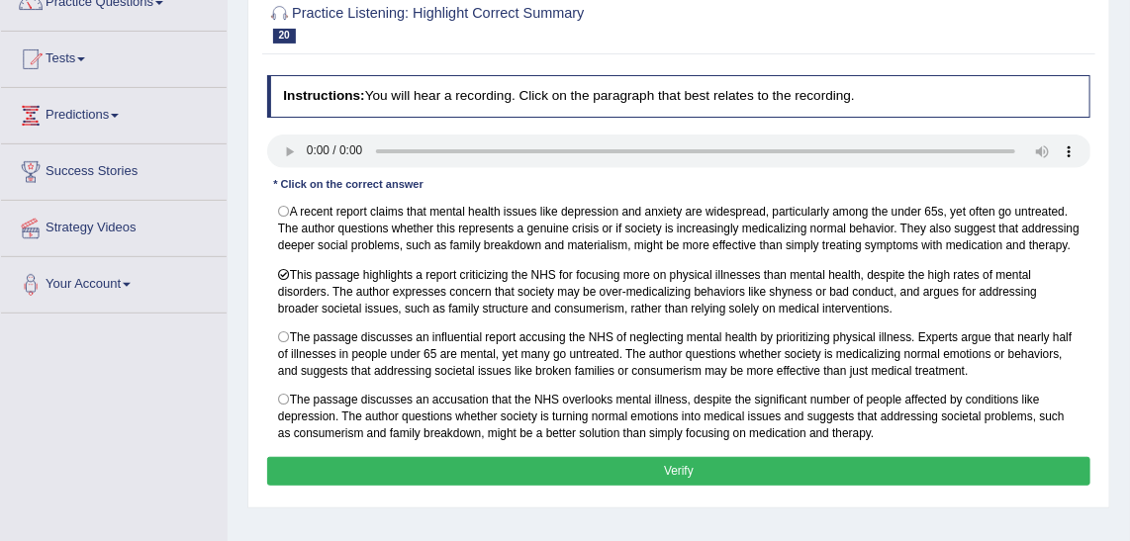
click at [627, 444] on div "Instructions: You will hear a recording. Click on the paragraph that best relat…" at bounding box center [678, 283] width 832 height 433
click at [632, 457] on button "Verify" at bounding box center [679, 471] width 825 height 29
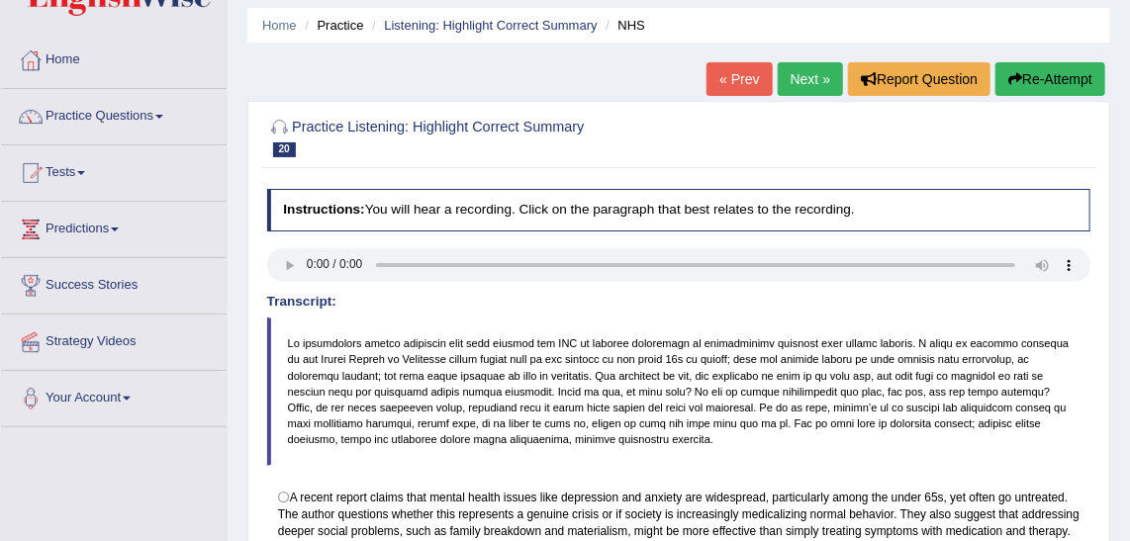
scroll to position [0, 0]
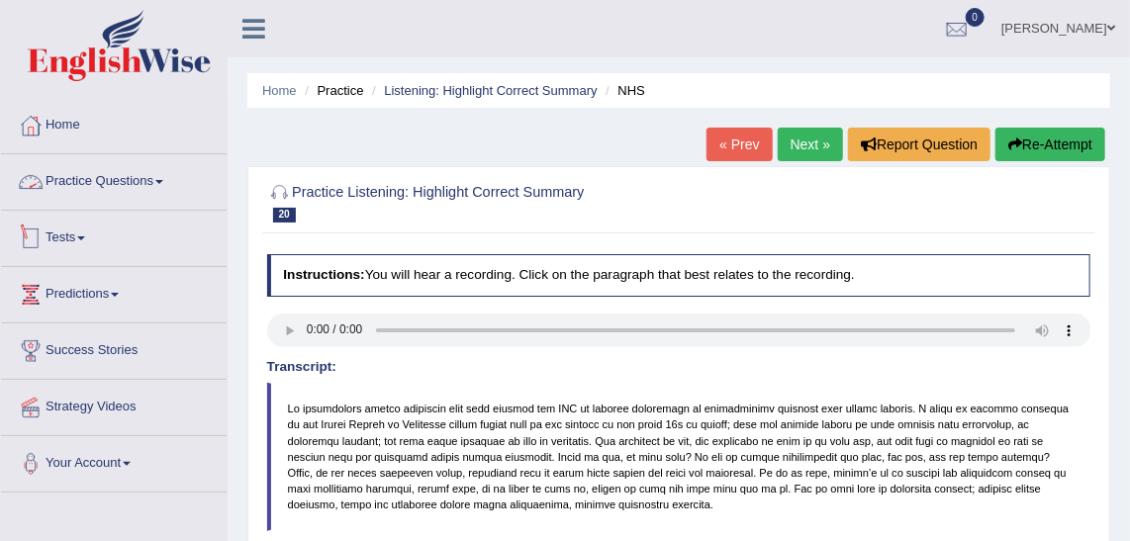
click at [80, 223] on link "Tests" at bounding box center [114, 235] width 226 height 49
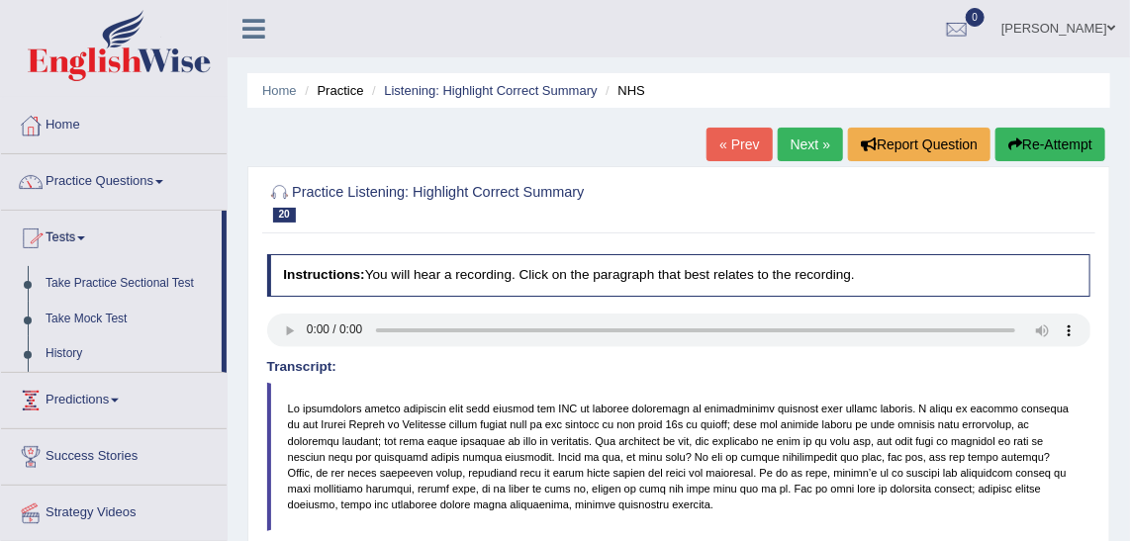
click at [126, 166] on link "Practice Questions" at bounding box center [114, 178] width 226 height 49
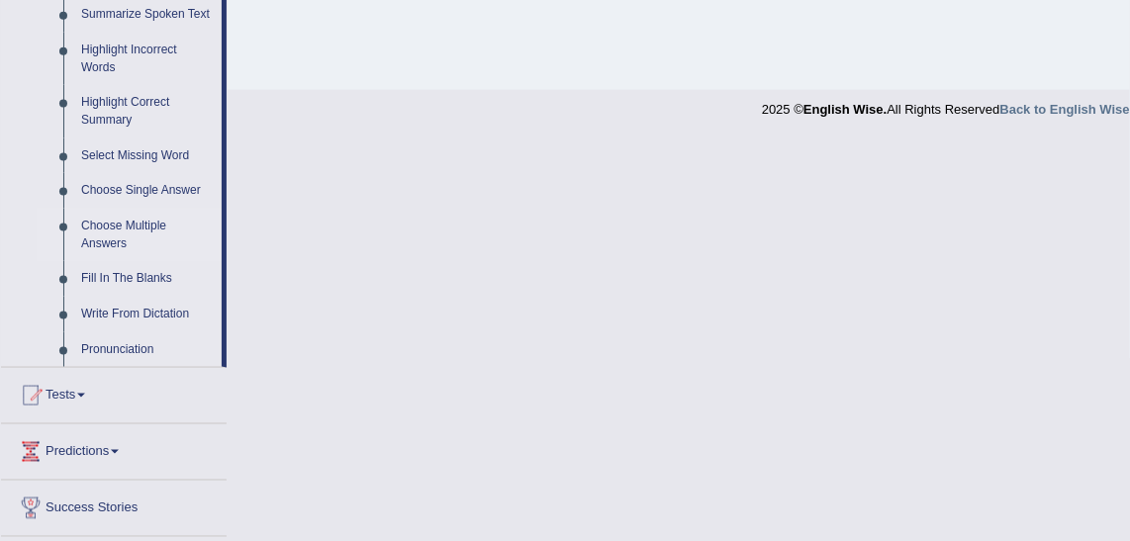
scroll to position [810, 0]
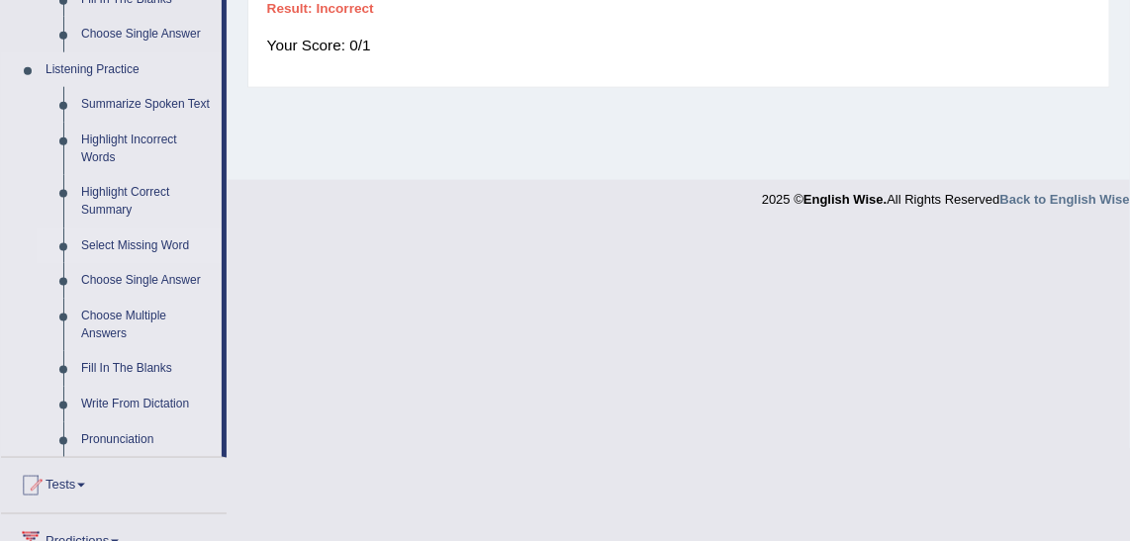
click at [177, 242] on link "Select Missing Word" at bounding box center [146, 247] width 149 height 36
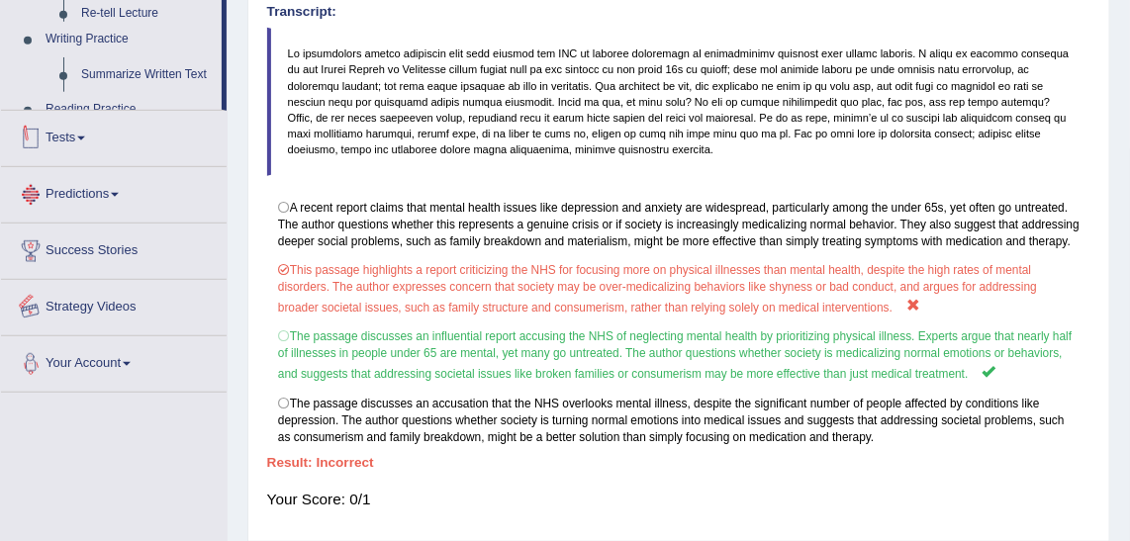
scroll to position [498, 0]
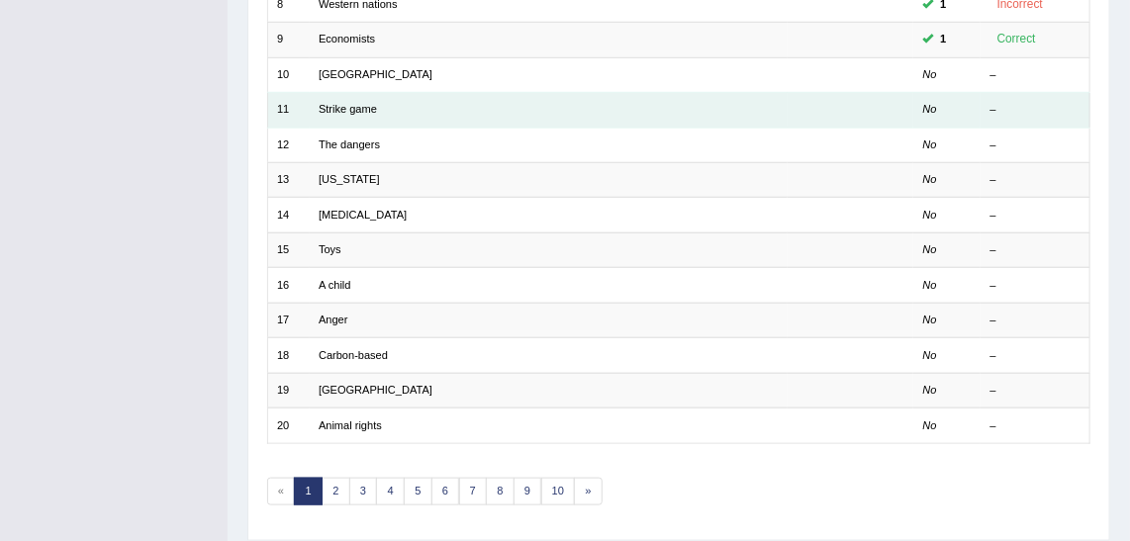
scroll to position [449, 0]
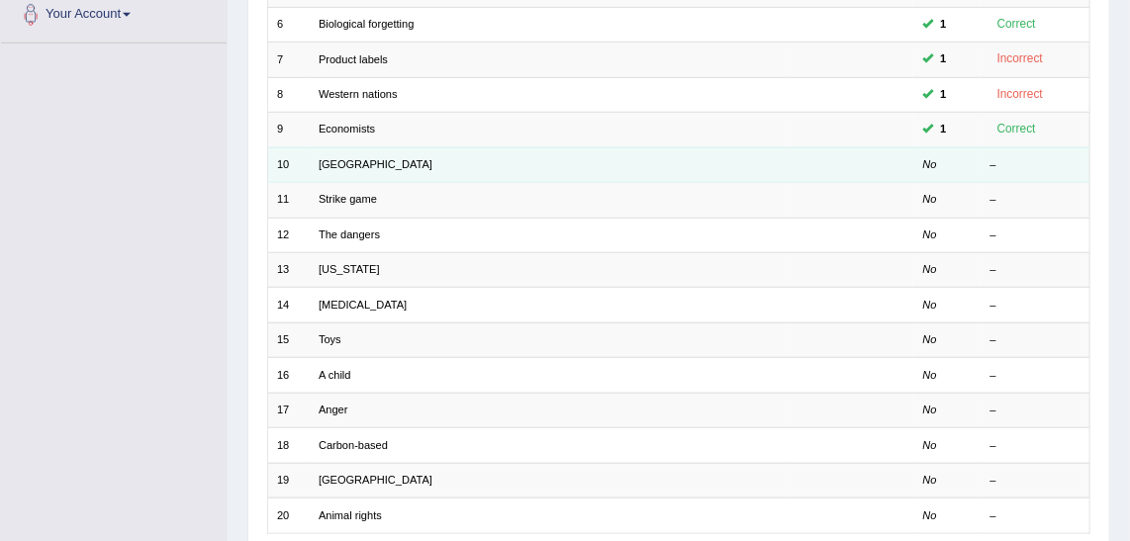
click at [929, 158] on em "No" at bounding box center [931, 164] width 14 height 12
click at [323, 160] on link "[GEOGRAPHIC_DATA]" at bounding box center [376, 164] width 114 height 12
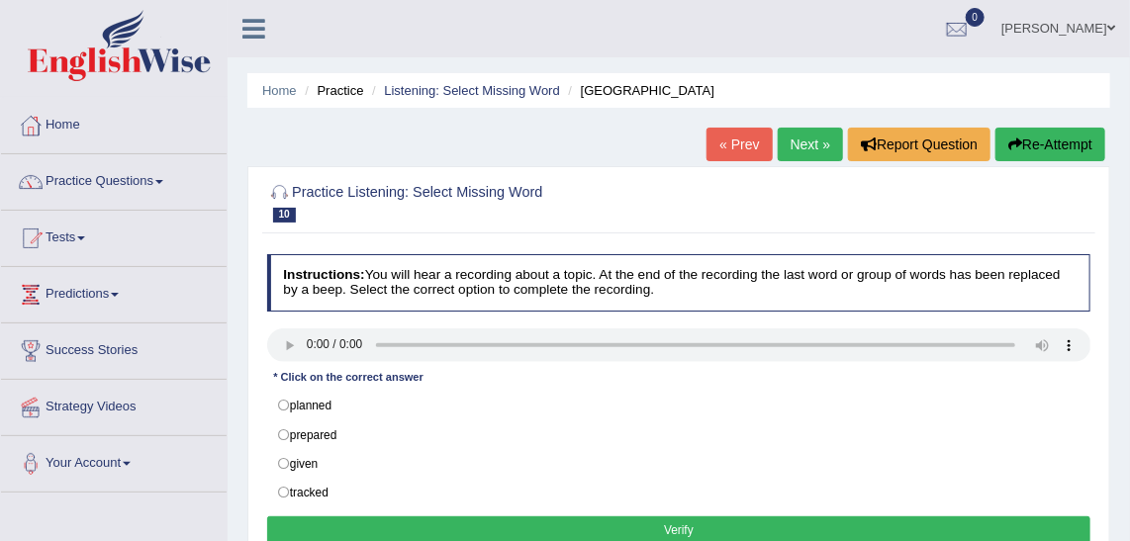
scroll to position [171, 0]
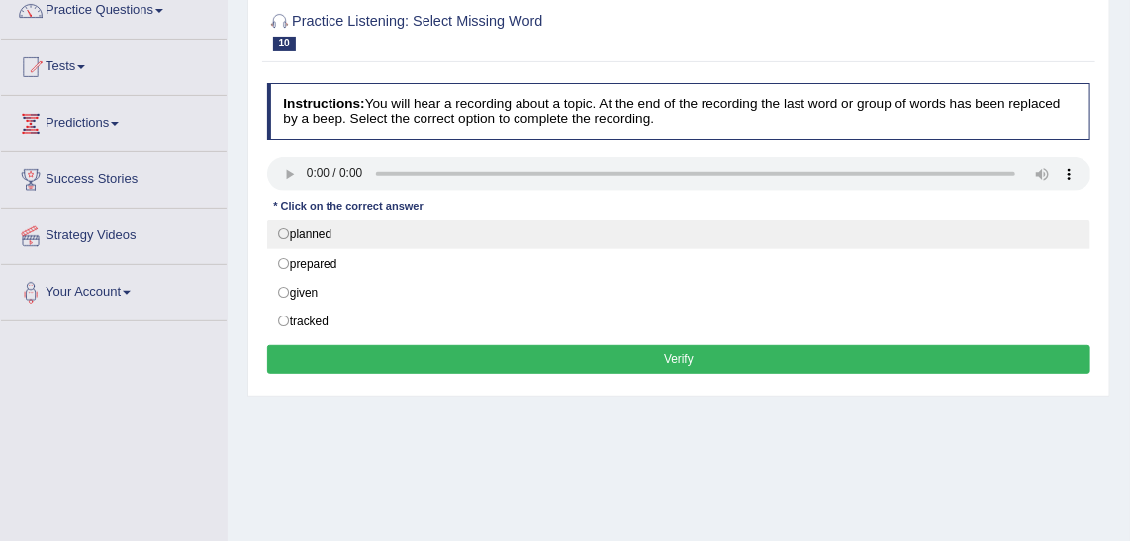
click at [332, 223] on label "planned" at bounding box center [679, 235] width 825 height 30
radio input "true"
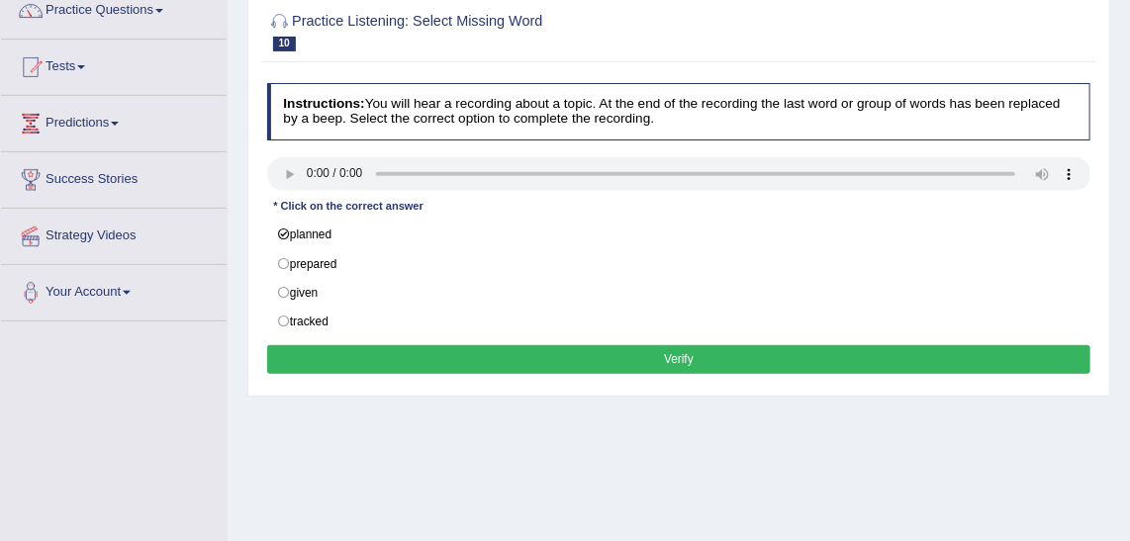
click at [575, 345] on button "Verify" at bounding box center [679, 359] width 825 height 29
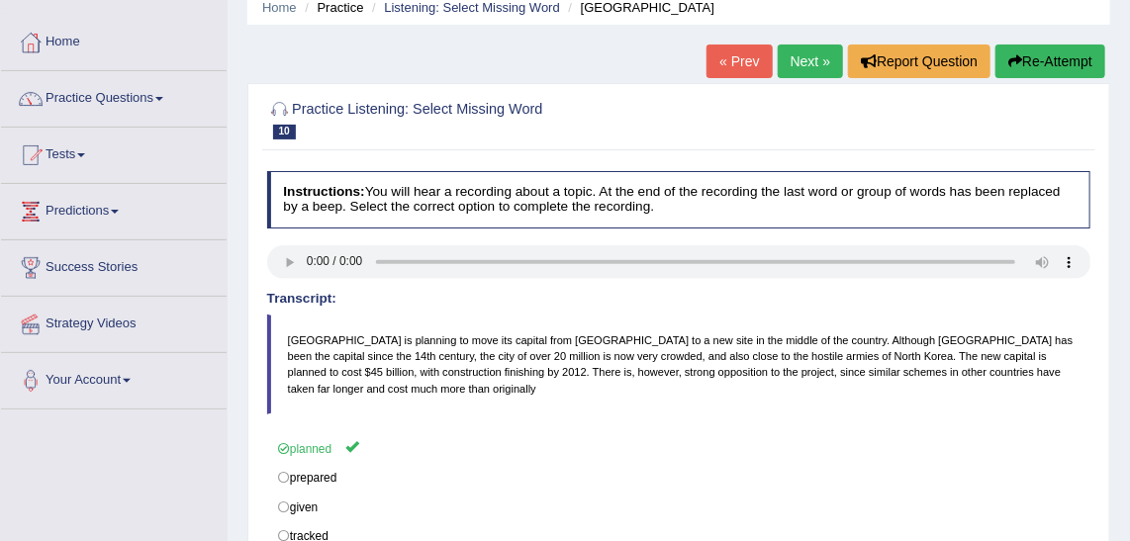
scroll to position [0, 0]
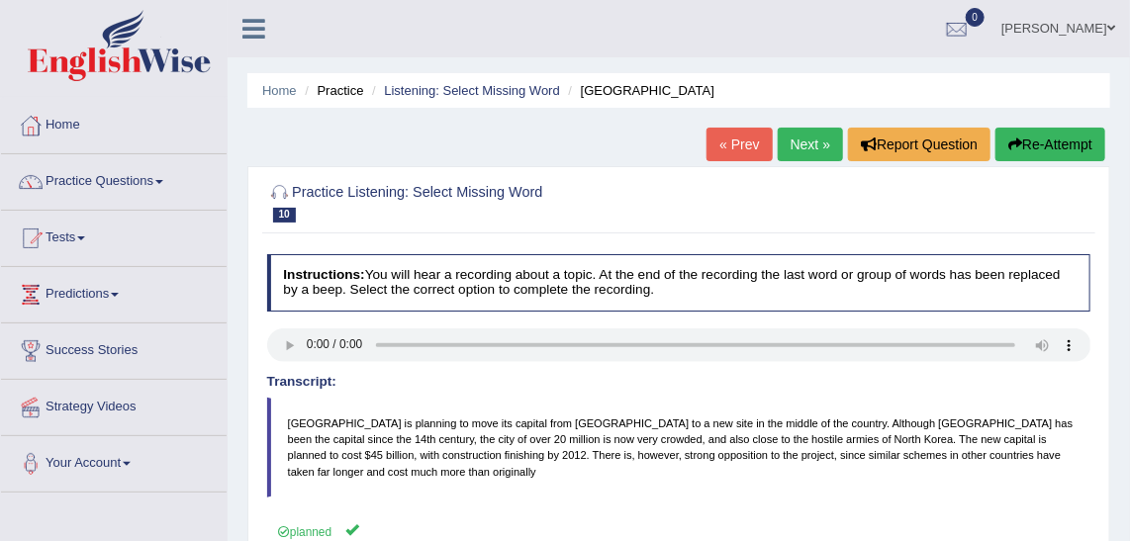
click at [822, 154] on link "Next »" at bounding box center [810, 145] width 65 height 34
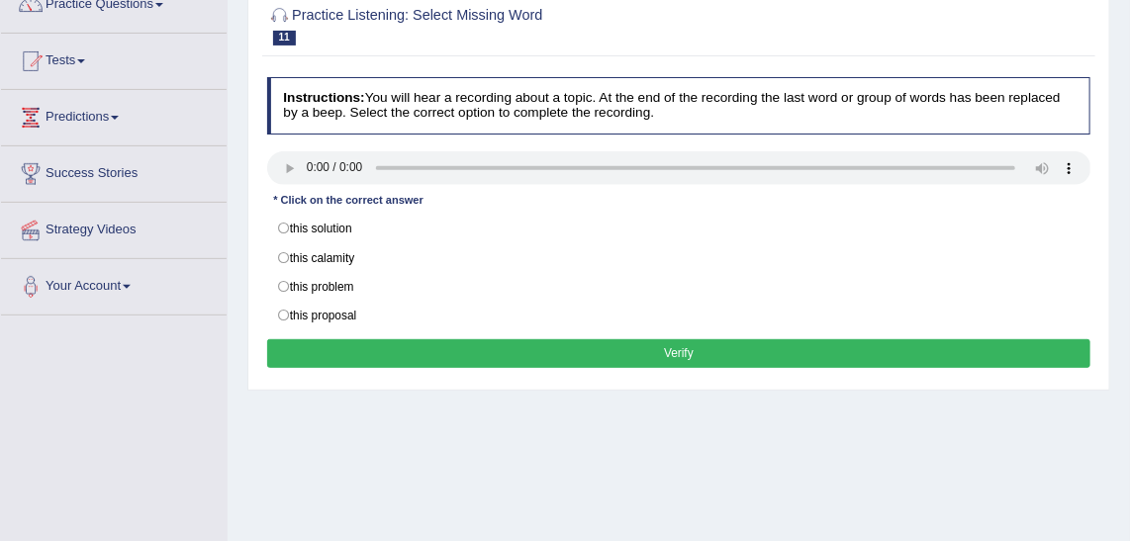
scroll to position [179, 0]
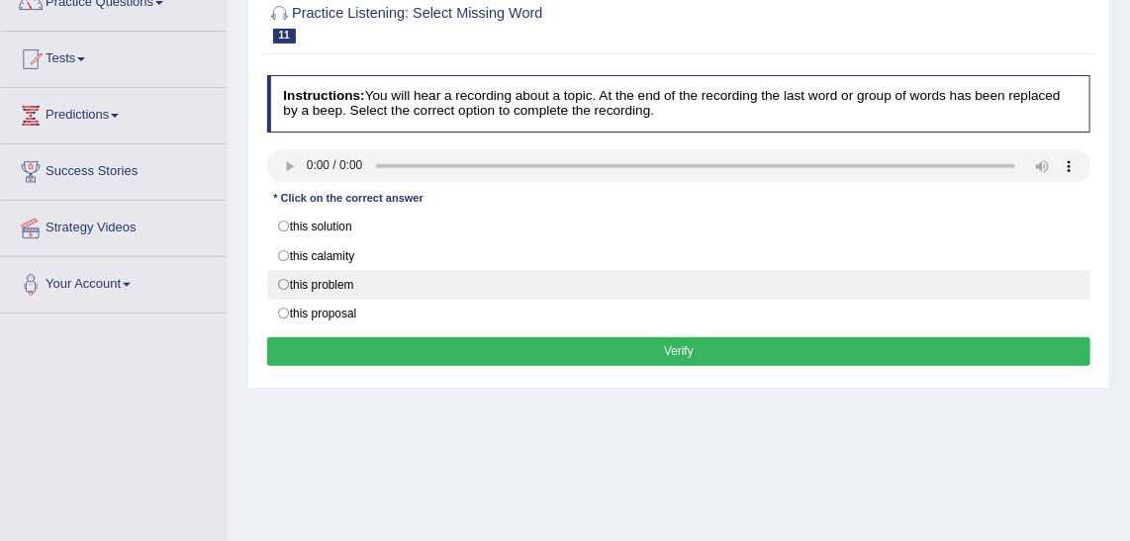
click at [341, 270] on label "this problem" at bounding box center [679, 285] width 825 height 30
radio input "true"
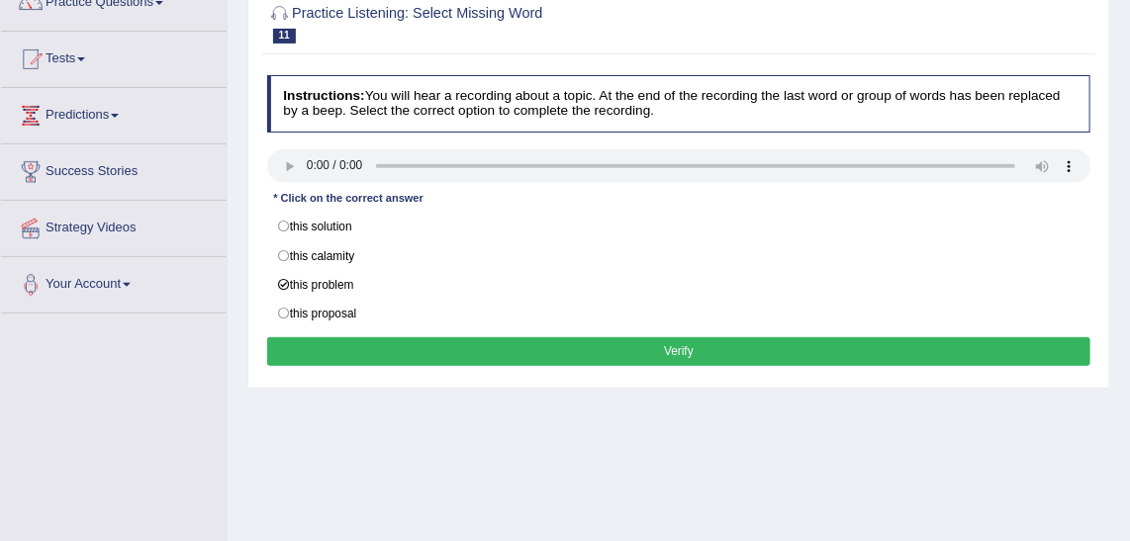
click at [487, 346] on button "Verify" at bounding box center [679, 352] width 825 height 29
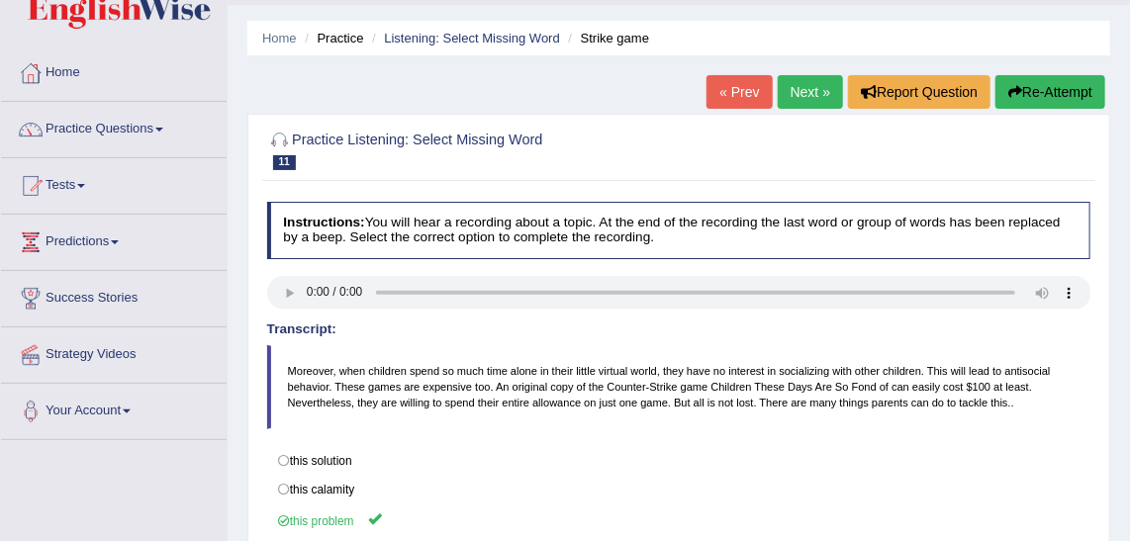
scroll to position [0, 0]
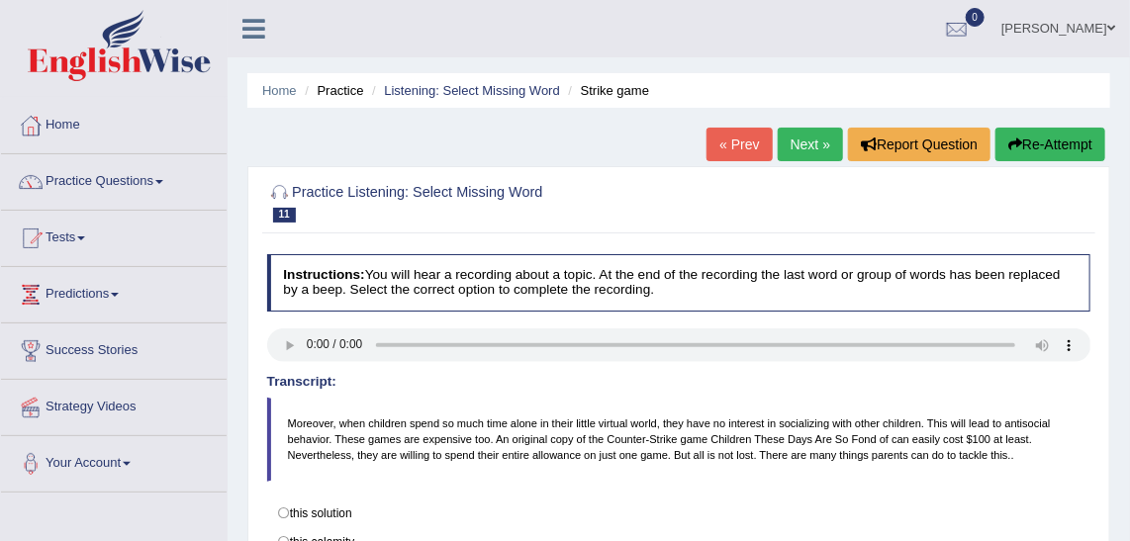
click at [794, 131] on link "Next »" at bounding box center [810, 145] width 65 height 34
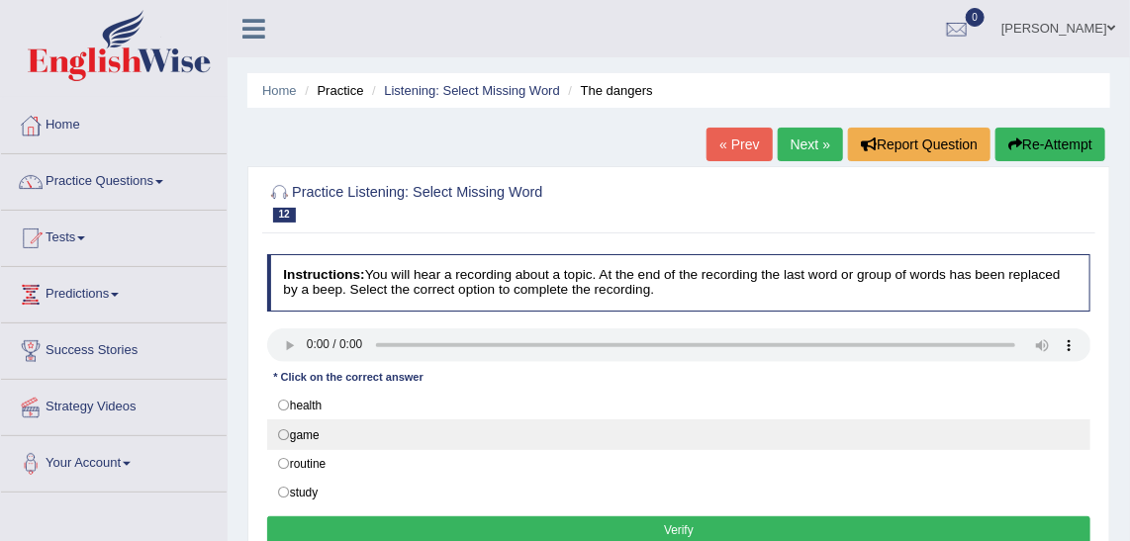
scroll to position [89, 0]
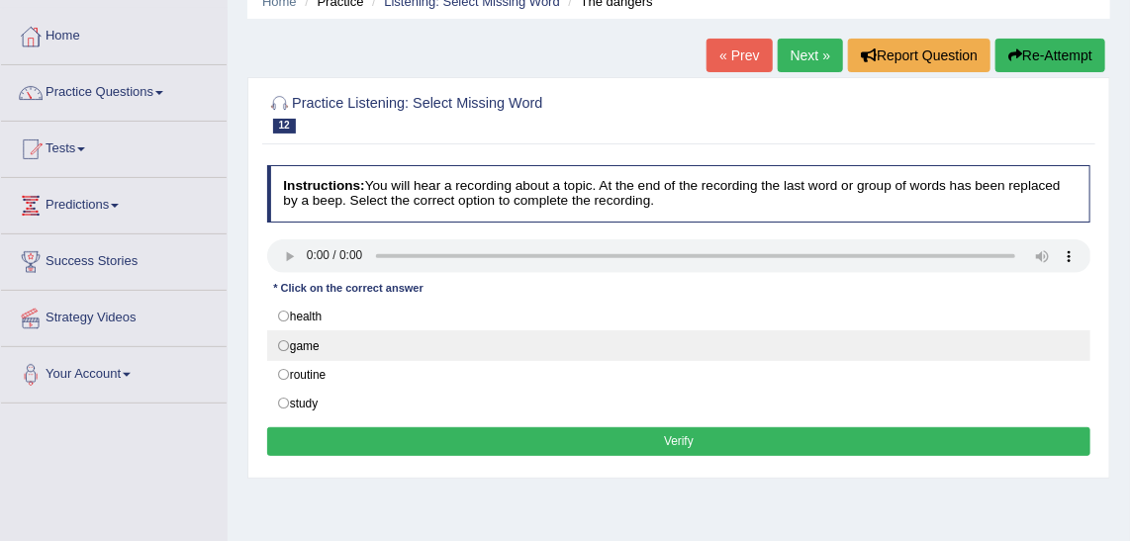
click at [383, 352] on label "game" at bounding box center [679, 346] width 825 height 30
radio input "true"
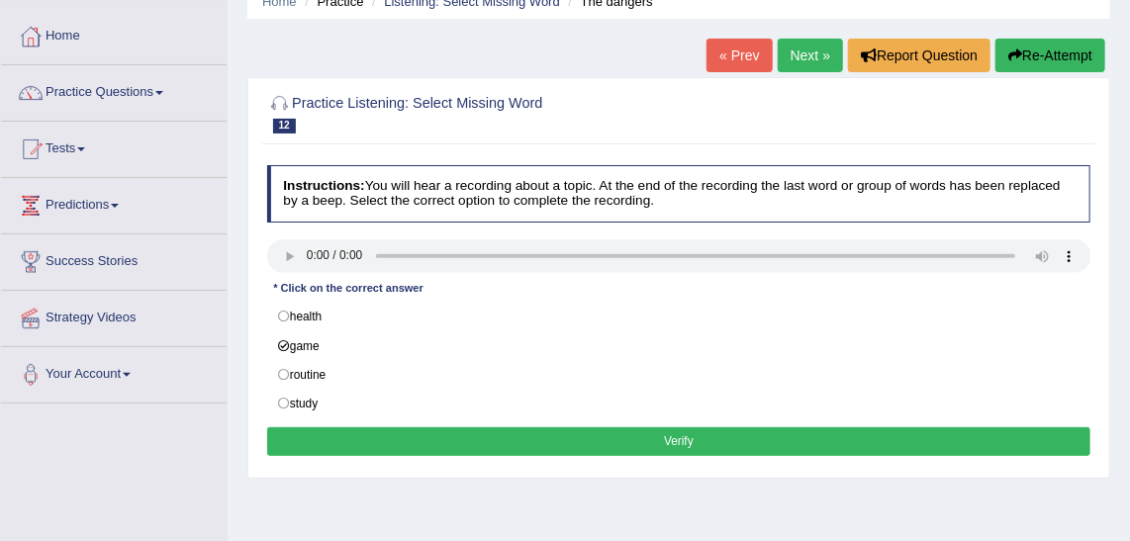
click at [487, 429] on button "Verify" at bounding box center [679, 442] width 825 height 29
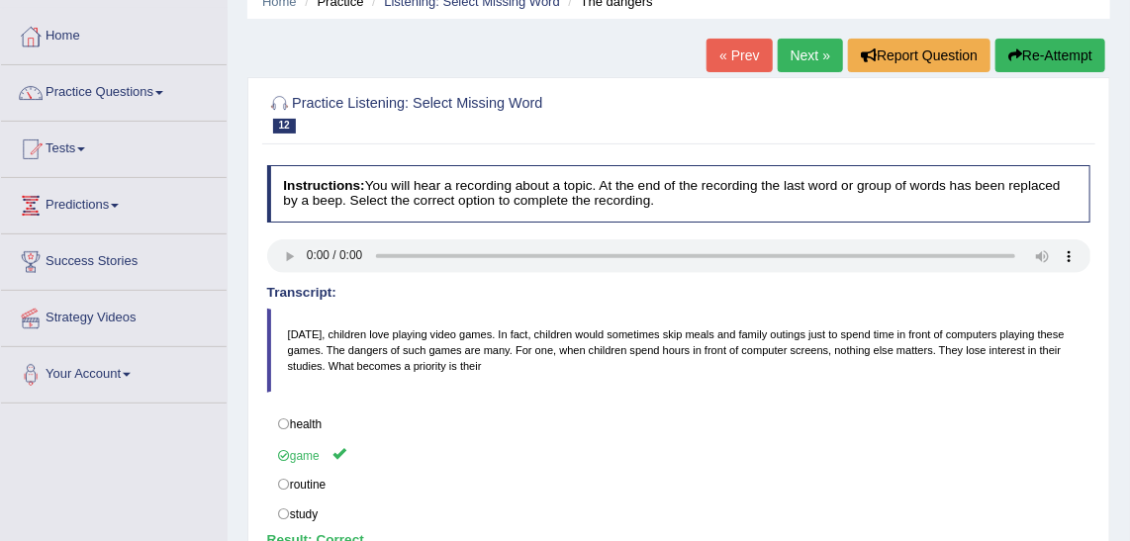
click at [830, 60] on link "Next »" at bounding box center [810, 56] width 65 height 34
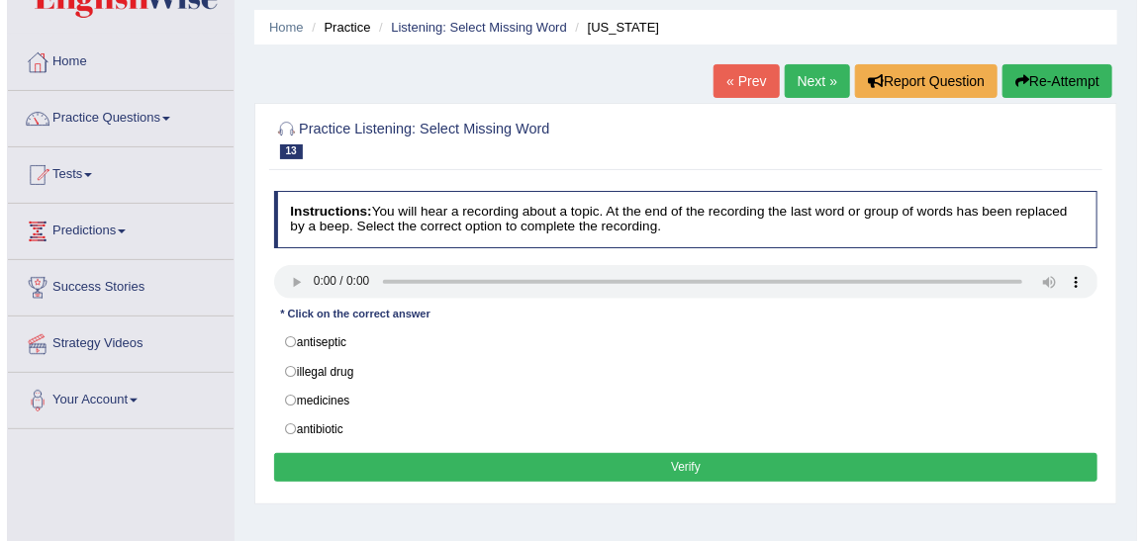
scroll to position [89, 0]
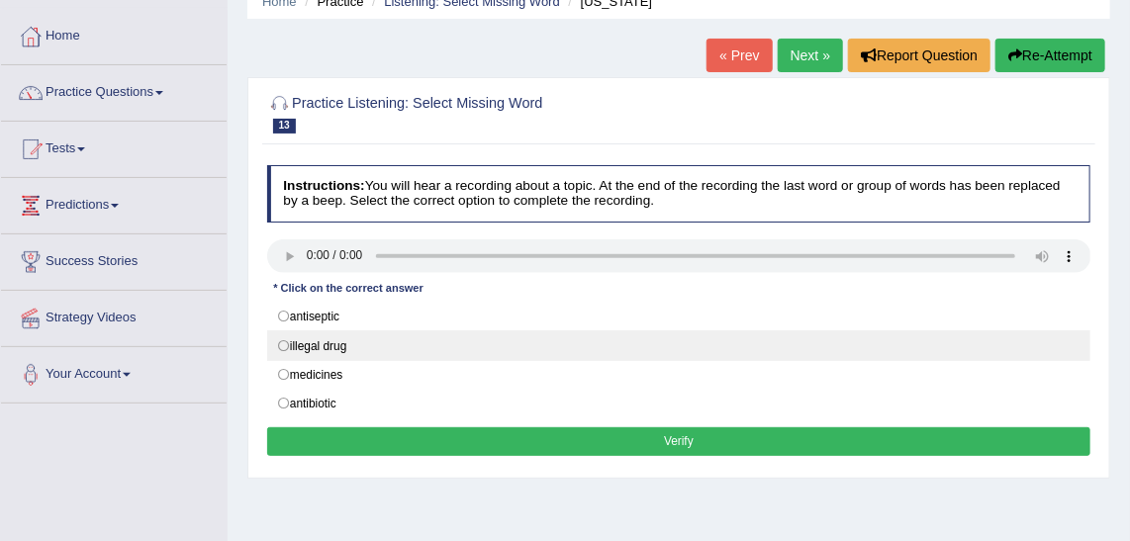
click at [332, 340] on label "illegal drug" at bounding box center [679, 346] width 825 height 30
radio input "true"
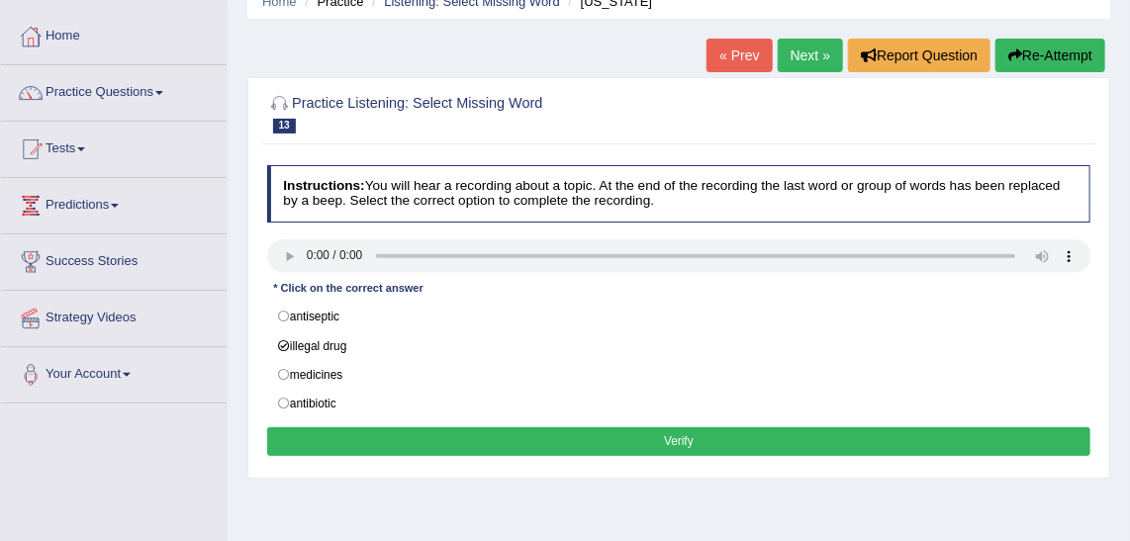
click at [405, 412] on div "Instructions: You will hear a recording about a topic. At the end of the record…" at bounding box center [678, 313] width 832 height 313
click at [416, 441] on button "Verify" at bounding box center [679, 442] width 825 height 29
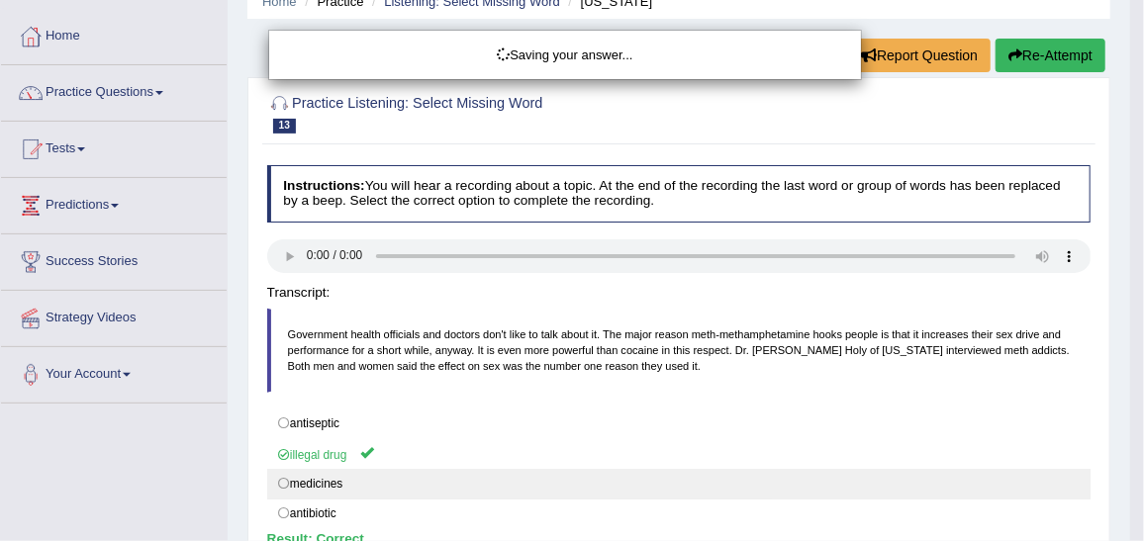
click at [416, 437] on div "Saving your answer..." at bounding box center [572, 270] width 1144 height 541
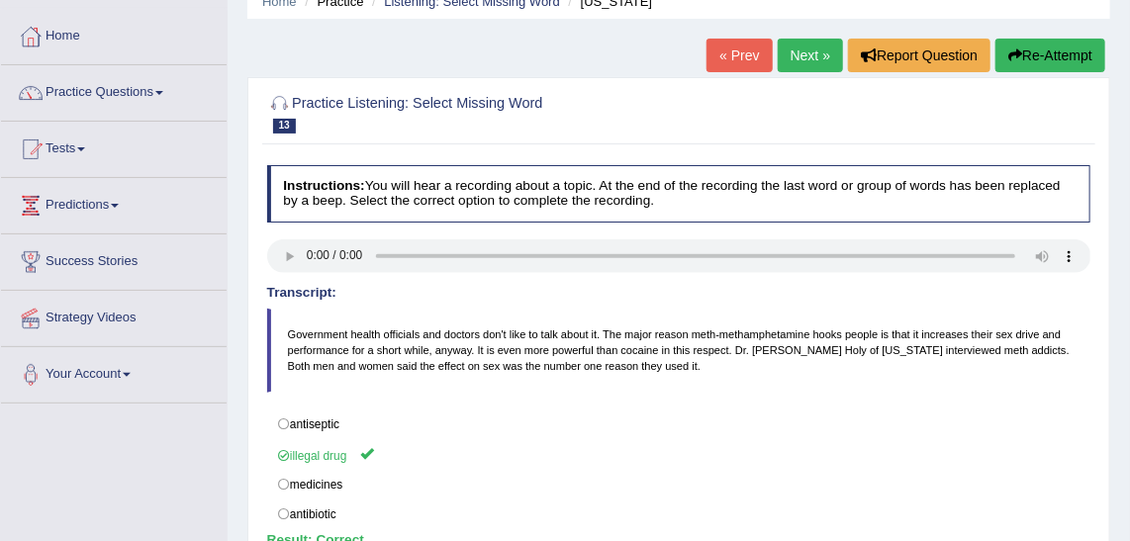
click at [804, 40] on link "Next »" at bounding box center [810, 56] width 65 height 34
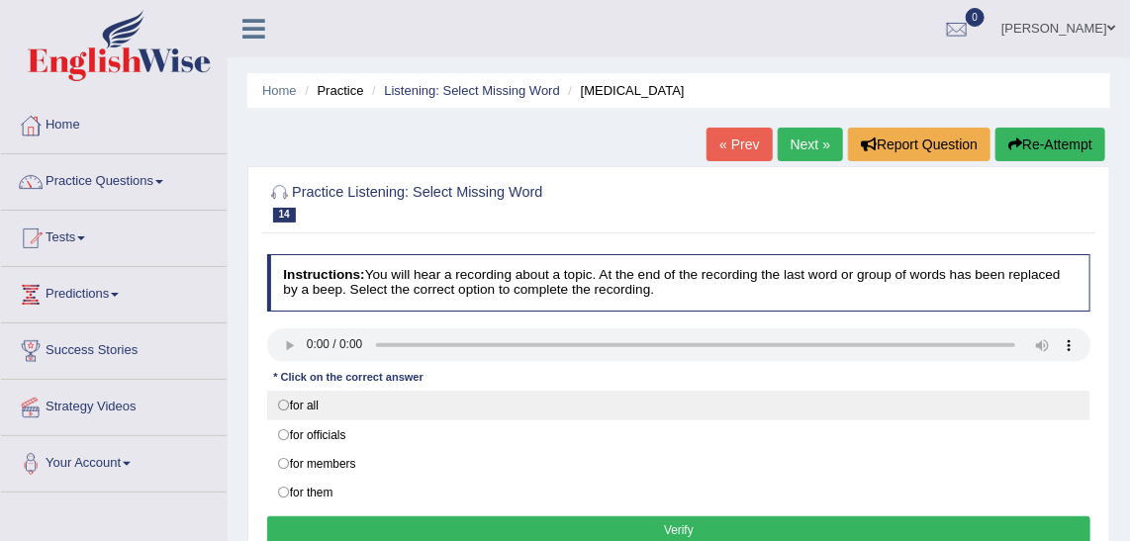
click at [316, 409] on label "for all" at bounding box center [679, 406] width 825 height 30
radio input "true"
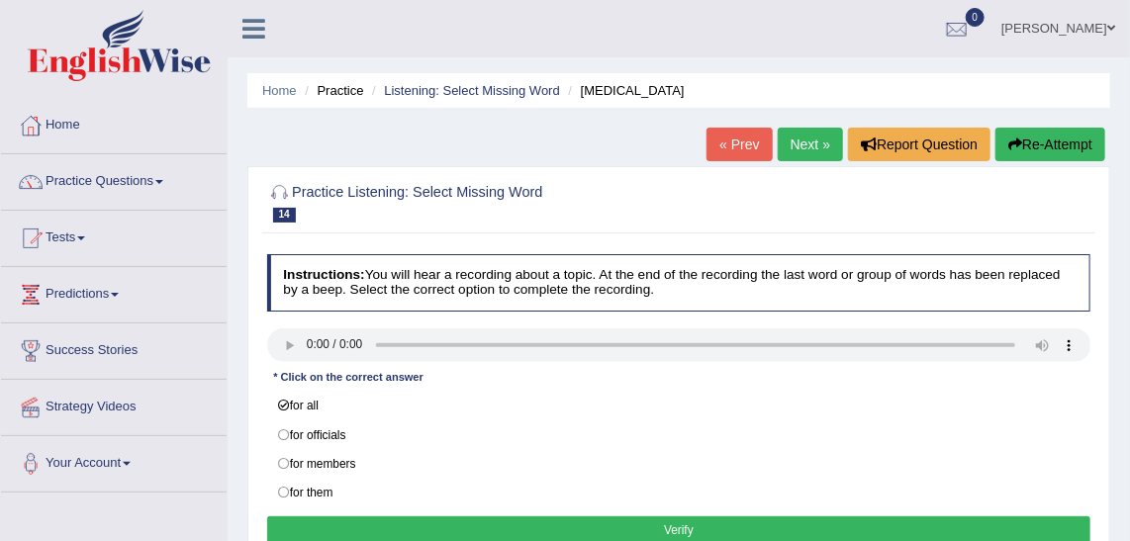
click at [433, 522] on button "Verify" at bounding box center [679, 531] width 825 height 29
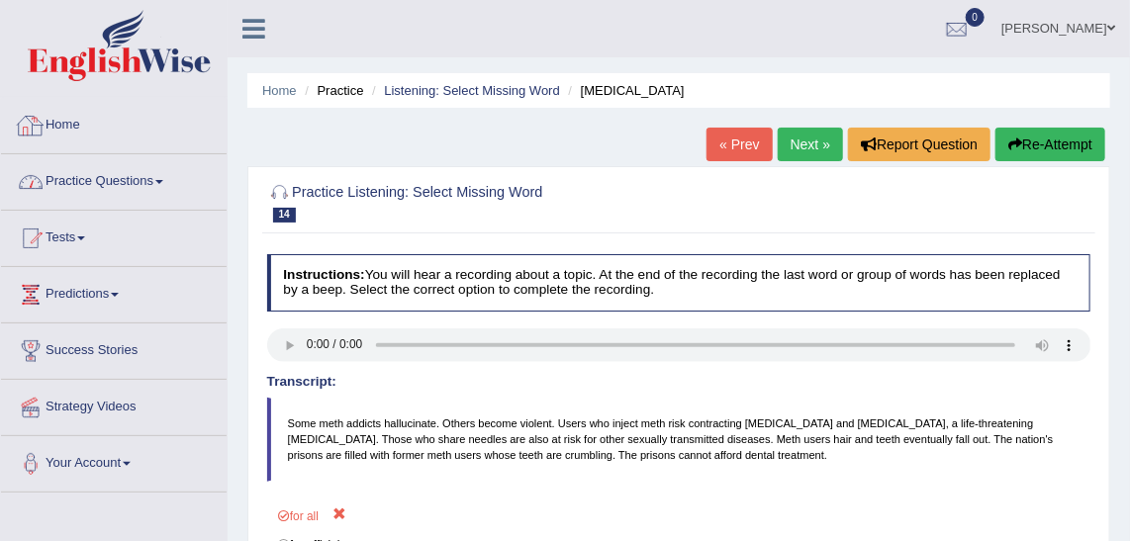
click at [123, 197] on link "Practice Questions" at bounding box center [114, 178] width 226 height 49
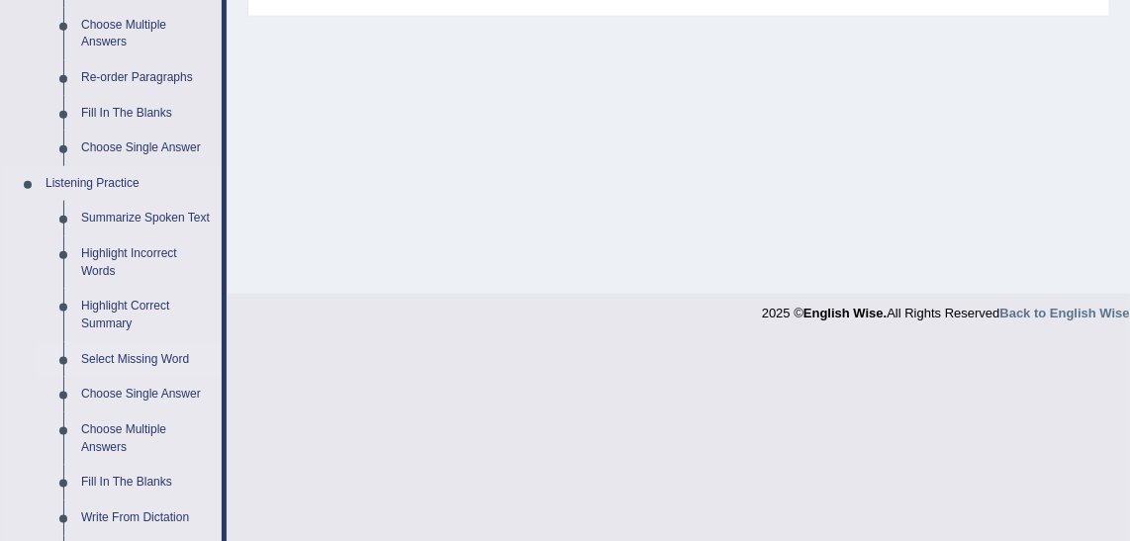
scroll to position [720, 0]
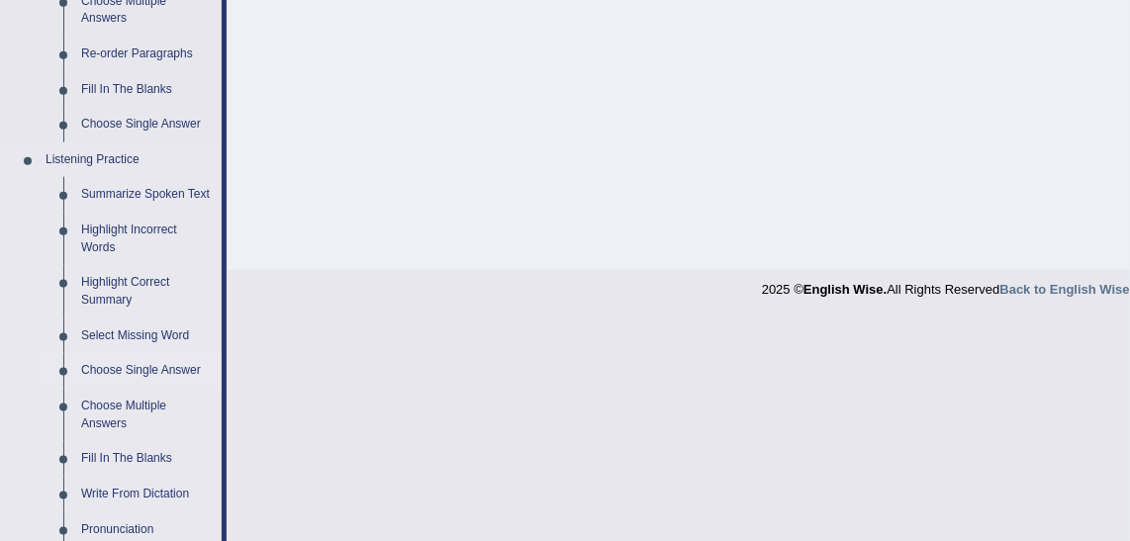
click at [152, 373] on link "Choose Single Answer" at bounding box center [146, 371] width 149 height 36
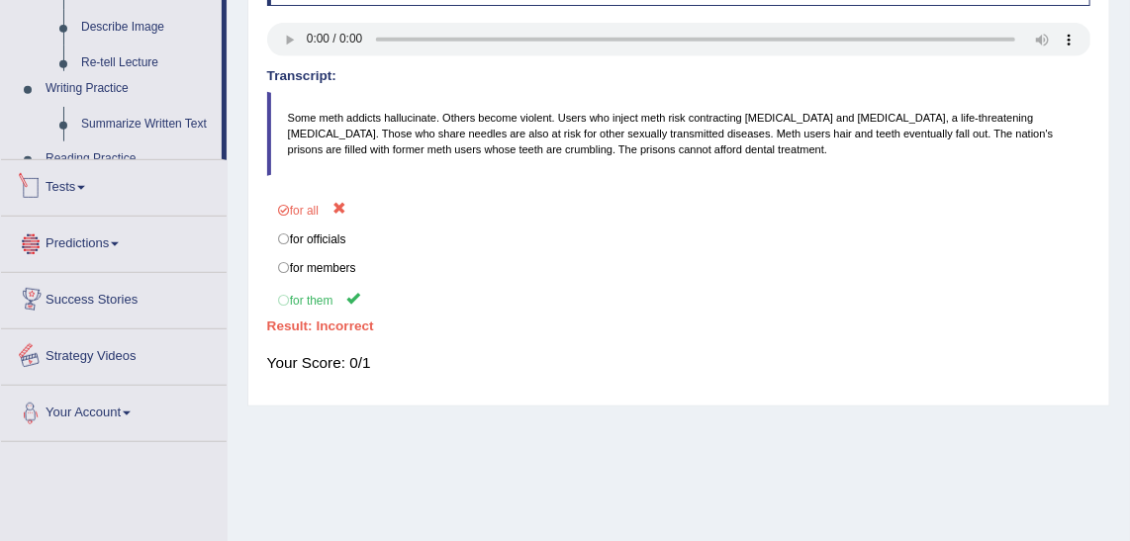
scroll to position [498, 0]
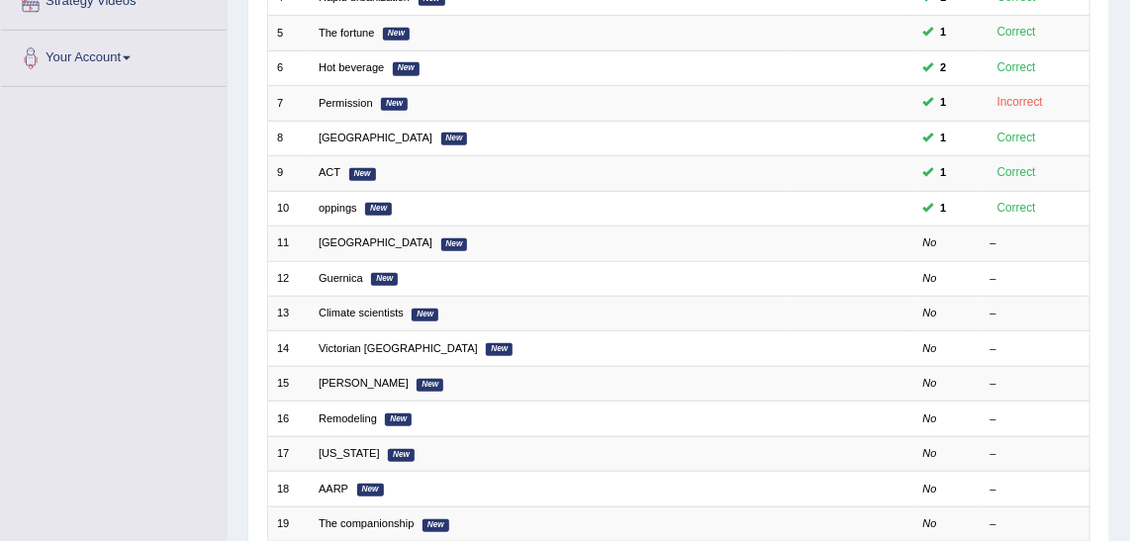
scroll to position [539, 0]
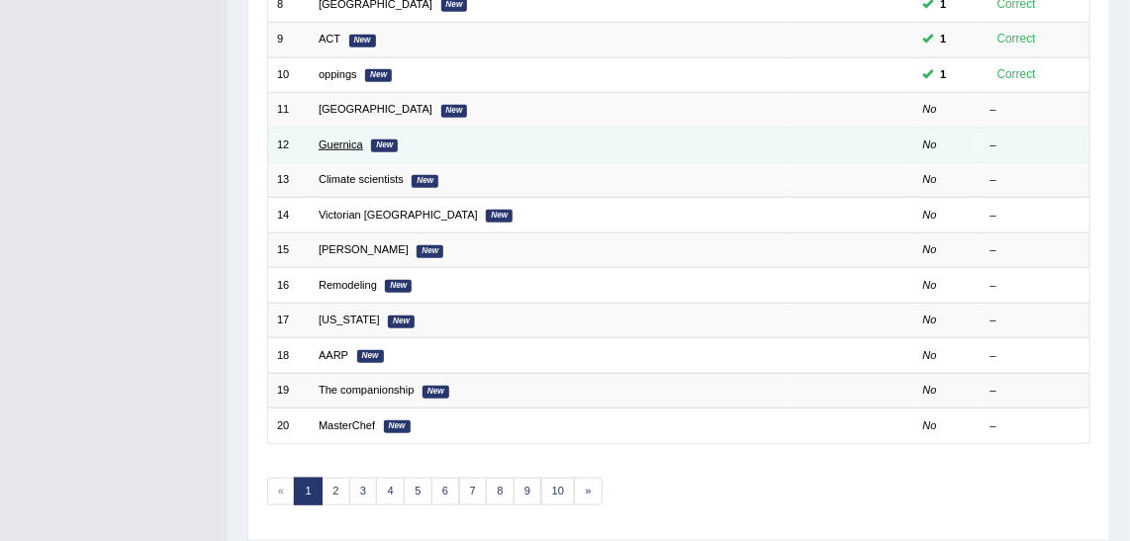
click at [345, 140] on link "Guernica" at bounding box center [341, 145] width 45 height 12
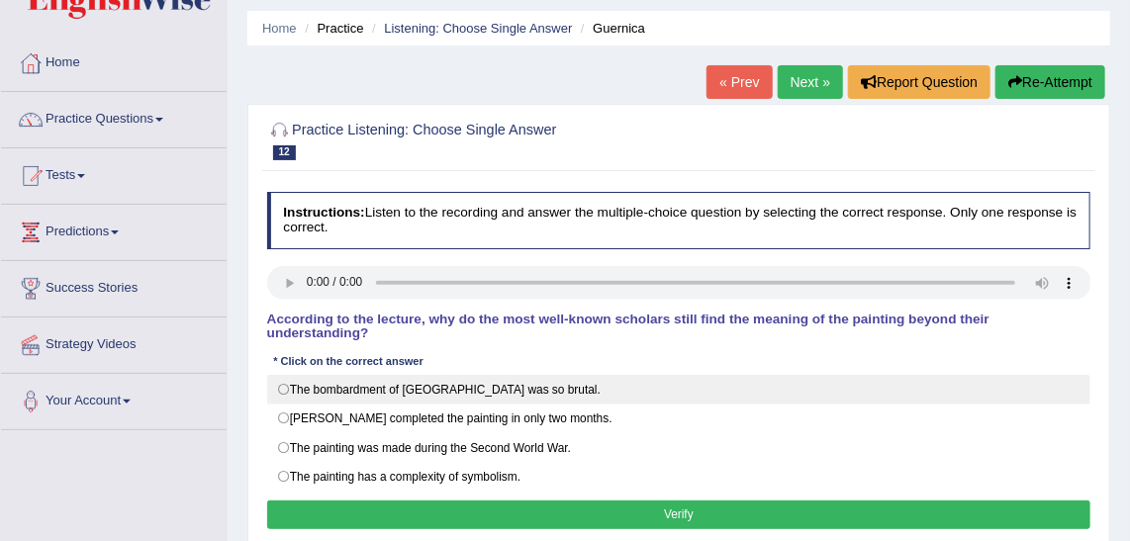
scroll to position [89, 0]
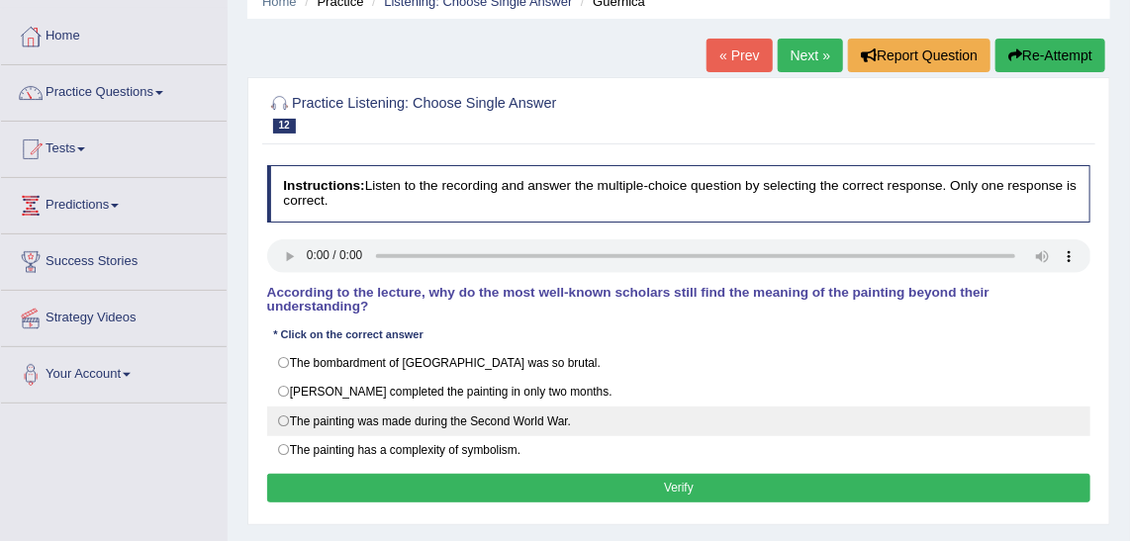
click at [456, 407] on label "The painting was made during the Second World War." at bounding box center [679, 422] width 825 height 30
radio input "true"
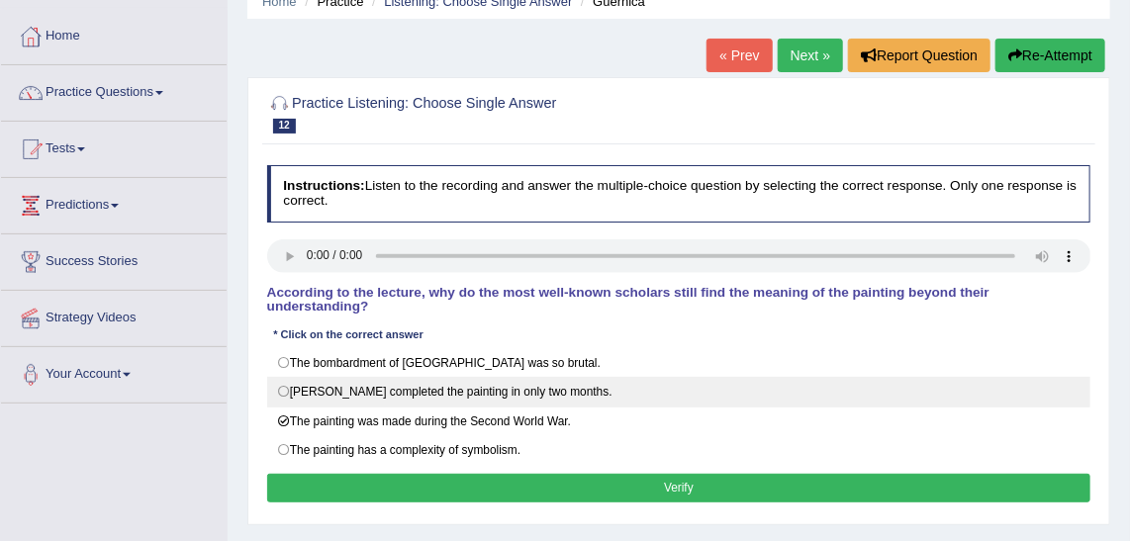
click at [442, 377] on label "Picasso completed the painting in only two months." at bounding box center [679, 392] width 825 height 30
radio input "true"
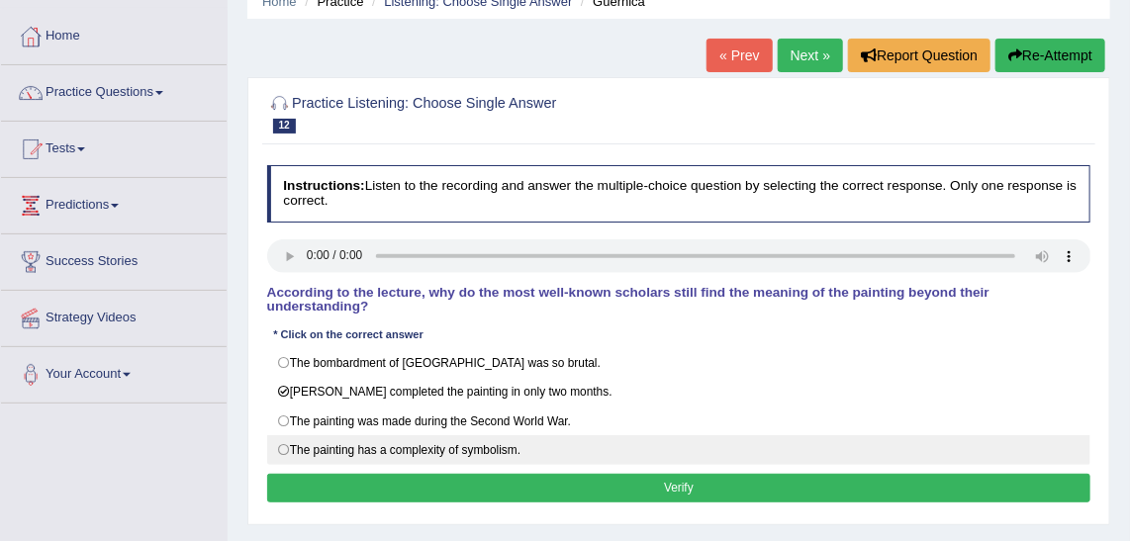
click at [444, 436] on label "The painting has a complexity of symbolism." at bounding box center [679, 451] width 825 height 30
radio input "true"
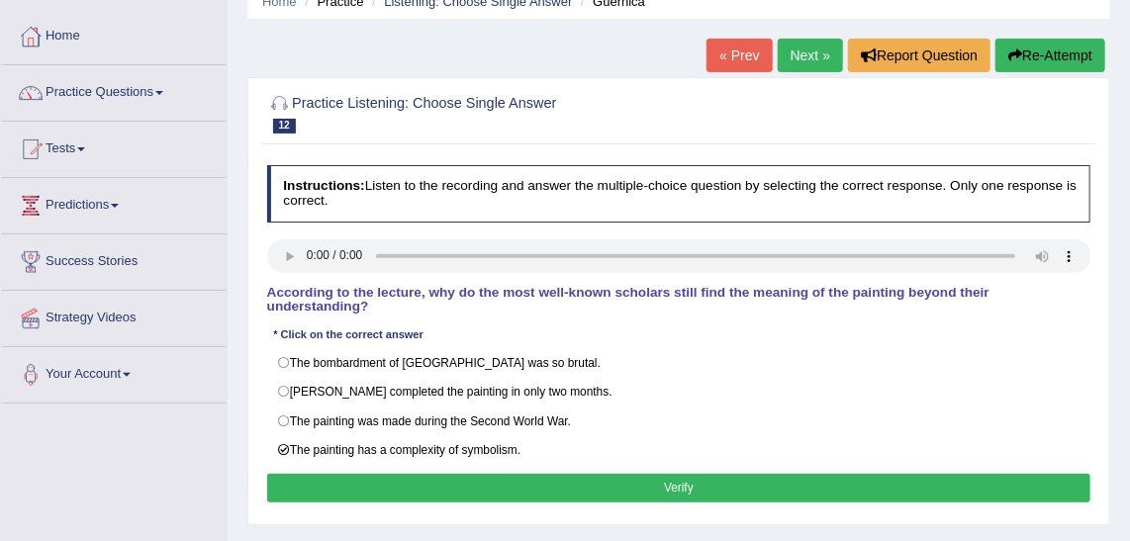
click at [468, 482] on div "Instructions: Listen to the recording and answer the multiple-choice question b…" at bounding box center [678, 336] width 832 height 359
click at [480, 474] on button "Verify" at bounding box center [679, 488] width 825 height 29
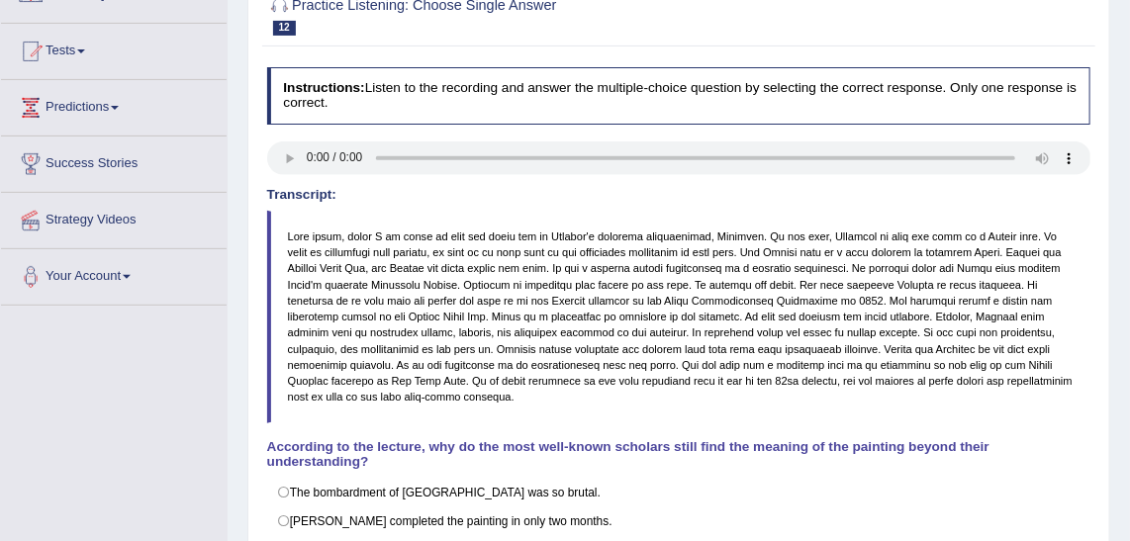
scroll to position [0, 0]
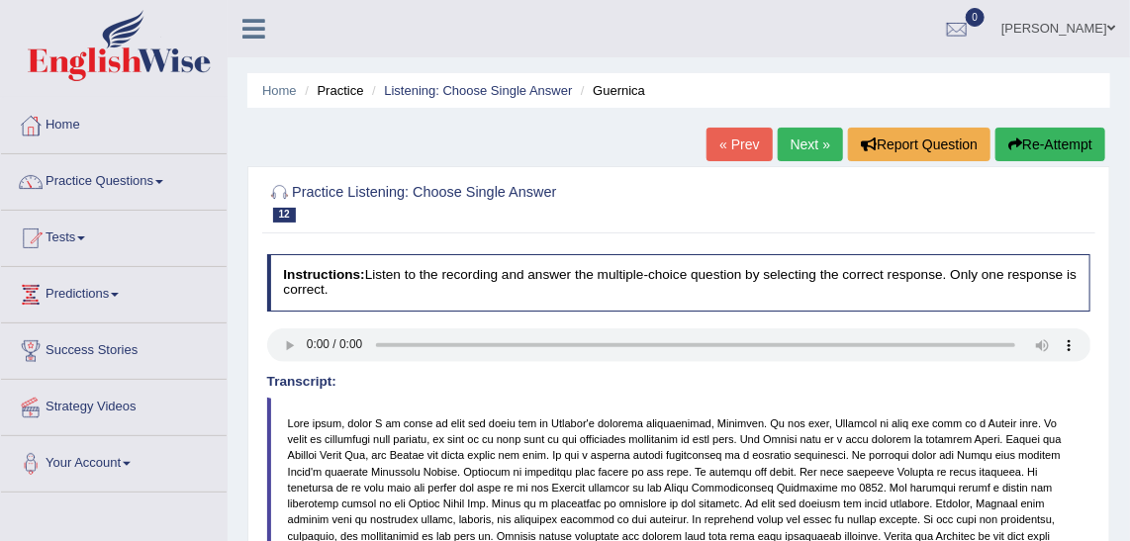
click at [821, 136] on link "Next »" at bounding box center [810, 145] width 65 height 34
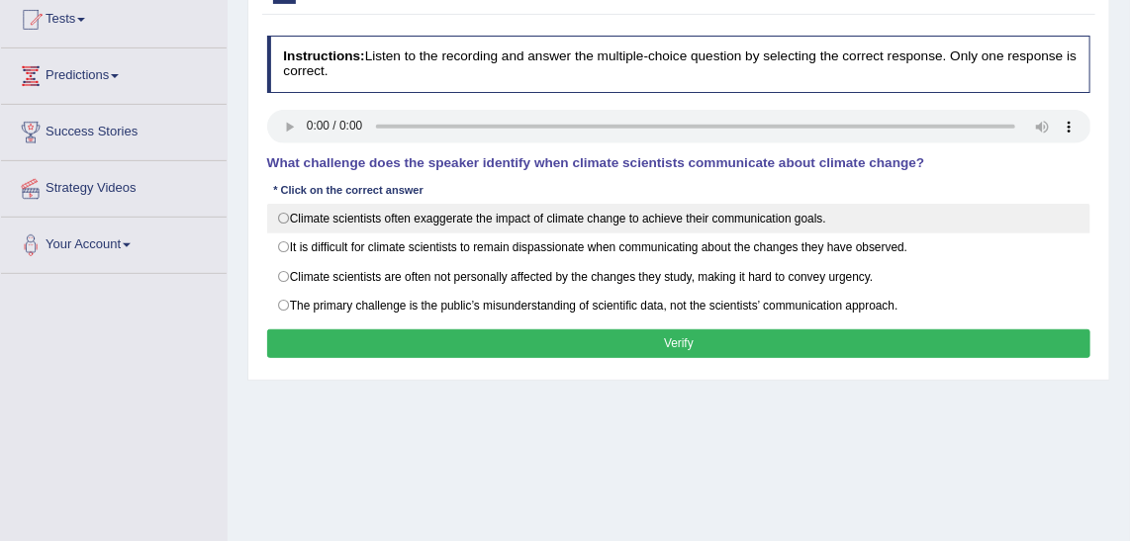
scroll to position [179, 0]
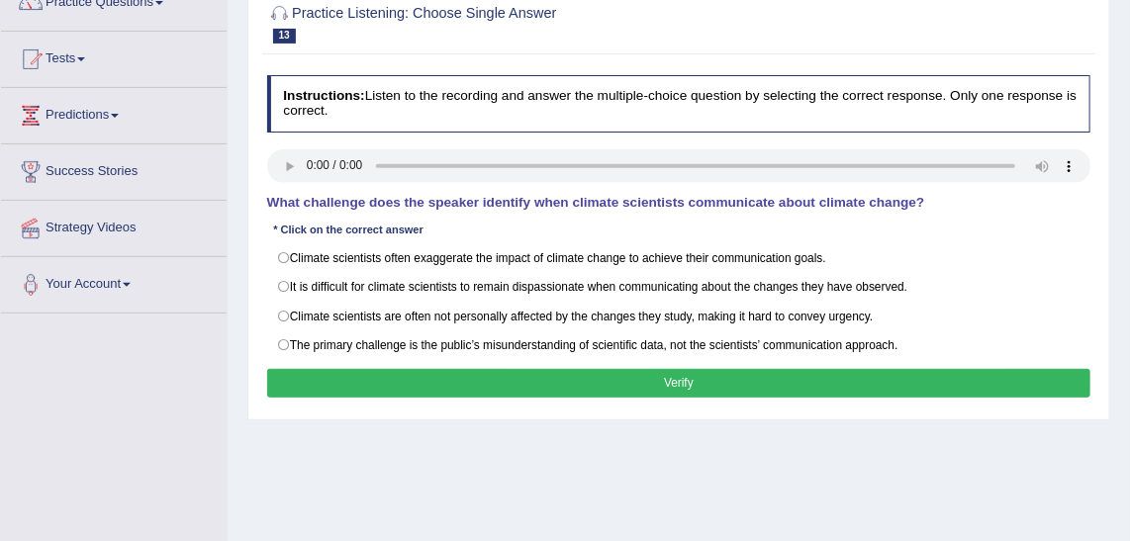
click at [732, 473] on div "Home Practice Listening: Choose Single Answer Climate scientists « Prev Next » …" at bounding box center [679, 316] width 903 height 990
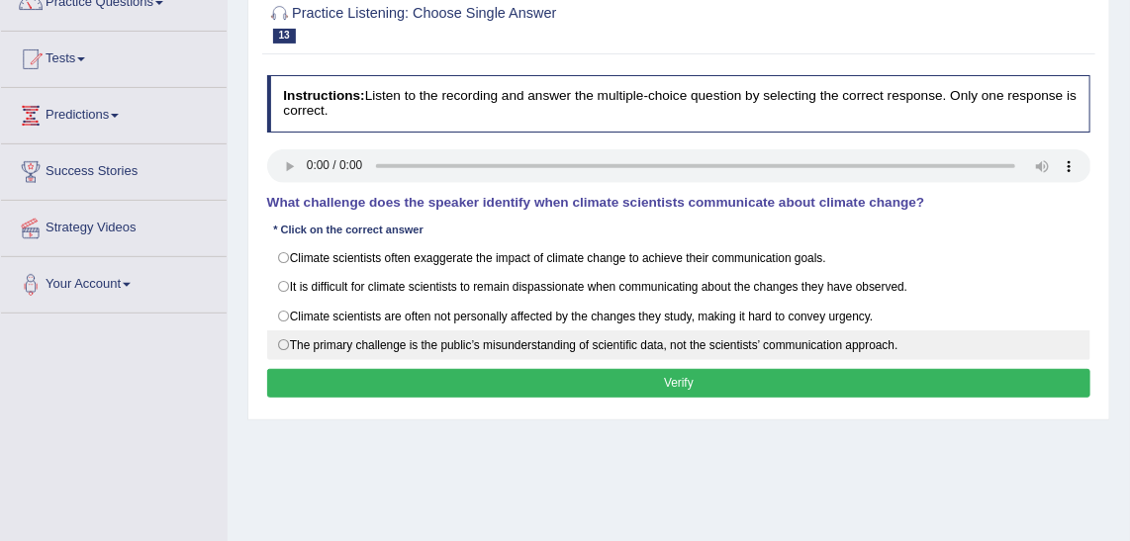
click at [467, 340] on label "The primary challenge is the public’s misunderstanding of scientific data, not …" at bounding box center [679, 346] width 825 height 30
radio input "true"
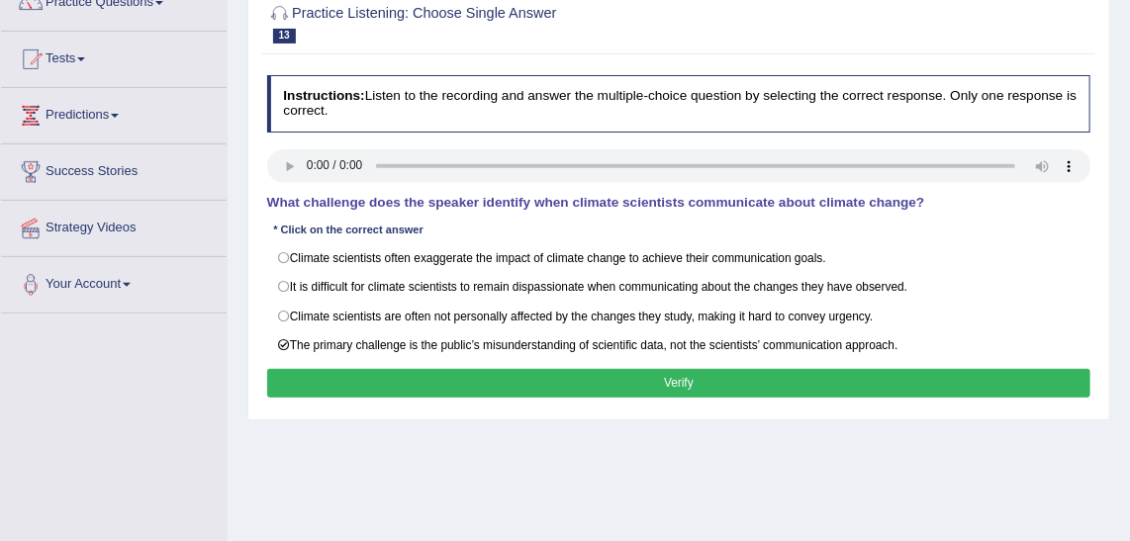
click at [550, 369] on button "Verify" at bounding box center [679, 383] width 825 height 29
